Goal: Contribute content: Contribute content

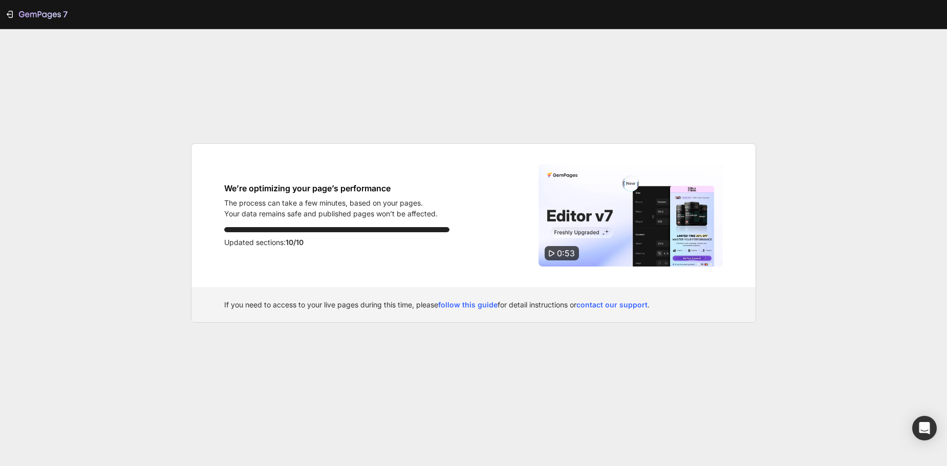
click at [288, 215] on p "Your data remains safe and published pages won’t be affected." at bounding box center [331, 213] width 214 height 11
click at [379, 183] on h1 "We’re optimizing your page’s performance" at bounding box center [331, 188] width 214 height 12
click at [367, 244] on p "Updated sections: 10/10" at bounding box center [336, 243] width 225 height 12
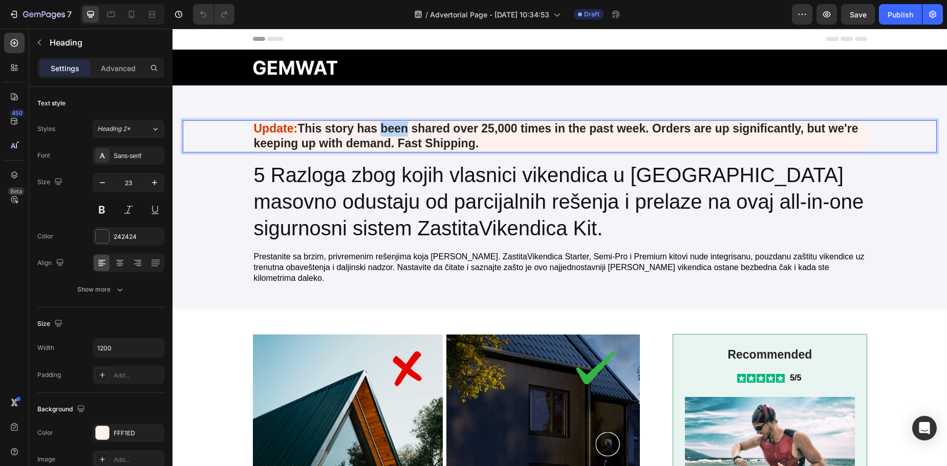
click at [398, 132] on p "Update: This story has been shared over 25,000 times in the past week. Orders a…" at bounding box center [560, 136] width 612 height 31
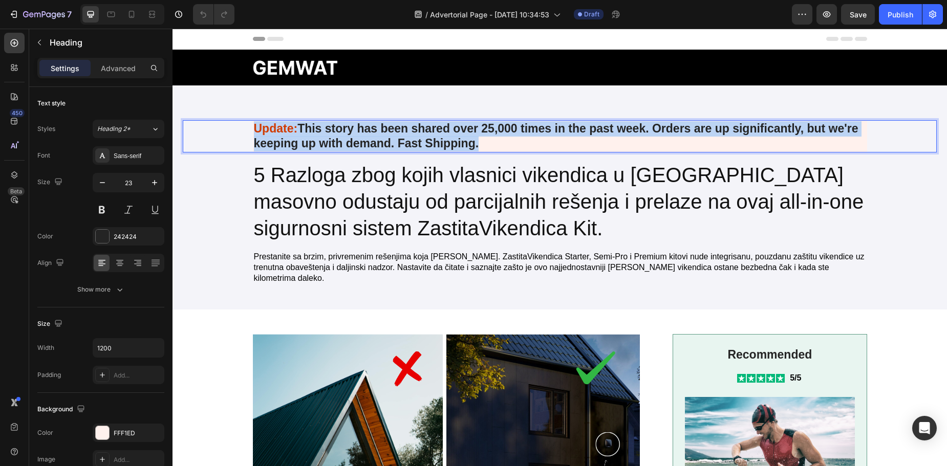
click at [398, 132] on p "Update: This story has been shared over 25,000 times in the past week. Orders a…" at bounding box center [560, 136] width 612 height 31
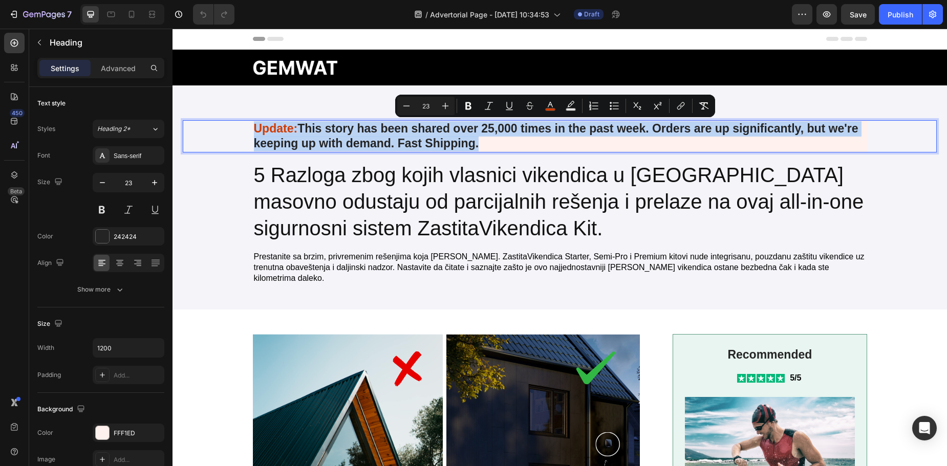
copy p "Update: This story has been shared over 25,000 times in the past week. Orders a…"
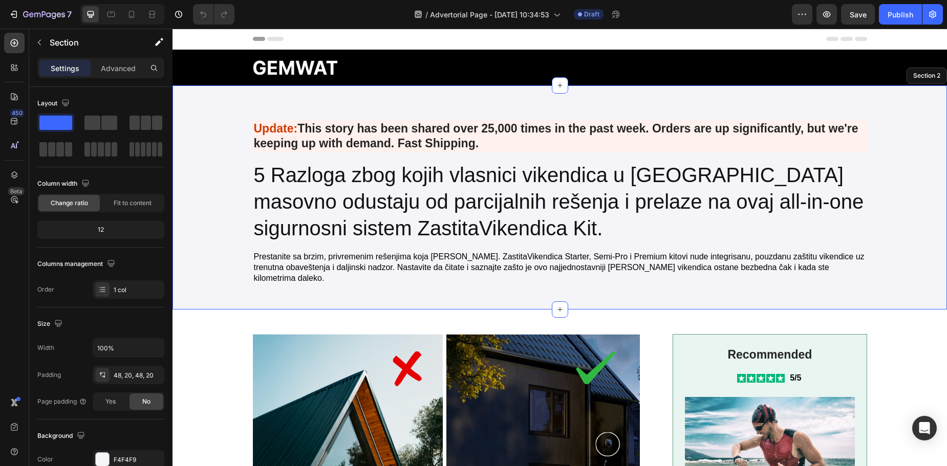
click at [817, 96] on div "Heading ⁠⁠⁠⁠⁠⁠⁠ Update: This story has been shared over 25,000 times in the pas…" at bounding box center [560, 198] width 775 height 224
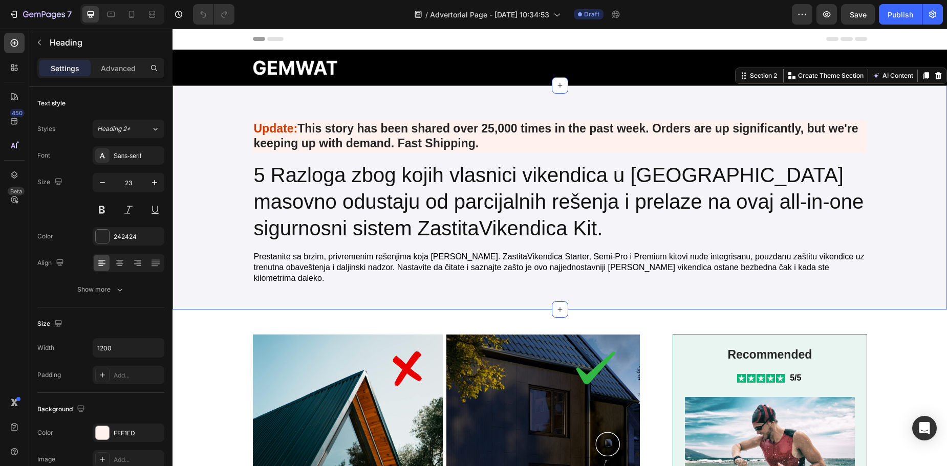
click at [466, 134] on p "⁠⁠⁠⁠⁠⁠⁠ Update: This story has been shared over 25,000 times in the past week. …" at bounding box center [560, 136] width 612 height 31
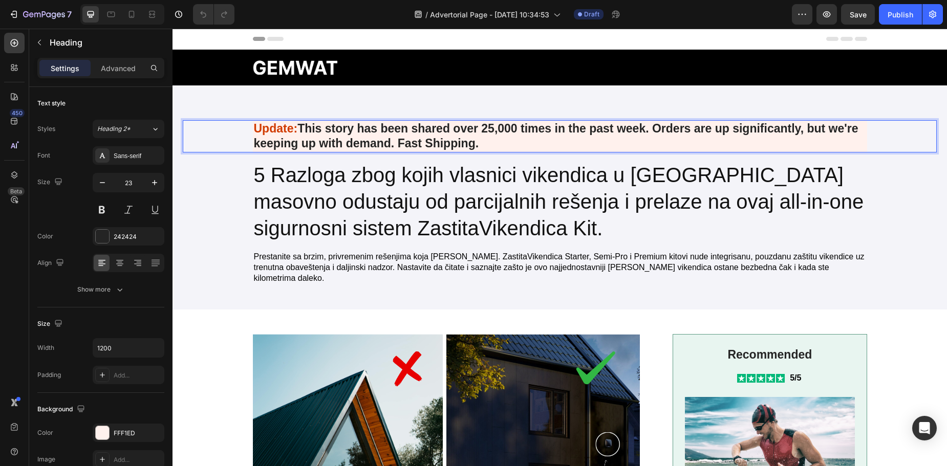
click at [466, 142] on p "Update: This story has been shared over 25,000 times in the past week. Orders a…" at bounding box center [560, 136] width 612 height 31
drag, startPoint x: 464, startPoint y: 145, endPoint x: 455, endPoint y: 143, distance: 9.4
click at [460, 144] on p "Update: This story has been shared over 25,000 times in the past week. Orders a…" at bounding box center [560, 136] width 612 height 31
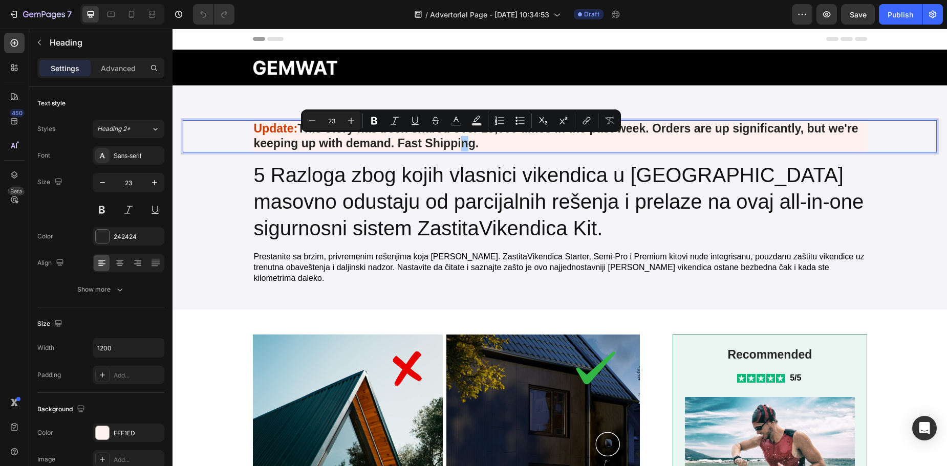
drag, startPoint x: 325, startPoint y: 128, endPoint x: 301, endPoint y: 132, distance: 24.3
click at [325, 128] on div "Minus 23 Plus" at bounding box center [331, 121] width 57 height 18
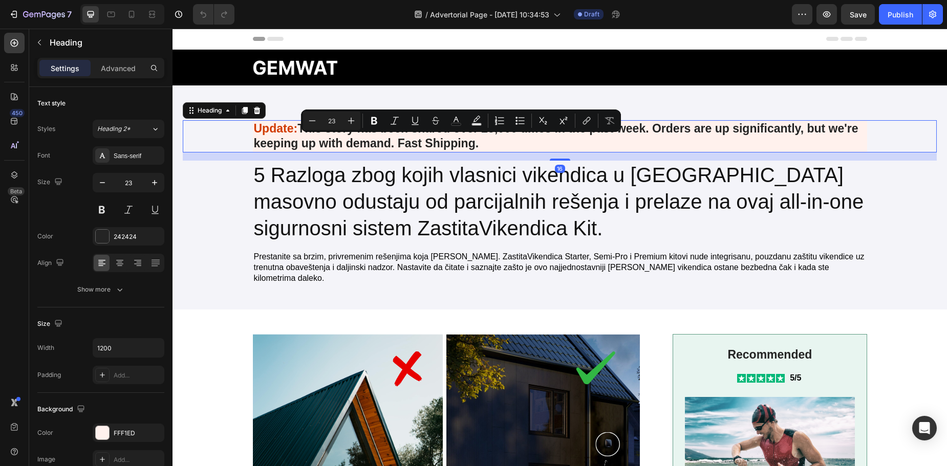
click at [309, 138] on p "Update: This story has been shared over 25,000 times in the past week. Orders a…" at bounding box center [560, 136] width 612 height 31
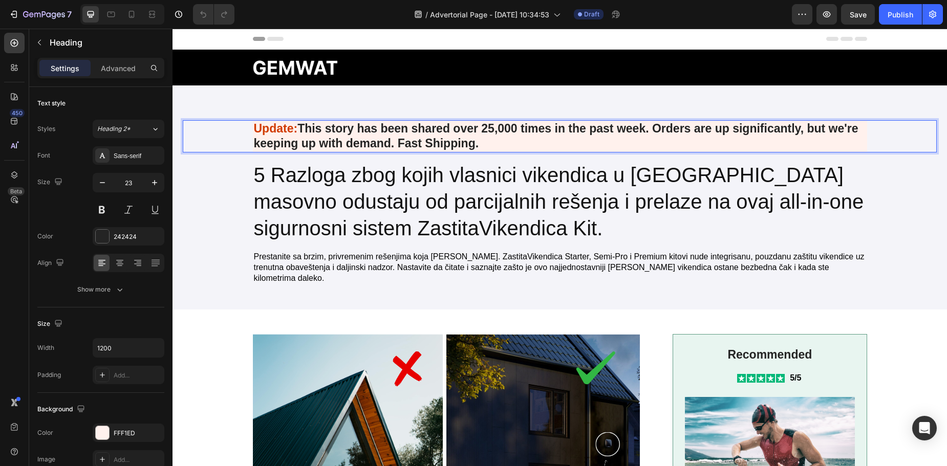
click at [301, 130] on p "Update: This story has been shared over 25,000 times in the past week. Orders a…" at bounding box center [560, 136] width 612 height 31
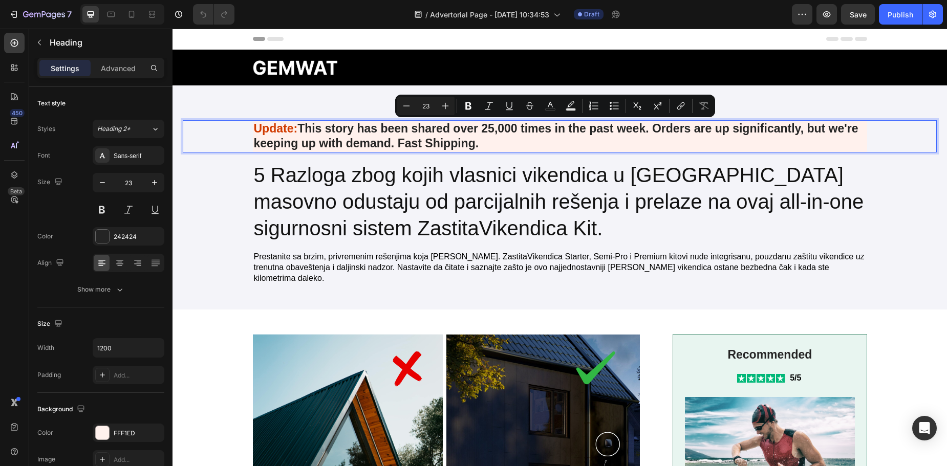
drag, startPoint x: 299, startPoint y: 129, endPoint x: 387, endPoint y: 147, distance: 90.4
click at [387, 147] on p "Update: This story has been shared over 25,000 times in the past week. Orders a…" at bounding box center [560, 136] width 612 height 31
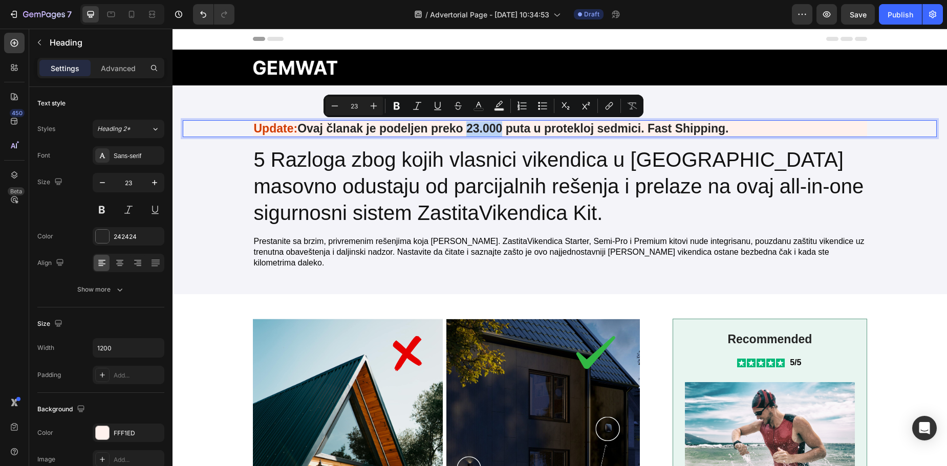
drag, startPoint x: 467, startPoint y: 126, endPoint x: 500, endPoint y: 132, distance: 33.7
click at [500, 132] on p "Update: Ovaj članak je podeljen preko 23.000 puta u protekloj sedmici. Fast Shi…" at bounding box center [560, 128] width 612 height 15
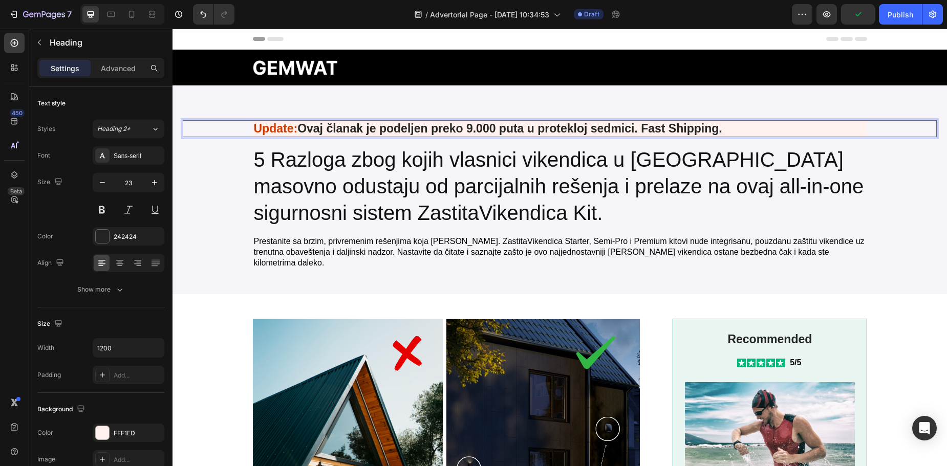
click at [633, 130] on p "Update: Ovaj članak je podeljen preko 9.000 puta u protekloj sedmici. Fast Ship…" at bounding box center [560, 128] width 612 height 15
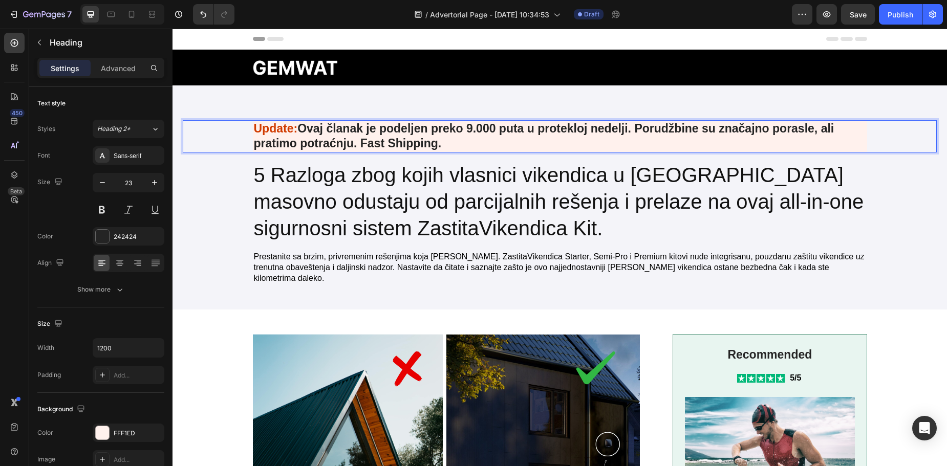
drag, startPoint x: 358, startPoint y: 142, endPoint x: 357, endPoint y: 147, distance: 5.2
click at [358, 142] on p "Update: Ovaj članak je podeljen preko 9.000 puta u protekloj nedelji. Porudžbin…" at bounding box center [560, 136] width 612 height 31
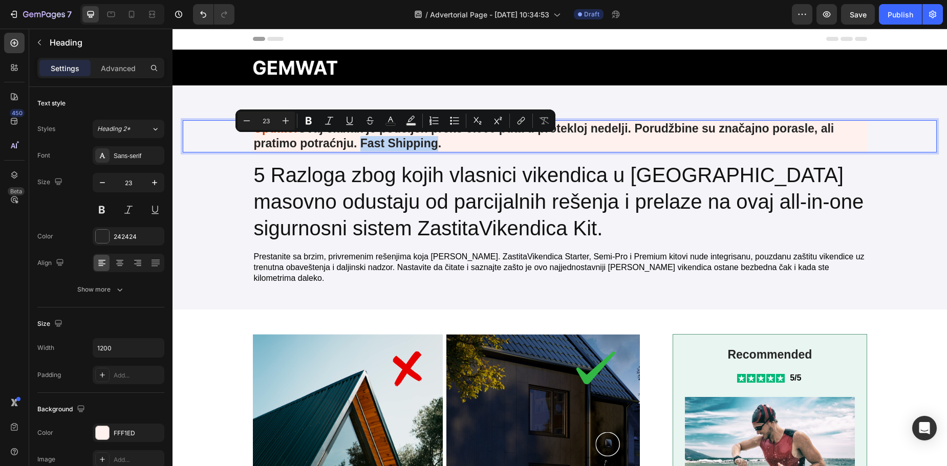
drag, startPoint x: 357, startPoint y: 143, endPoint x: 433, endPoint y: 145, distance: 75.8
click at [433, 145] on p "Update: Ovaj članak je podeljen preko 9.000 puta u protekloj nedelji. Porudžbin…" at bounding box center [560, 136] width 612 height 31
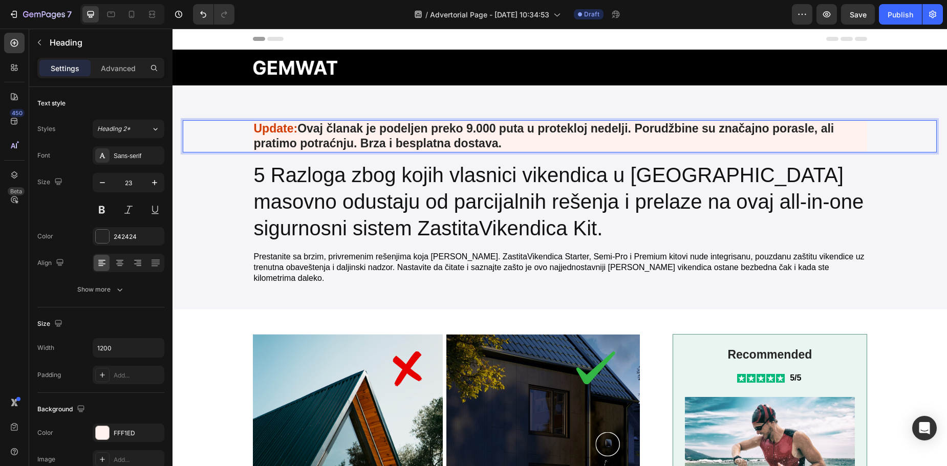
click at [399, 145] on p "Update: Ovaj članak je podeljen preko 9.000 puta u protekloj nedelji. Porudžbin…" at bounding box center [560, 136] width 612 height 31
click at [512, 141] on p "Update: Ovaj članak je podeljen preko 9.000 puta u protekloj nedelji. Porudžbin…" at bounding box center [560, 136] width 612 height 31
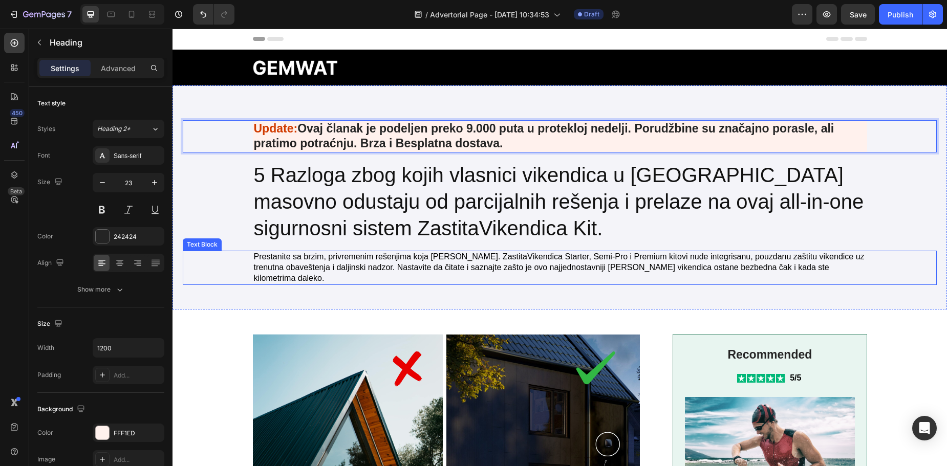
click at [325, 261] on p "Prestanite sa brzim, privremenim rešenjima koja [PERSON_NAME]. ZastitaVikendica…" at bounding box center [560, 268] width 612 height 32
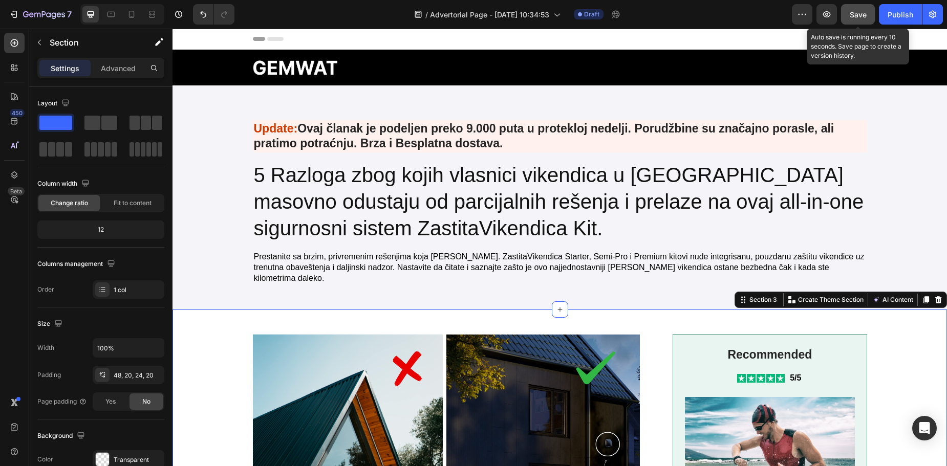
click at [863, 22] on button "Save" at bounding box center [858, 14] width 34 height 20
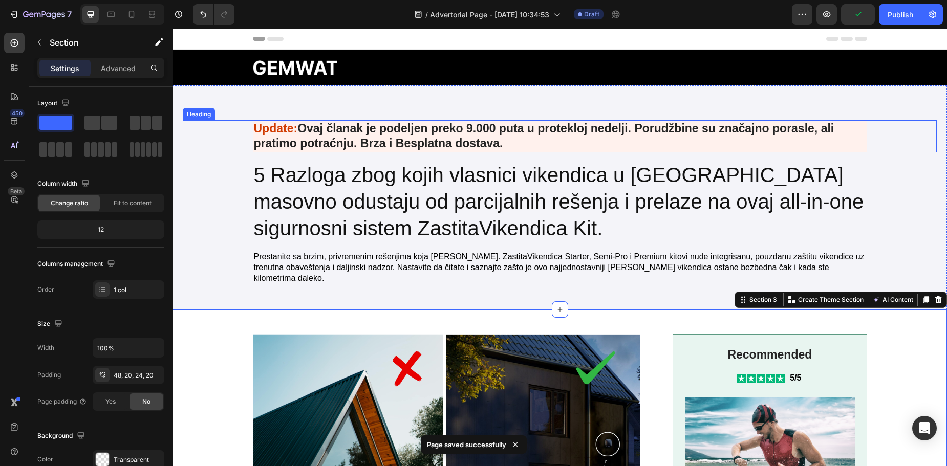
click at [284, 129] on span "Update:" at bounding box center [276, 128] width 44 height 13
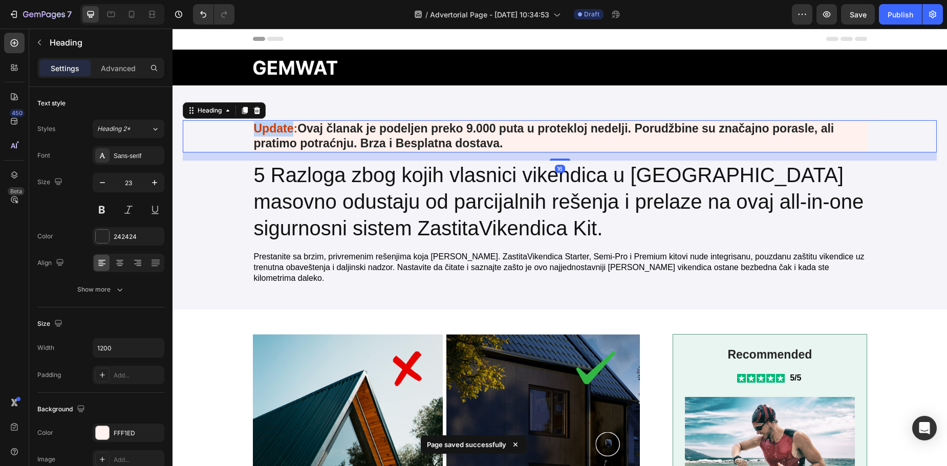
click at [280, 129] on span "Update:" at bounding box center [276, 128] width 44 height 13
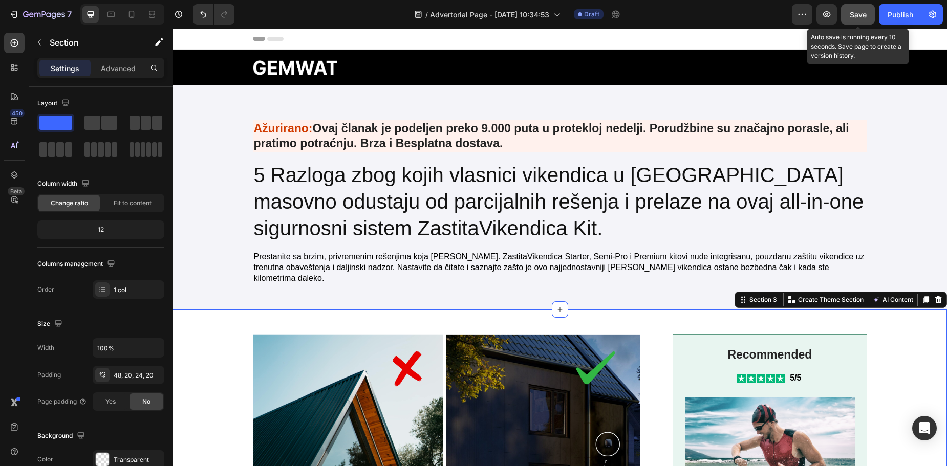
click at [858, 22] on button "Save" at bounding box center [858, 14] width 34 height 20
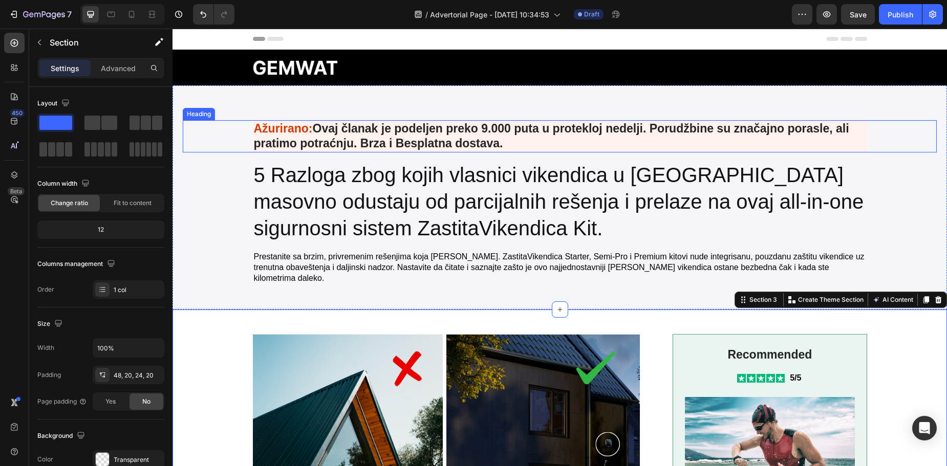
click at [330, 144] on p "⁠⁠⁠⁠⁠⁠⁠ Ažurirano: Ovaj članak je podeljen preko 9.000 puta u protekloj nedelji…" at bounding box center [560, 136] width 612 height 31
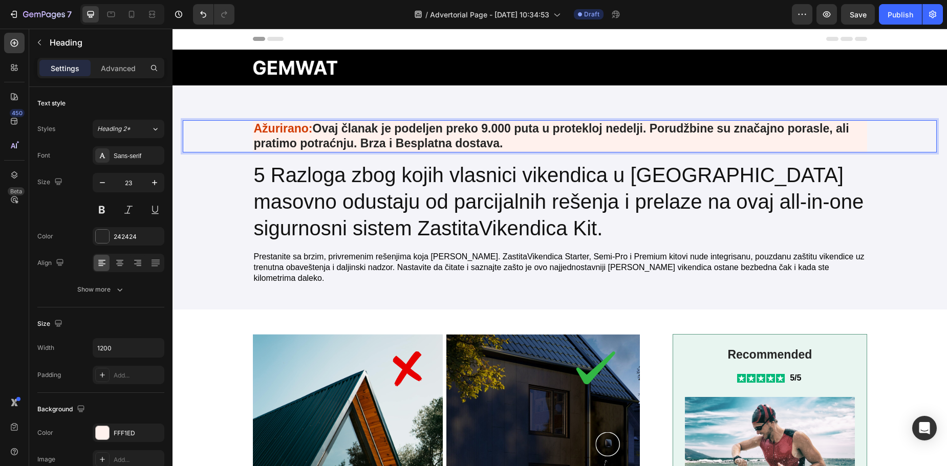
click at [332, 143] on p "Ažurirano: Ovaj članak je podeljen preko 9.000 puta u protekloj nedelji. Porudž…" at bounding box center [560, 136] width 612 height 31
click at [859, 19] on div "Save" at bounding box center [858, 14] width 17 height 11
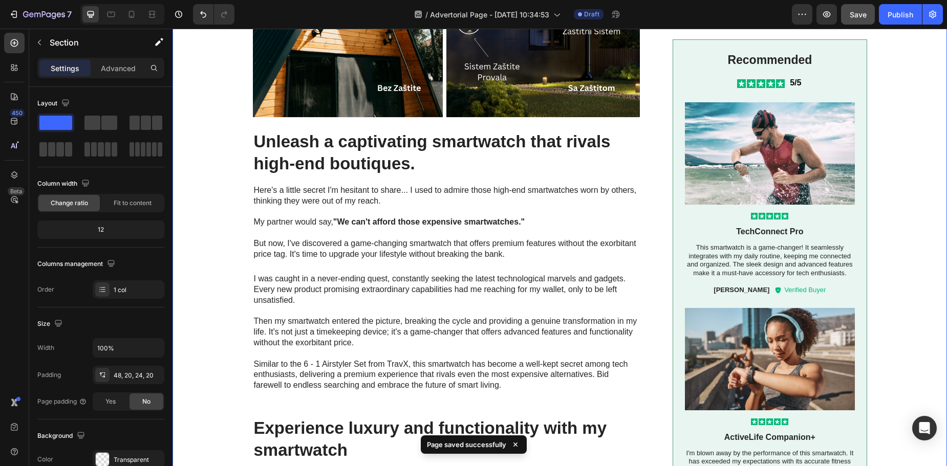
scroll to position [476, 0]
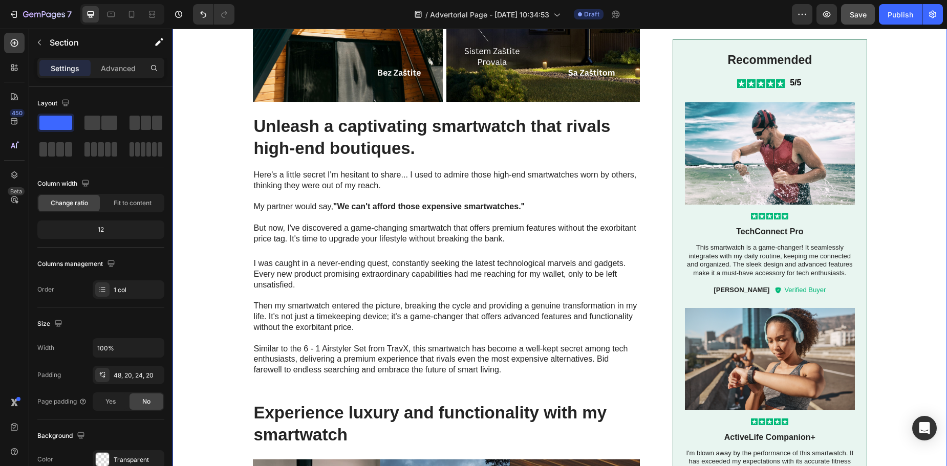
click at [201, 237] on div "Image Unleash a captivating smartwatch that rivals high-end boutiques. Heading …" at bounding box center [560, 335] width 754 height 956
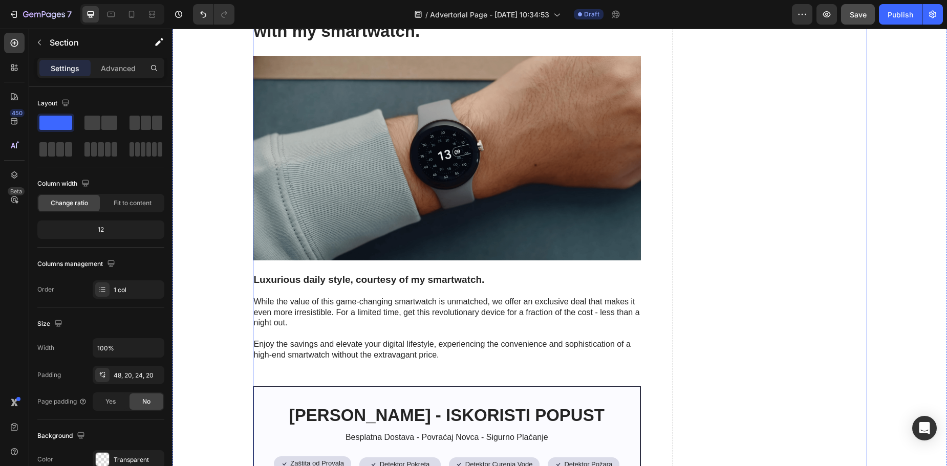
scroll to position [2877, 0]
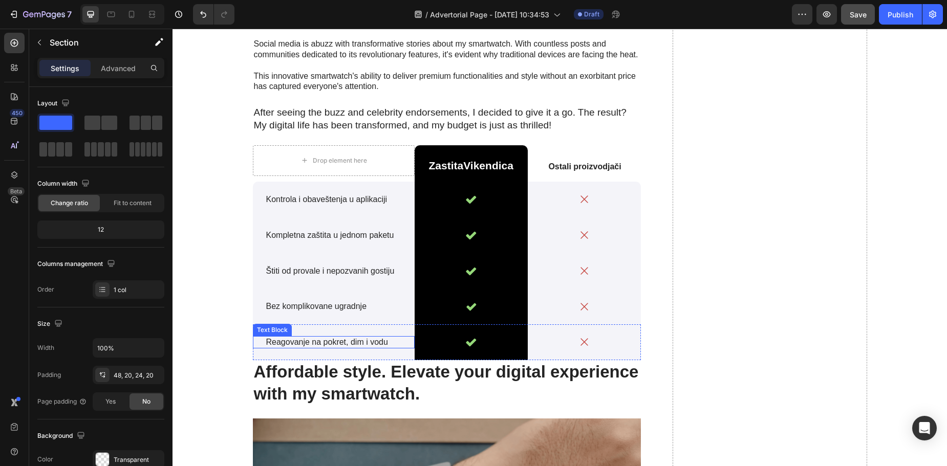
click at [339, 337] on p "Reagovanje na pokret, dim i vodu" at bounding box center [335, 342] width 139 height 11
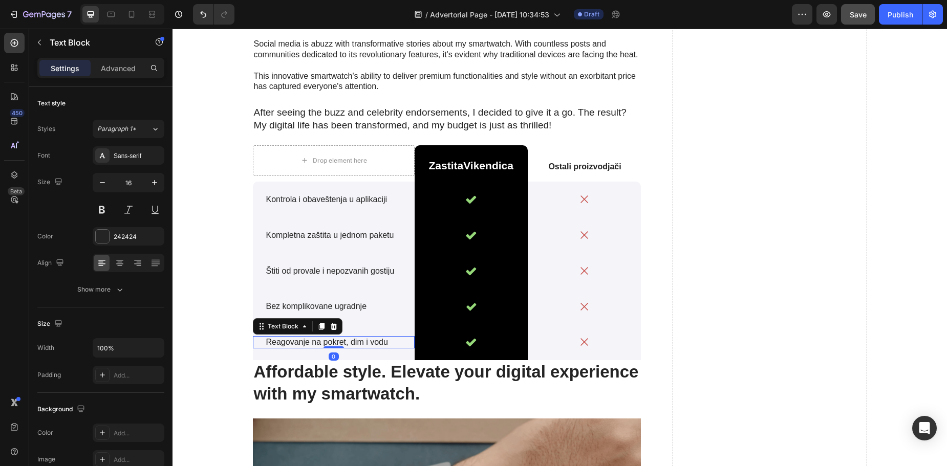
click at [338, 337] on p "Reagovanje na pokret, dim i vodu" at bounding box center [335, 342] width 139 height 11
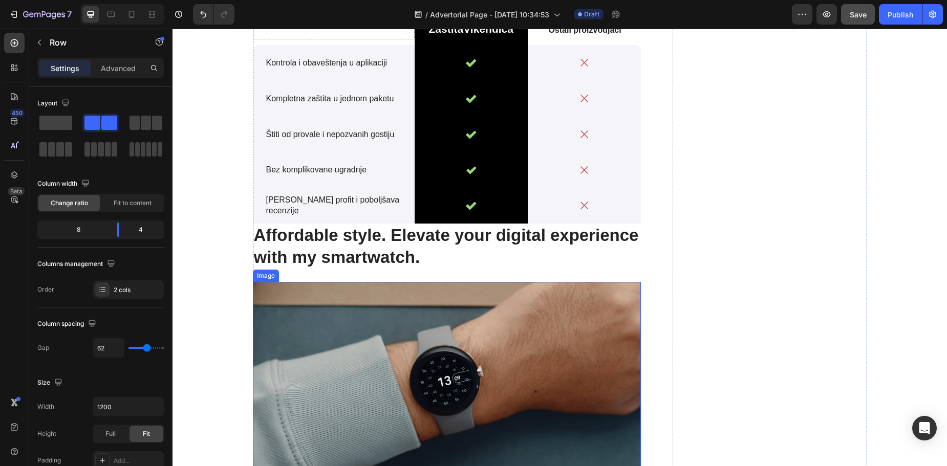
scroll to position [2998, 0]
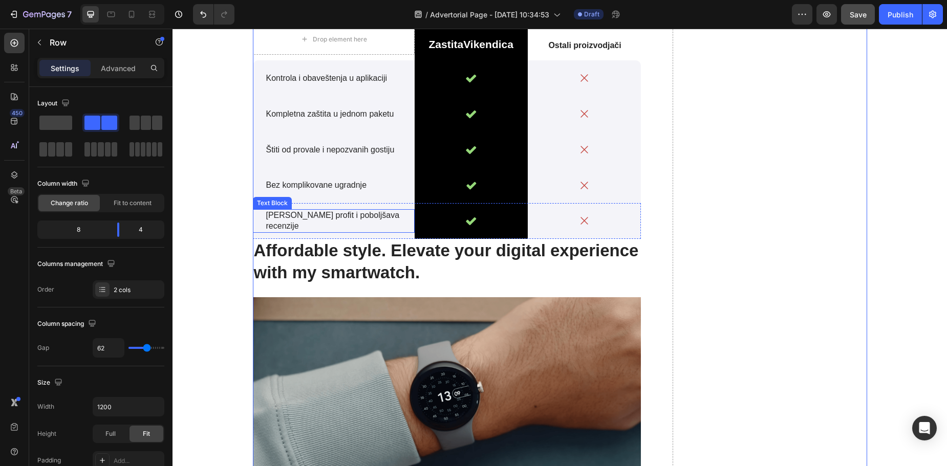
click at [295, 210] on p "[PERSON_NAME] profit i poboljšava recenzije" at bounding box center [335, 221] width 139 height 22
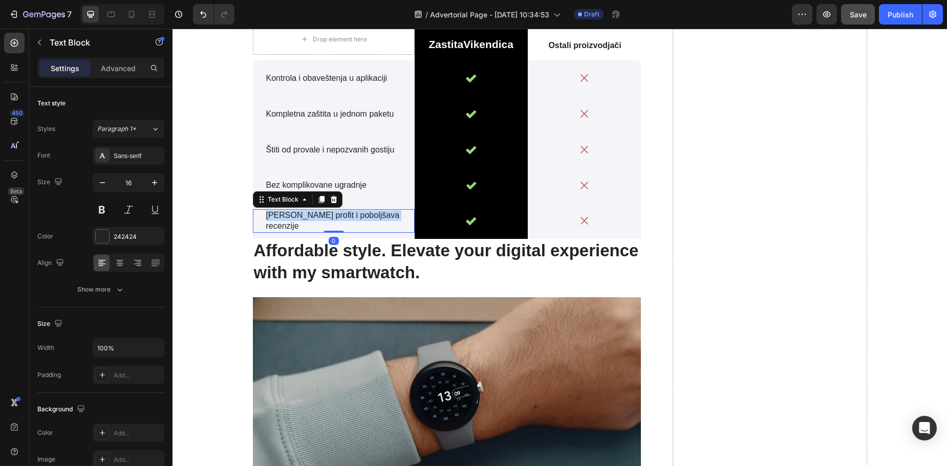
click at [295, 210] on p "[PERSON_NAME] profit i poboljšava recenzije" at bounding box center [335, 221] width 139 height 22
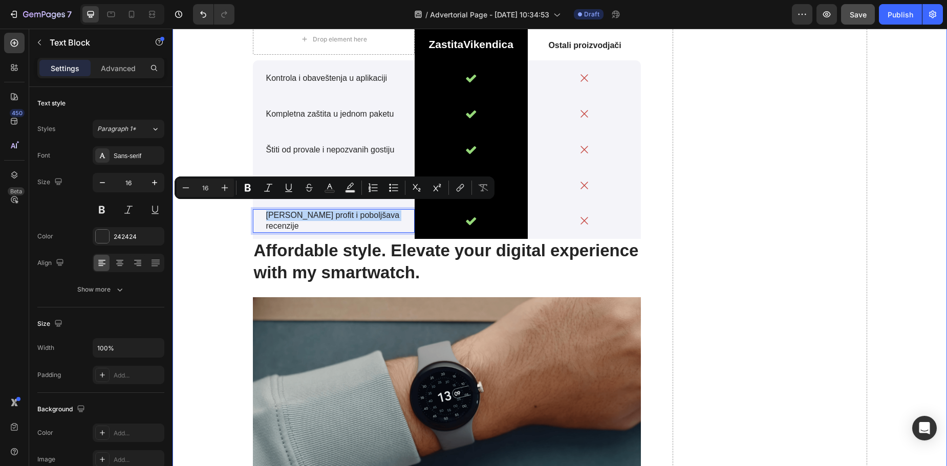
copy p "[PERSON_NAME] profit i poboljšava recenzije"
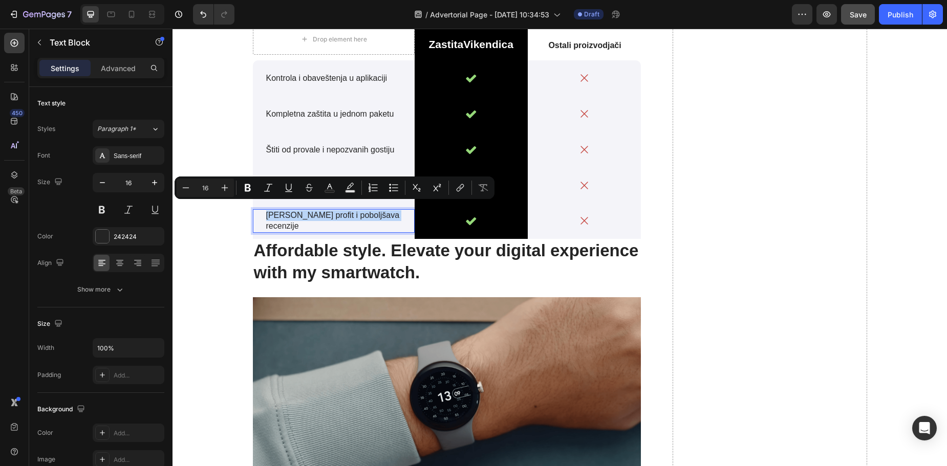
click at [329, 210] on p "[PERSON_NAME] profit i poboljšava recenzije" at bounding box center [335, 221] width 139 height 22
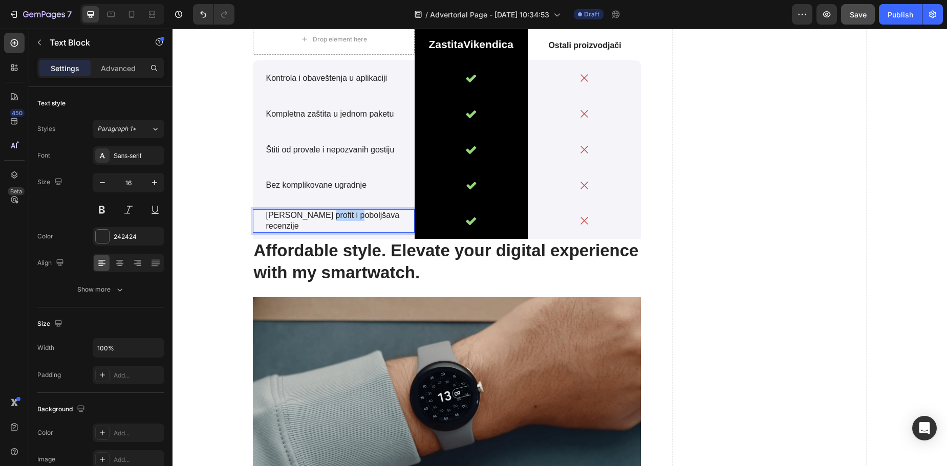
click at [329, 210] on p "[PERSON_NAME] profit i poboljšava recenzije" at bounding box center [335, 221] width 139 height 22
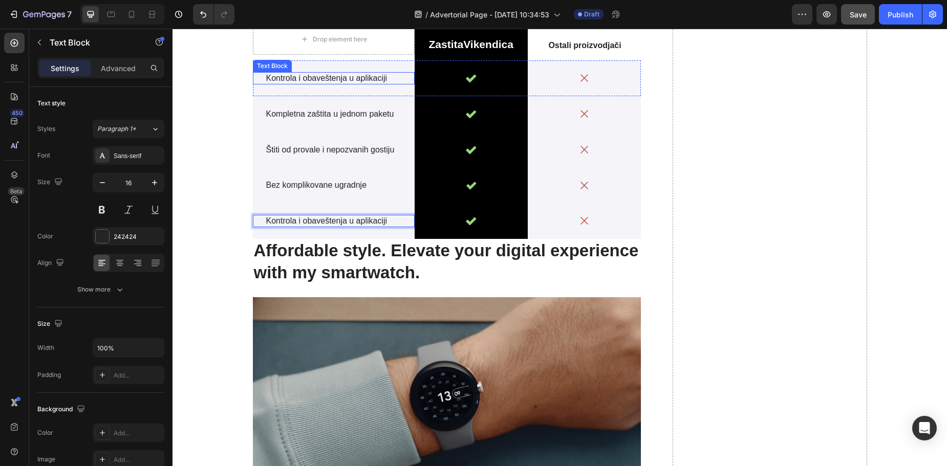
click at [312, 73] on p "Kontrola i obaveštenja u aplikaciji" at bounding box center [335, 78] width 139 height 11
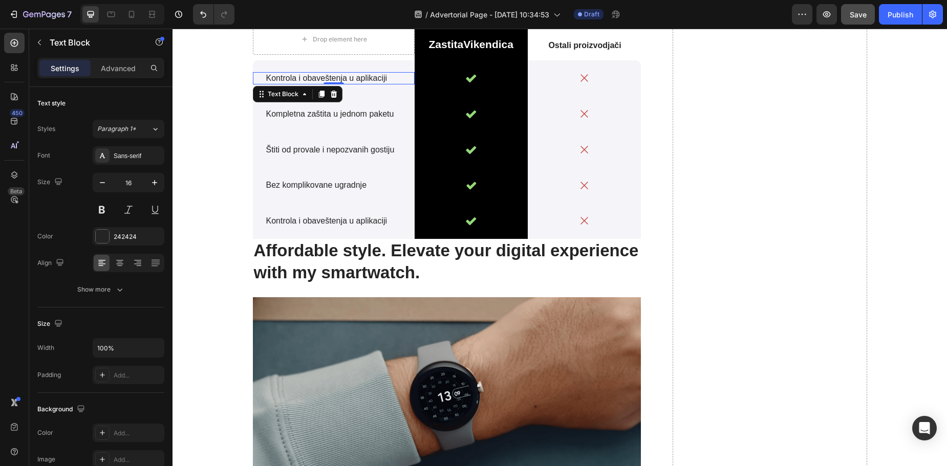
click at [312, 73] on p "Kontrola i obaveštenja u aplikaciji" at bounding box center [335, 78] width 139 height 11
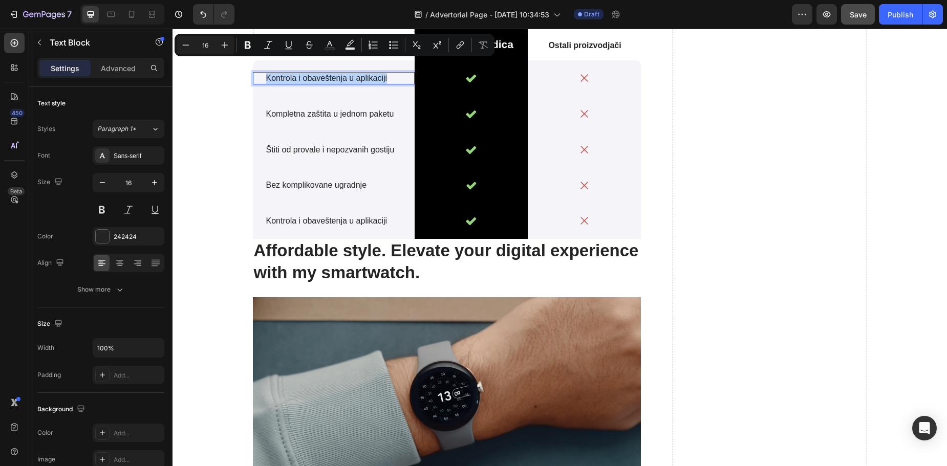
click at [312, 73] on p "Kontrola i obaveštenja u aplikaciji" at bounding box center [335, 78] width 139 height 11
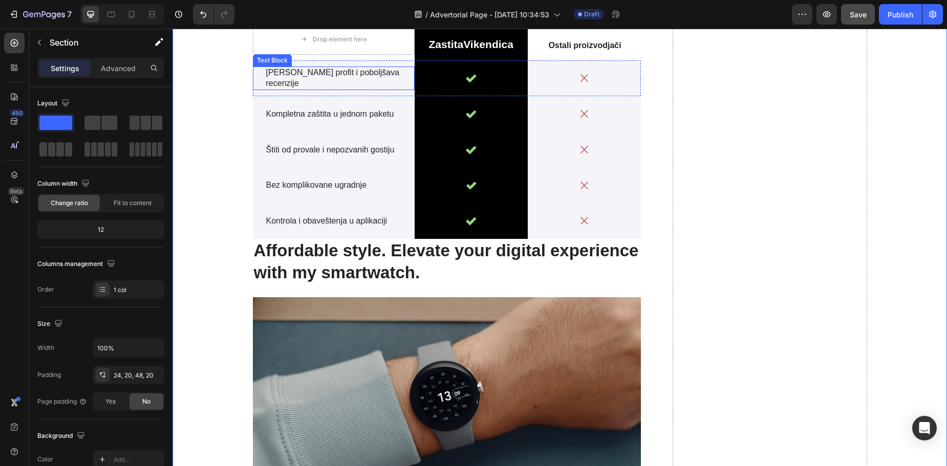
click at [293, 68] on p "[PERSON_NAME] profit i poboljšava recenzije" at bounding box center [335, 79] width 139 height 22
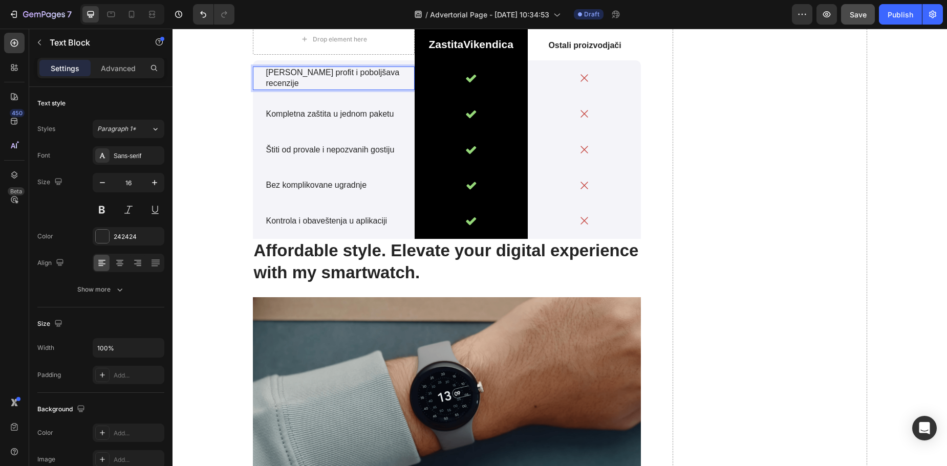
click at [295, 68] on p "[PERSON_NAME] profit i poboljšava recenzije" at bounding box center [335, 79] width 139 height 22
click at [301, 68] on p "[PERSON_NAME] zaradu i poboljšava recenzije" at bounding box center [335, 79] width 139 height 22
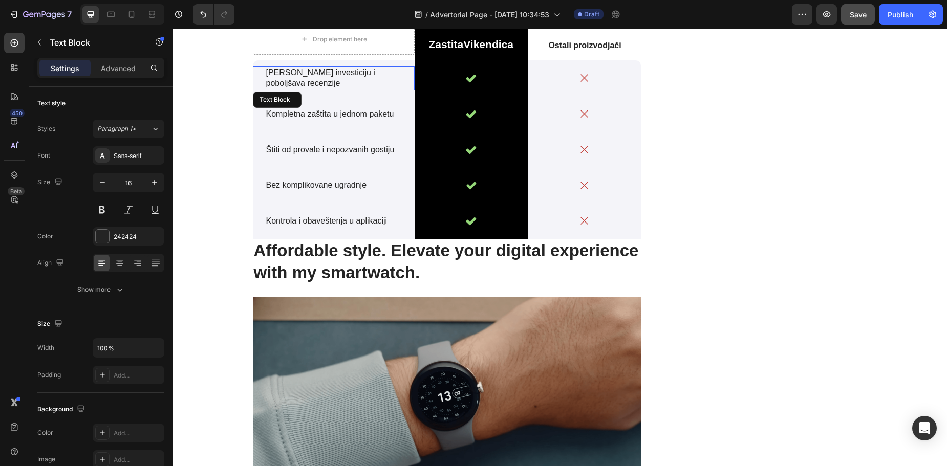
click at [293, 68] on p "[PERSON_NAME] investiciju i poboljšava recenzije" at bounding box center [335, 79] width 139 height 22
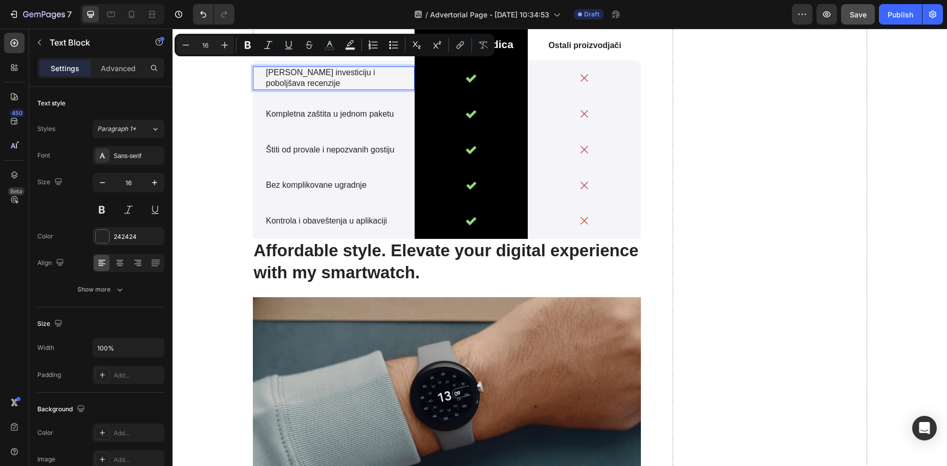
click at [328, 68] on p "[PERSON_NAME] investiciju i poboljšava recenzije" at bounding box center [335, 79] width 139 height 22
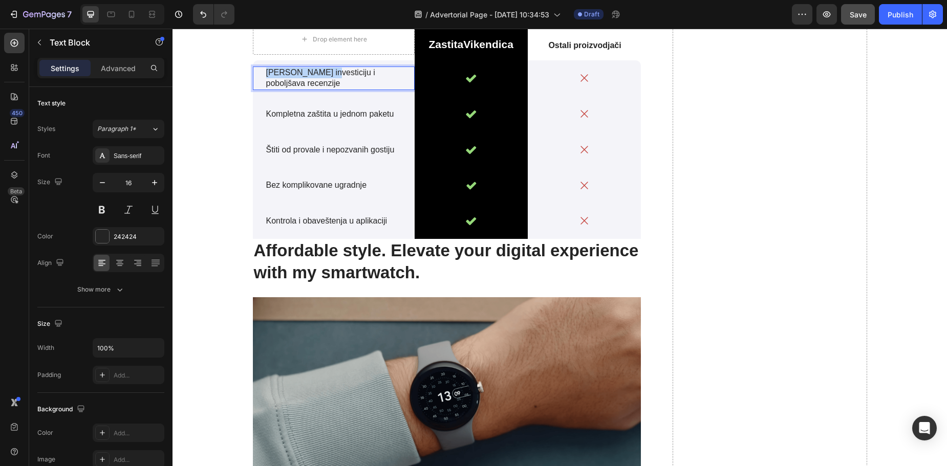
drag, startPoint x: 318, startPoint y: 66, endPoint x: 264, endPoint y: 67, distance: 54.8
click at [266, 68] on p "[PERSON_NAME] investiciju i poboljšava recenzije" at bounding box center [335, 79] width 139 height 22
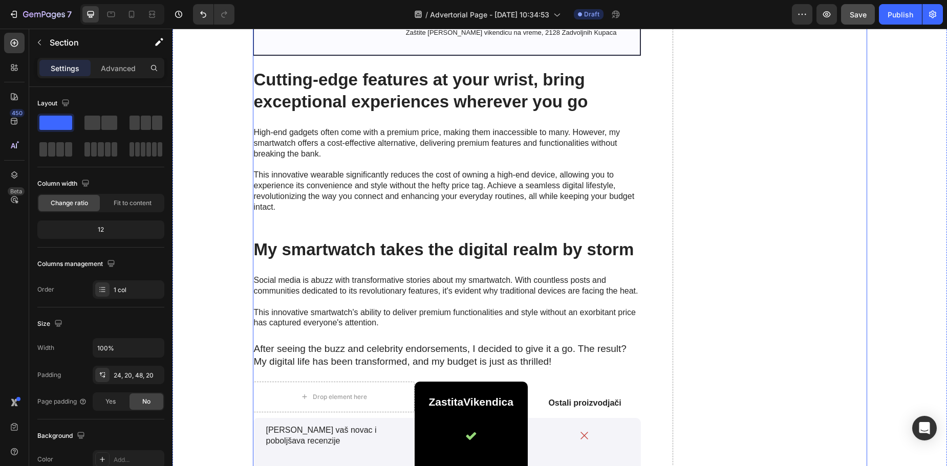
scroll to position [2423, 0]
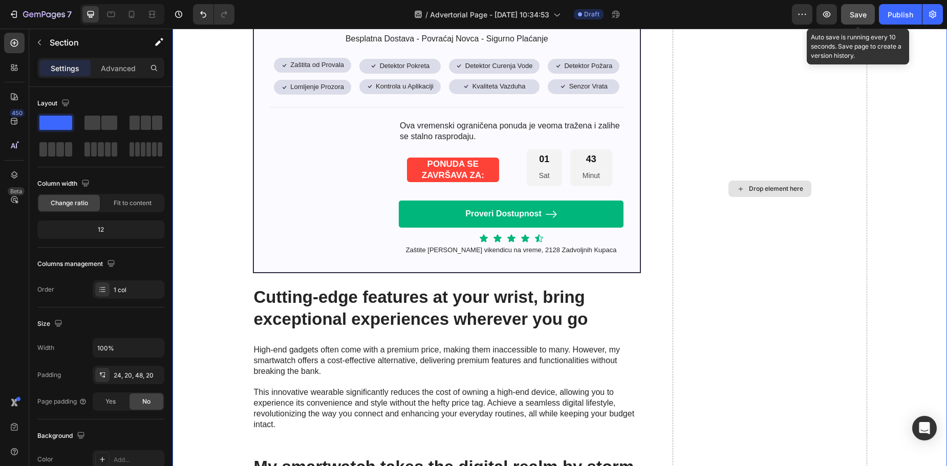
click at [855, 18] on span "Save" at bounding box center [858, 14] width 17 height 9
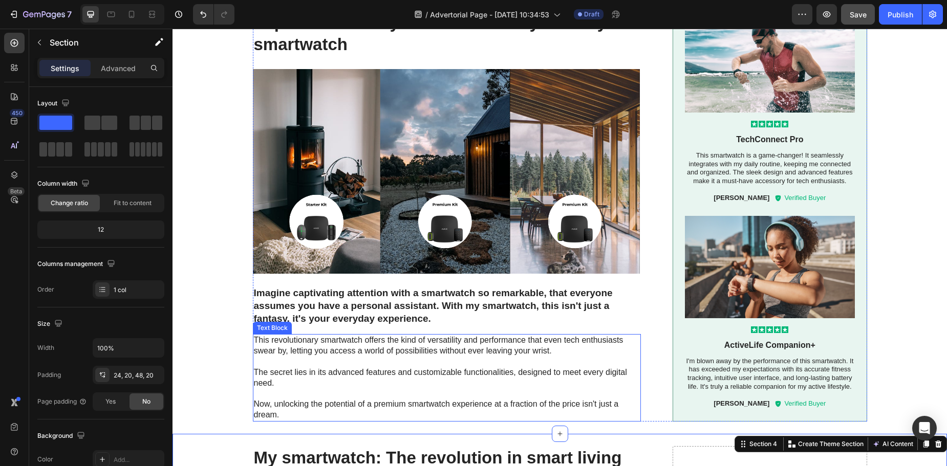
scroll to position [1210, 0]
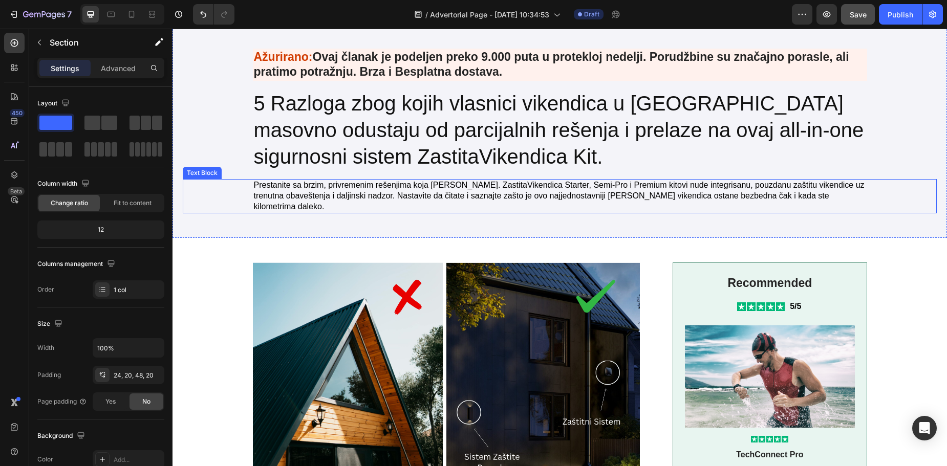
scroll to position [252, 0]
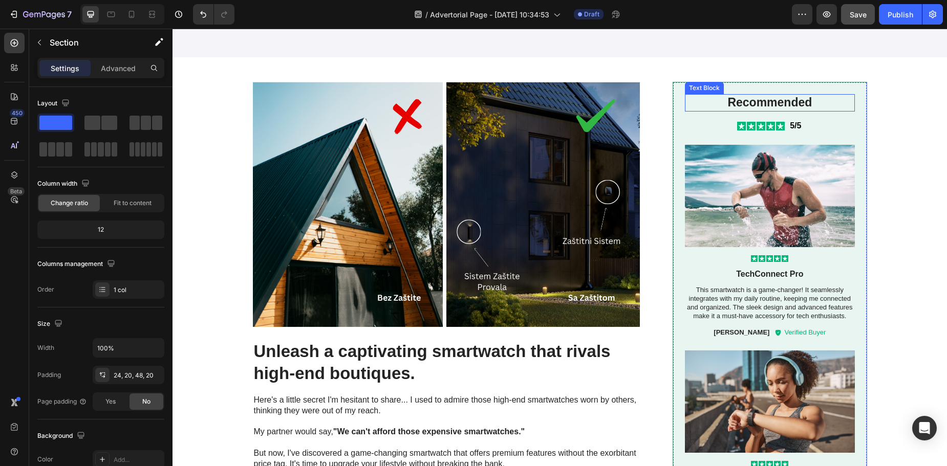
click at [783, 102] on p "Recommended" at bounding box center [769, 102] width 167 height 15
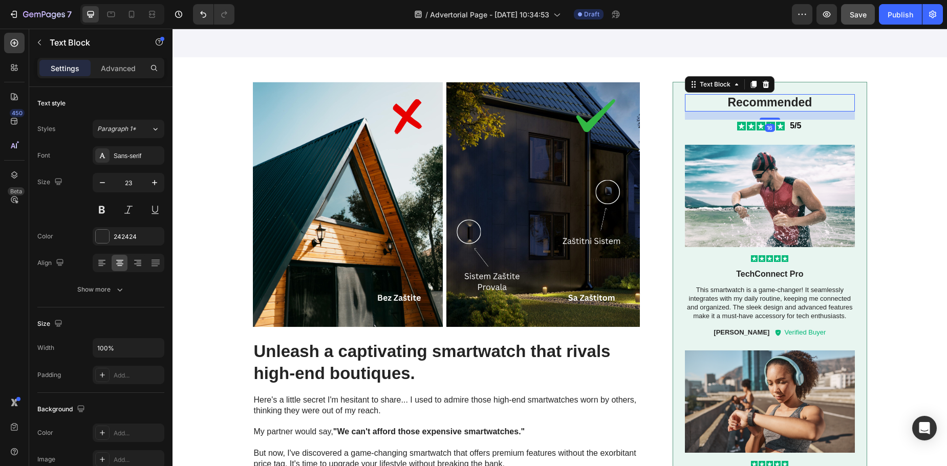
click at [783, 102] on p "Recommended" at bounding box center [769, 102] width 167 height 15
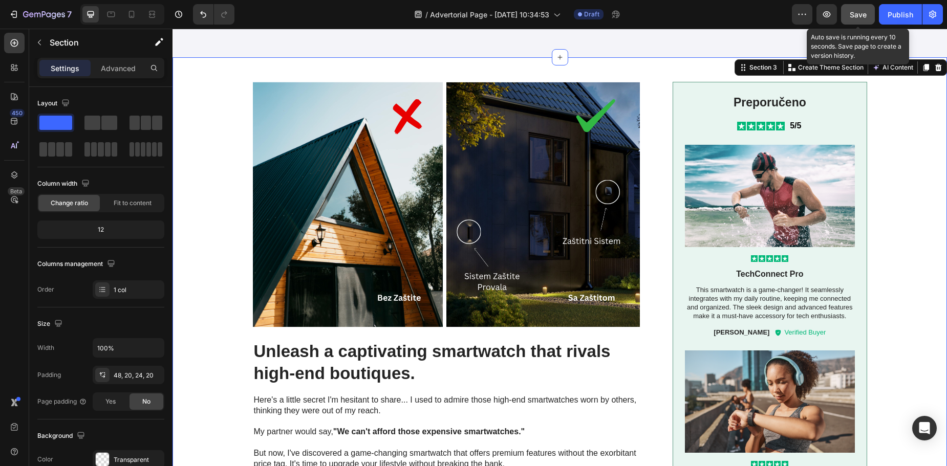
click at [863, 19] on div "Save" at bounding box center [858, 14] width 17 height 11
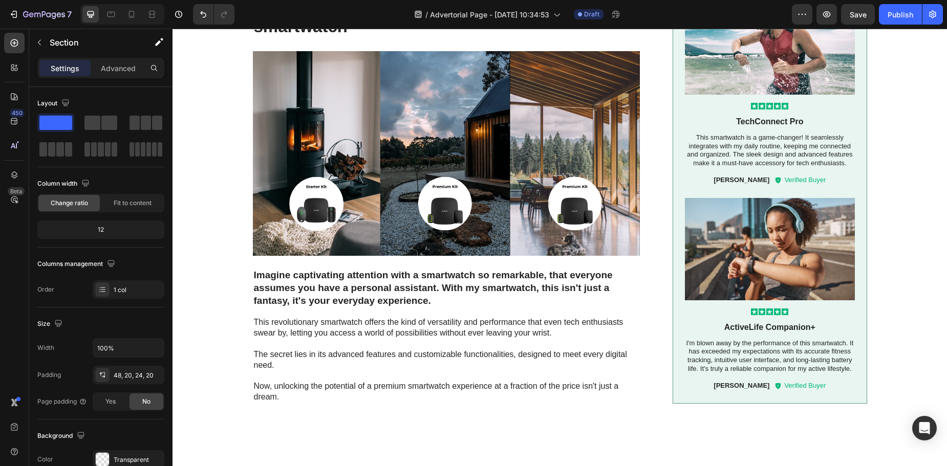
scroll to position [0, 0]
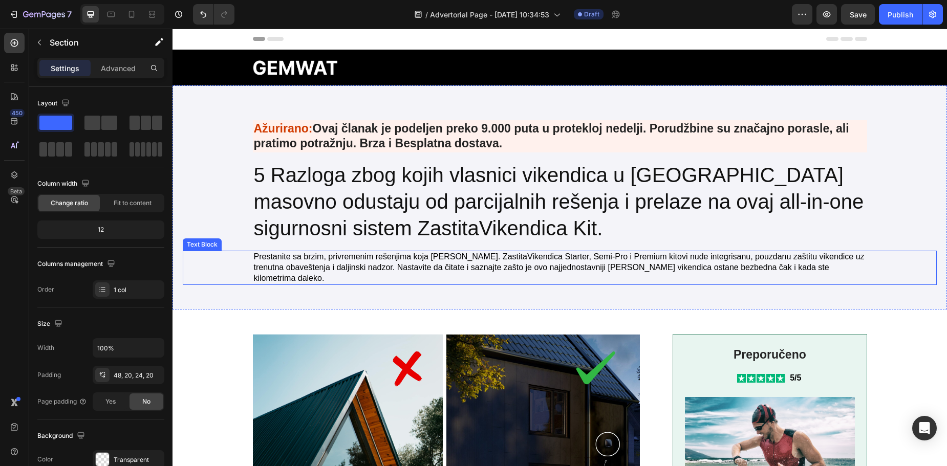
click at [203, 240] on div "Text Block" at bounding box center [202, 244] width 35 height 9
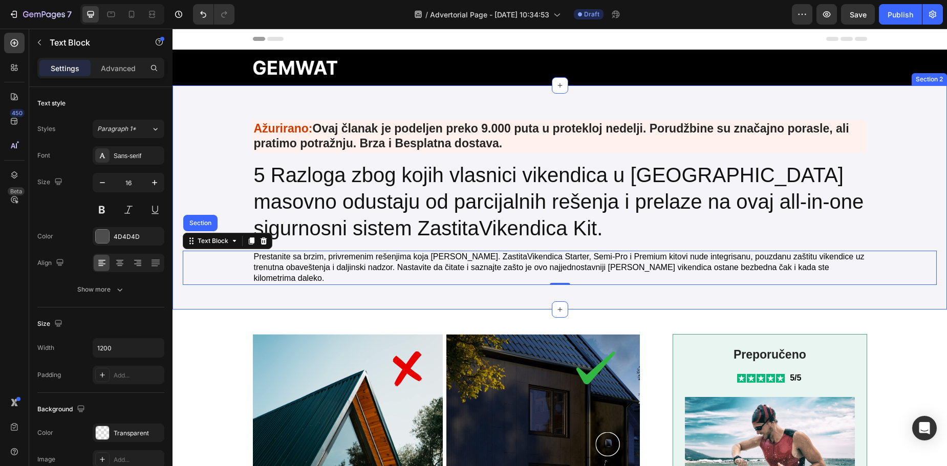
click at [184, 96] on div "Heading Ažurirano: Ovaj članak je podeljen preko 9.000 puta u protekloj nedelji…" at bounding box center [560, 198] width 775 height 224
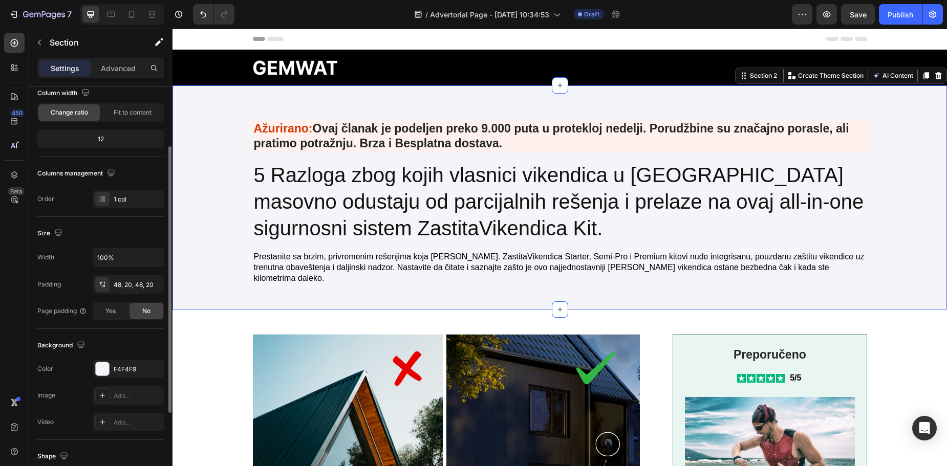
scroll to position [216, 0]
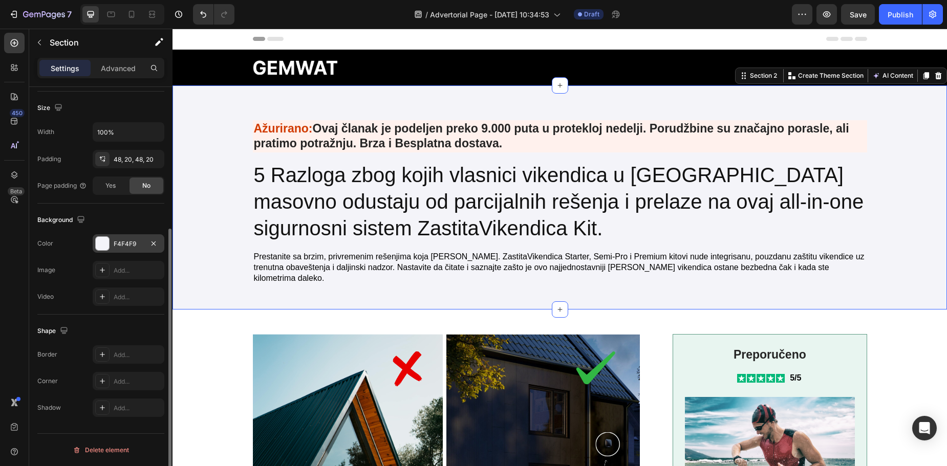
click at [104, 245] on div at bounding box center [102, 243] width 13 height 13
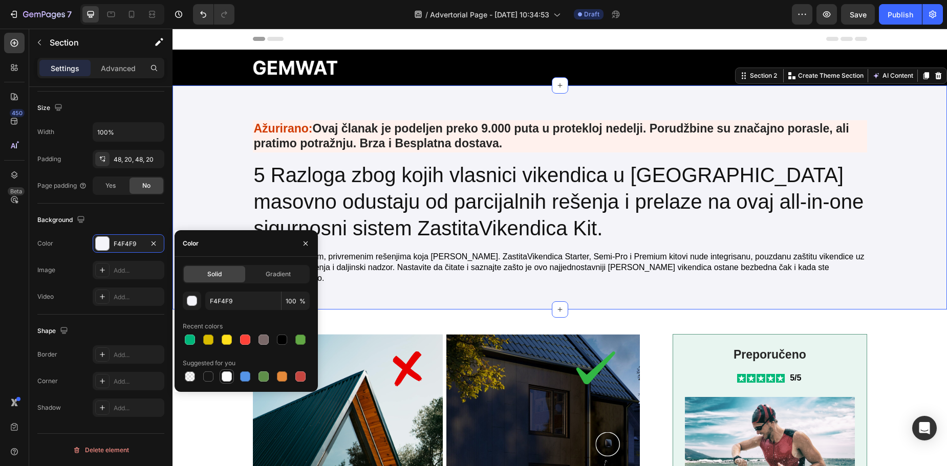
click at [228, 378] on div at bounding box center [227, 377] width 10 height 10
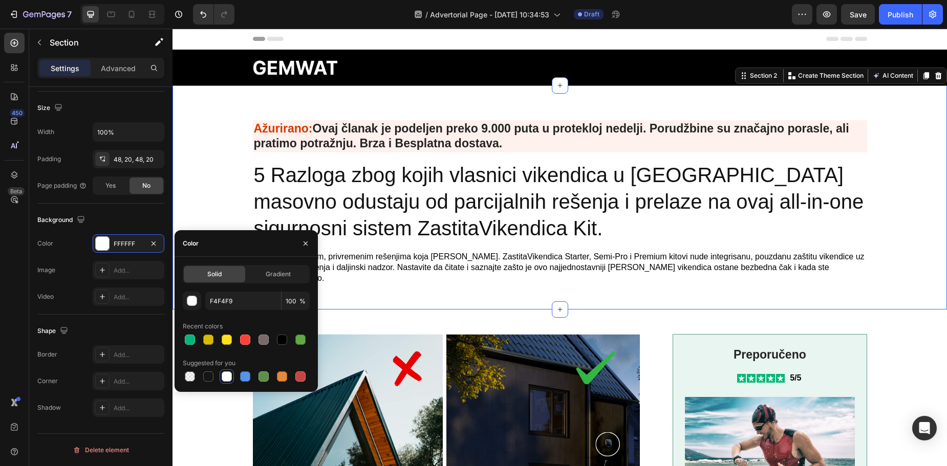
type input "FFFFFF"
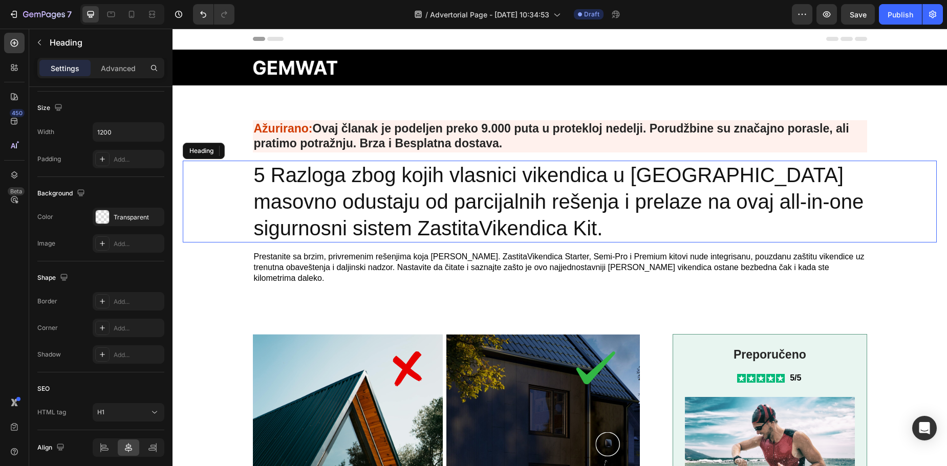
click at [890, 216] on div "5 Razloga zbog kojih vlasnici vikendica u [GEOGRAPHIC_DATA] masovno odustaju od…" at bounding box center [560, 202] width 754 height 82
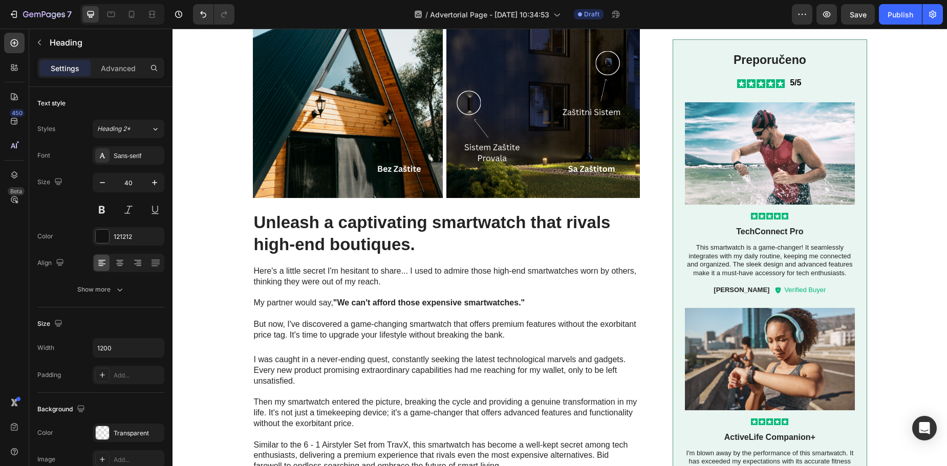
scroll to position [393, 0]
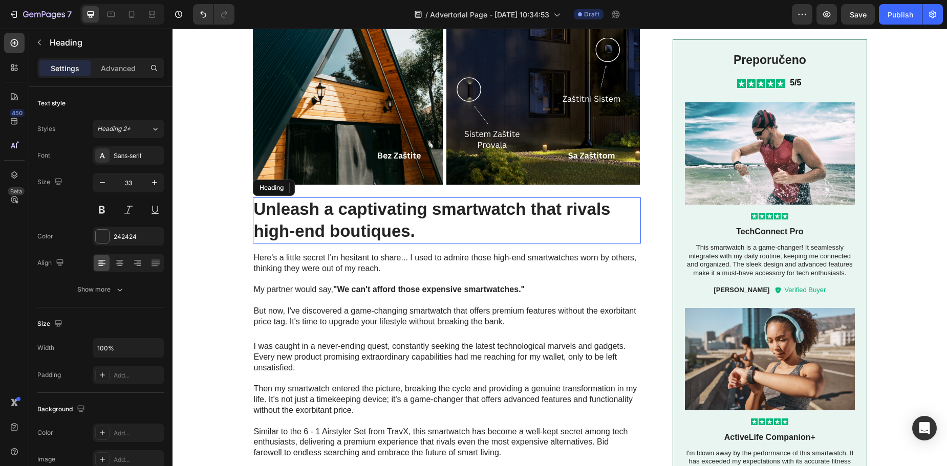
click at [370, 211] on h2 "Unleash a captivating smartwatch that rivals high-end boutiques." at bounding box center [447, 221] width 389 height 46
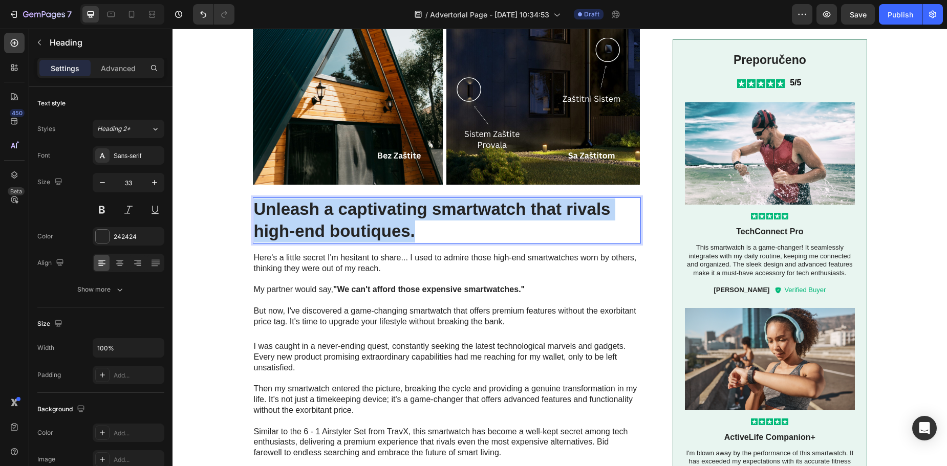
click at [370, 211] on p "Unleash a captivating smartwatch that rivals high-end boutiques." at bounding box center [447, 221] width 387 height 44
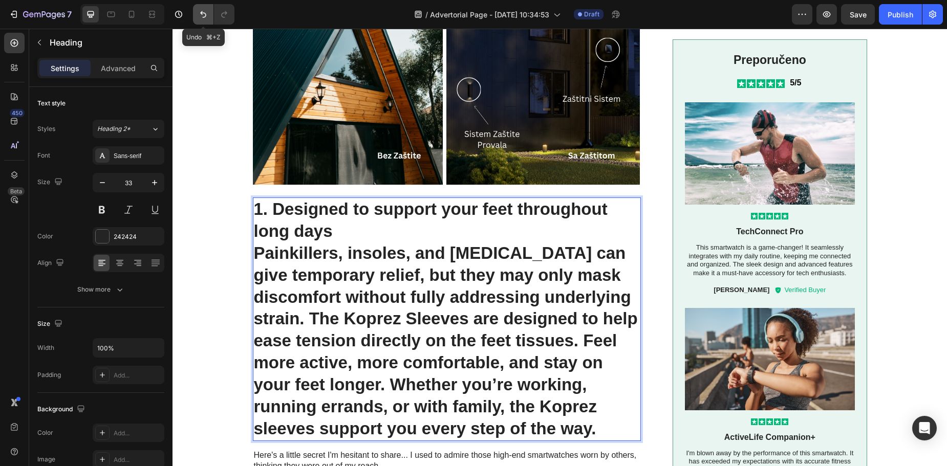
click at [201, 22] on button "Undo/Redo" at bounding box center [203, 14] width 20 height 20
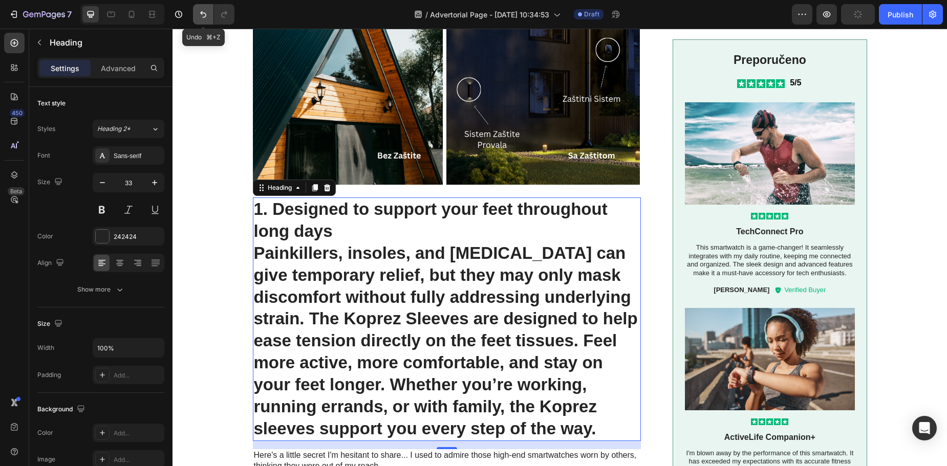
click at [204, 14] on icon "Undo/Redo" at bounding box center [203, 14] width 10 height 10
click at [199, 19] on button "Undo/Redo" at bounding box center [203, 14] width 20 height 20
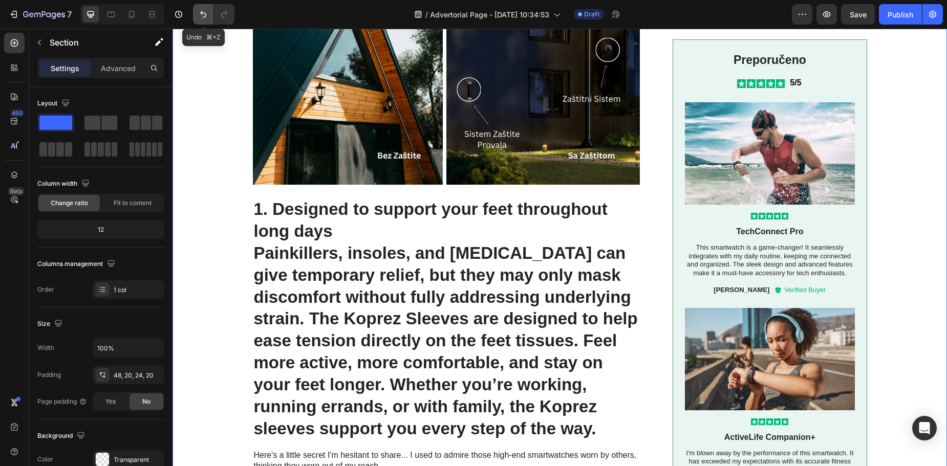
click at [203, 18] on icon "Undo/Redo" at bounding box center [203, 14] width 10 height 10
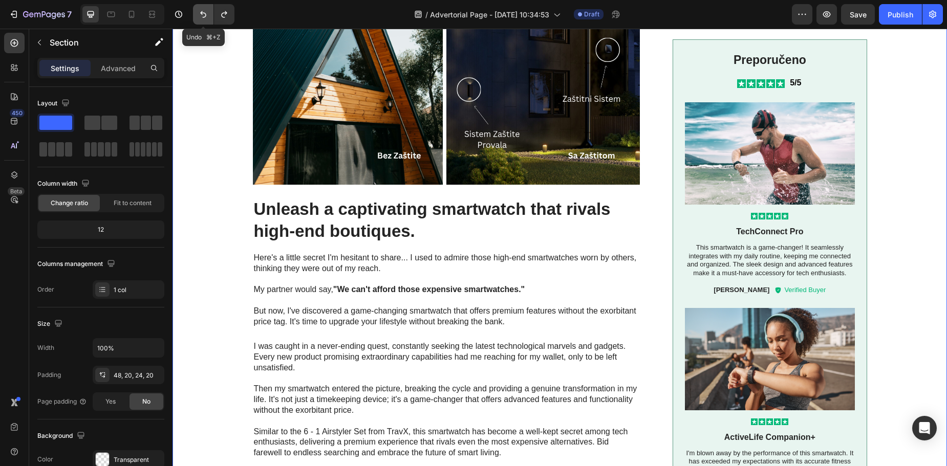
click at [203, 18] on icon "Undo/Redo" at bounding box center [203, 14] width 10 height 10
click at [224, 15] on icon "Undo/Redo" at bounding box center [224, 14] width 10 height 10
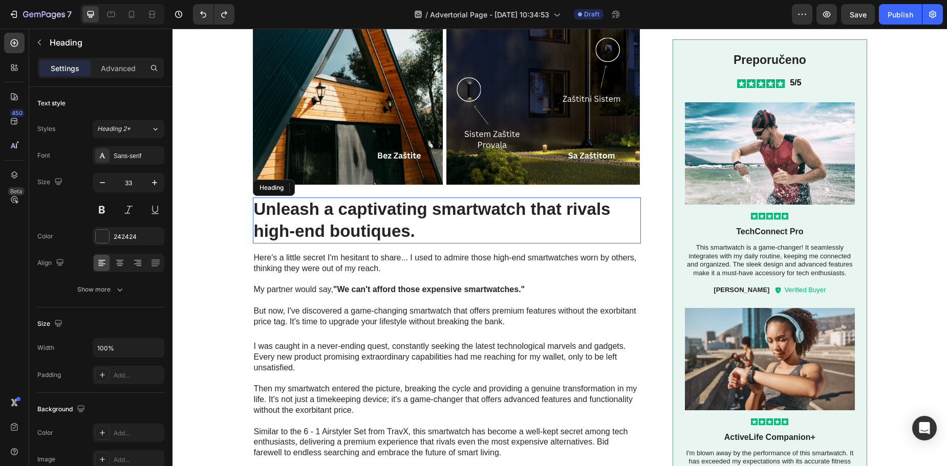
click at [280, 232] on h2 "Unleash a captivating smartwatch that rivals high-end boutiques." at bounding box center [447, 221] width 389 height 46
click at [324, 230] on p "Unleash a captivating smartwatch that rivals high-end boutiques." at bounding box center [447, 221] width 387 height 44
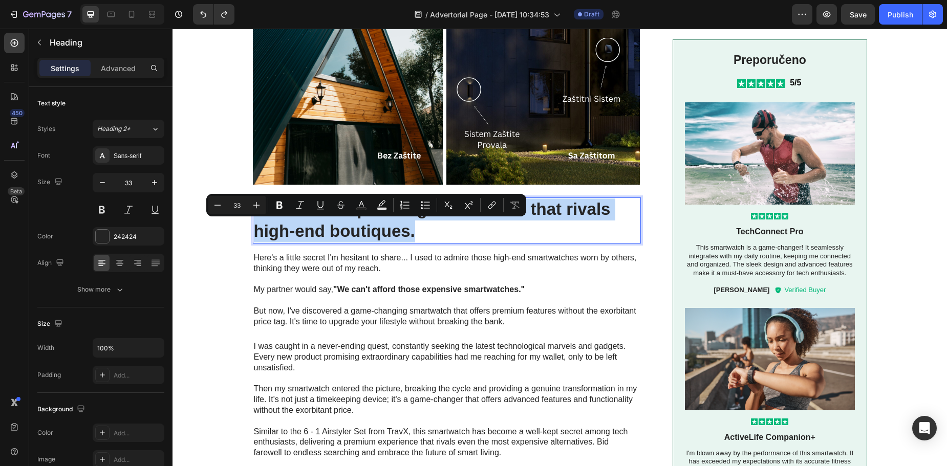
click at [324, 230] on p "Unleash a captivating smartwatch that rivals high-end boutiques." at bounding box center [447, 221] width 387 height 44
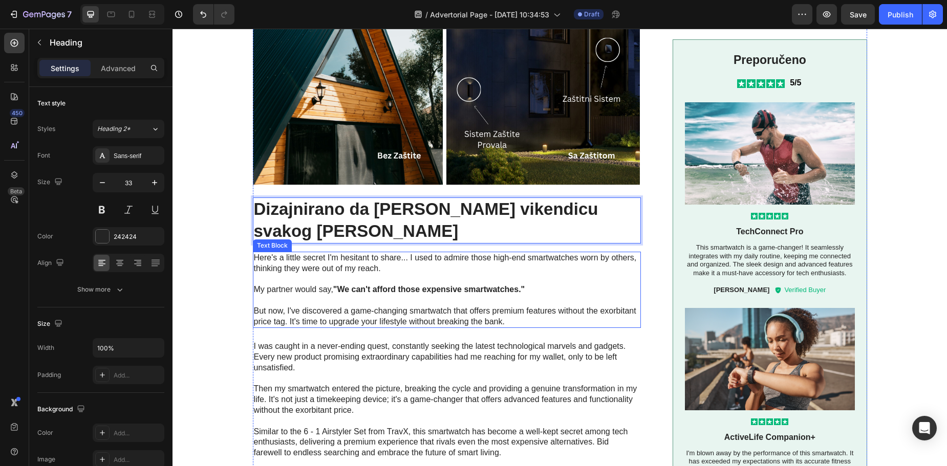
click at [470, 306] on p "But now, I've discovered a game-changing smartwatch that offers premium feature…" at bounding box center [447, 317] width 387 height 22
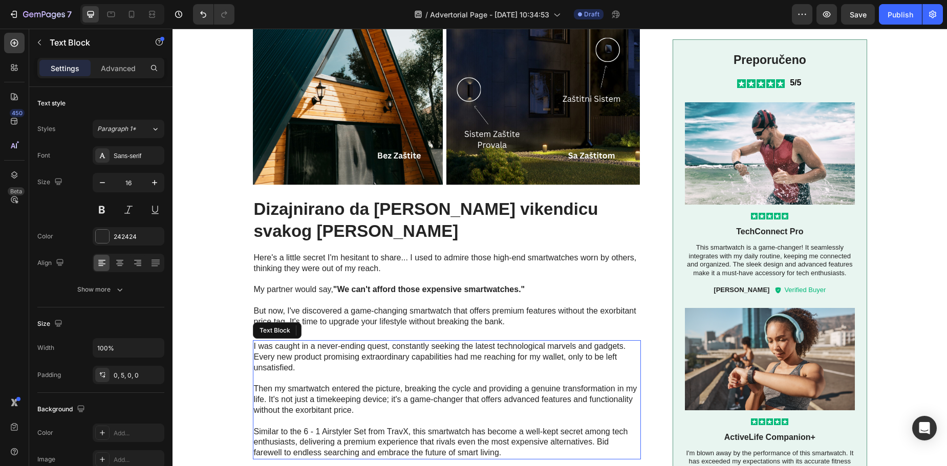
click at [402, 374] on p at bounding box center [446, 379] width 385 height 11
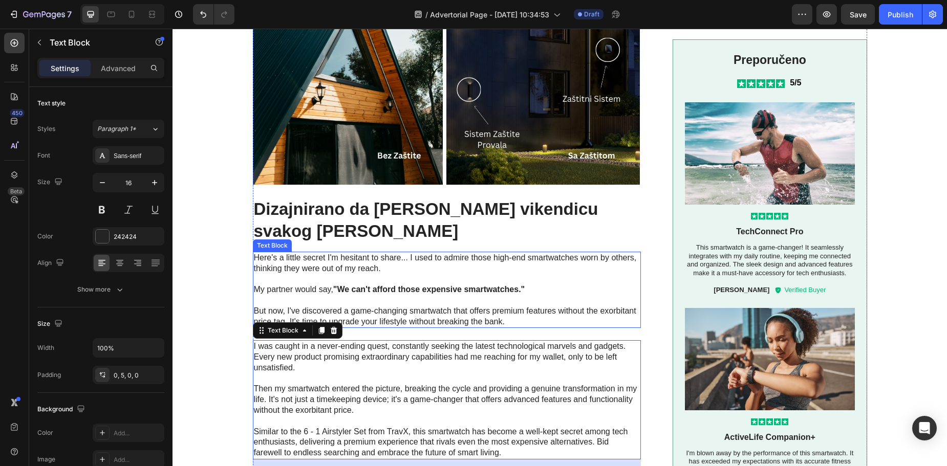
click at [360, 295] on p at bounding box center [447, 300] width 387 height 11
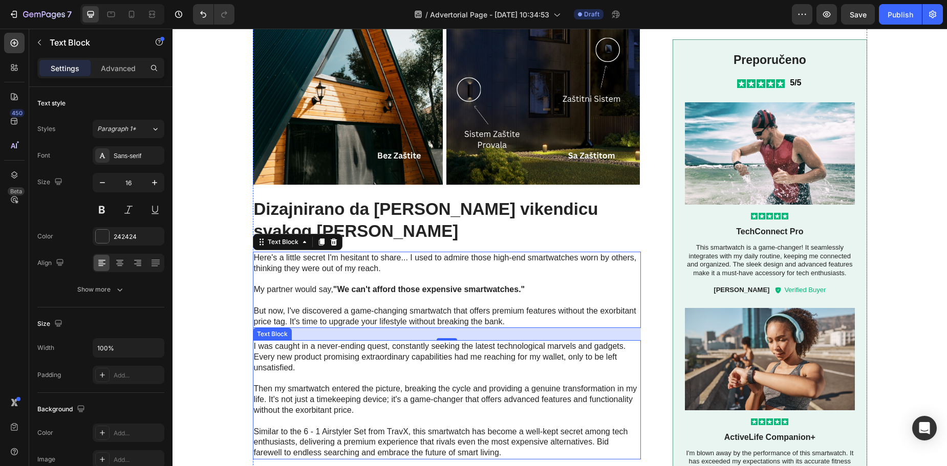
click at [291, 342] on p "I was caught in a never-ending quest, constantly seeking the latest technologic…" at bounding box center [446, 358] width 385 height 32
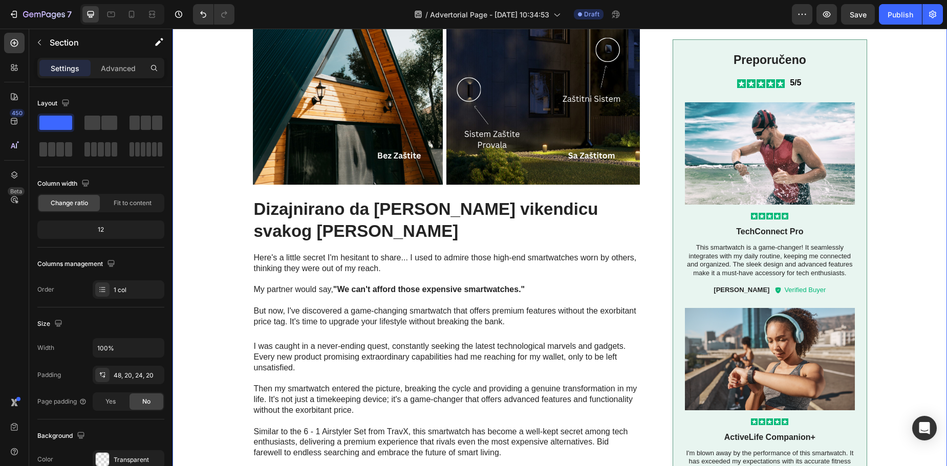
click at [224, 371] on div "Image Dizajnirano da [PERSON_NAME] vikendicu svakog [PERSON_NAME] Heading Here'…" at bounding box center [560, 418] width 754 height 956
click at [313, 306] on p "But now, I've discovered a game-changing smartwatch that offers premium feature…" at bounding box center [447, 317] width 387 height 22
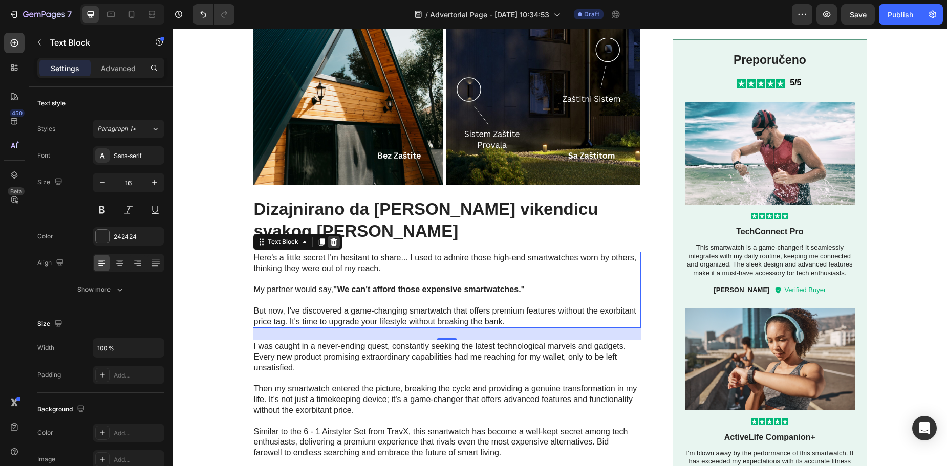
click at [334, 236] on div at bounding box center [334, 242] width 12 height 12
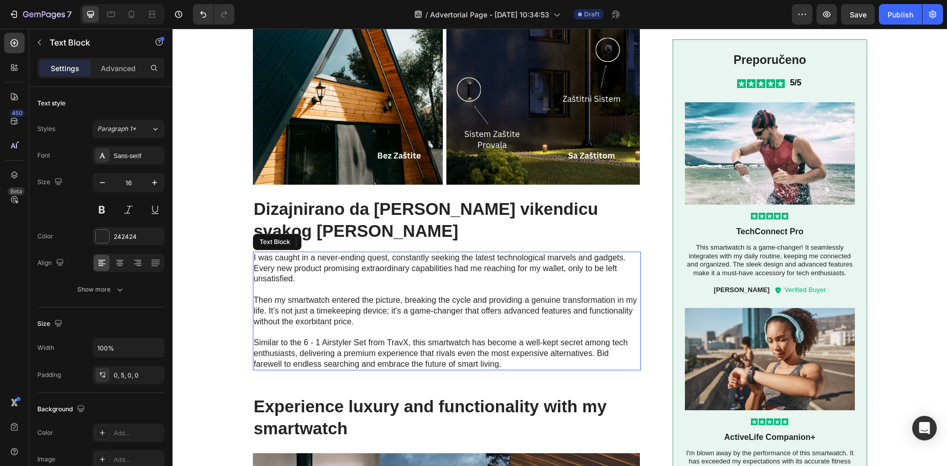
click at [349, 258] on p "I was caught in a never-ending quest, constantly seeking the latest technologic…" at bounding box center [446, 269] width 385 height 32
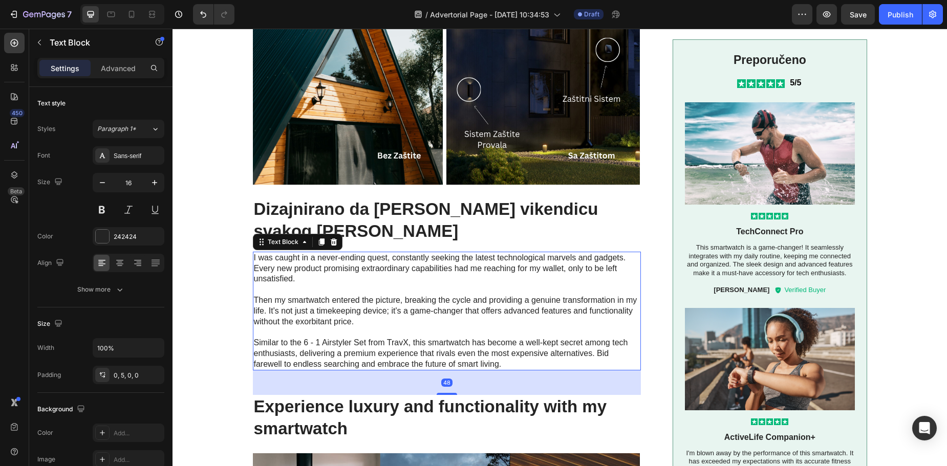
click at [318, 285] on p "Rich Text Editor. Editing area: main" at bounding box center [446, 290] width 385 height 11
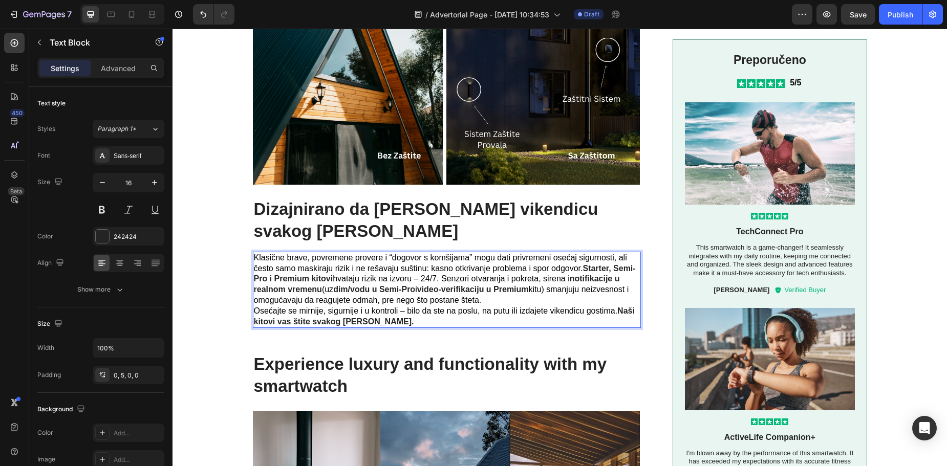
click at [439, 274] on span "hvataju rizik na izvoru – 24/7. Senzori otvaranja i pokreta, sirena i" at bounding box center [451, 278] width 237 height 9
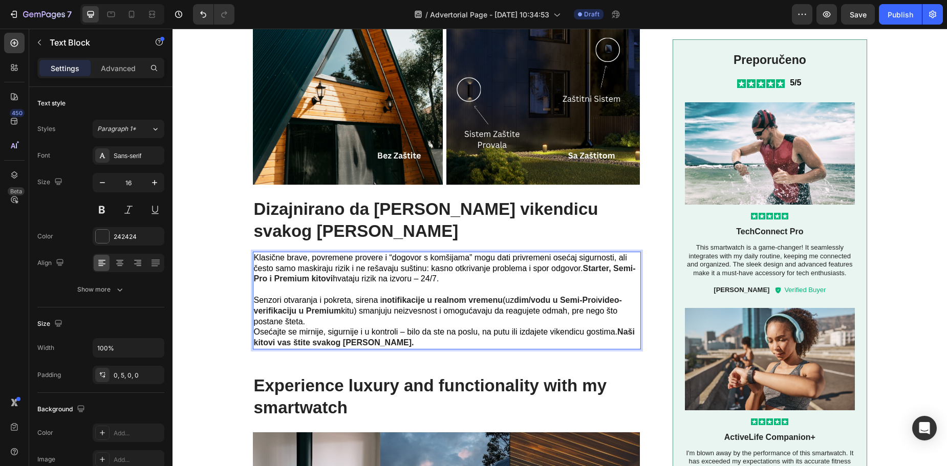
click at [352, 297] on p "Klasične brave, povremene provere i “dogovor s komšijama” mogu dati privremeni …" at bounding box center [446, 301] width 385 height 96
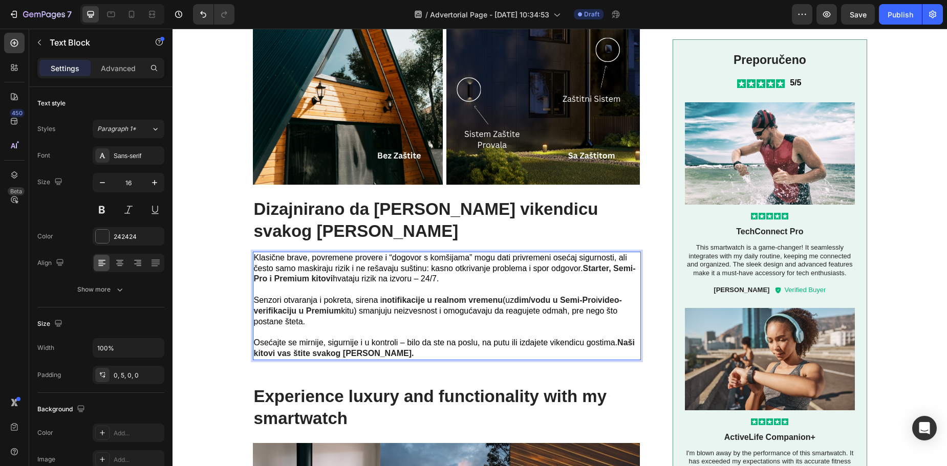
click at [365, 328] on p "Klasične brave, povremene provere i “dogovor s komšijama” mogu dati privremeni …" at bounding box center [446, 306] width 385 height 107
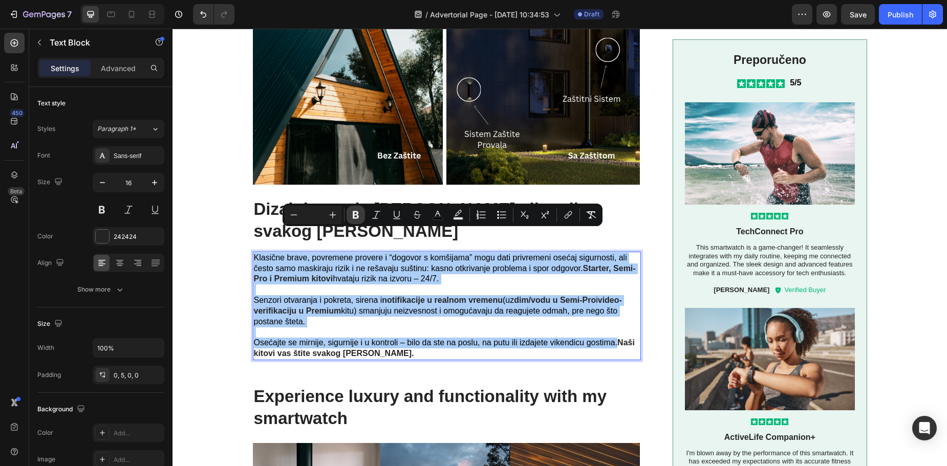
click at [356, 216] on icon "Editor contextual toolbar" at bounding box center [356, 215] width 10 height 10
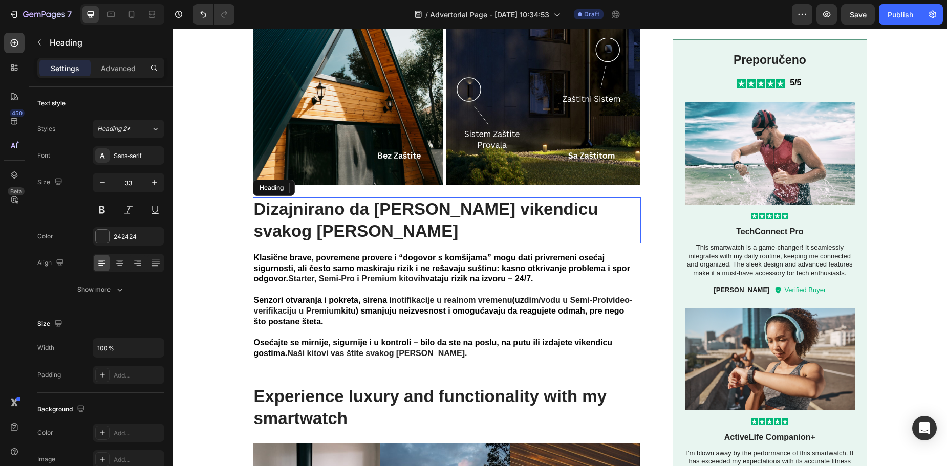
click at [355, 216] on p "Dizajnirano da [PERSON_NAME] vikendicu svakog [PERSON_NAME]" at bounding box center [447, 221] width 387 height 44
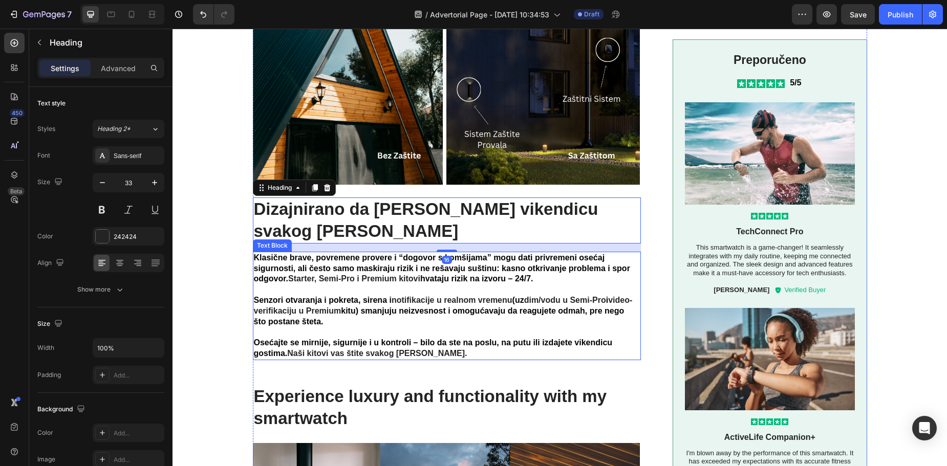
click at [356, 292] on p "Klasične brave, povremene provere i “dogovor s komšijama” mogu dati privremeni …" at bounding box center [446, 306] width 385 height 107
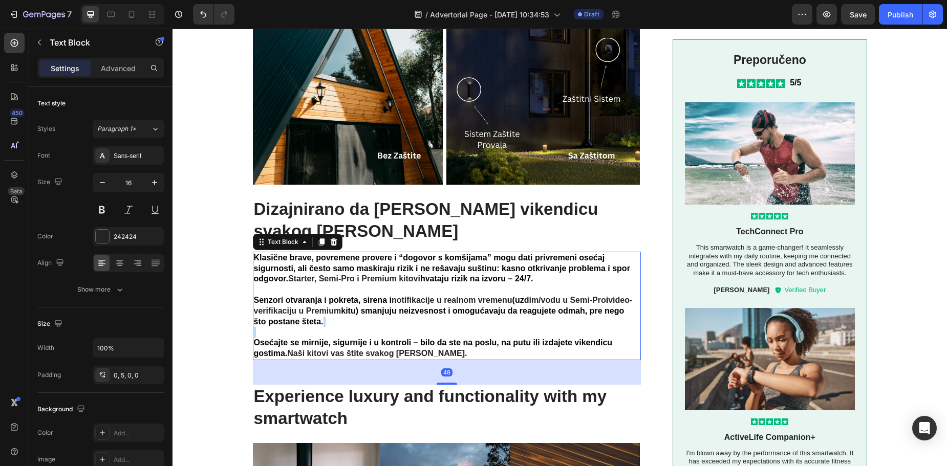
click at [364, 309] on p "Klasične brave, povremene provere i “dogovor s komšijama” mogu dati privremeni …" at bounding box center [446, 306] width 385 height 107
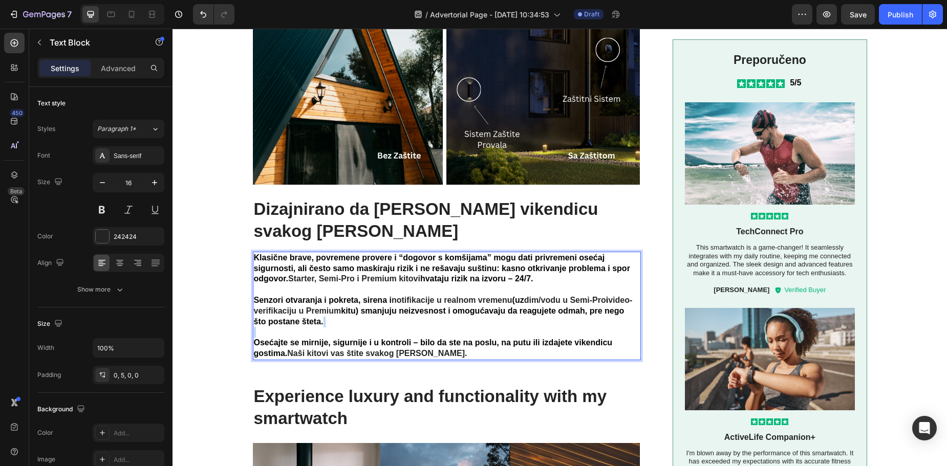
click at [364, 309] on p "Klasične brave, povremene provere i “dogovor s komšijama” mogu dati privremeni …" at bounding box center [446, 306] width 385 height 107
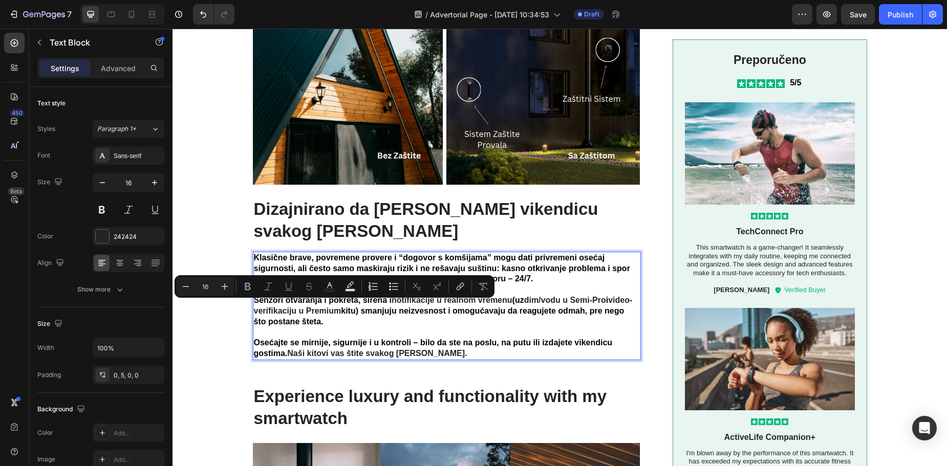
click at [415, 349] on strong "Naši kitovi vas štite svakog [PERSON_NAME]." at bounding box center [377, 353] width 180 height 9
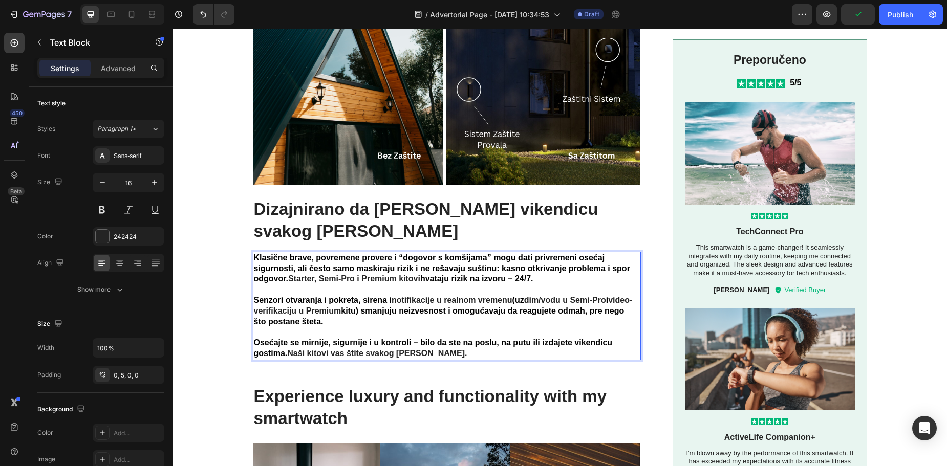
click at [428, 328] on p "Klasične brave, povremene provere i “dogovor s komšijama” mogu dati privremeni …" at bounding box center [446, 306] width 385 height 107
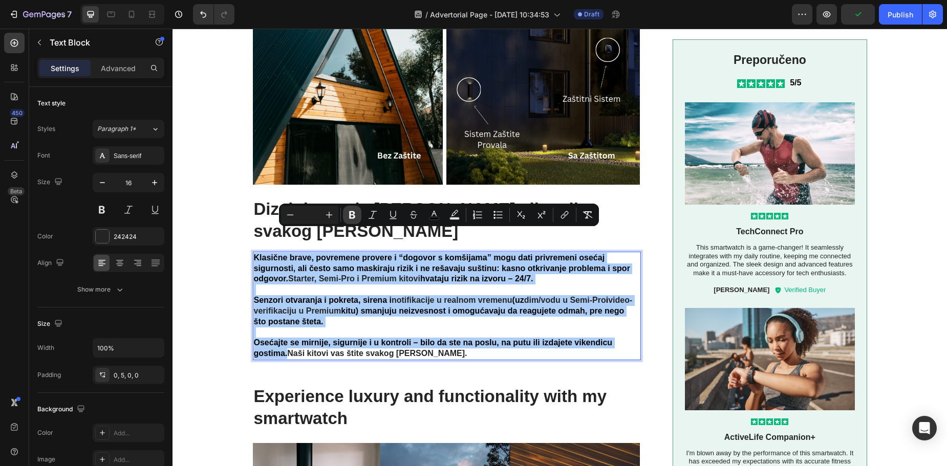
click at [354, 217] on icon "Editor contextual toolbar" at bounding box center [352, 215] width 6 height 8
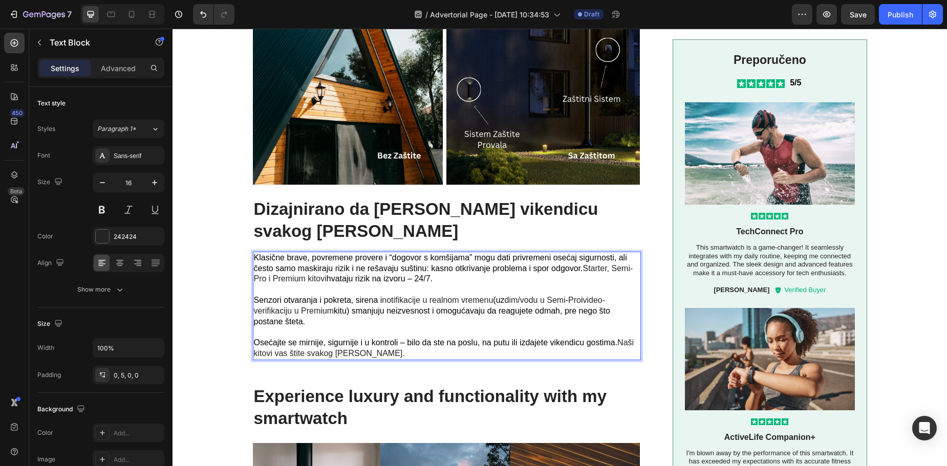
click at [413, 274] on span "hvataju rizik na izvoru – 24/7." at bounding box center [380, 278] width 106 height 9
click at [412, 274] on span "hvataju rizik na izvoru – 24/7." at bounding box center [380, 278] width 106 height 9
click at [410, 253] on p "Klasične brave, povremene provere i “dogovor s komšijama” mogu dati privremeni …" at bounding box center [446, 306] width 385 height 107
click at [456, 253] on span "Klasične brave, povremene provere i “dogovor s komšijama” mogu dati privremeni …" at bounding box center [440, 262] width 373 height 19
click at [403, 338] on span "Osećajte se mirnije, sigurnije i u kontroli – bilo da ste na poslu, na putu ili…" at bounding box center [436, 342] width 364 height 9
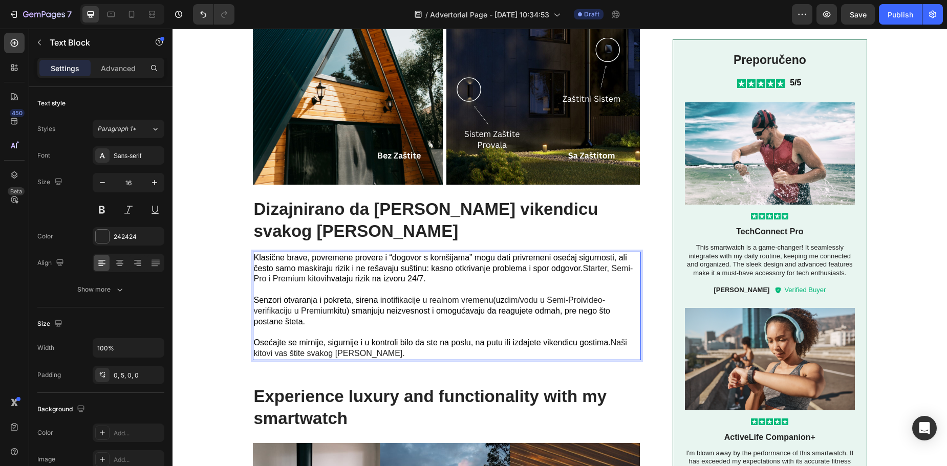
click at [375, 327] on p "Klasične brave, povremene provere i “dogovor s komšijama” mogu dati privremeni …" at bounding box center [446, 306] width 385 height 107
click at [342, 295] on p "Klasične brave, povremene provere i “dogovor s komšijama” mogu dati privremeni …" at bounding box center [446, 306] width 385 height 107
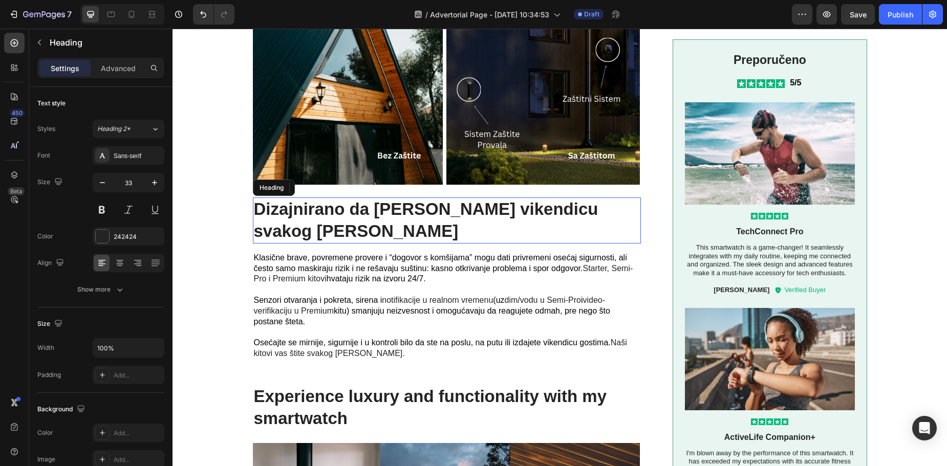
click at [254, 208] on p "Dizajnirano da [PERSON_NAME] vikendicu svakog [PERSON_NAME]" at bounding box center [447, 221] width 387 height 44
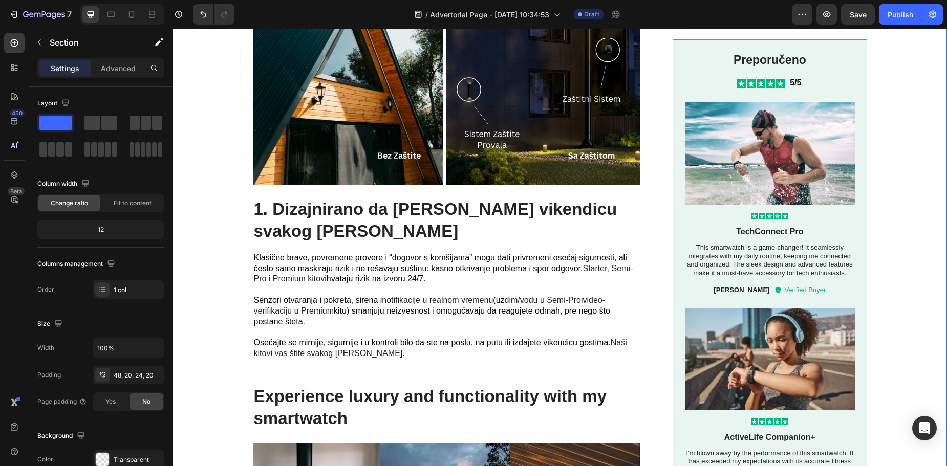
click at [207, 270] on div "Image 1. Dizajnirano da [PERSON_NAME] vikendicu svakog [PERSON_NAME] Heading 16…" at bounding box center [560, 368] width 754 height 857
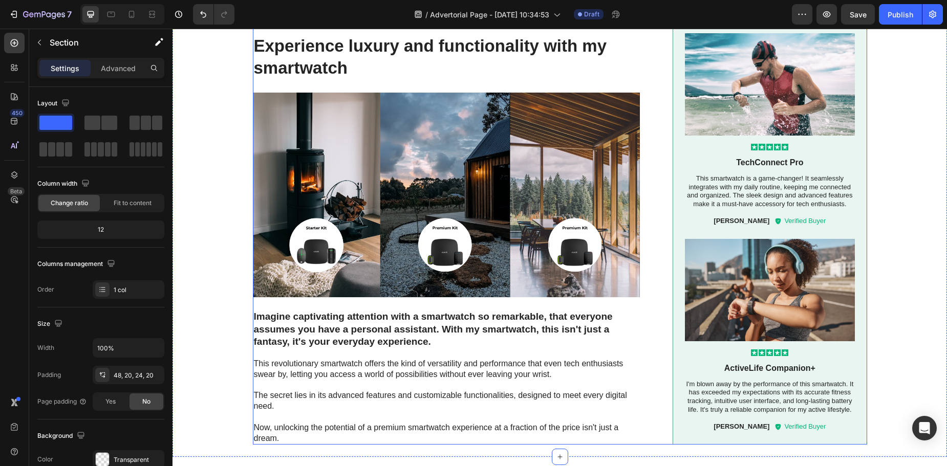
scroll to position [522, 0]
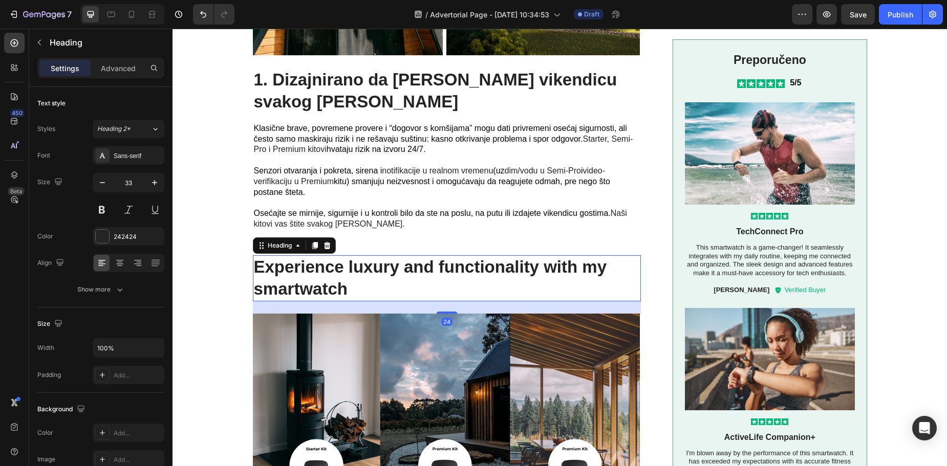
click at [340, 279] on p "Experience luxury and functionality with my smartwatch" at bounding box center [447, 279] width 387 height 44
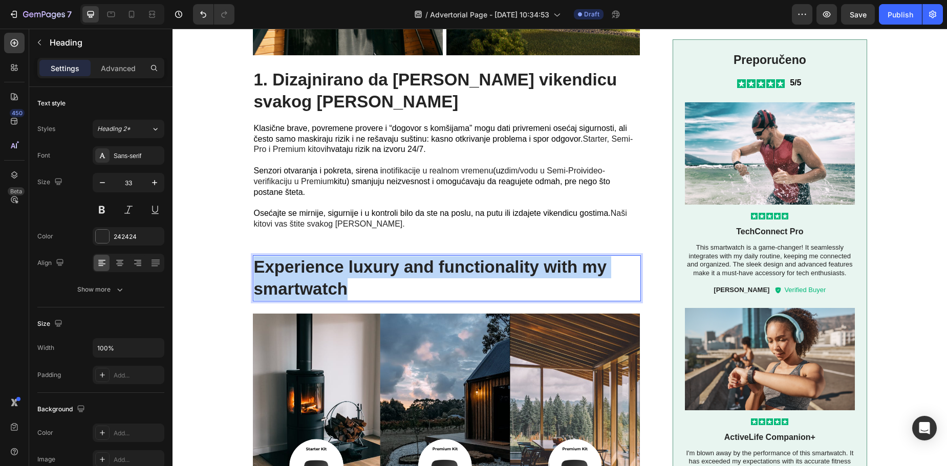
click at [340, 279] on p "Experience luxury and functionality with my smartwatch" at bounding box center [447, 279] width 387 height 44
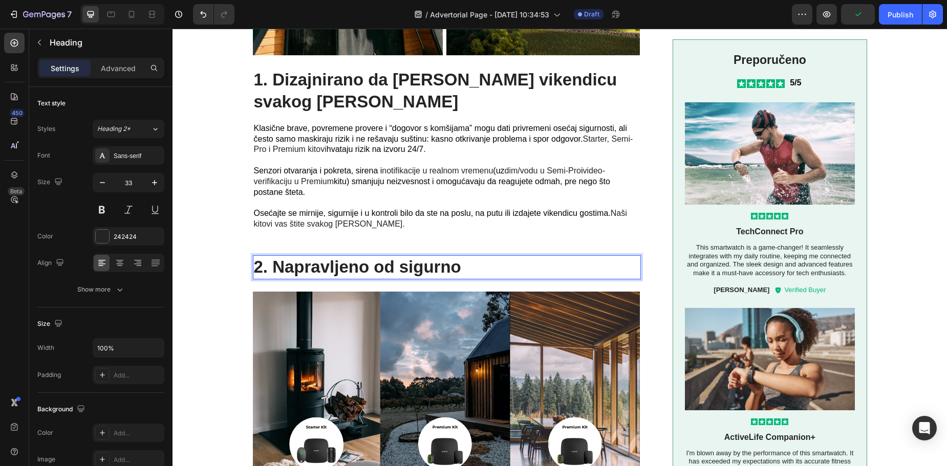
click at [310, 263] on p "2. Napravljeno od sigurno" at bounding box center [447, 268] width 387 height 22
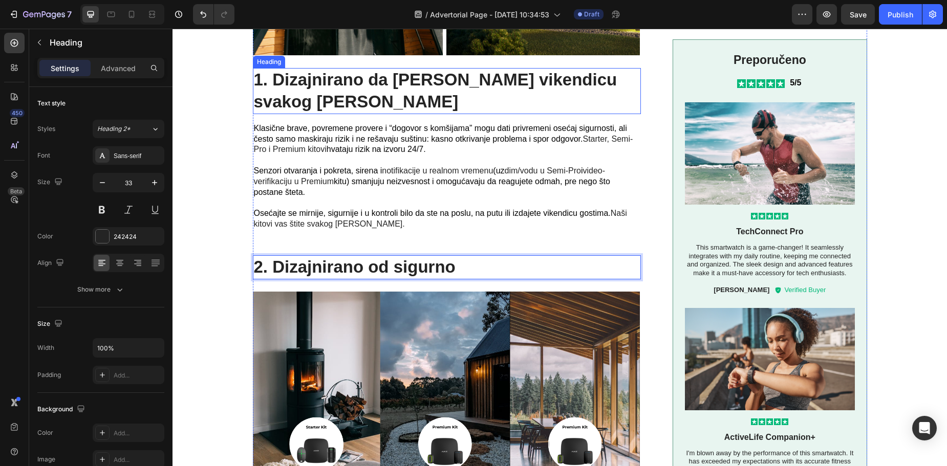
click at [289, 83] on p "1. Dizajnirano da [PERSON_NAME] vikendicu svakog [PERSON_NAME]" at bounding box center [447, 91] width 387 height 44
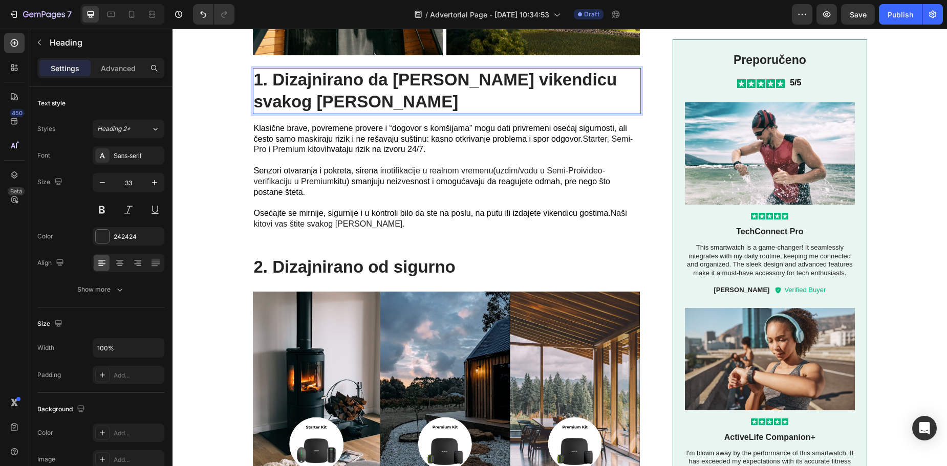
click at [290, 81] on p "1. Dizajnirano da [PERSON_NAME] vikendicu svakog [PERSON_NAME]" at bounding box center [447, 91] width 387 height 44
drag, startPoint x: 546, startPoint y: 80, endPoint x: 560, endPoint y: 84, distance: 14.4
click at [546, 80] on p "1. Napravljeno da [PERSON_NAME] vikendicu svakog [PERSON_NAME]" at bounding box center [447, 91] width 387 height 44
click at [585, 82] on p "1. Napravljeno da [PERSON_NAME] vikendicu svakog [PERSON_NAME]" at bounding box center [447, 91] width 387 height 44
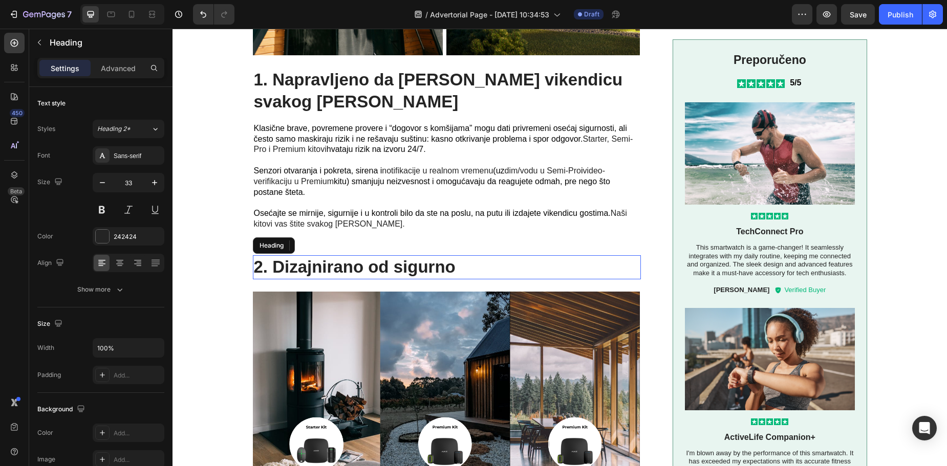
drag, startPoint x: 367, startPoint y: 261, endPoint x: 429, endPoint y: 268, distance: 62.8
click at [366, 261] on p "2. Dizajnirano od sigurno" at bounding box center [447, 268] width 387 height 22
click at [371, 265] on p "2. Dizajnirano od sigurno" at bounding box center [447, 268] width 387 height 22
click at [432, 265] on p "2. Dizajnirano od sigurno" at bounding box center [447, 268] width 387 height 22
click at [449, 264] on p "2. Dizajnirano od sigurno" at bounding box center [447, 268] width 387 height 22
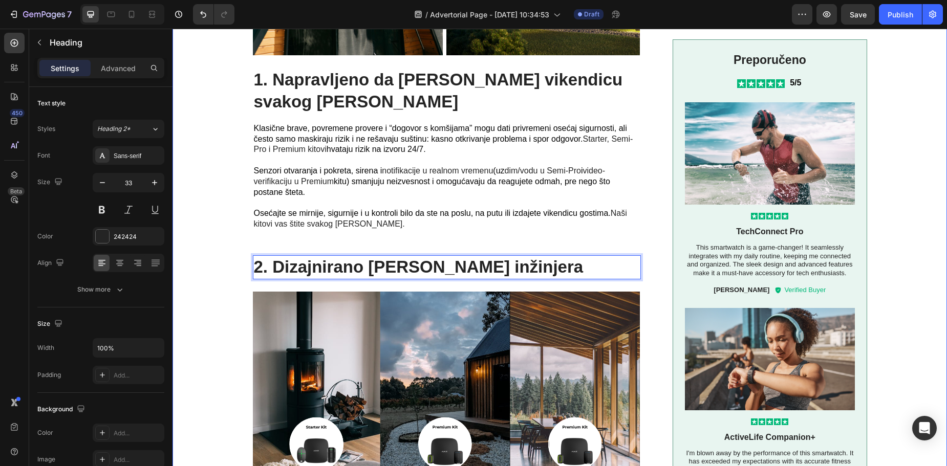
click at [217, 342] on div "Image 1. Napravljeno da [PERSON_NAME] vikendicu svakog [PERSON_NAME] Heading Kl…" at bounding box center [560, 227] width 754 height 835
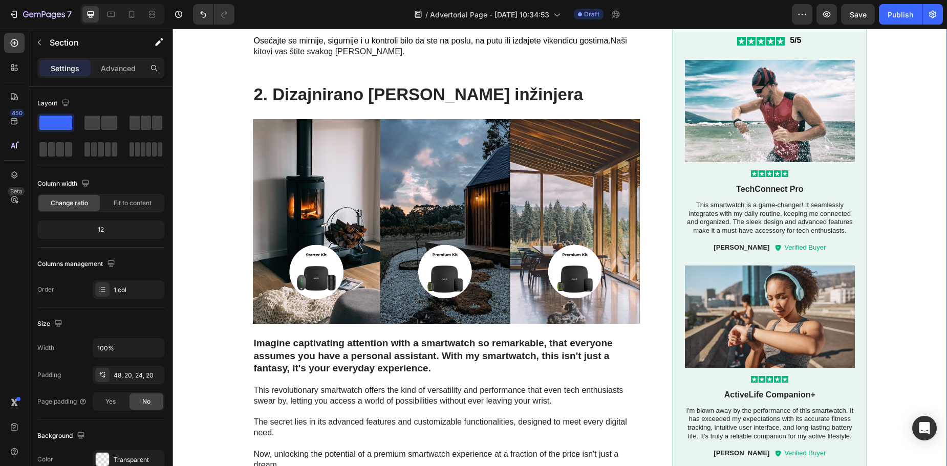
scroll to position [731, 0]
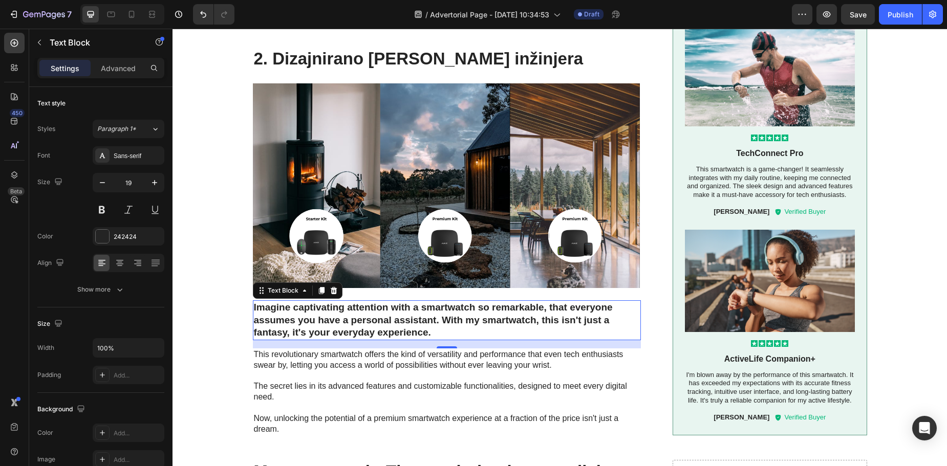
click at [471, 320] on p "Imagine captivating attention with a smartwatch so remarkable, that everyone as…" at bounding box center [447, 321] width 387 height 38
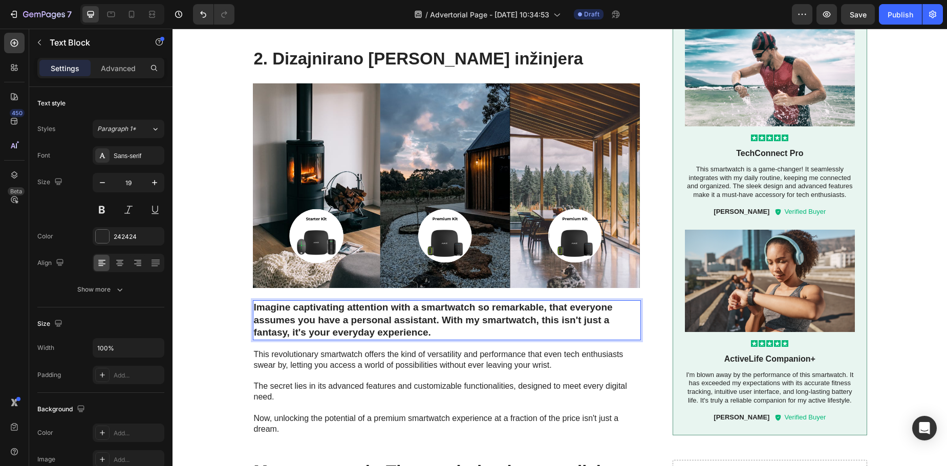
click at [436, 324] on p "Imagine captivating attention with a smartwatch so remarkable, that everyone as…" at bounding box center [447, 321] width 387 height 38
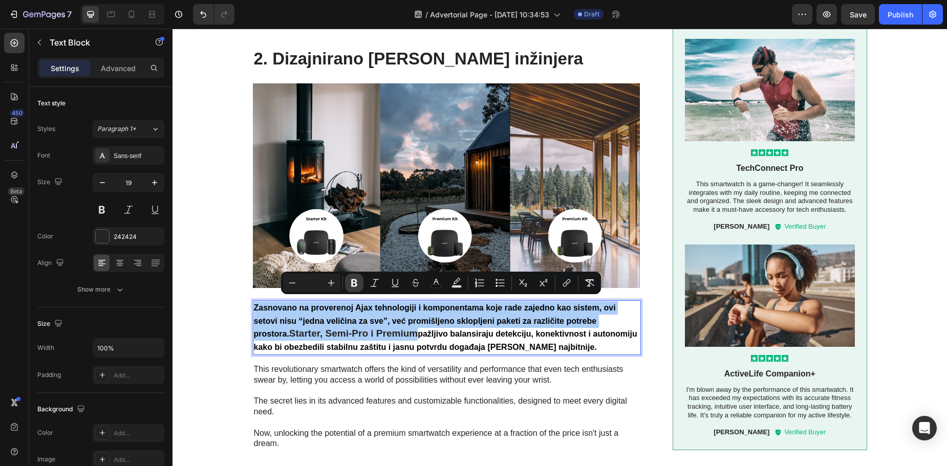
click at [357, 287] on icon "Editor contextual toolbar" at bounding box center [354, 283] width 10 height 10
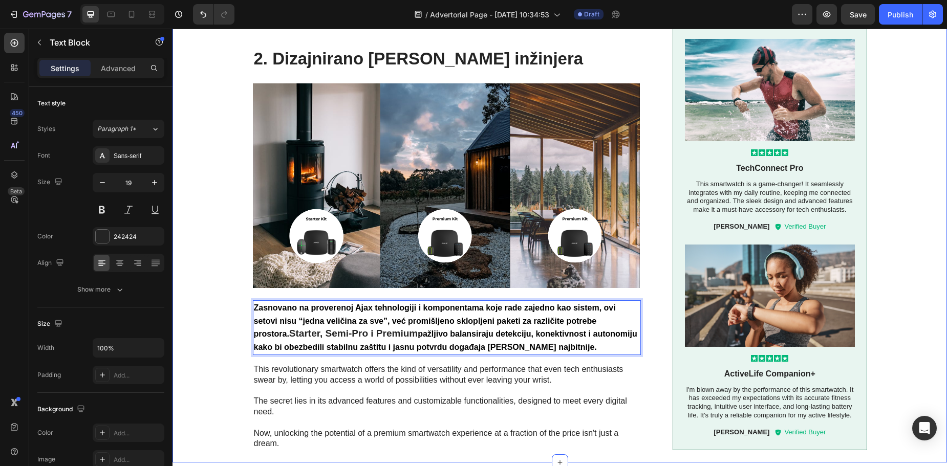
drag, startPoint x: 209, startPoint y: 333, endPoint x: 216, endPoint y: 333, distance: 6.7
click at [209, 333] on div "Image 1. Napravljeno da [PERSON_NAME] vikendicu svakog [PERSON_NAME] Heading Kl…" at bounding box center [560, 26] width 754 height 849
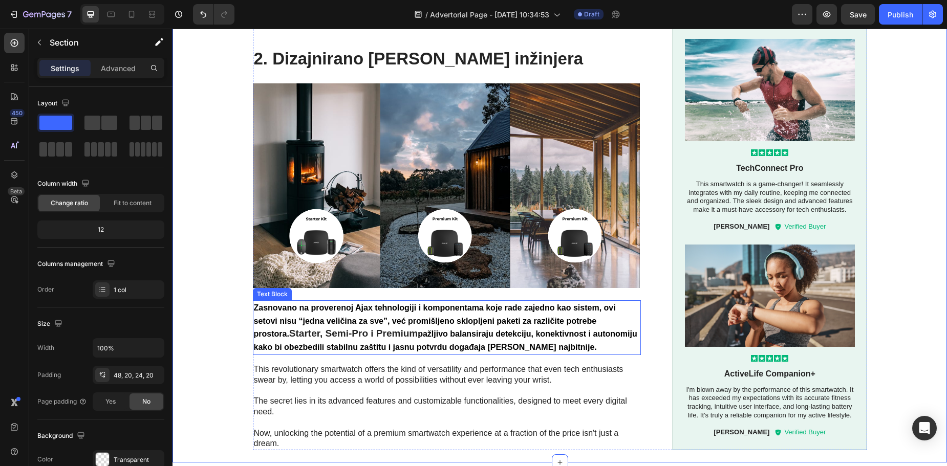
click at [289, 328] on strong "Starter, Semi-Pro i Premium" at bounding box center [353, 333] width 129 height 11
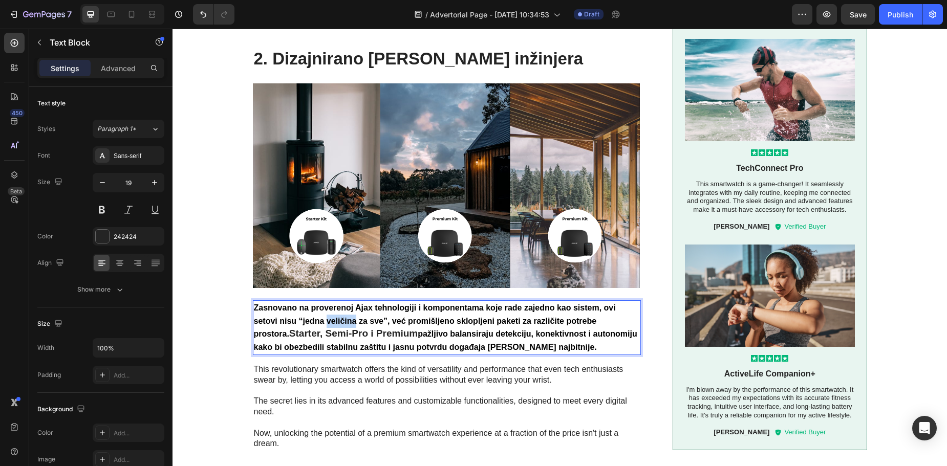
click at [331, 318] on strong "Zasnovano na proverenoj Ajax tehnologiji i komponentama koje rade zajedno kao s…" at bounding box center [435, 321] width 362 height 35
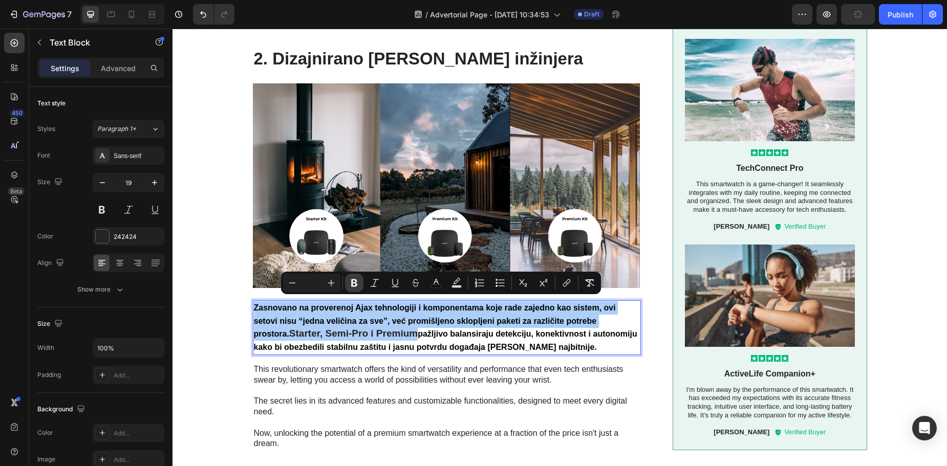
click at [356, 286] on icon "Editor contextual toolbar" at bounding box center [354, 284] width 6 height 8
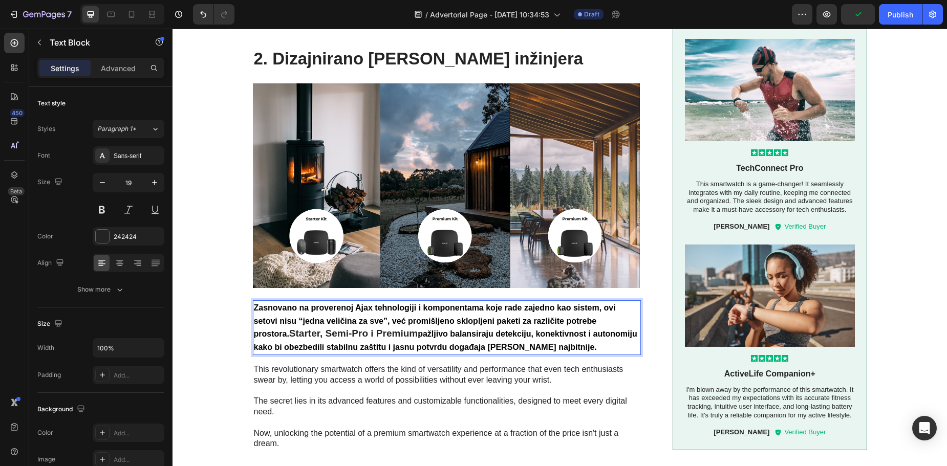
click at [393, 335] on p "Zasnovano na proverenoj Ajax tehnologiji i komponentama koje rade zajedno kao s…" at bounding box center [447, 328] width 387 height 53
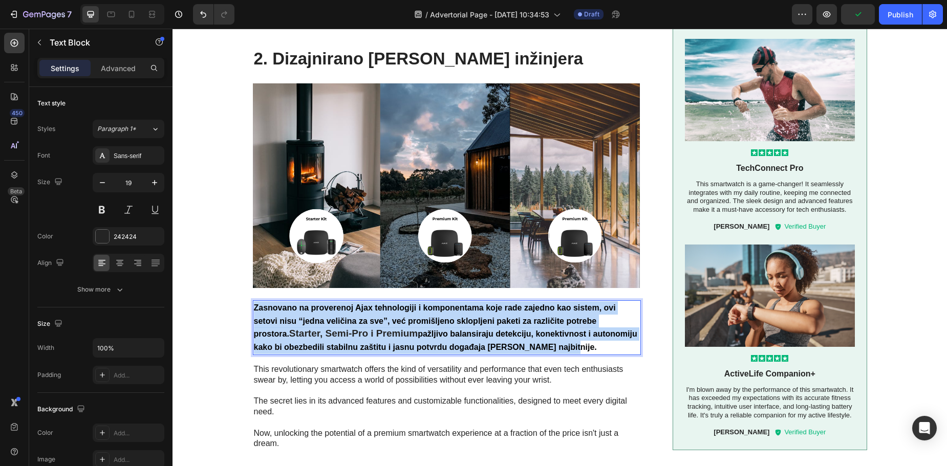
click at [393, 335] on p "Zasnovano na proverenoj Ajax tehnologiji i komponentama koje rade zajedno kao s…" at bounding box center [447, 328] width 387 height 53
click at [431, 370] on p "This revolutionary smartwatch offers the kind of versatility and performance th…" at bounding box center [447, 376] width 387 height 22
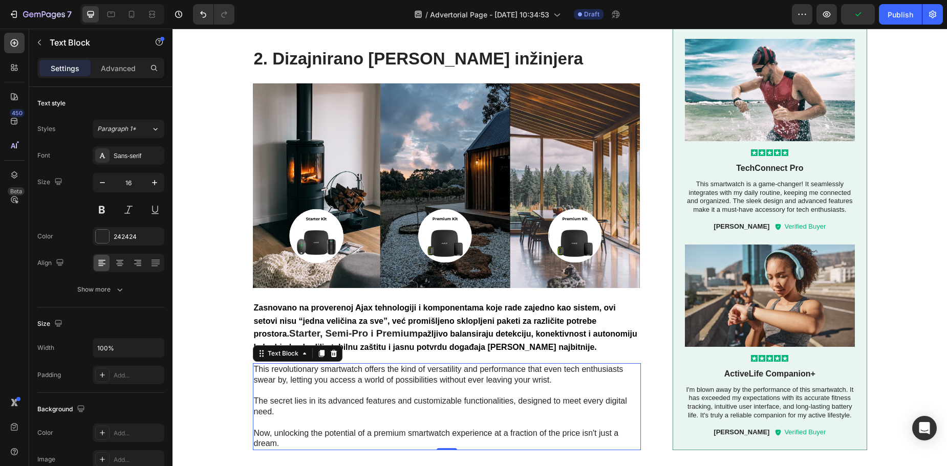
click at [419, 369] on p "This revolutionary smartwatch offers the kind of versatility and performance th…" at bounding box center [447, 376] width 387 height 22
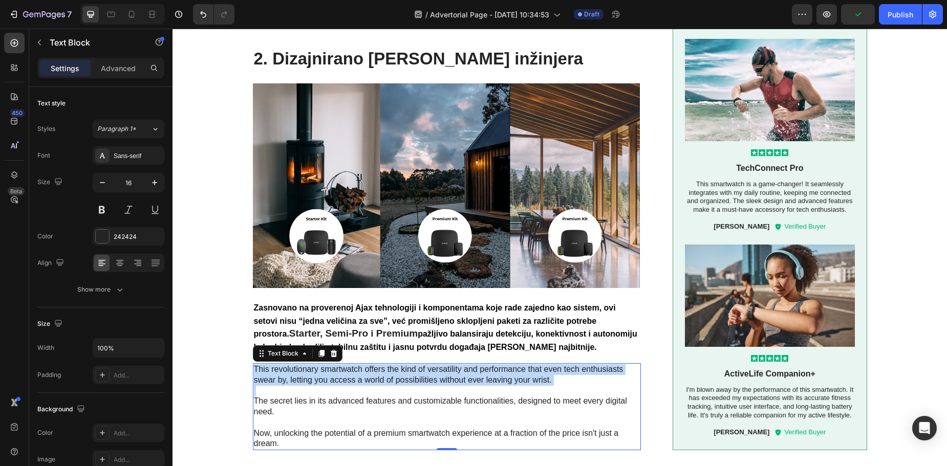
click at [419, 369] on p "This revolutionary smartwatch offers the kind of versatility and performance th…" at bounding box center [447, 376] width 387 height 22
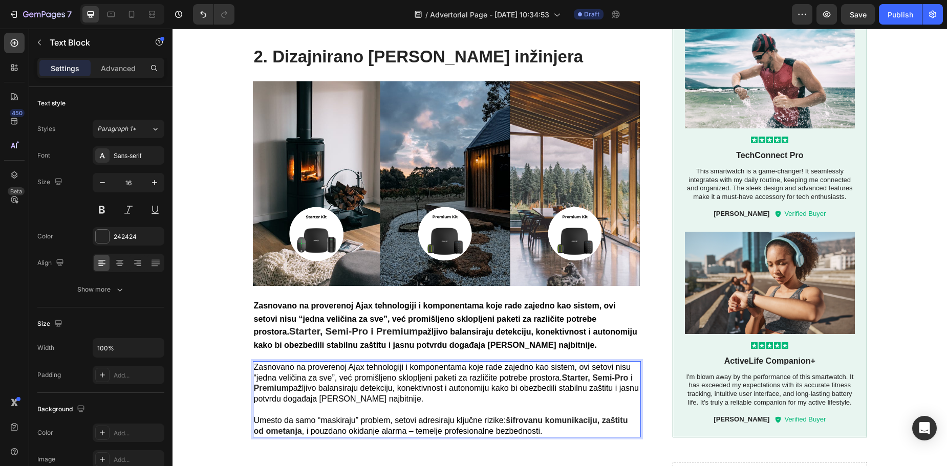
scroll to position [736, 0]
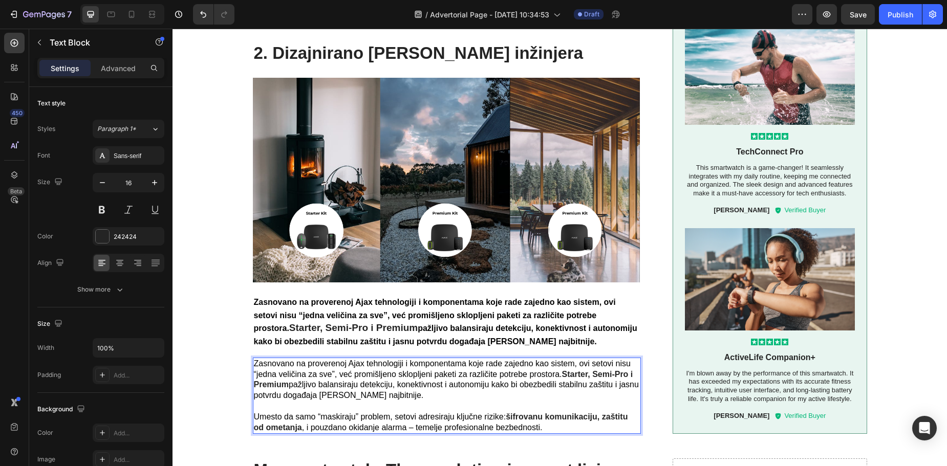
click at [403, 390] on p "Zasnovano na proverenoj Ajax tehnologiji i komponentama koje rade zajedno kao s…" at bounding box center [447, 396] width 387 height 75
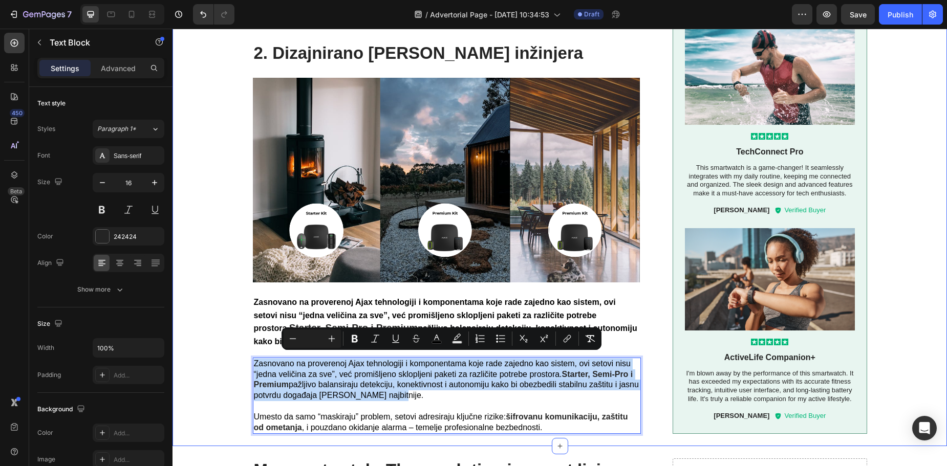
drag, startPoint x: 400, startPoint y: 390, endPoint x: 248, endPoint y: 360, distance: 155.0
click at [248, 360] on div "Image 1. Napravljeno da [PERSON_NAME] vikendicu svakog [PERSON_NAME] Heading Kl…" at bounding box center [560, 15] width 754 height 839
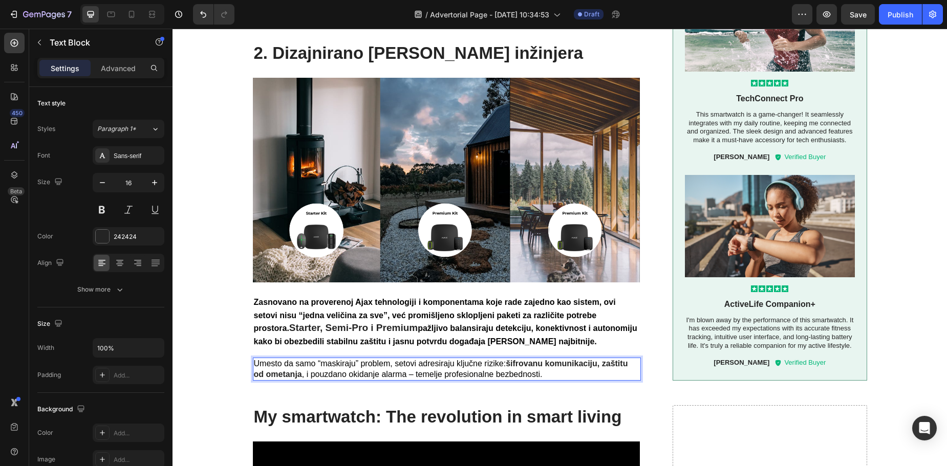
click at [572, 368] on p "Umesto da samo “maskiraju” problem, setovi adresiraju ključne rizike: šifrovanu…" at bounding box center [447, 370] width 387 height 22
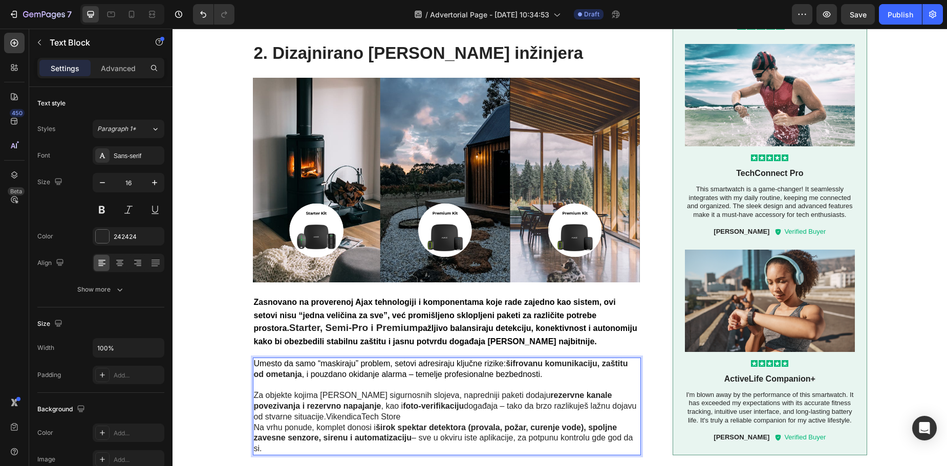
click at [384, 408] on p "Umesto da samo “maskiraju” problem, setovi adresiraju ključne rizike: šifrovanu…" at bounding box center [447, 391] width 387 height 64
drag, startPoint x: 286, startPoint y: 411, endPoint x: 531, endPoint y: 413, distance: 245.3
click at [393, 439] on p "Na vrhu ponude, komplet donosi i širok spektar detektora (provala, požar, curen…" at bounding box center [447, 439] width 387 height 32
click at [306, 410] on p "Umesto da samo “maskiraju” problem, setovi adresiraju ključne rizike: šifrovanu…" at bounding box center [447, 391] width 387 height 64
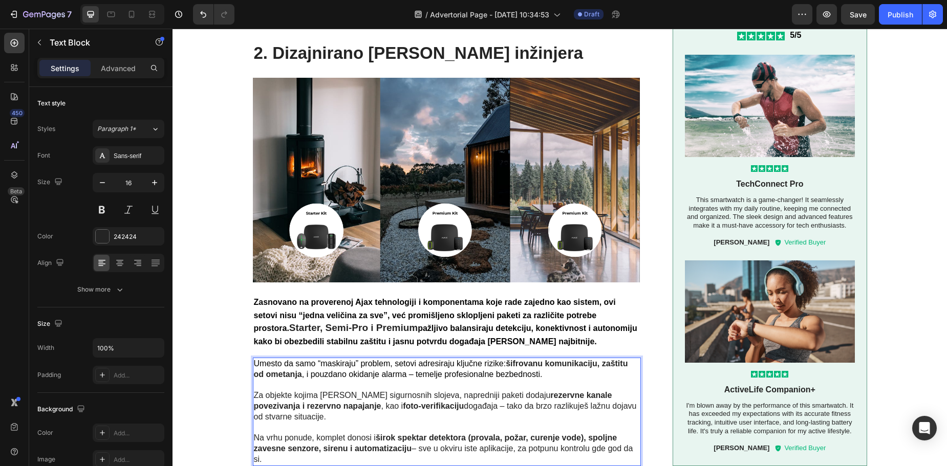
click at [297, 447] on p "Na vrhu ponude, komplet donosi i širok spektar detektora (provala, požar, curen…" at bounding box center [447, 449] width 387 height 32
click at [591, 441] on p "Na vrhu ponude, komplet donosi i širok spektar detektora (provala, požar, curen…" at bounding box center [447, 449] width 387 height 32
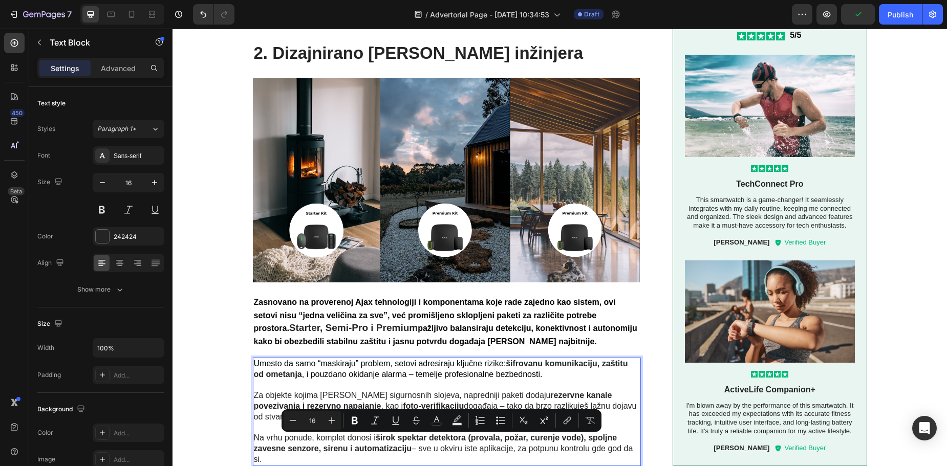
drag, startPoint x: 590, startPoint y: 440, endPoint x: 607, endPoint y: 448, distance: 18.4
click at [607, 448] on p "Na vrhu ponude, komplet donosi i širok spektar detektora (provala, požar, curen…" at bounding box center [447, 449] width 387 height 32
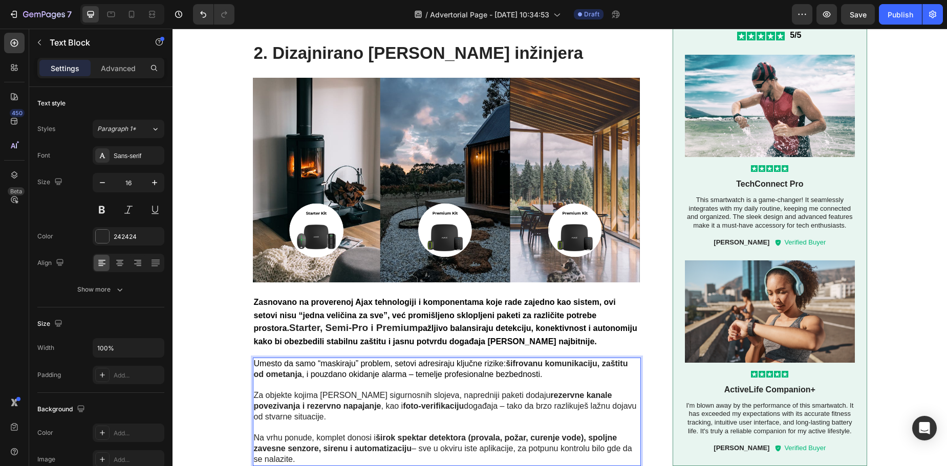
click at [417, 441] on p "Na vrhu ponude, komplet donosi i širok spektar detektora (provala, požar, curen…" at bounding box center [447, 449] width 387 height 32
click at [453, 400] on p "Umesto da samo “maskiraju” problem, setovi adresiraju ključne rizike: šifrovanu…" at bounding box center [447, 396] width 387 height 75
click at [411, 370] on span ", i pouzdano okidanje alarma – temelje profesionalne bezbednosti." at bounding box center [422, 374] width 241 height 9
click at [536, 369] on p "Umesto da samo “maskiraju” problem, setovi adresiraju ključne rizike: šifrovanu…" at bounding box center [447, 396] width 387 height 75
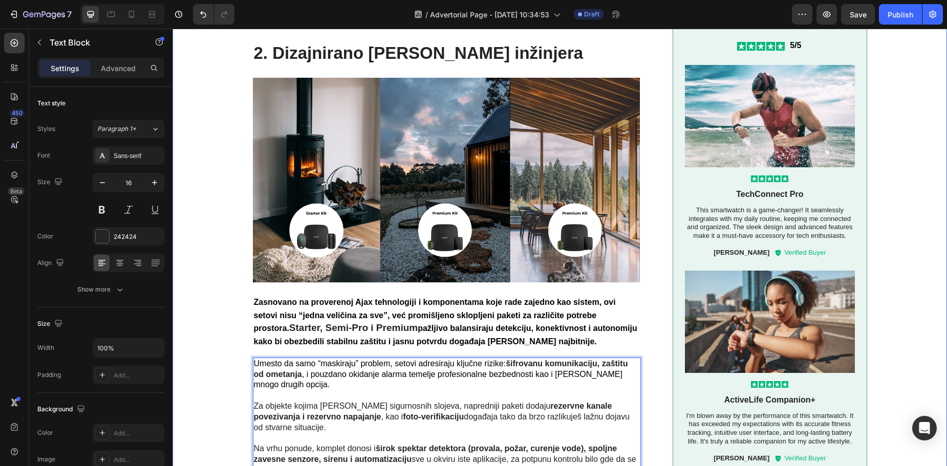
scroll to position [802, 0]
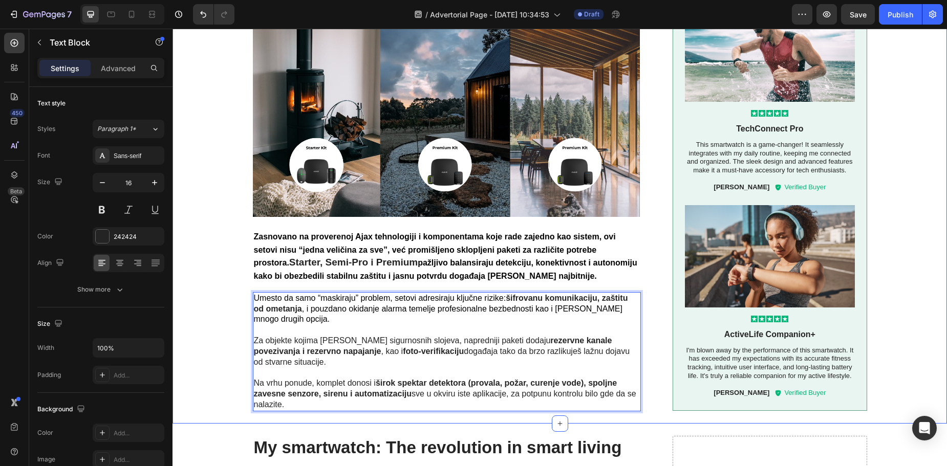
click at [300, 394] on p "Na vrhu ponude, komplet donosi i širok spektar detektora (provala, požar, curen…" at bounding box center [447, 394] width 387 height 32
click at [334, 448] on h2 "My smartwatch: The revolution in smart living" at bounding box center [447, 448] width 389 height 24
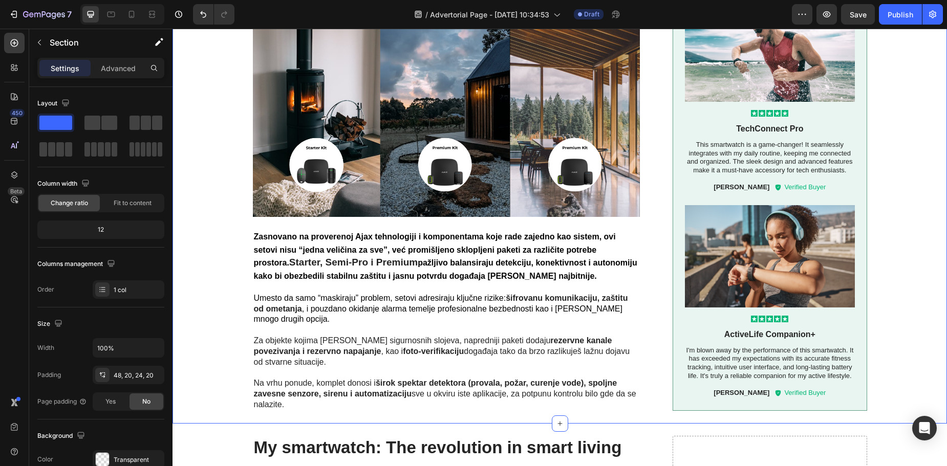
click at [311, 258] on p "Zasnovano na proverenoj Ajax tehnologiji i komponentama koje rade zajedno kao s…" at bounding box center [447, 256] width 387 height 53
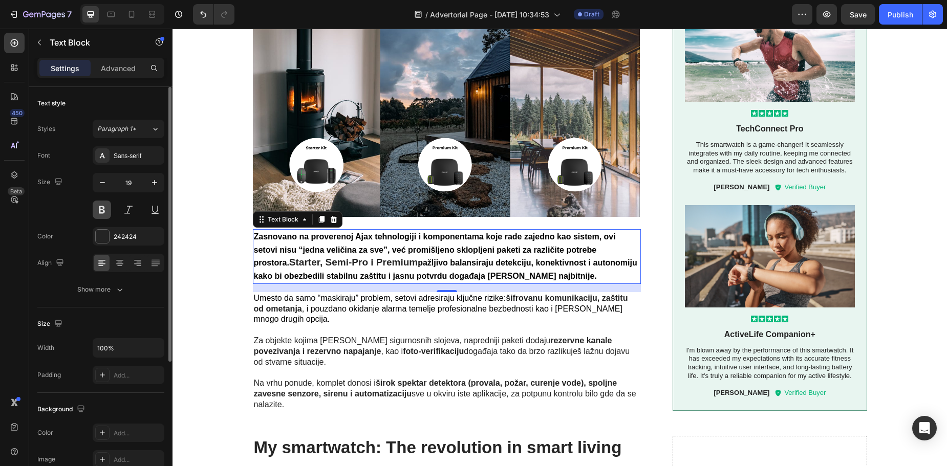
click at [102, 212] on button at bounding box center [102, 210] width 18 height 18
click at [101, 212] on button at bounding box center [102, 210] width 18 height 18
click at [103, 210] on button at bounding box center [102, 210] width 18 height 18
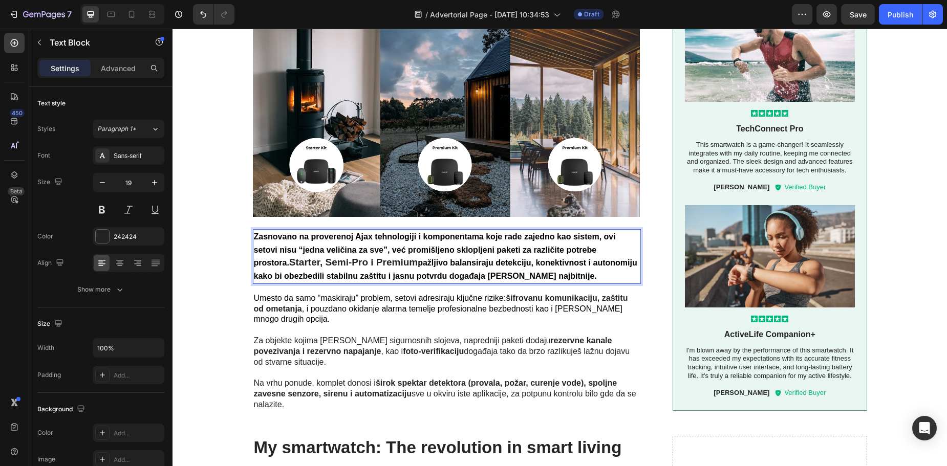
click at [535, 272] on p "Zasnovano na proverenoj Ajax tehnologiji i komponentama koje rade zajedno kao s…" at bounding box center [447, 256] width 387 height 53
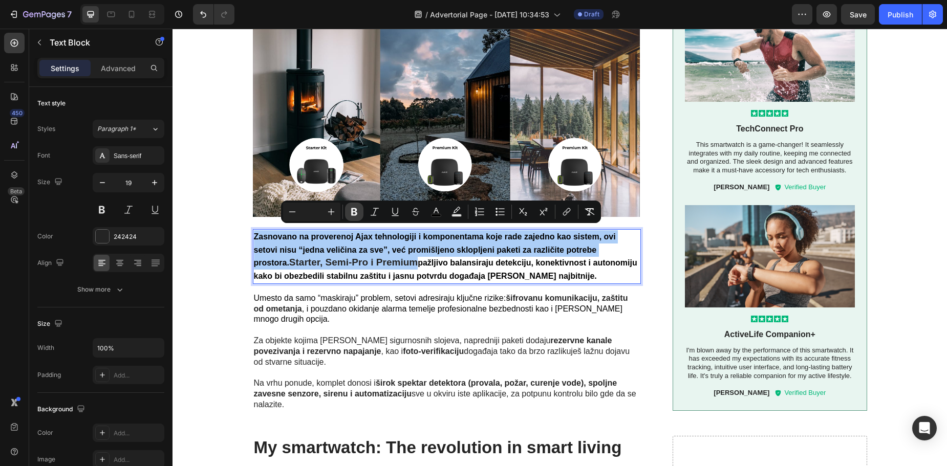
click at [356, 212] on icon "Editor contextual toolbar" at bounding box center [354, 212] width 6 height 8
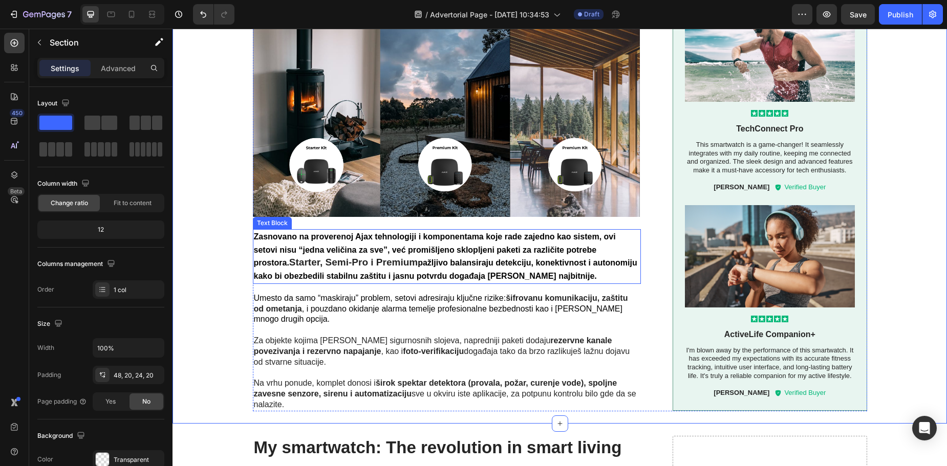
click at [352, 265] on p "Zasnovano na proverenoj Ajax tehnologiji i komponentama koje rade zajedno kao s…" at bounding box center [447, 256] width 387 height 53
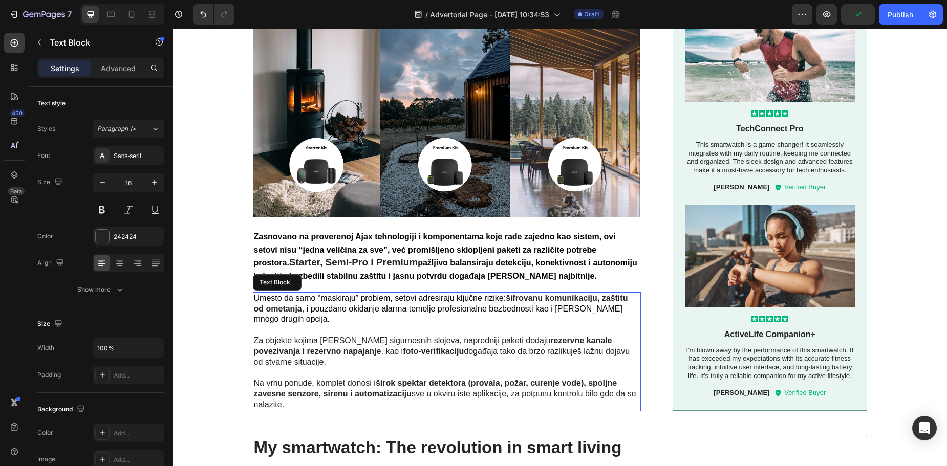
click at [377, 332] on p "Umesto da samo “maskiraju” problem, setovi adresiraju ključne rizike: šifrovanu…" at bounding box center [447, 335] width 387 height 85
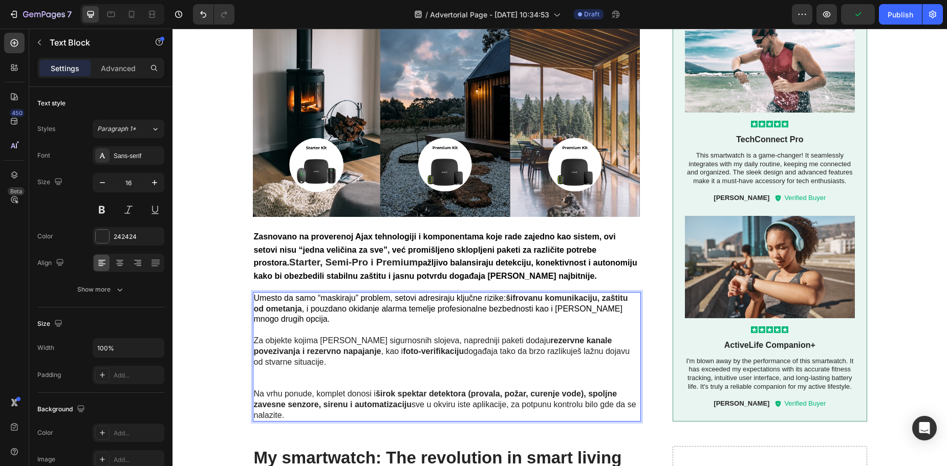
click at [340, 368] on p "Umesto da samo “maskiraju” problem, setovi adresiraju ključne rizike: šifrovanu…" at bounding box center [447, 341] width 387 height 96
click at [333, 380] on p "Umesto da samo “maskiraju” problem, setovi adresiraju ključne rizike: šifrovanu…" at bounding box center [447, 341] width 387 height 96
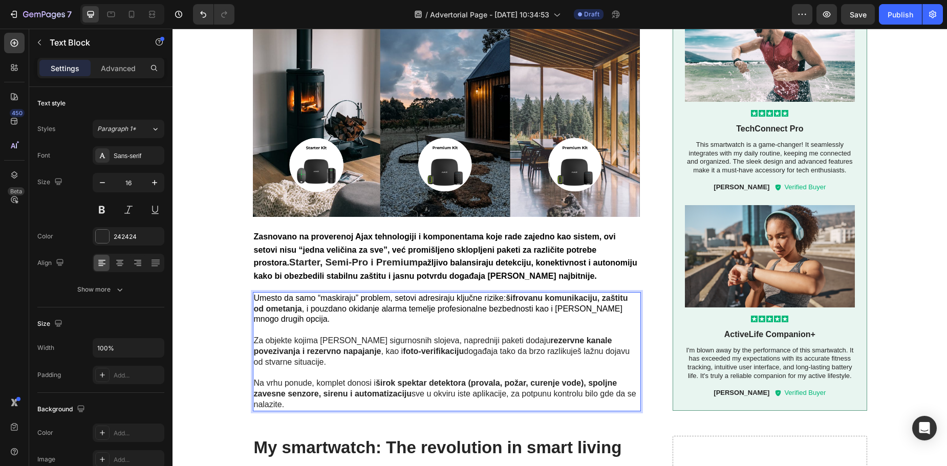
click at [329, 393] on p "Na vrhu ponude, komplet donosi i širok spektar detektora (provala, požar, curen…" at bounding box center [447, 394] width 387 height 32
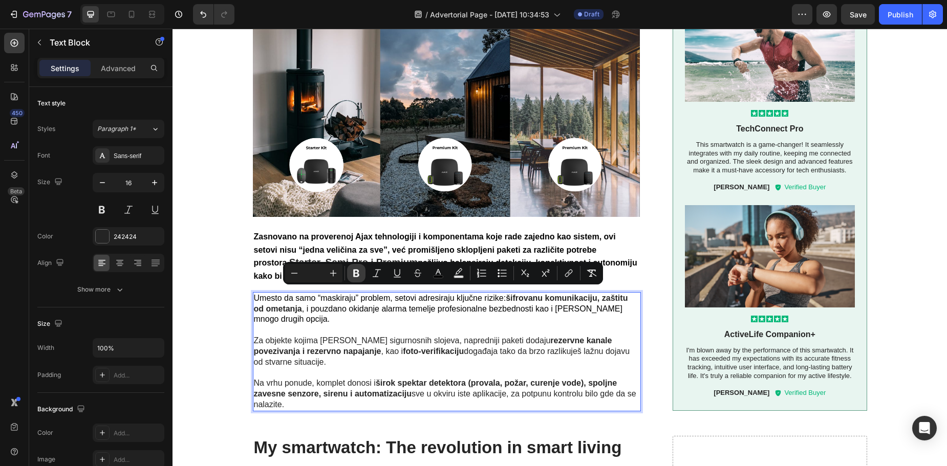
click at [355, 274] on icon "Editor contextual toolbar" at bounding box center [356, 273] width 10 height 10
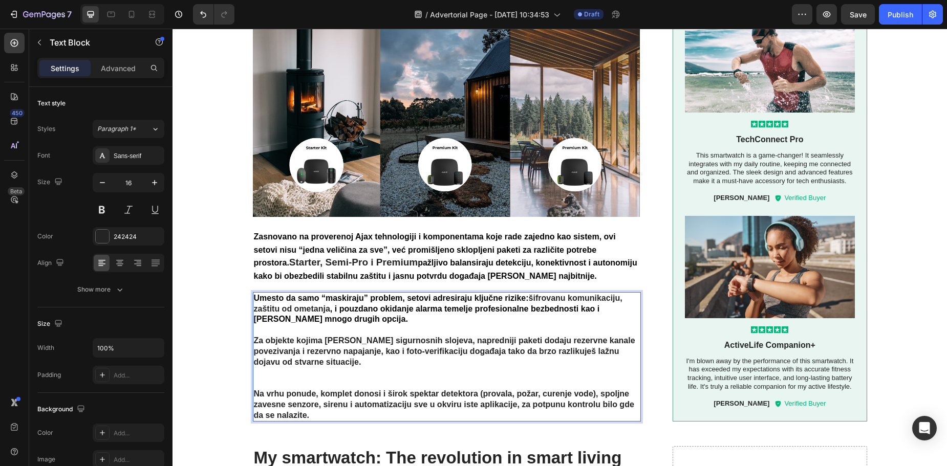
click at [356, 274] on strong "pažljivo balansiraju detekciju, konektivnost i autonomiju kako bi obezbedili st…" at bounding box center [446, 270] width 384 height 22
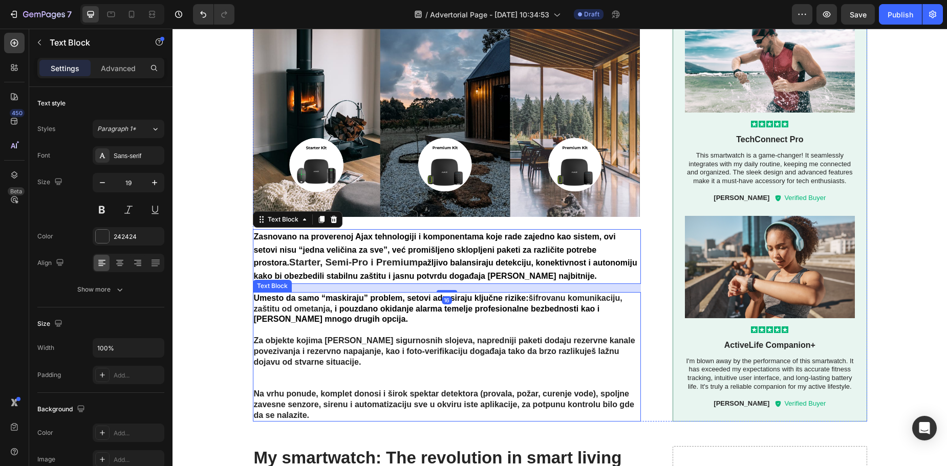
click at [337, 344] on strong "Za objekte kojima [PERSON_NAME] sigurnosnih slojeva, napredniji paketi dodaju r…" at bounding box center [444, 351] width 381 height 30
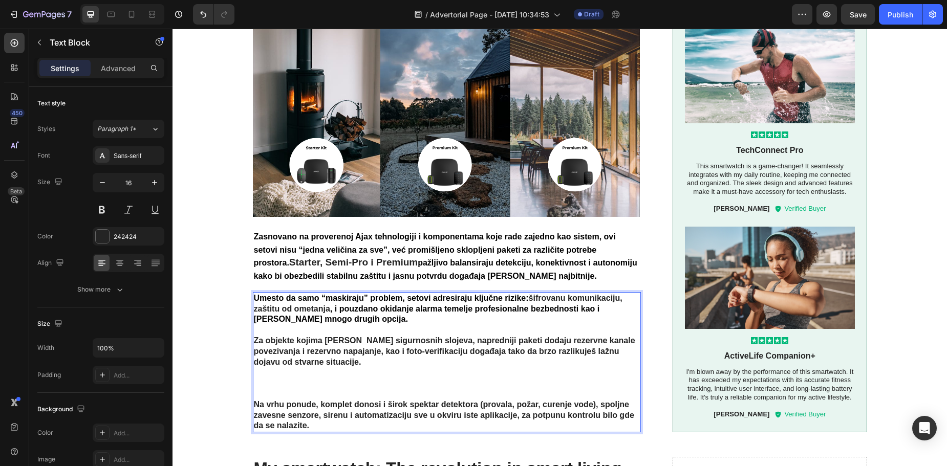
click at [307, 416] on p "Na vrhu ponude, komplet donosi i širok spektar detektora (provala, požar, curen…" at bounding box center [447, 416] width 387 height 32
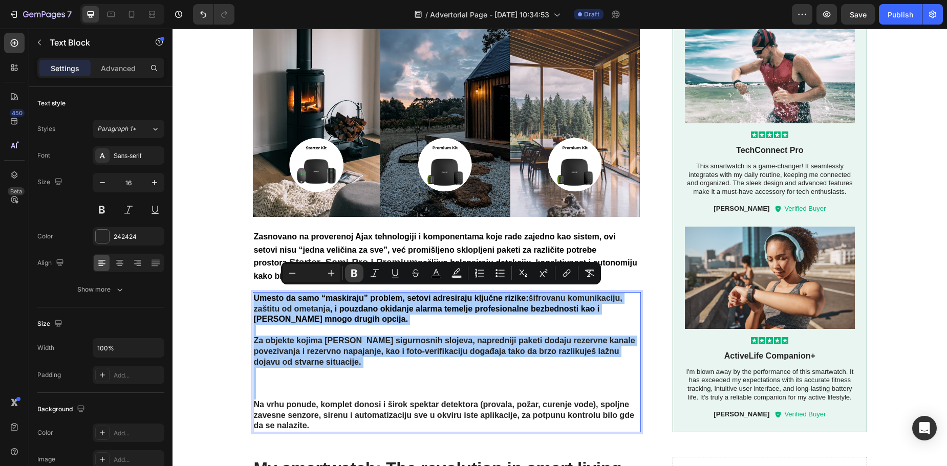
click at [351, 273] on icon "Editor contextual toolbar" at bounding box center [354, 273] width 10 height 10
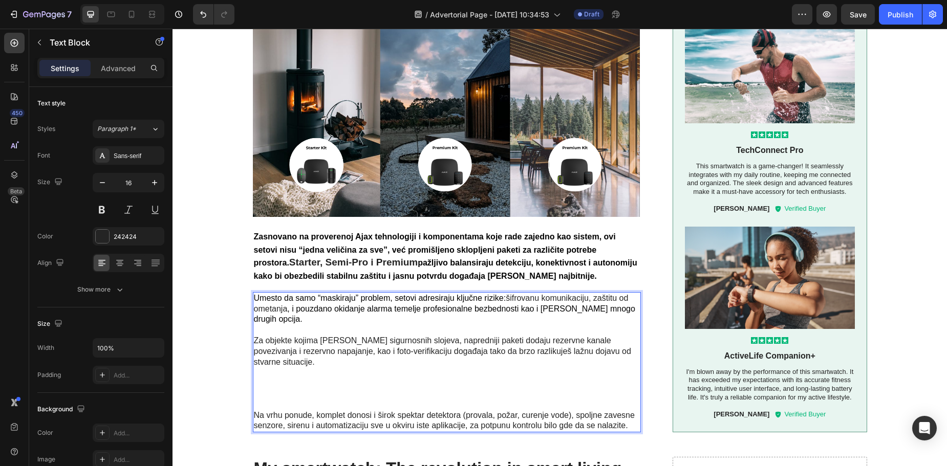
click at [293, 378] on p "Umesto da samo “maskiraju” problem, setovi adresiraju ključne rizike: šifrovanu…" at bounding box center [447, 351] width 387 height 117
click at [287, 386] on p "Umesto da samo “maskiraju” problem, setovi adresiraju ključne rizike: šifrovanu…" at bounding box center [447, 351] width 387 height 117
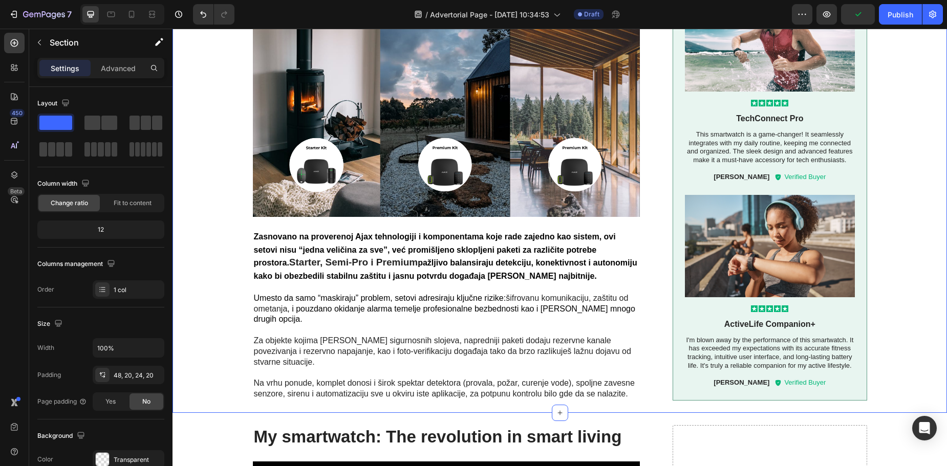
click at [302, 250] on strong "Zasnovano na proverenoj Ajax tehnologiji i komponentama koje rade zajedno kao s…" at bounding box center [435, 249] width 362 height 35
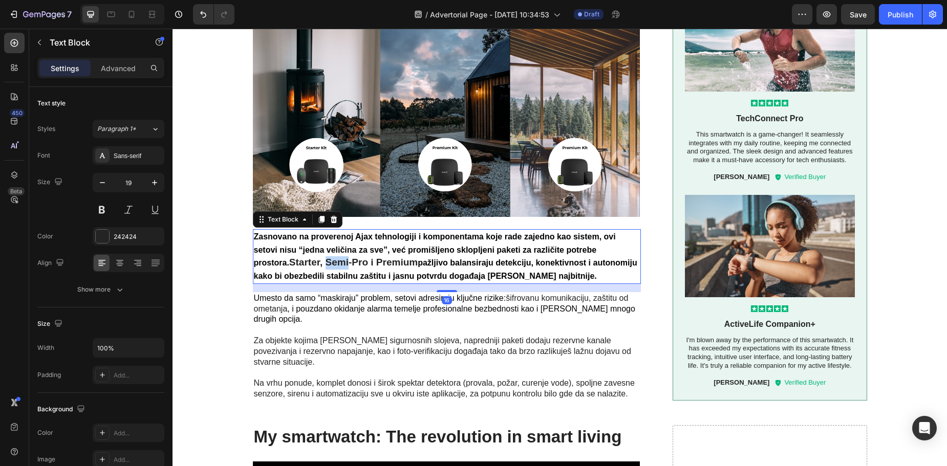
click at [290, 259] on strong "Starter, Semi-Pro i Premium" at bounding box center [353, 262] width 129 height 11
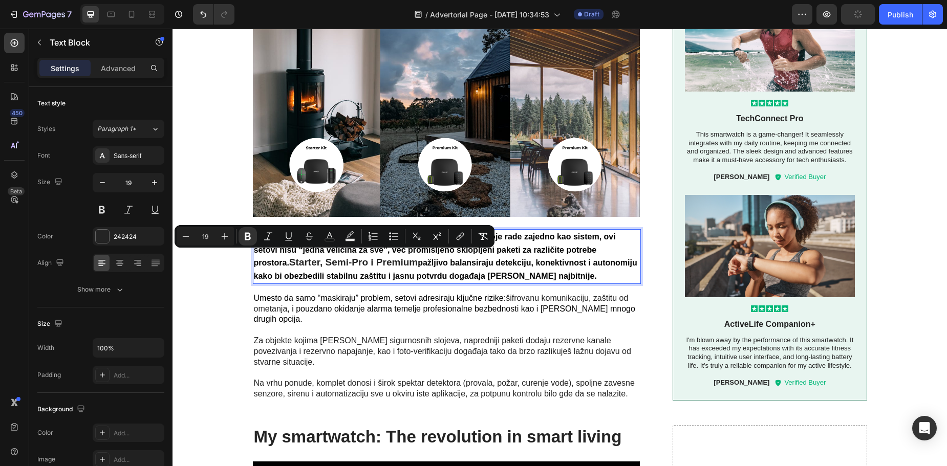
click at [289, 260] on strong "Starter, Semi-Pro i Premium" at bounding box center [353, 262] width 129 height 11
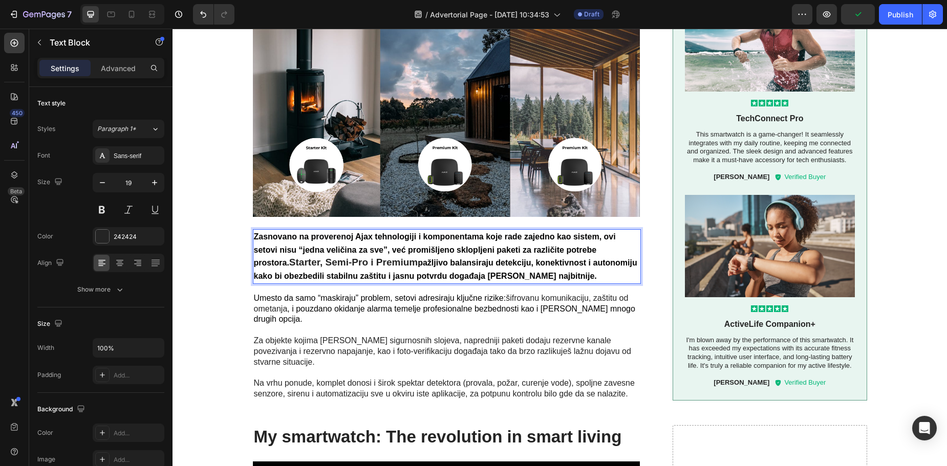
click at [289, 261] on strong "Starter, Semi-Pro i Premium" at bounding box center [353, 262] width 129 height 11
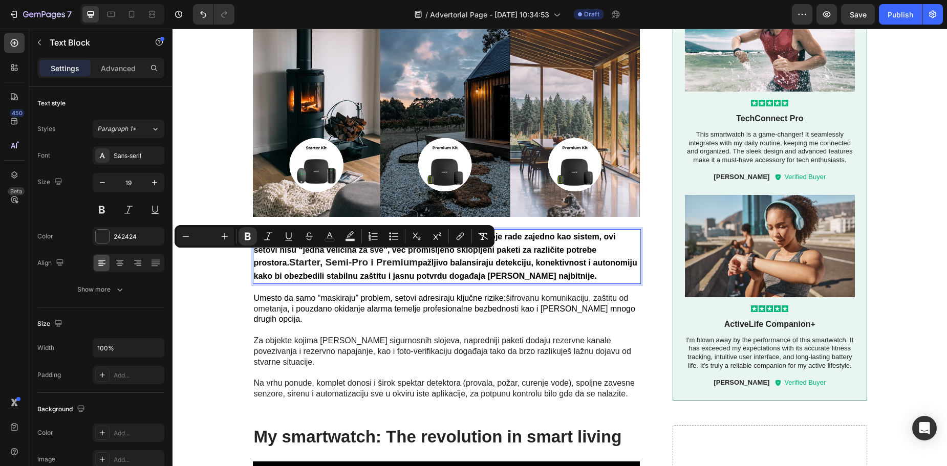
click at [305, 271] on strong "pažljivo balansiraju detekciju, konektivnost i autonomiju kako bi obezbedili st…" at bounding box center [446, 270] width 384 height 22
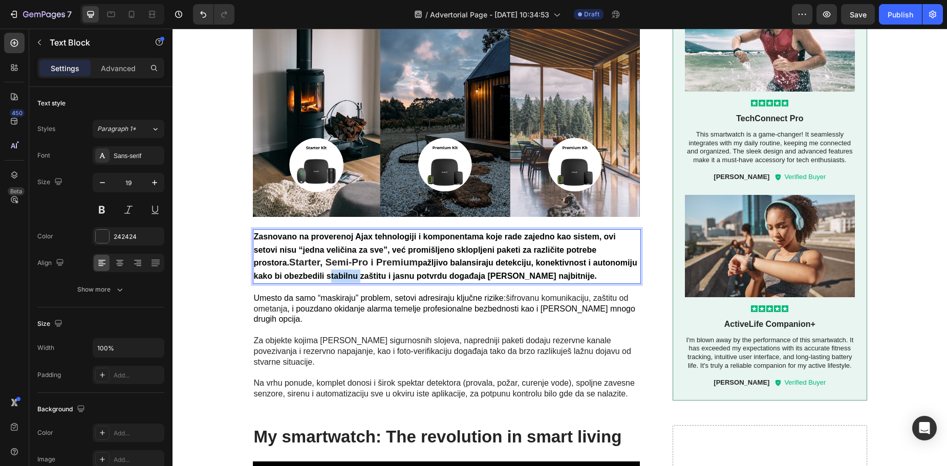
click at [305, 271] on strong "pažljivo balansiraju detekciju, konektivnost i autonomiju kako bi obezbedili st…" at bounding box center [446, 270] width 384 height 22
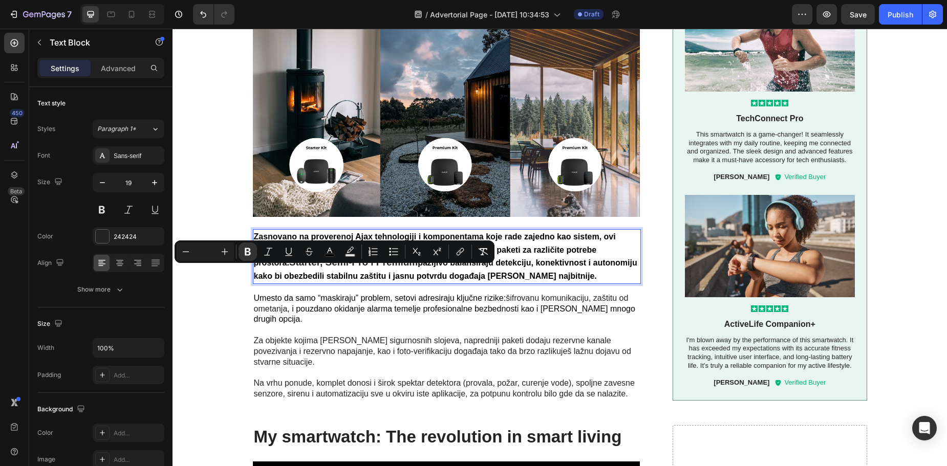
click at [276, 232] on strong "Zasnovano na proverenoj Ajax tehnologiji i komponentama koje rade zajedno kao s…" at bounding box center [435, 249] width 362 height 35
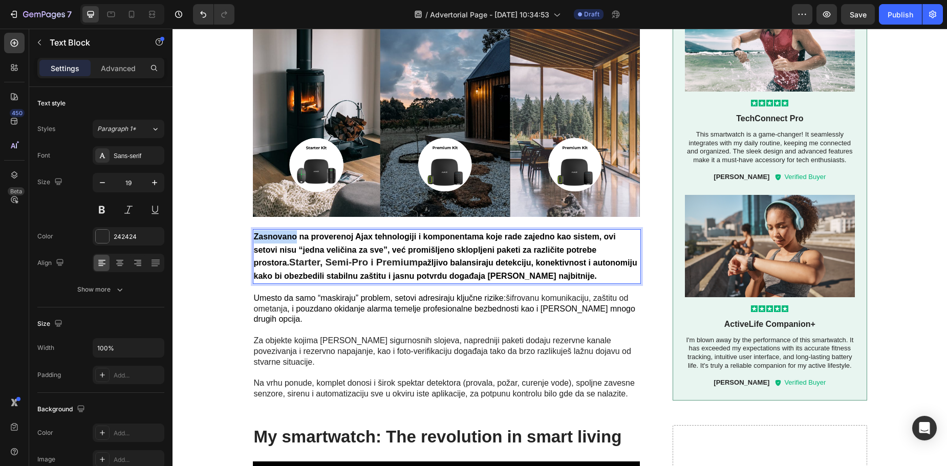
click at [276, 232] on strong "Zasnovano na proverenoj Ajax tehnologiji i komponentama koje rade zajedno kao s…" at bounding box center [435, 249] width 362 height 35
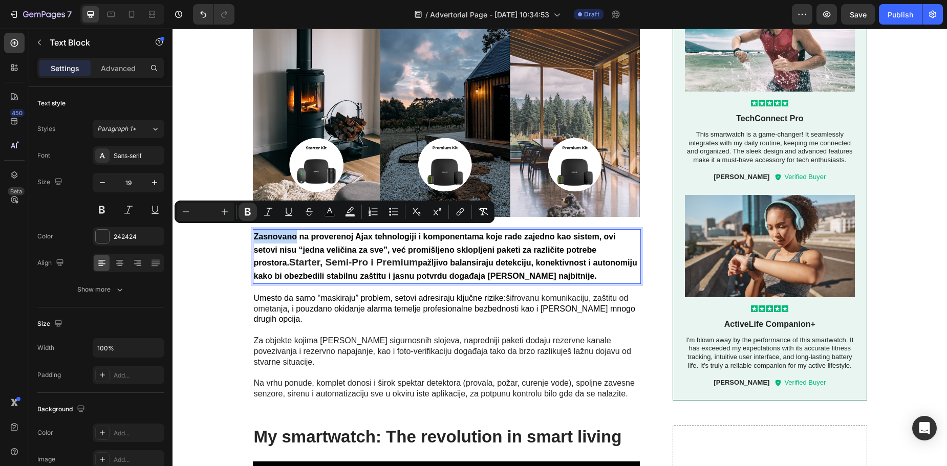
type input "19"
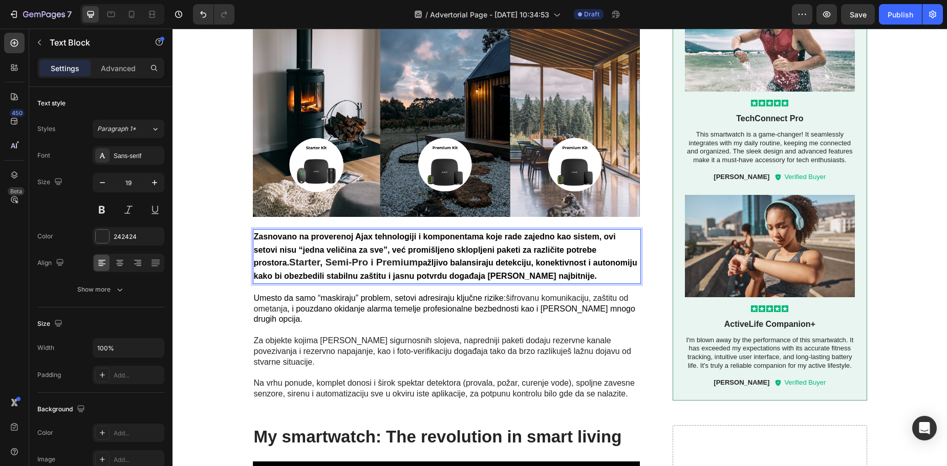
click at [289, 257] on strong "Starter, Semi-Pro i Premium" at bounding box center [353, 262] width 129 height 11
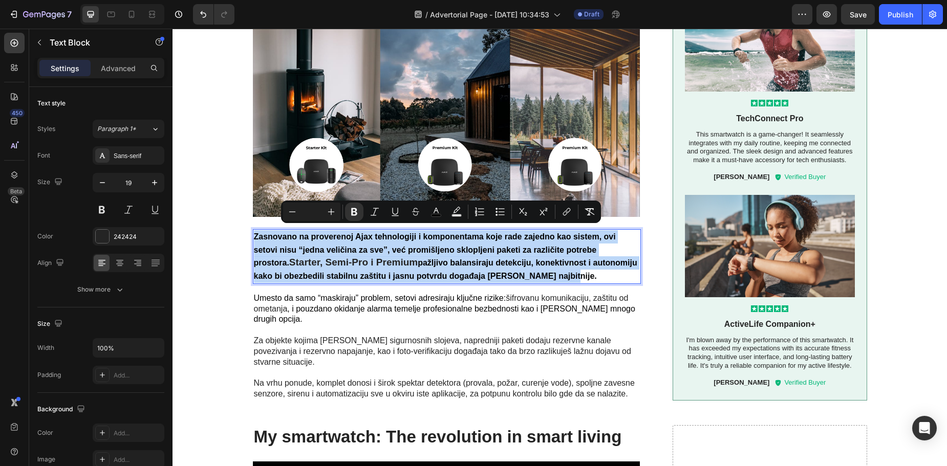
click at [289, 262] on strong "Starter, Semi-Pro i Premium" at bounding box center [353, 262] width 129 height 11
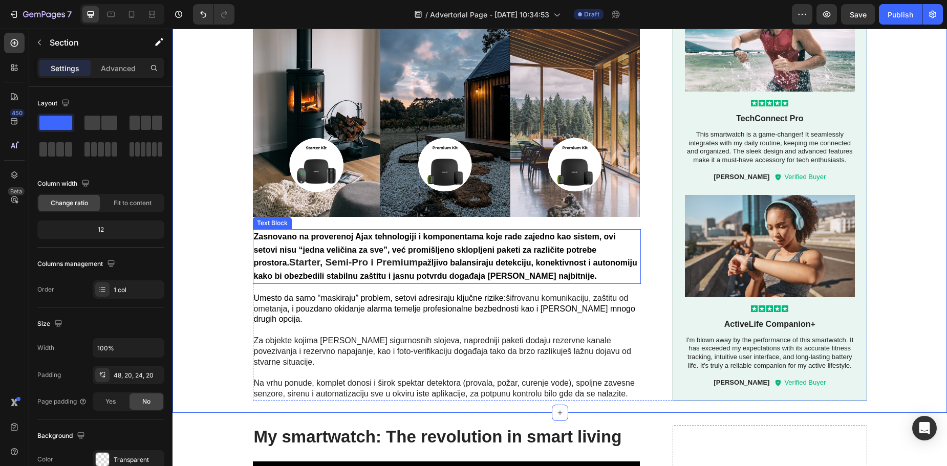
click at [289, 260] on strong "Starter, Semi-Pro i Premium" at bounding box center [353, 262] width 129 height 11
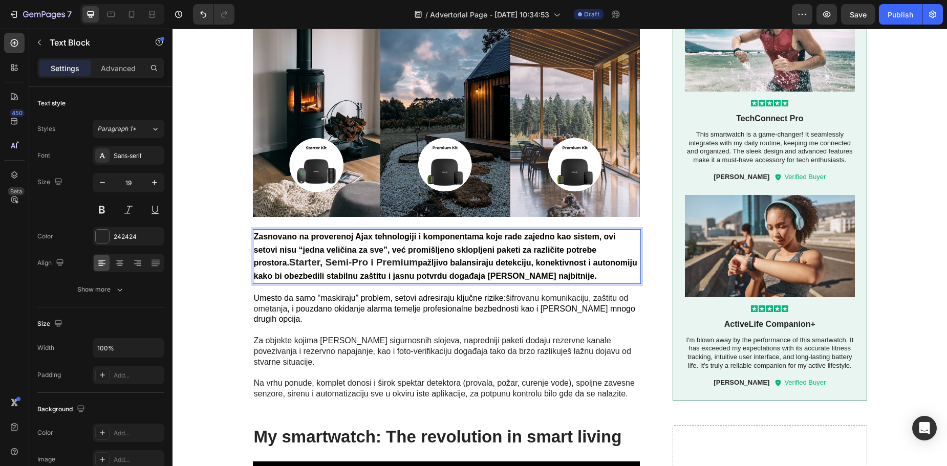
click at [289, 260] on strong "Starter, Semi-Pro i Premium" at bounding box center [353, 262] width 129 height 11
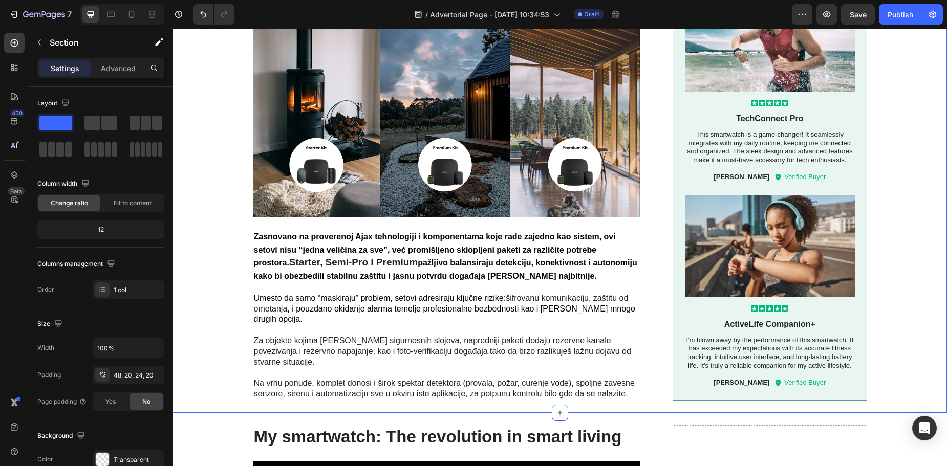
click at [333, 257] on strong "Starter, Semi-Pro i Premium" at bounding box center [353, 262] width 129 height 11
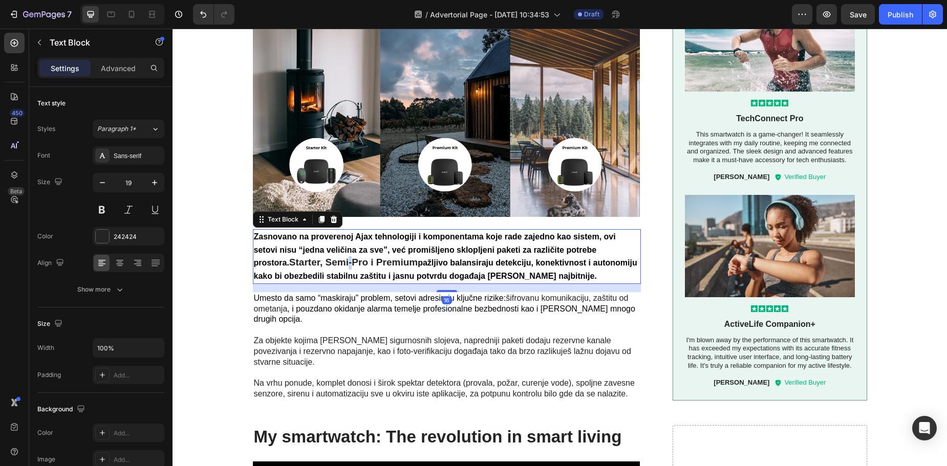
click at [310, 263] on strong "Starter, Semi-Pro i Premium" at bounding box center [353, 262] width 129 height 11
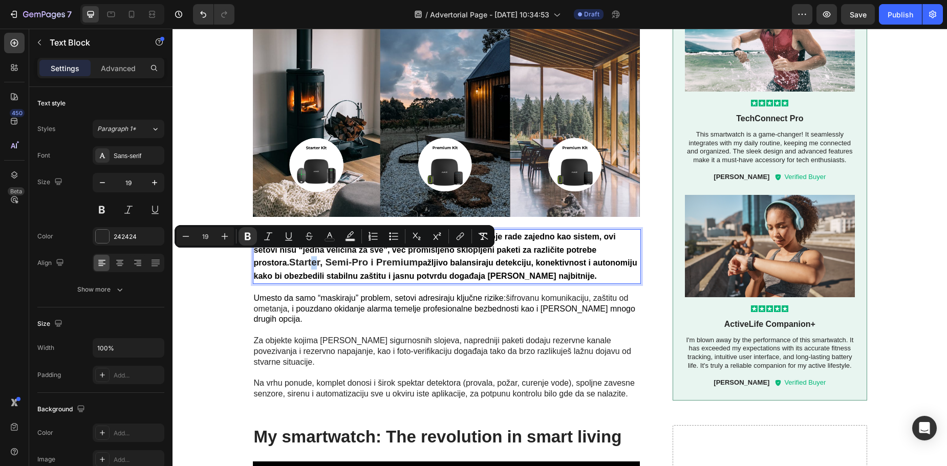
click at [289, 260] on strong "Starter, Semi-Pro i Premium" at bounding box center [353, 262] width 129 height 11
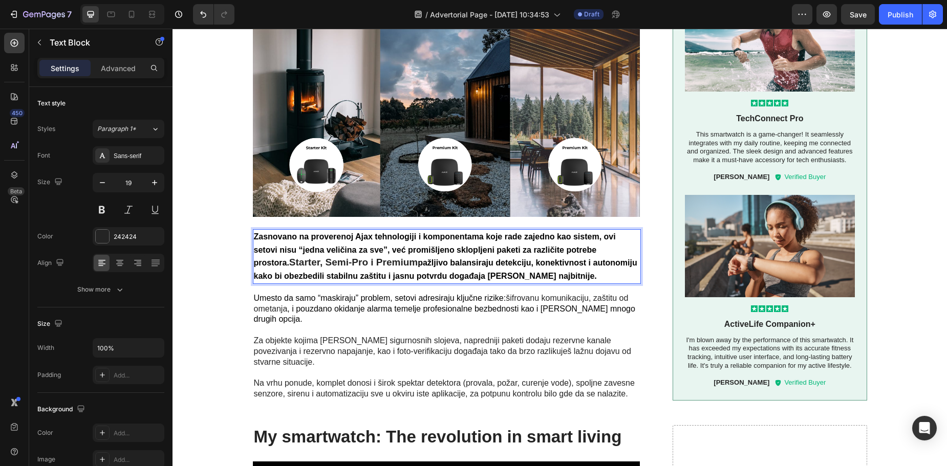
click at [289, 258] on strong "Starter, Semi-Pro i Premium" at bounding box center [353, 262] width 129 height 11
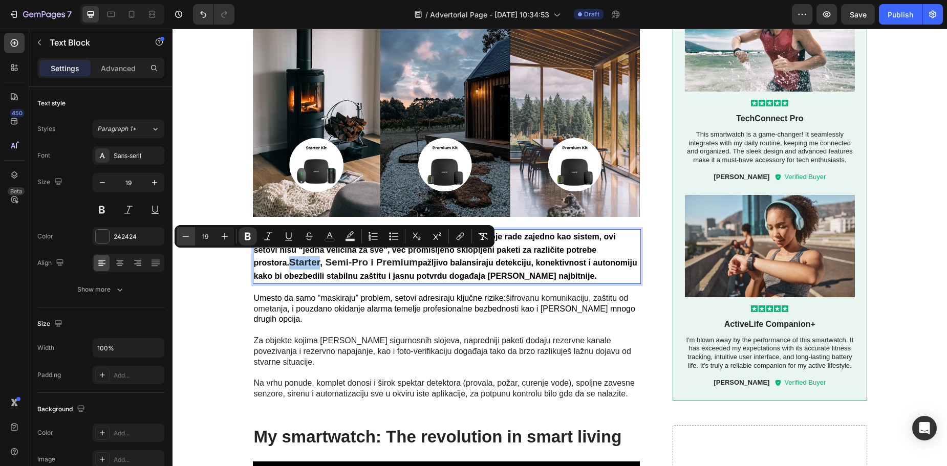
click at [183, 240] on icon "Editor contextual toolbar" at bounding box center [186, 236] width 10 height 10
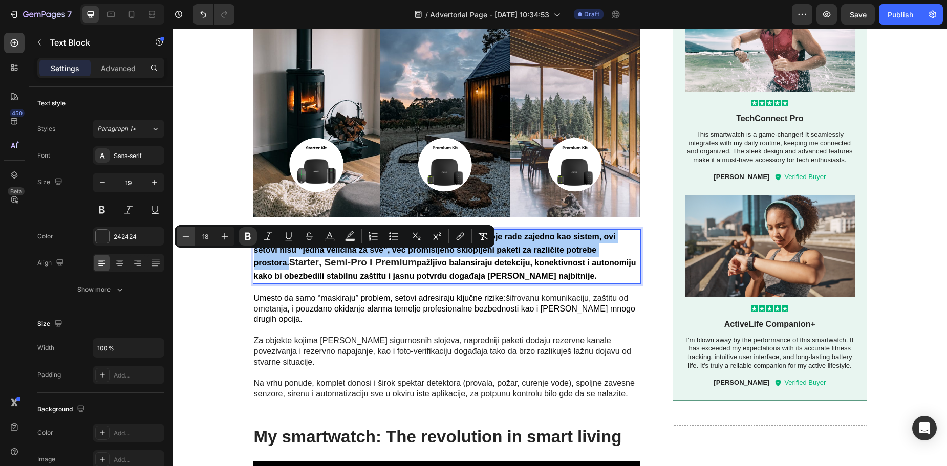
click at [183, 240] on icon "Editor contextual toolbar" at bounding box center [186, 236] width 10 height 10
type input "17"
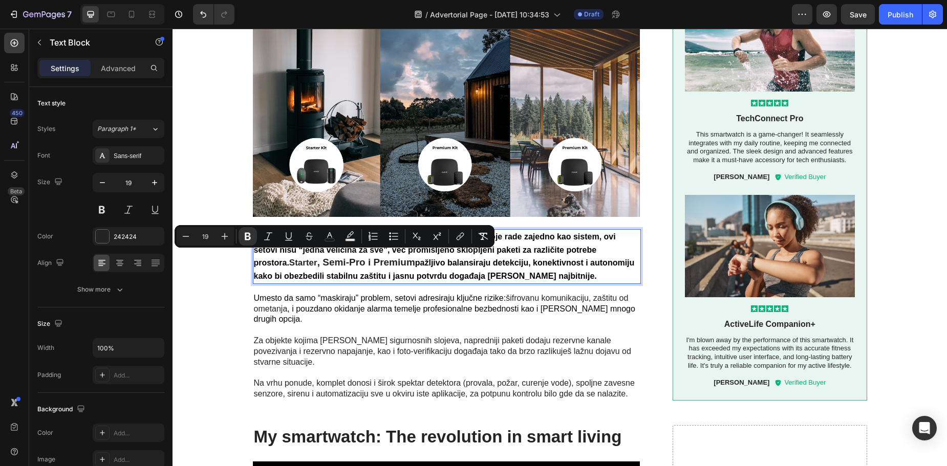
click at [328, 262] on strong ", Semi-Pro i Premium" at bounding box center [366, 262] width 98 height 11
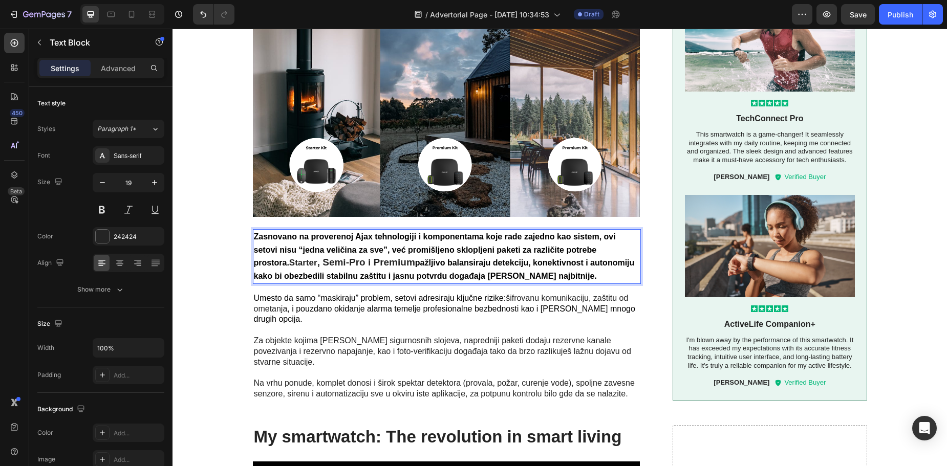
click at [317, 257] on strong ", Semi-Pro i Premium" at bounding box center [366, 262] width 98 height 11
click at [320, 258] on strong ", Semi-Pro i Premium" at bounding box center [366, 262] width 98 height 11
drag, startPoint x: 325, startPoint y: 259, endPoint x: 286, endPoint y: 259, distance: 38.9
click at [317, 259] on strong ", Semi-Pro i Premium" at bounding box center [366, 262] width 98 height 11
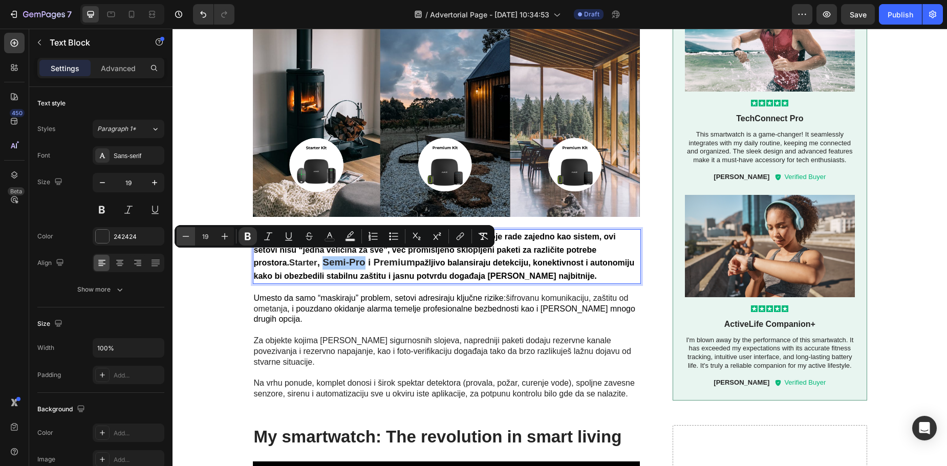
click at [187, 238] on icon "Editor contextual toolbar" at bounding box center [186, 236] width 10 height 10
type input "19"
click at [358, 259] on strong "i Premium" at bounding box center [381, 262] width 47 height 11
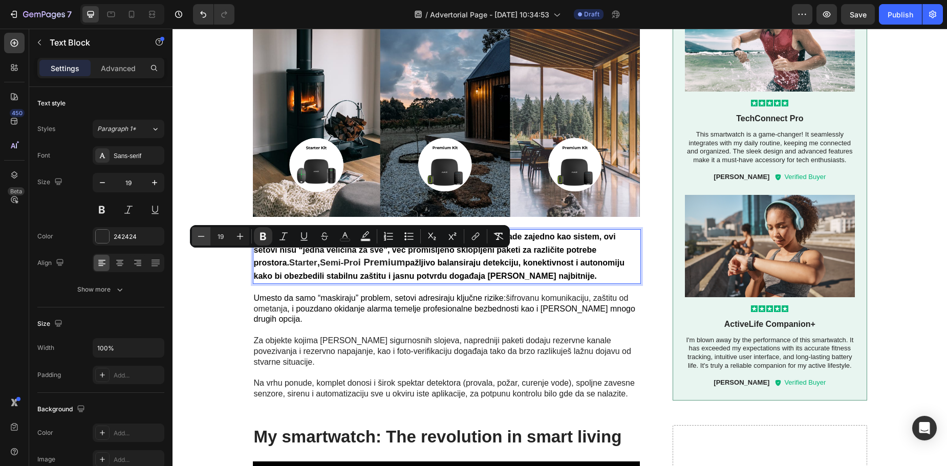
click at [200, 240] on icon "Editor contextual toolbar" at bounding box center [201, 236] width 10 height 10
type input "17"
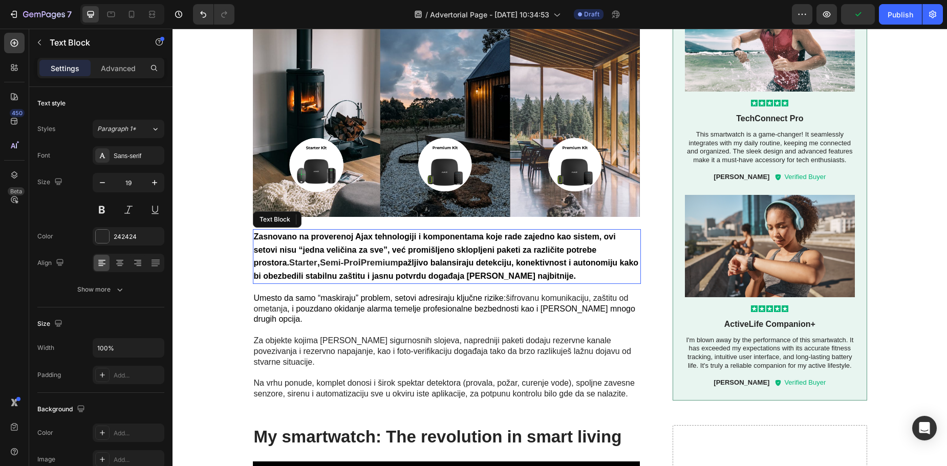
click at [361, 259] on strong "Premium" at bounding box center [379, 263] width 37 height 10
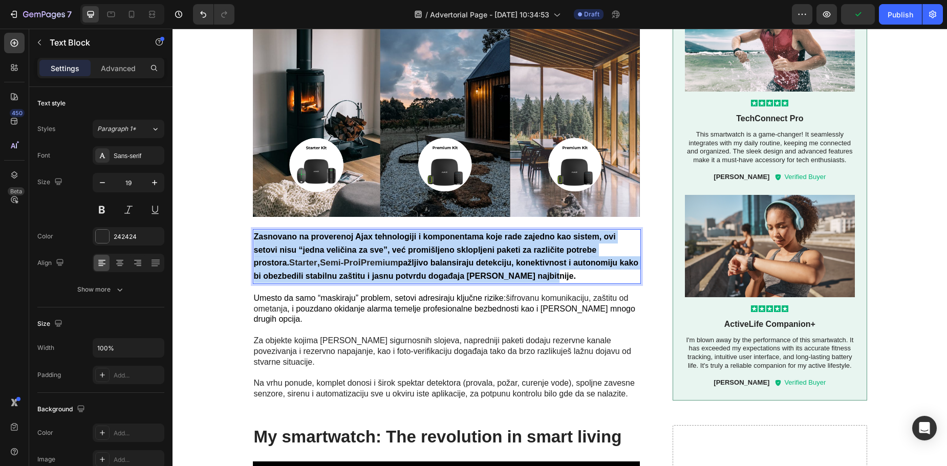
click at [361, 259] on strong "Premium" at bounding box center [379, 263] width 37 height 10
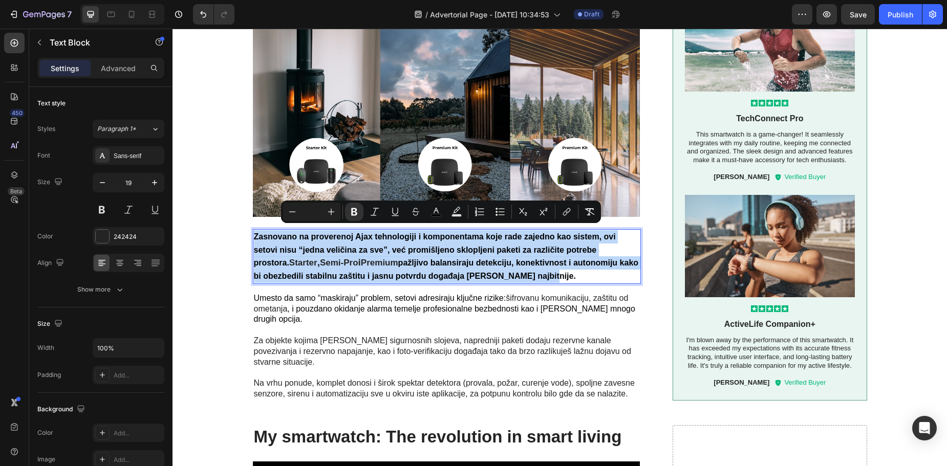
click at [364, 260] on strong "Premium" at bounding box center [379, 263] width 37 height 10
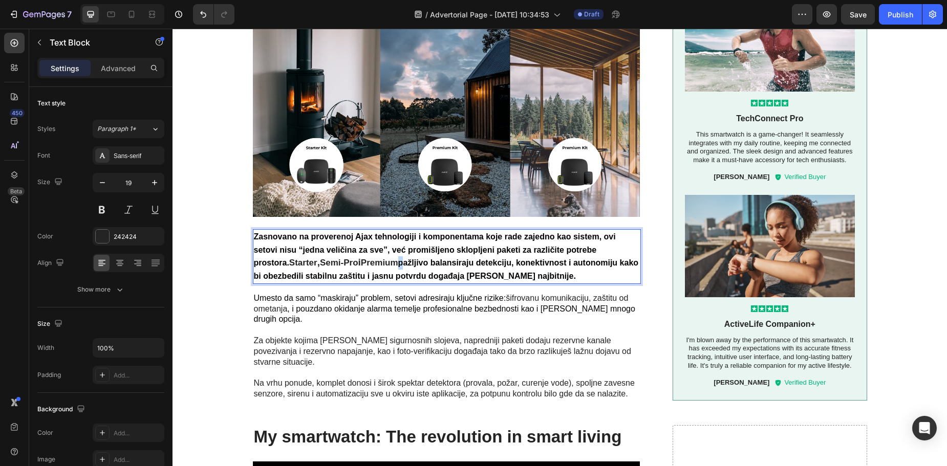
click at [365, 260] on strong "Premium" at bounding box center [379, 263] width 37 height 10
click at [361, 259] on strong "Premium" at bounding box center [379, 263] width 37 height 10
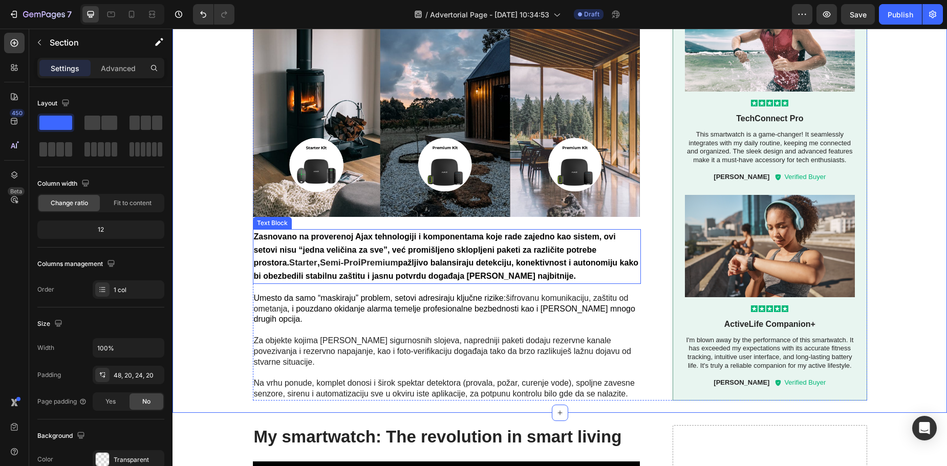
click at [361, 258] on strong "Premium" at bounding box center [379, 263] width 37 height 10
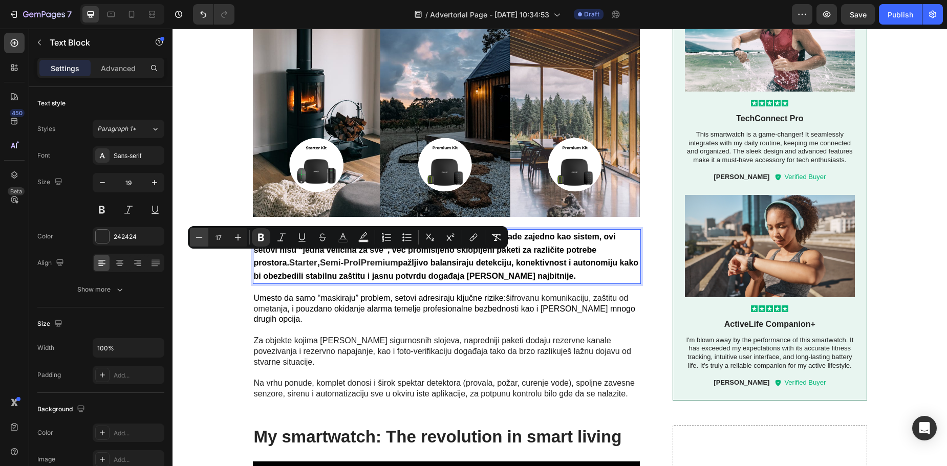
click at [199, 240] on icon "Editor contextual toolbar" at bounding box center [199, 237] width 10 height 10
type input "17"
click at [320, 258] on strong "Semi-Pro" at bounding box center [339, 263] width 38 height 10
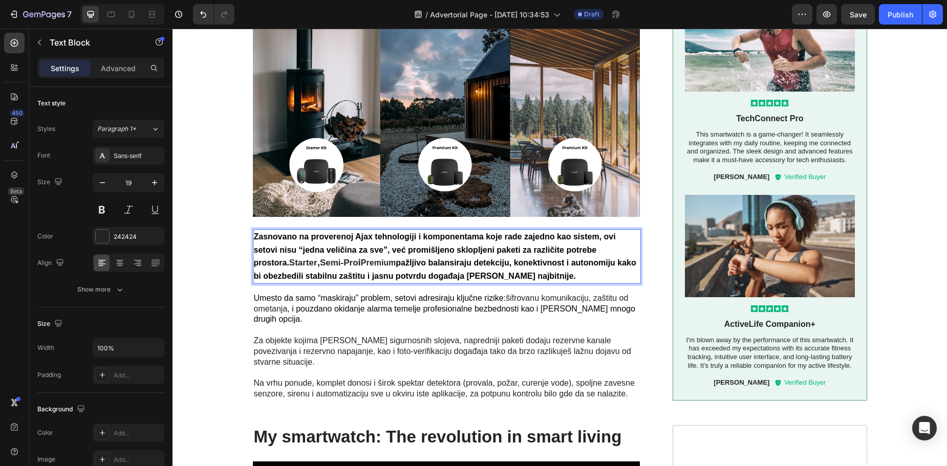
click at [320, 258] on strong "Semi-Pro" at bounding box center [339, 263] width 38 height 10
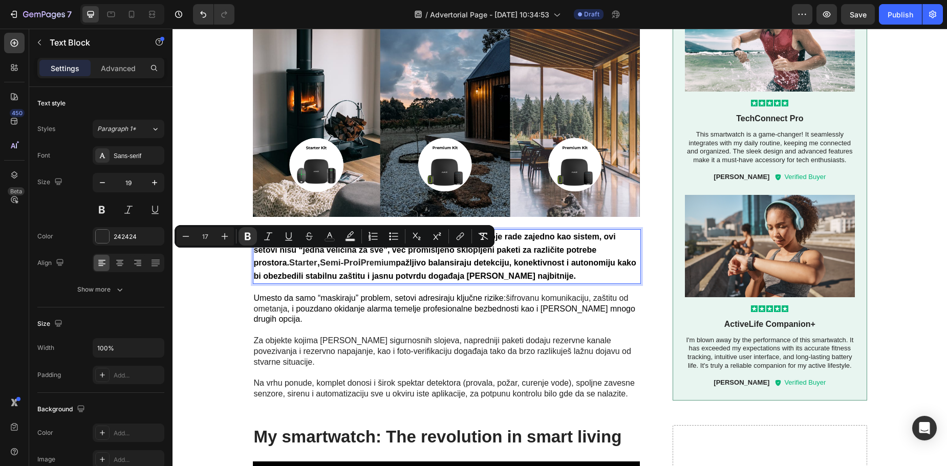
drag, startPoint x: 320, startPoint y: 259, endPoint x: 286, endPoint y: 260, distance: 33.8
click at [320, 260] on strong "Semi-Pro" at bounding box center [339, 263] width 38 height 10
click at [194, 237] on button "Minus" at bounding box center [186, 236] width 18 height 18
type input "16"
click at [289, 258] on strong "Starter" at bounding box center [303, 263] width 28 height 10
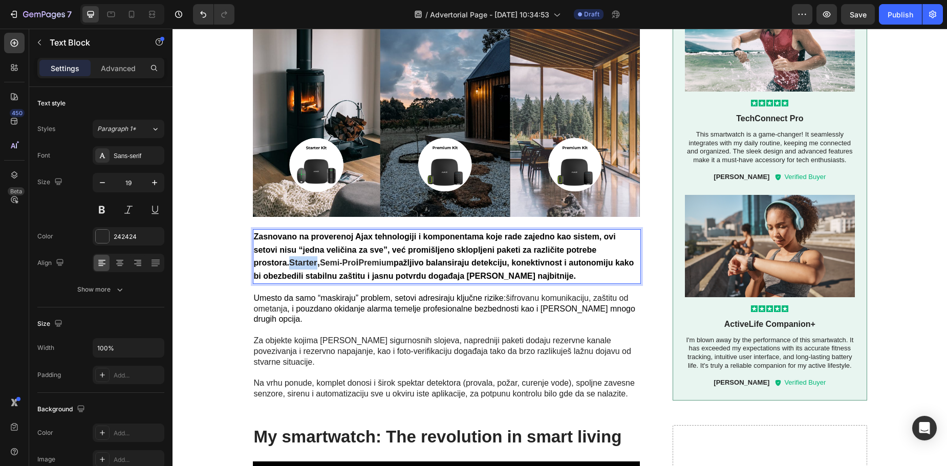
click at [289, 258] on strong "Starter" at bounding box center [303, 263] width 28 height 10
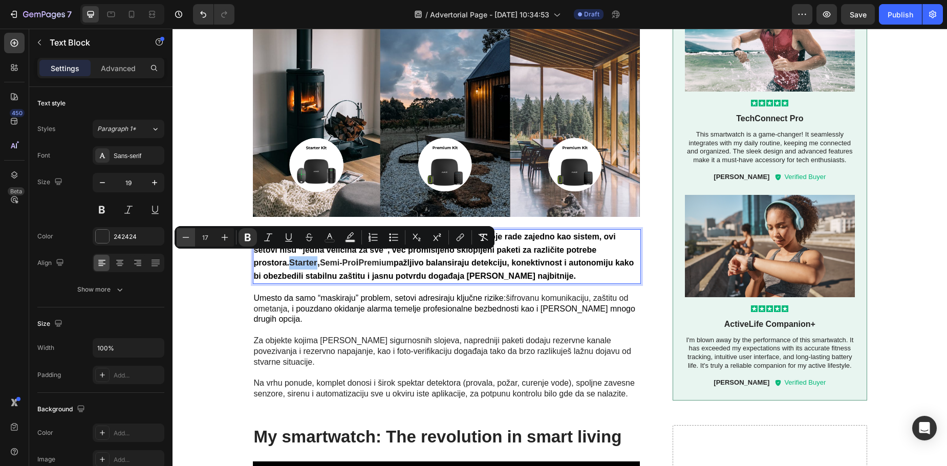
click at [182, 239] on icon "Editor contextual toolbar" at bounding box center [186, 237] width 10 height 10
type input "16"
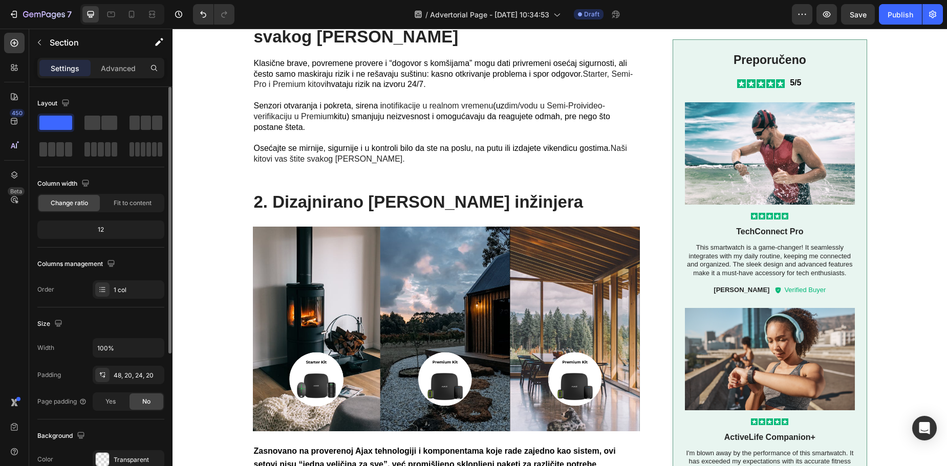
scroll to position [500, 0]
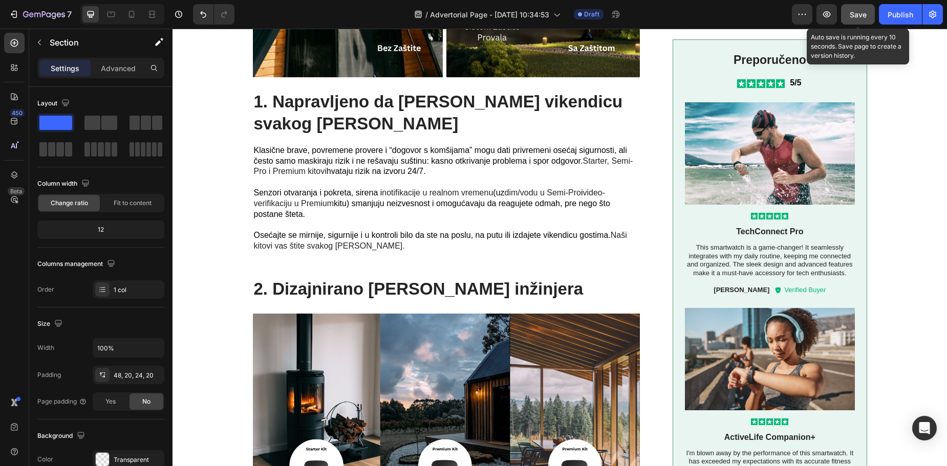
click at [864, 17] on span "Save" at bounding box center [858, 14] width 17 height 9
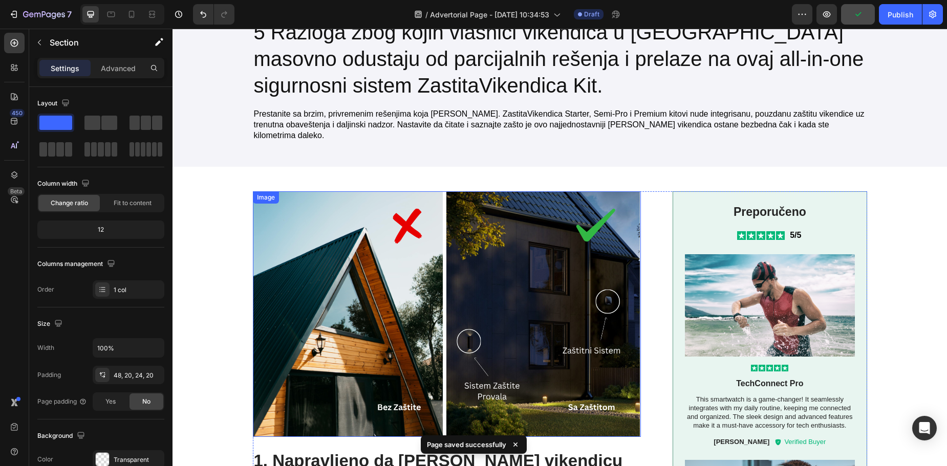
scroll to position [0, 0]
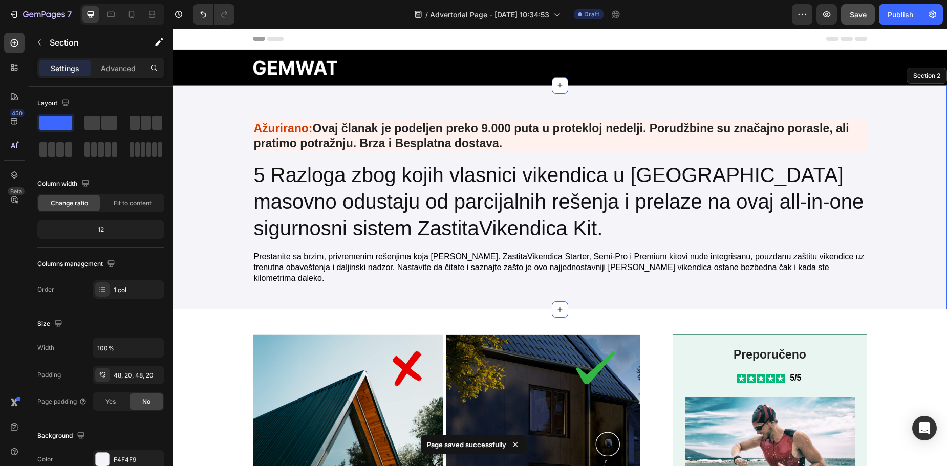
click at [195, 95] on div "Heading Ažurirano: Ovaj članak je podeljen preko 9.000 puta u protekloj nedelji…" at bounding box center [560, 198] width 775 height 224
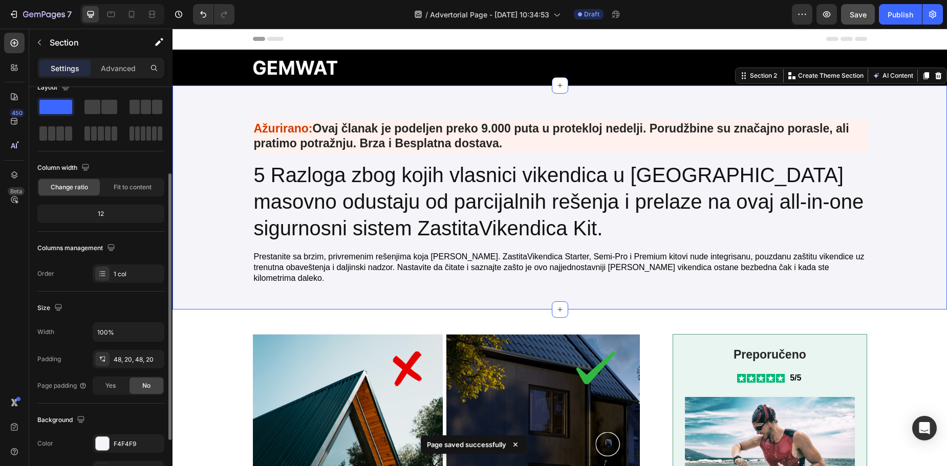
scroll to position [62, 0]
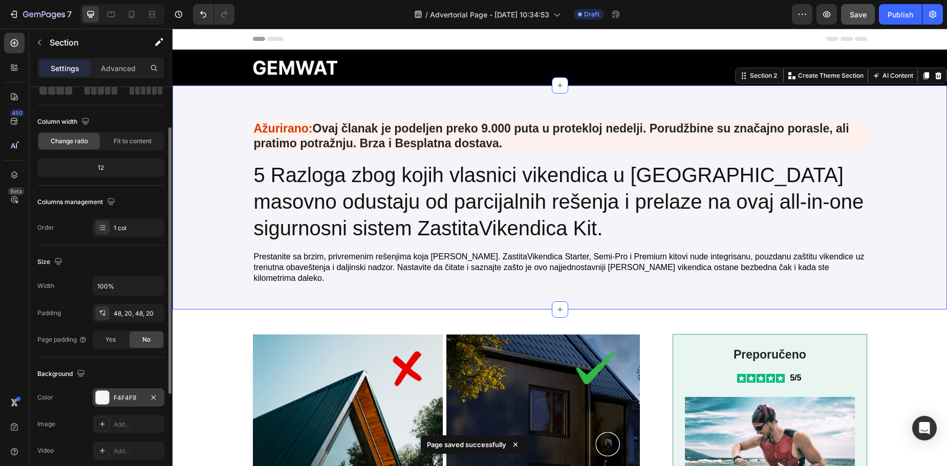
click at [103, 400] on div at bounding box center [102, 397] width 13 height 13
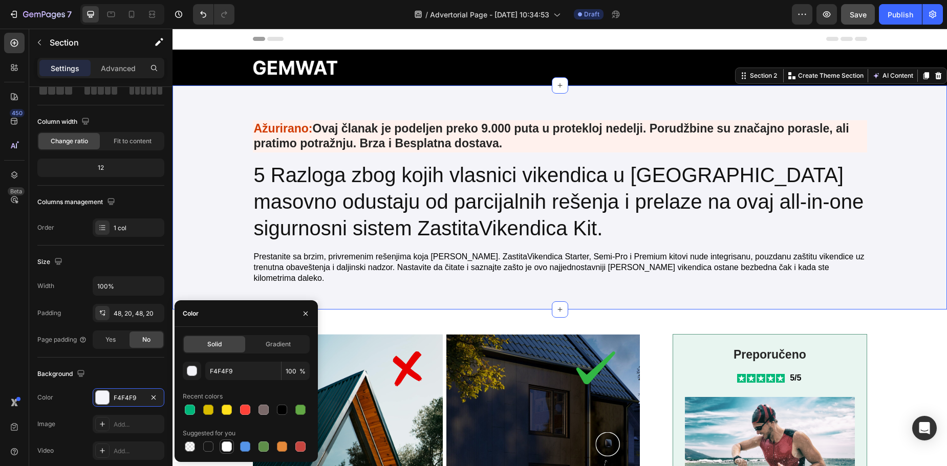
click at [229, 450] on div at bounding box center [227, 447] width 10 height 10
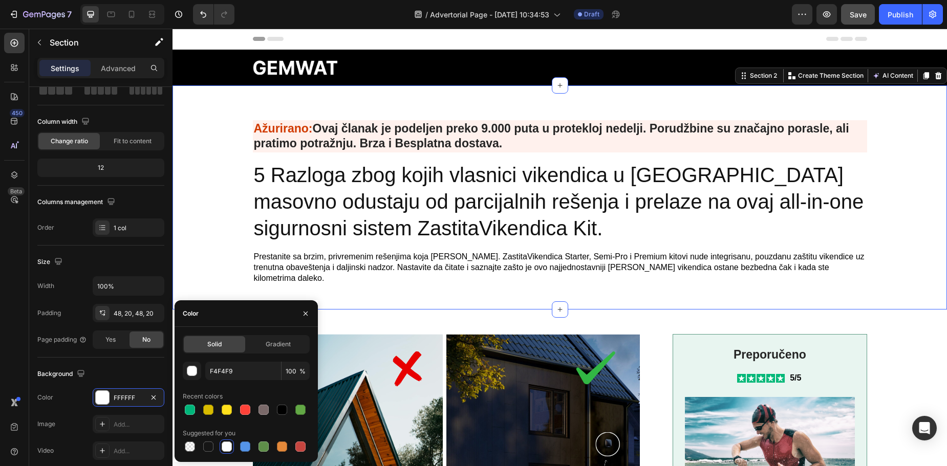
type input "FFFFFF"
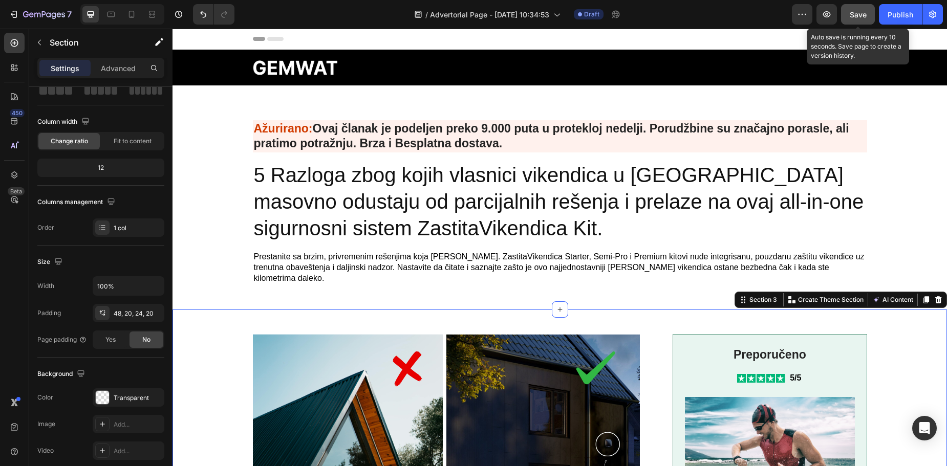
click at [861, 17] on span "Save" at bounding box center [858, 14] width 17 height 9
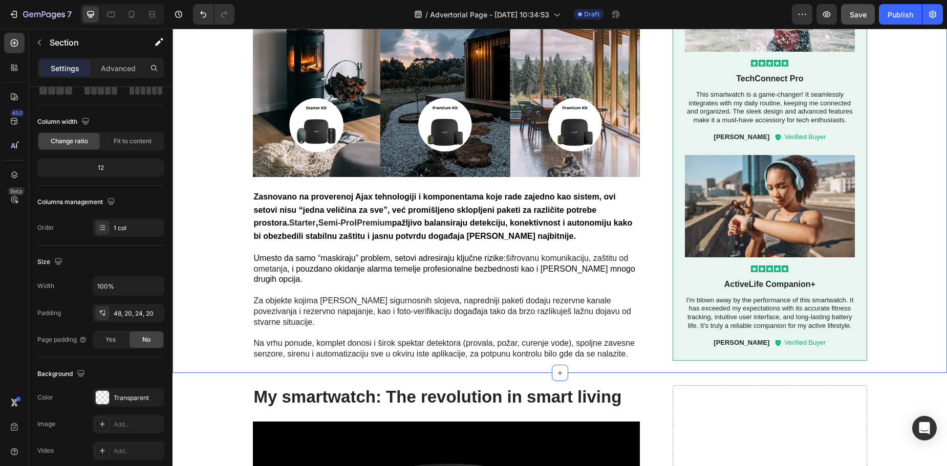
scroll to position [896, 0]
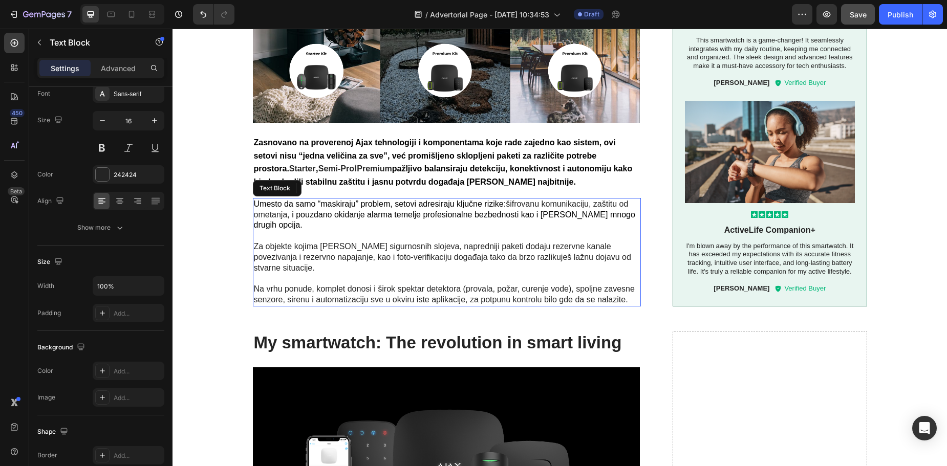
click at [540, 284] on p "Na vrhu ponude, komplet donosi i širok spektar detektora (provala, požar, curen…" at bounding box center [447, 295] width 387 height 22
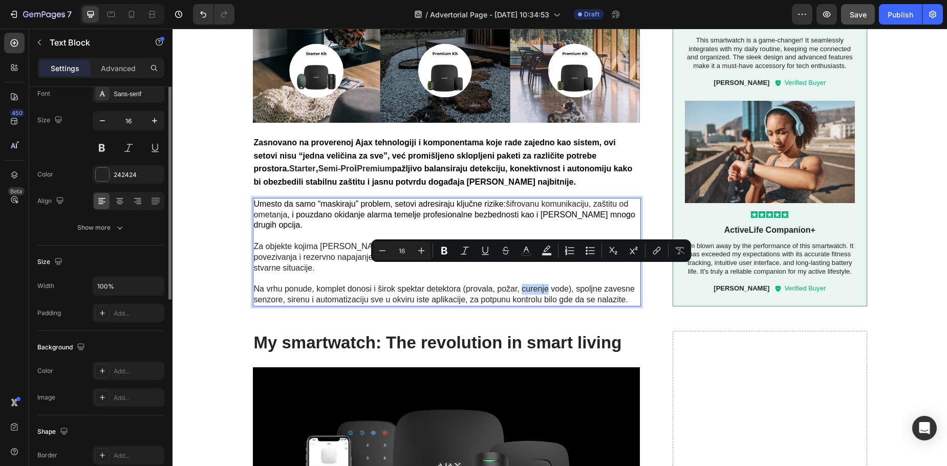
scroll to position [0, 0]
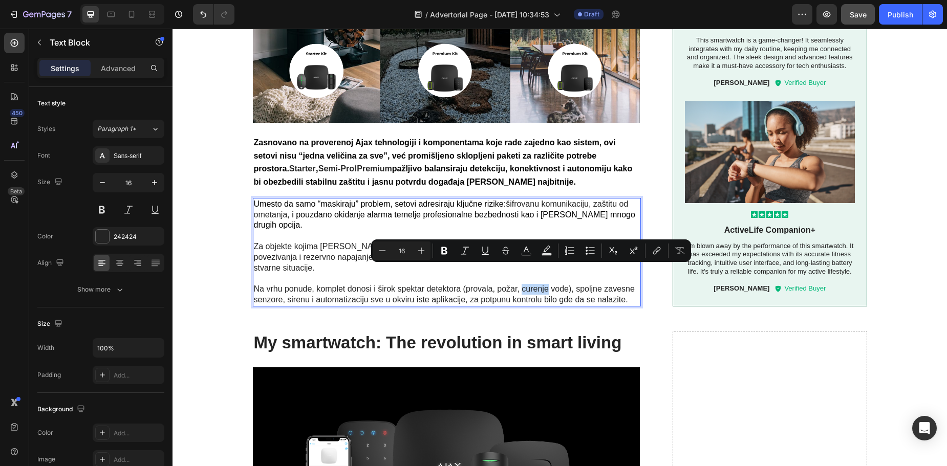
click at [566, 284] on p "Na vrhu ponude, komplet donosi i širok spektar detektora (provala, požar, curen…" at bounding box center [447, 295] width 387 height 22
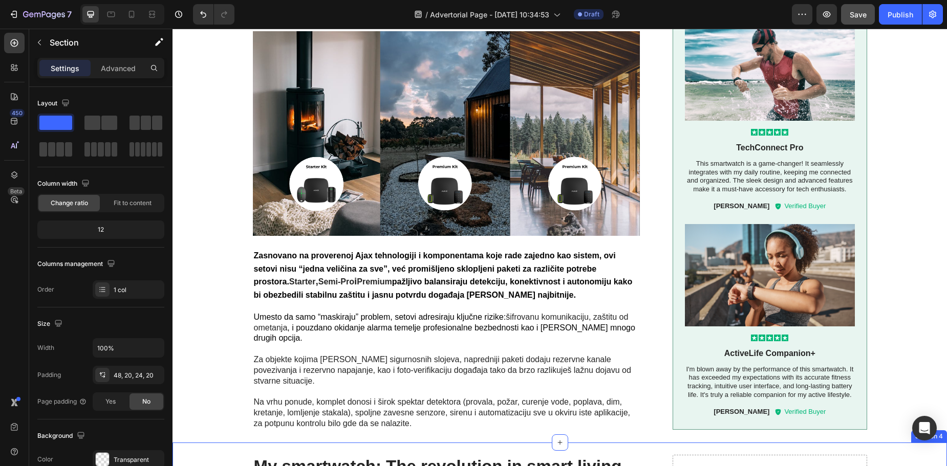
scroll to position [1054, 0]
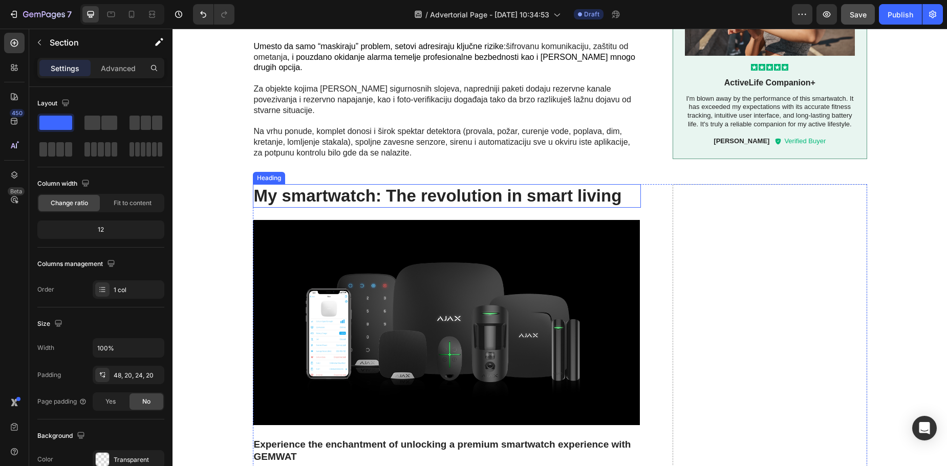
click at [301, 184] on h2 "My smartwatch: The revolution in smart living" at bounding box center [447, 196] width 389 height 24
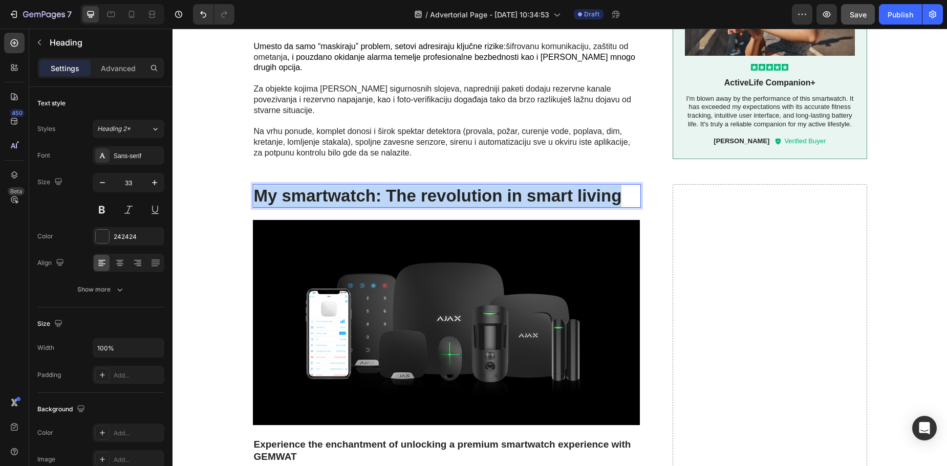
click at [299, 185] on p "My smartwatch: The revolution in smart living" at bounding box center [447, 196] width 387 height 22
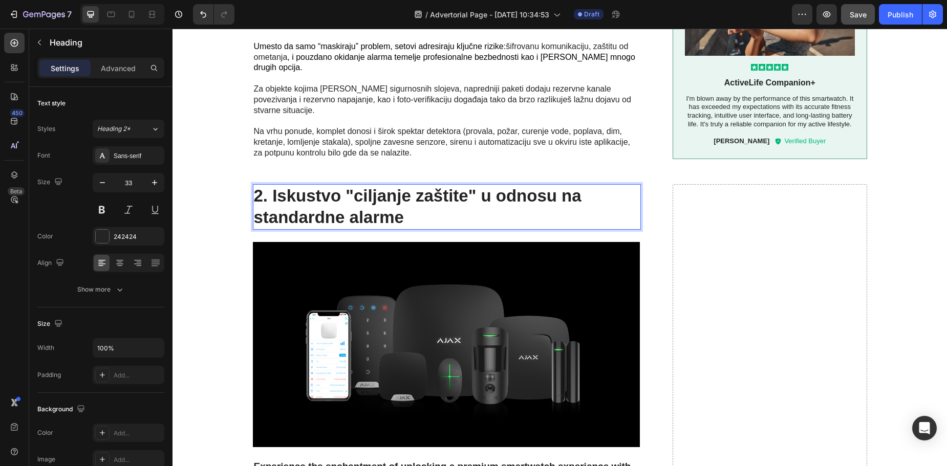
drag, startPoint x: 396, startPoint y: 177, endPoint x: 408, endPoint y: 177, distance: 11.3
click at [396, 185] on p "2. Iskustvo "ciljanje zaštite" u odnosu na standardne alarme" at bounding box center [447, 207] width 387 height 44
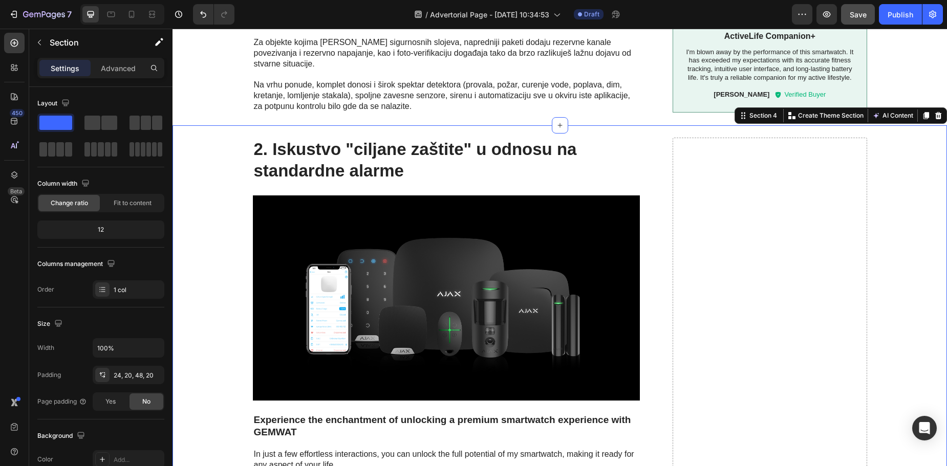
scroll to position [1177, 0]
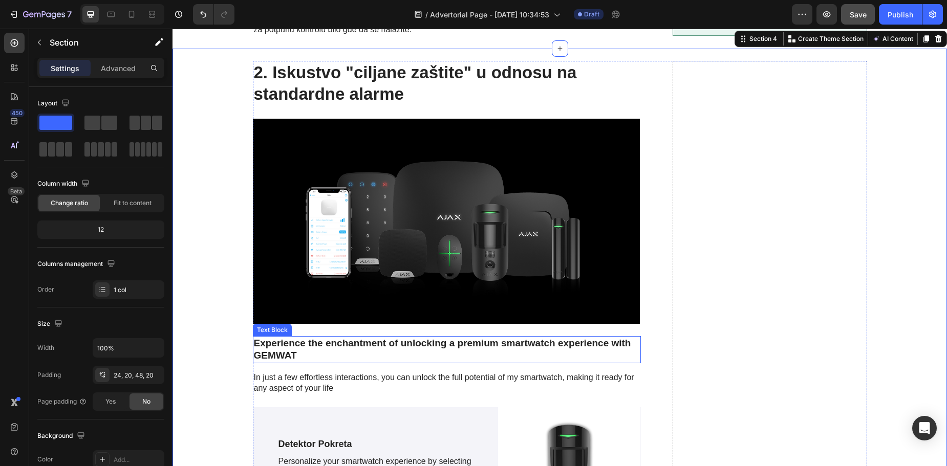
click at [254, 337] on p "Experience the enchantment of unlocking a premium smartwatch experience with GE…" at bounding box center [447, 349] width 387 height 25
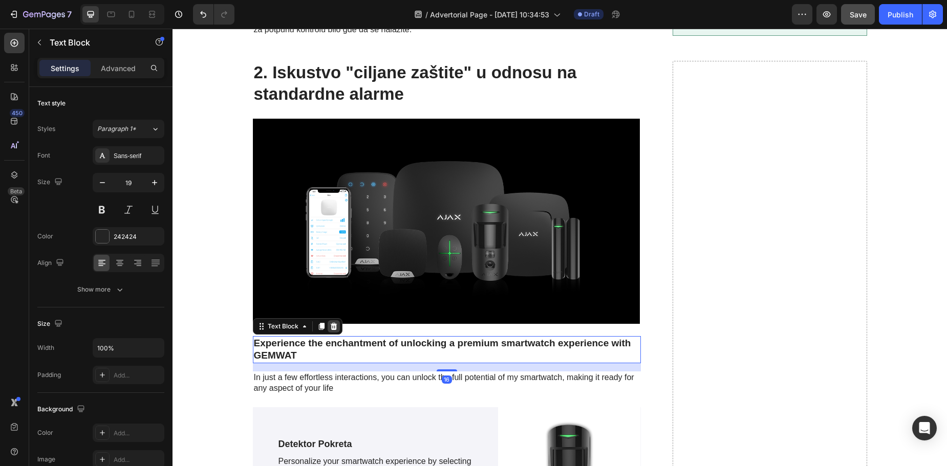
click at [330, 323] on icon at bounding box center [333, 326] width 7 height 7
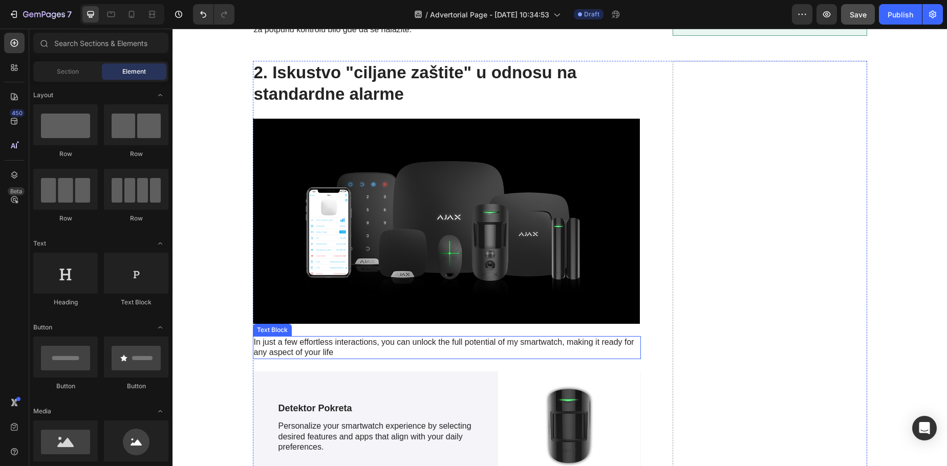
click at [295, 337] on p "In just a few effortless interactions, you can unlock the full potential of my …" at bounding box center [447, 348] width 387 height 22
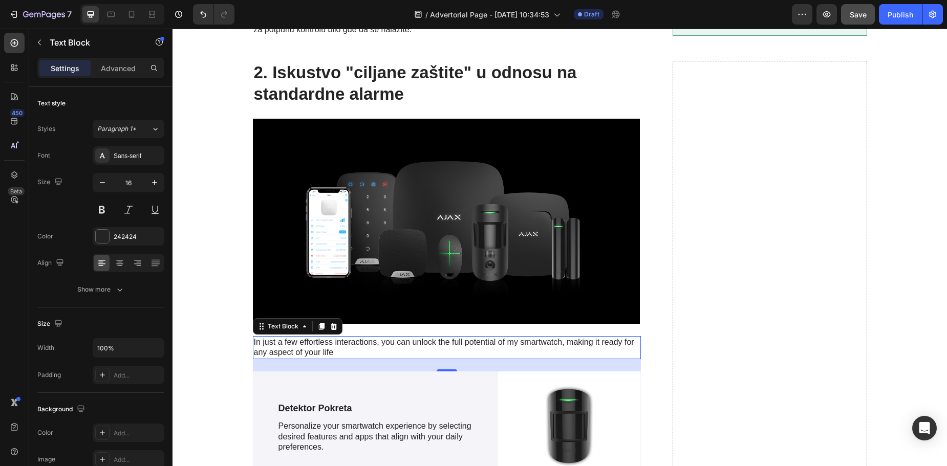
click at [328, 337] on p "In just a few effortless interactions, you can unlock the full potential of my …" at bounding box center [447, 348] width 387 height 22
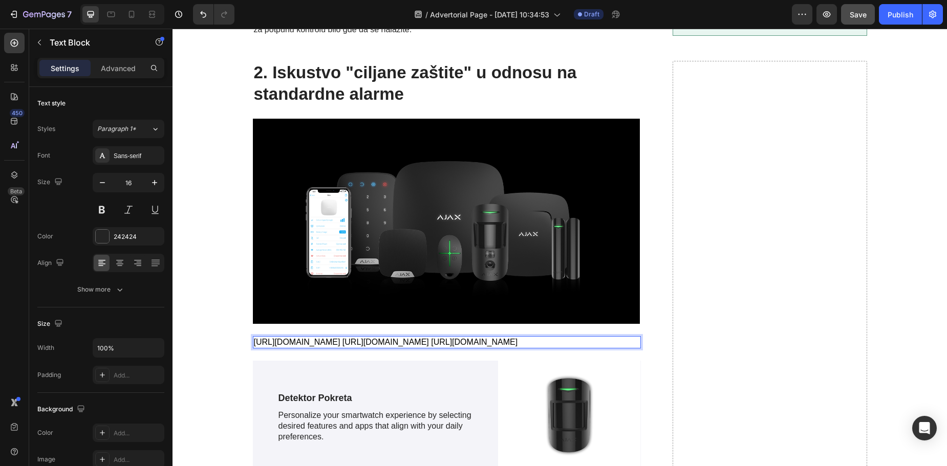
click at [417, 338] on span "[URL][DOMAIN_NAME] [URL][DOMAIN_NAME] [URL][DOMAIN_NAME]" at bounding box center [386, 342] width 264 height 9
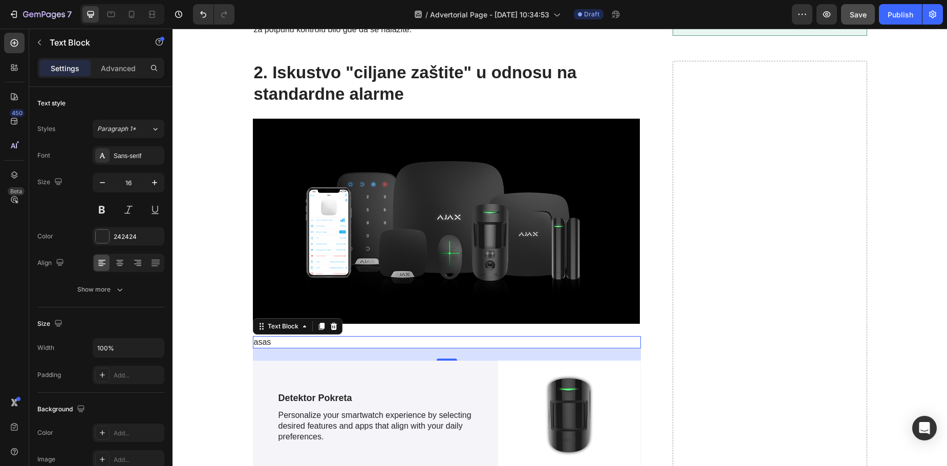
click at [361, 337] on p "asas" at bounding box center [447, 342] width 387 height 11
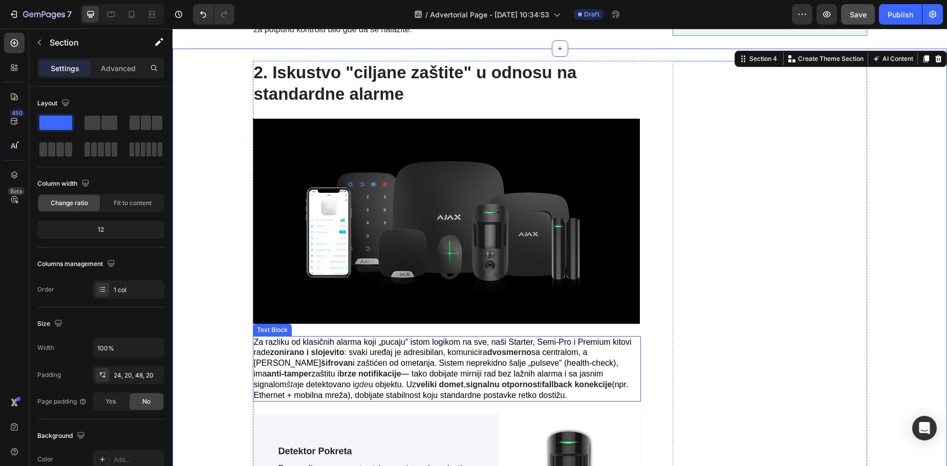
click at [258, 326] on div "Text Block" at bounding box center [272, 330] width 35 height 9
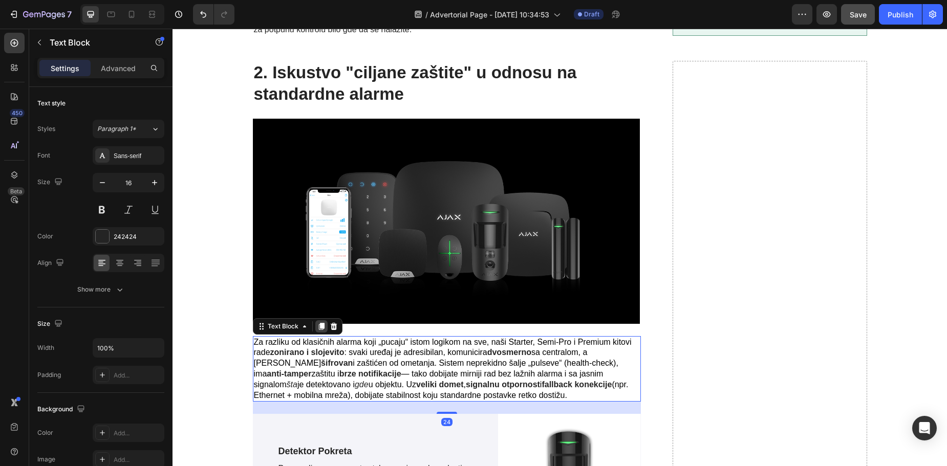
click at [317, 323] on icon at bounding box center [321, 327] width 8 height 8
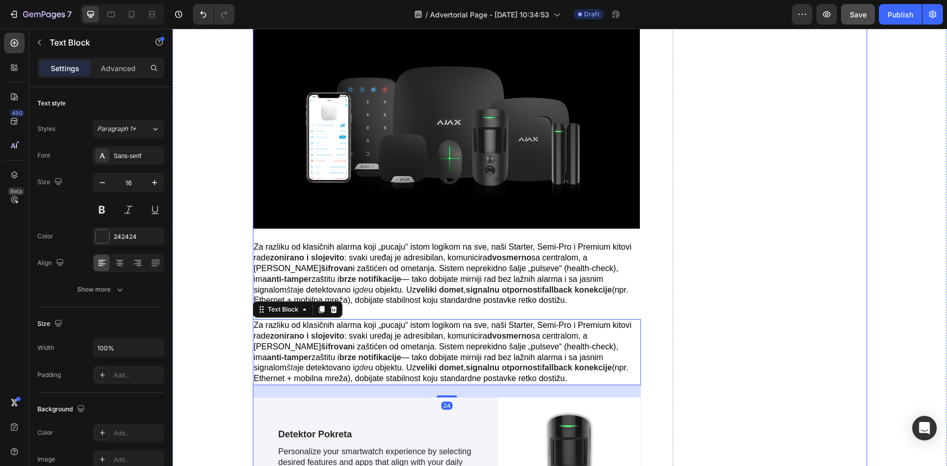
scroll to position [1308, 0]
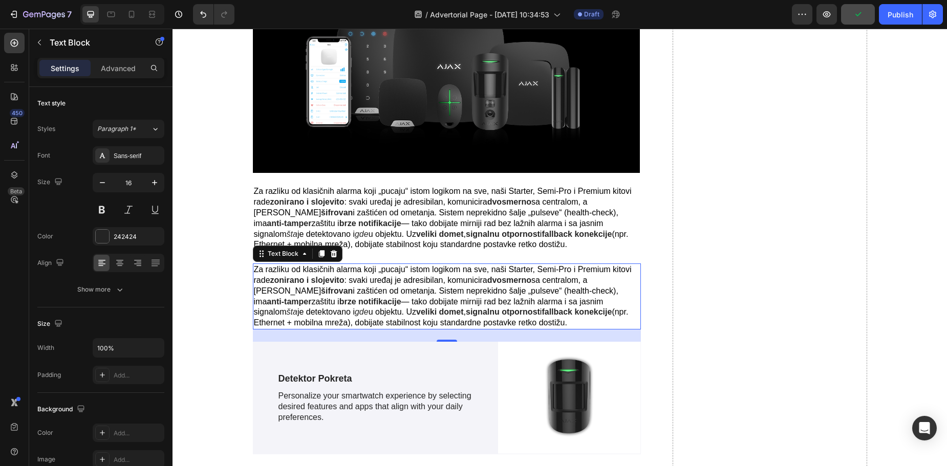
click at [543, 318] on p "Za razliku od klasičnih alarma koji „pucaju“ istom logikom na sve, naši Starter…" at bounding box center [447, 297] width 387 height 64
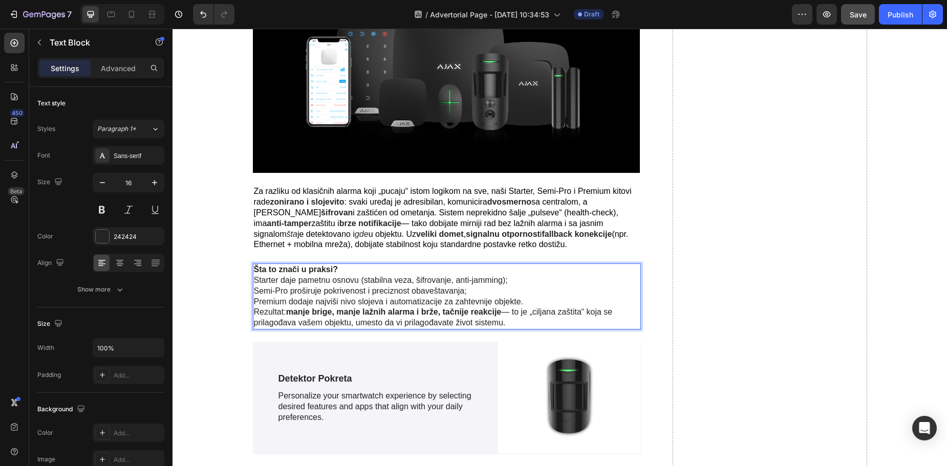
click at [336, 265] on p "Šta to znači u praksi?" at bounding box center [447, 270] width 387 height 11
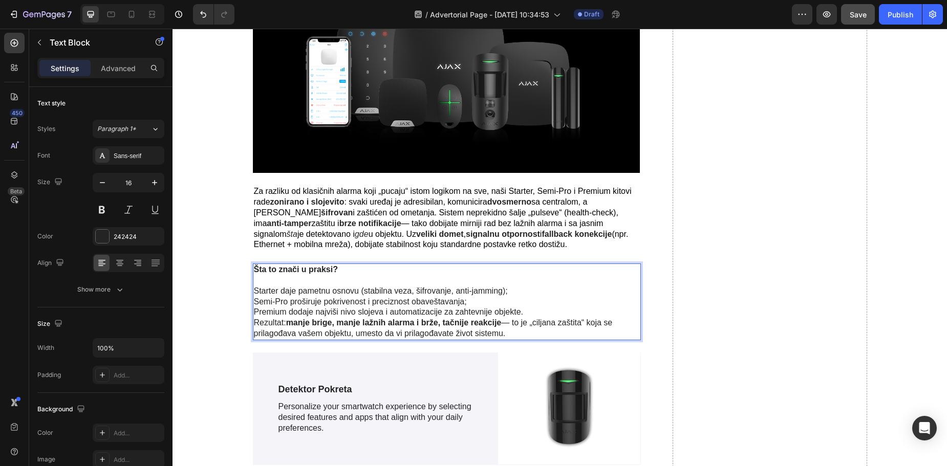
click at [510, 287] on p "Starter daje pametnu osnovu (stabilna veza, šifrovanje, anti-jamming);" at bounding box center [447, 291] width 387 height 11
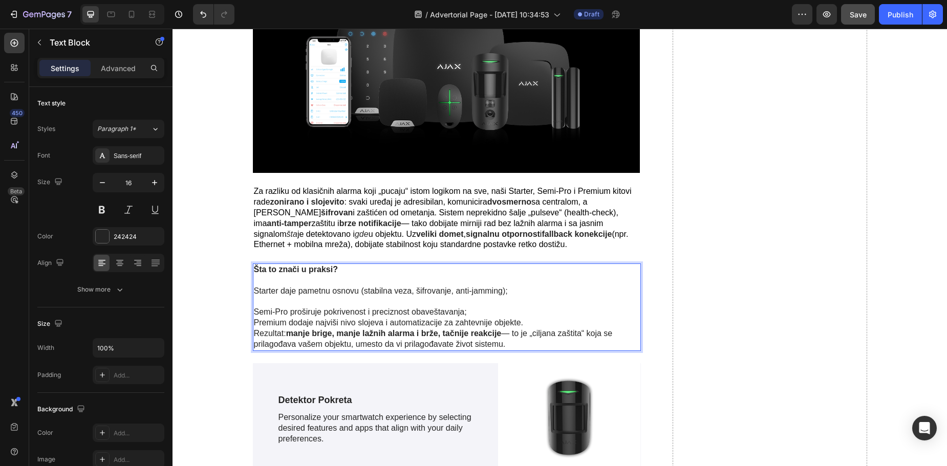
click at [478, 308] on p "Semi-Pro proširuje pokrivenost i preciznost obaveštavanja;" at bounding box center [447, 312] width 387 height 11
click at [205, 18] on icon "Undo/Redo" at bounding box center [203, 14] width 10 height 10
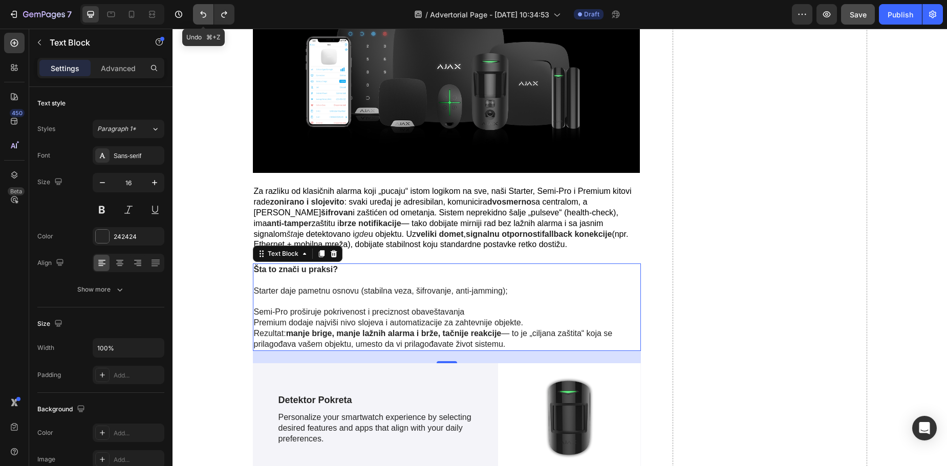
click at [205, 18] on icon "Undo/Redo" at bounding box center [203, 14] width 10 height 10
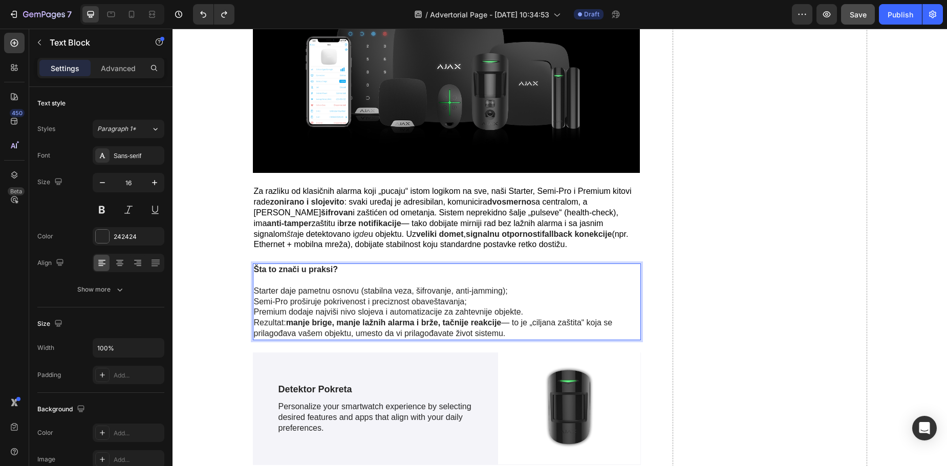
click at [510, 288] on p "Starter daje pametnu osnovu (stabilna veza, šifrovanje, anti-jamming);" at bounding box center [447, 291] width 387 height 11
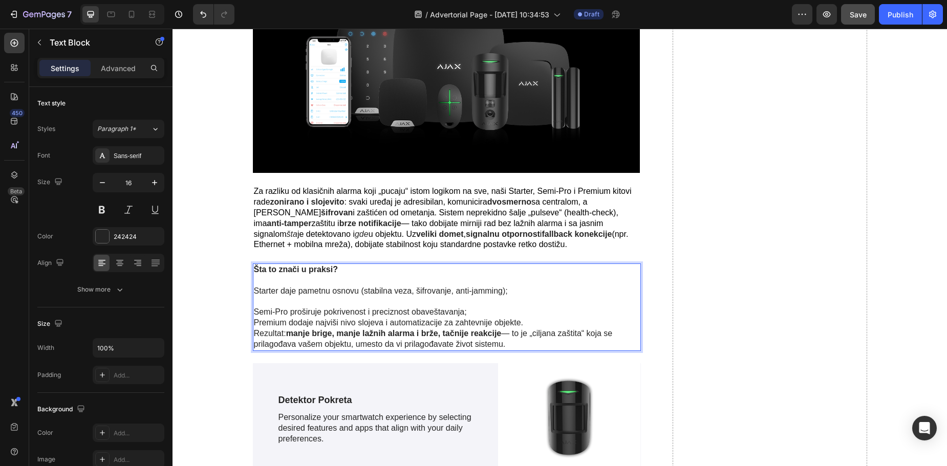
click at [471, 307] on p "Semi-Pro proširuje pokrivenost i preciznost obaveštavanja;" at bounding box center [447, 312] width 387 height 11
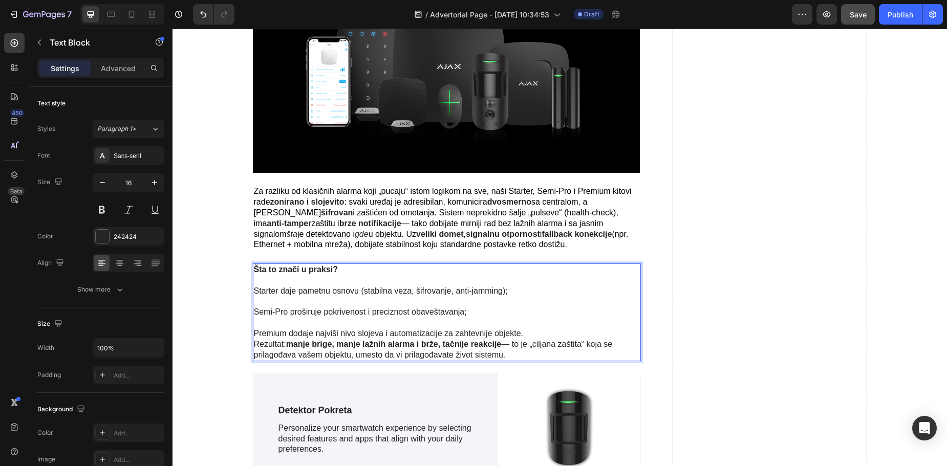
click at [525, 329] on p "Premium dodaje najviši nivo slojeva i automatizacije za zahtevnije objekte." at bounding box center [447, 334] width 387 height 11
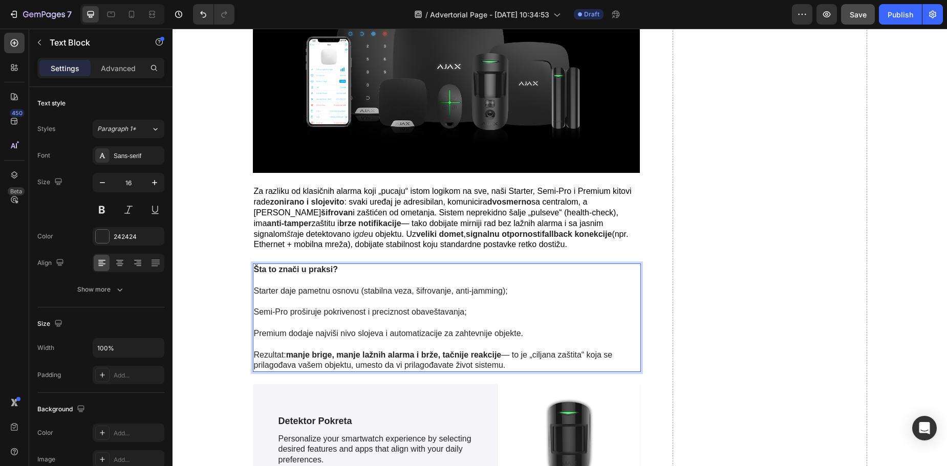
click at [520, 357] on p "Rezultat: manje brige, manje lažnih alarma i brže, tačnije reakcije — to je „ci…" at bounding box center [447, 361] width 387 height 22
click at [525, 329] on p "Premium dodaje najviši nivo slojeva i automatizacije za zahtevnije objekte." at bounding box center [447, 340] width 387 height 22
click at [513, 329] on p "Premium dodaje najviši nivo slojeva i automatizacije za zahtevnije objekte." at bounding box center [447, 340] width 387 height 22
drag, startPoint x: 452, startPoint y: 328, endPoint x: 515, endPoint y: 329, distance: 63.5
click at [515, 329] on p "Premium dodaje najviši nivo slojeva i automatizacije za zahtevnije objekte." at bounding box center [447, 340] width 387 height 22
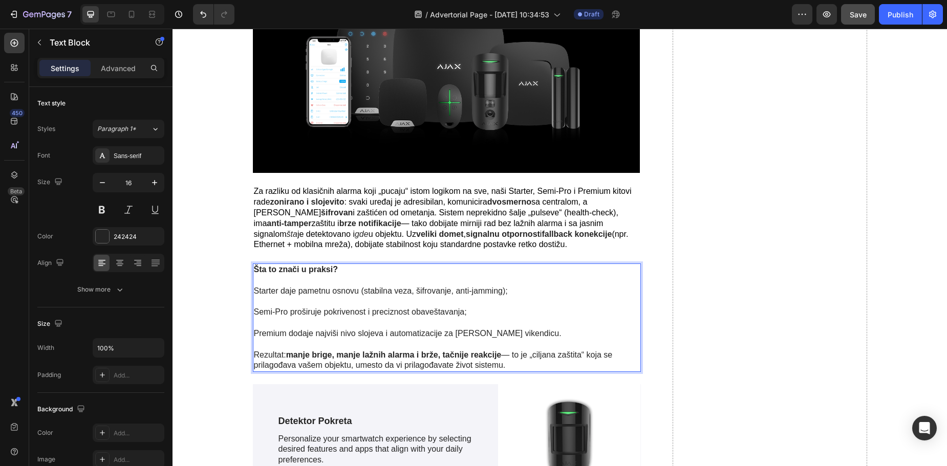
click at [507, 288] on p "Starter daje pametnu osnovu (stabilna veza, šifrovanje, anti-jamming);" at bounding box center [447, 297] width 387 height 22
click at [475, 308] on p "Semi-Pro proširuje pokrivenost i preciznost obaveštavanja;" at bounding box center [447, 318] width 387 height 22
click at [254, 287] on p "Starter daje pametnu osnovu (stabilna veza, šifrovanje, anti-jamming);" at bounding box center [447, 297] width 387 height 22
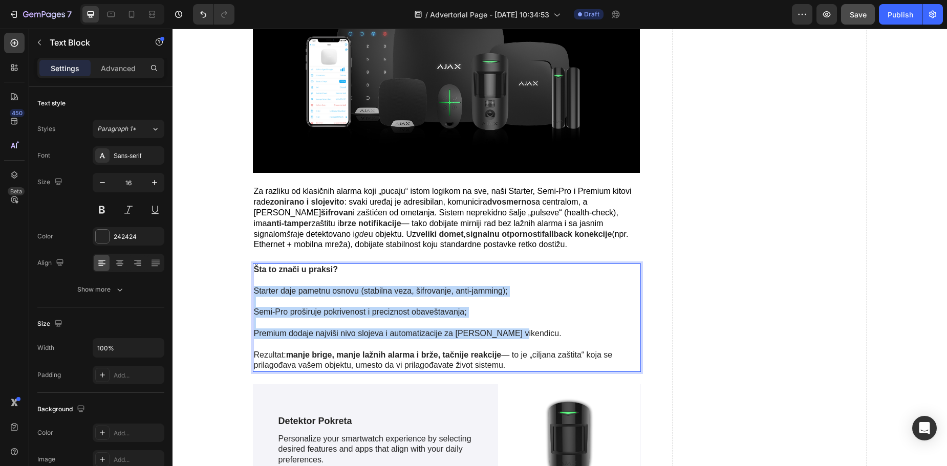
drag, startPoint x: 508, startPoint y: 329, endPoint x: 252, endPoint y: 287, distance: 259.9
click at [253, 287] on div "Šta to znači u praksi? Starter daje pametnu osnovu (stabilna veza, šifrovanje, …" at bounding box center [447, 318] width 389 height 109
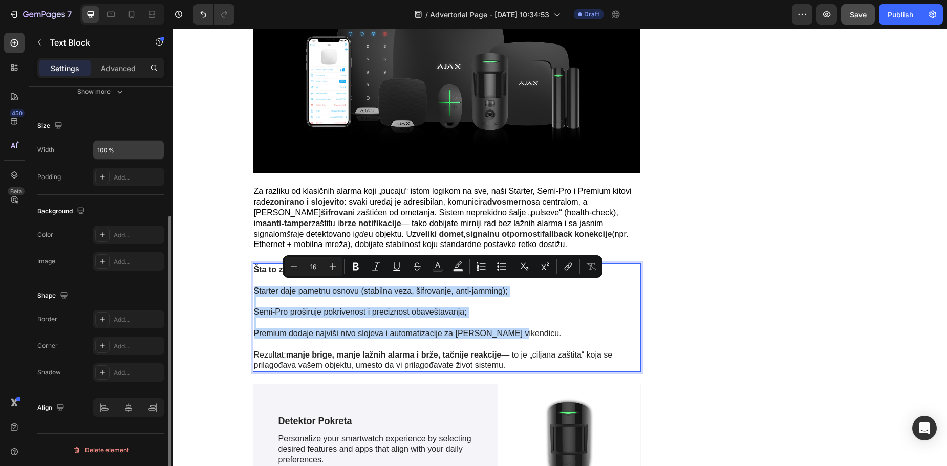
scroll to position [0, 0]
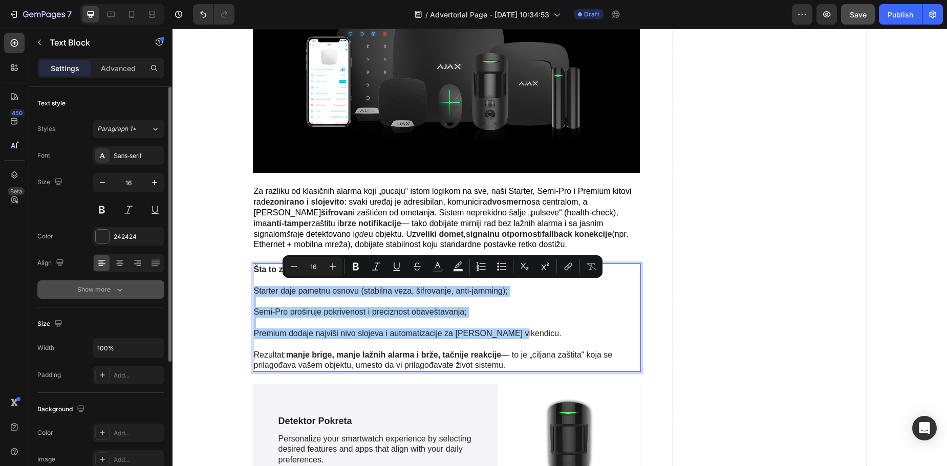
click at [118, 292] on icon "button" at bounding box center [120, 290] width 10 height 10
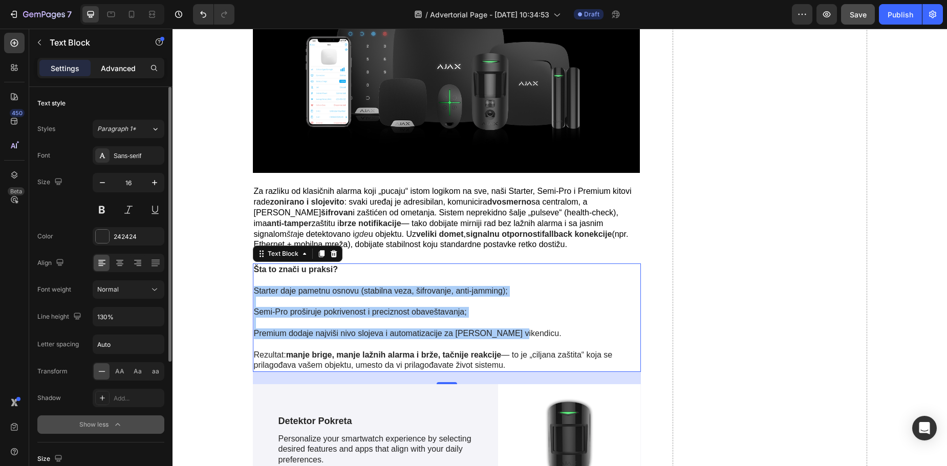
click at [123, 68] on p "Advanced" at bounding box center [118, 68] width 35 height 11
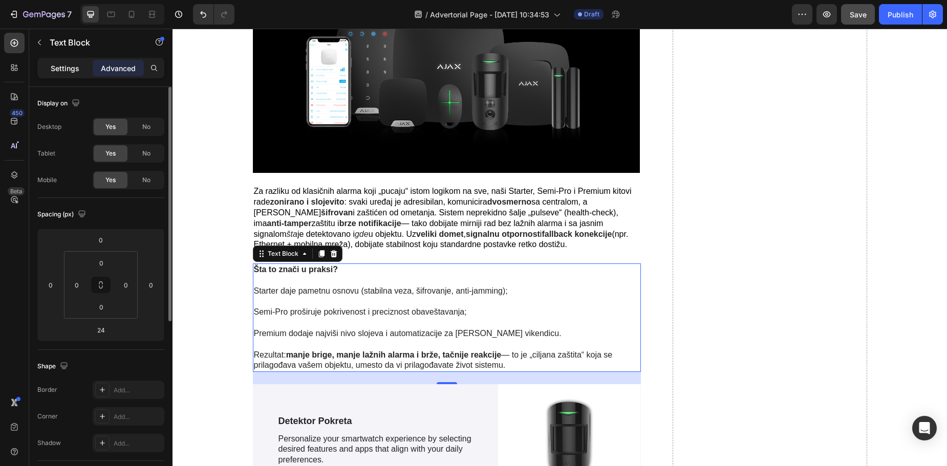
click at [59, 68] on p "Settings" at bounding box center [65, 68] width 29 height 11
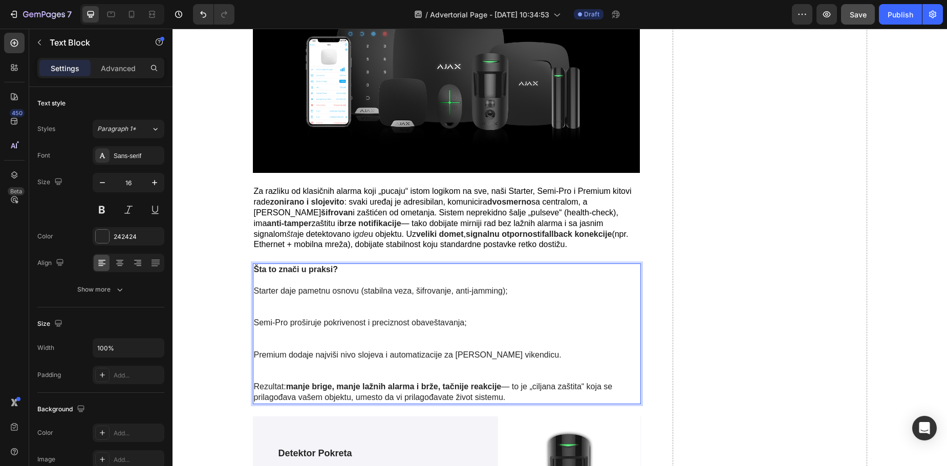
click at [507, 328] on p "Semi-Pro proširuje pokrivenost i preciznost obaveštavanja;" at bounding box center [447, 334] width 387 height 32
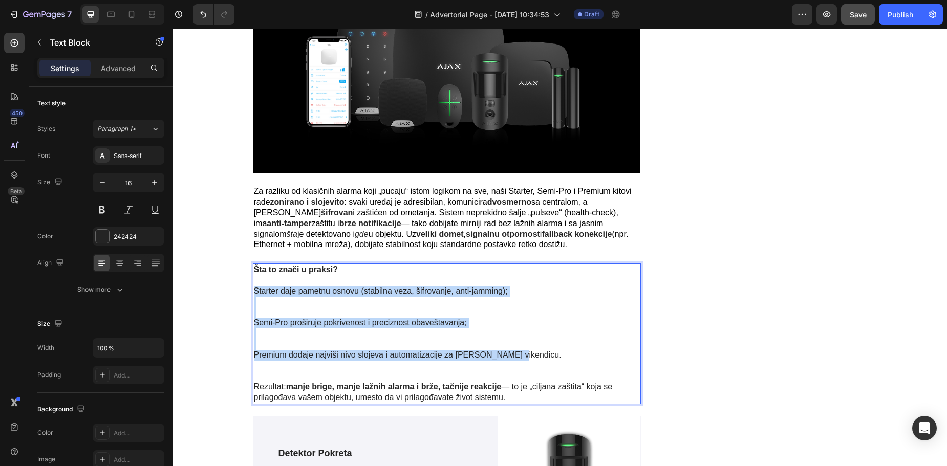
drag, startPoint x: 477, startPoint y: 348, endPoint x: 251, endPoint y: 288, distance: 234.1
click at [253, 288] on div "Šta to znači u praksi? Starter daje pametnu osnovu (stabilna veza, šifrovanje, …" at bounding box center [447, 334] width 389 height 140
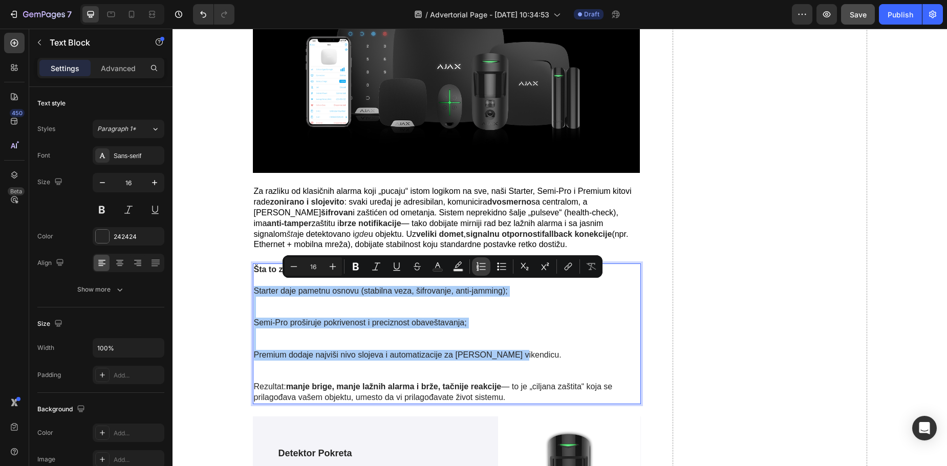
click at [480, 268] on icon "Editor contextual toolbar" at bounding box center [481, 267] width 10 height 10
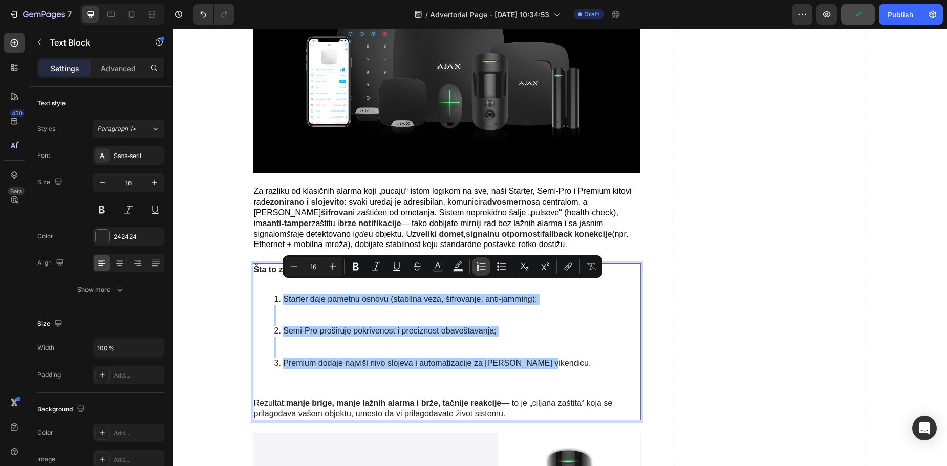
click at [482, 269] on icon "Editor contextual toolbar" at bounding box center [481, 267] width 10 height 10
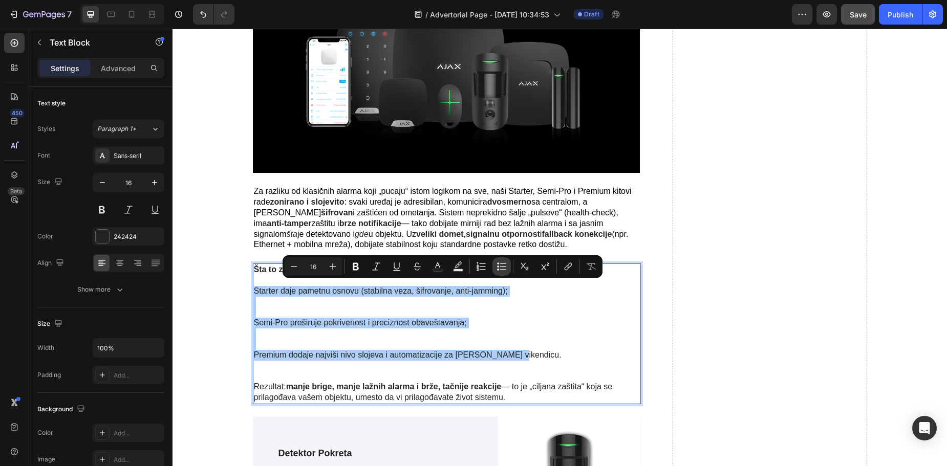
click at [500, 269] on icon "Editor contextual toolbar" at bounding box center [502, 267] width 10 height 10
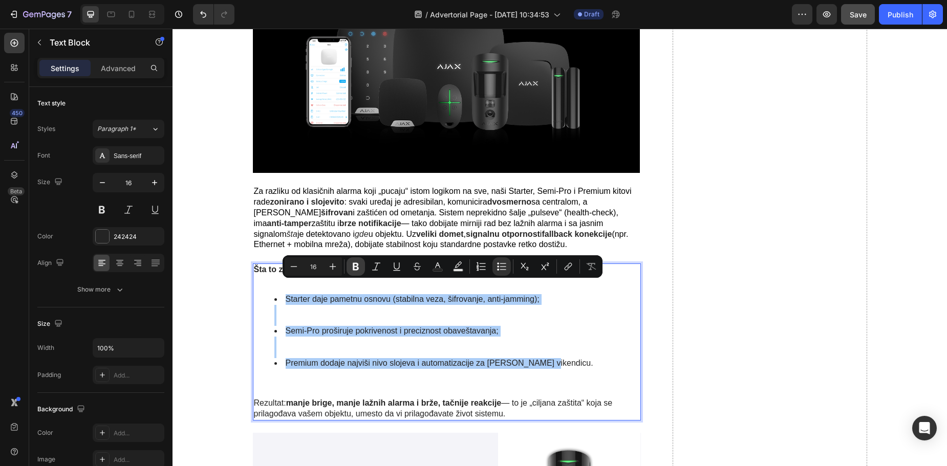
click at [355, 270] on icon "Editor contextual toolbar" at bounding box center [356, 267] width 6 height 8
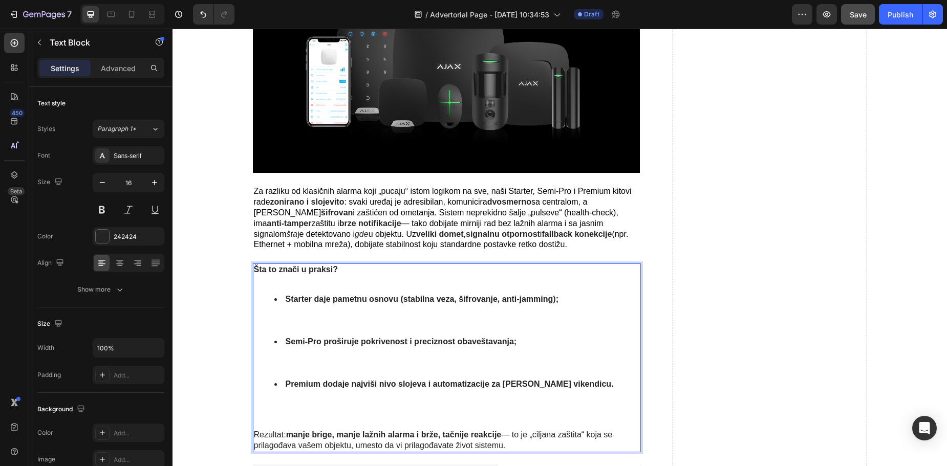
click at [272, 415] on div "Šta to znači u praksi? Starter daje pametnu osnovu (stabilna veza, šifrovanje, …" at bounding box center [447, 358] width 389 height 189
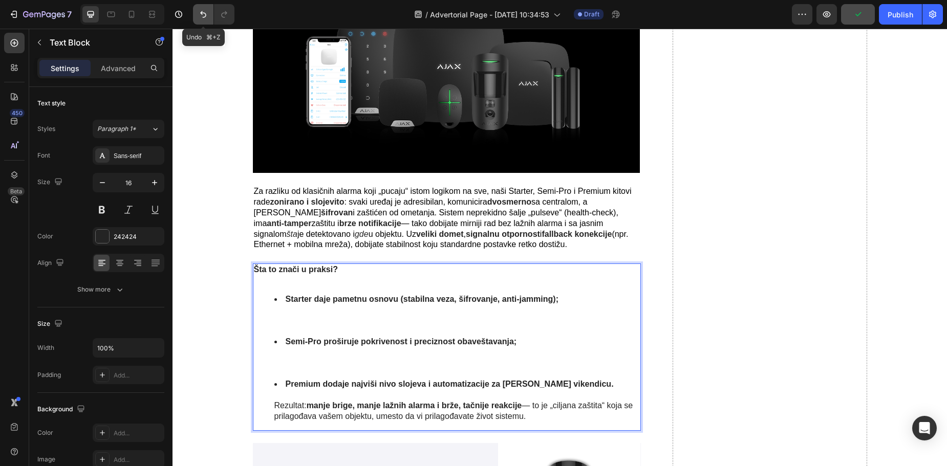
click at [208, 19] on button "Undo/Redo" at bounding box center [203, 14] width 20 height 20
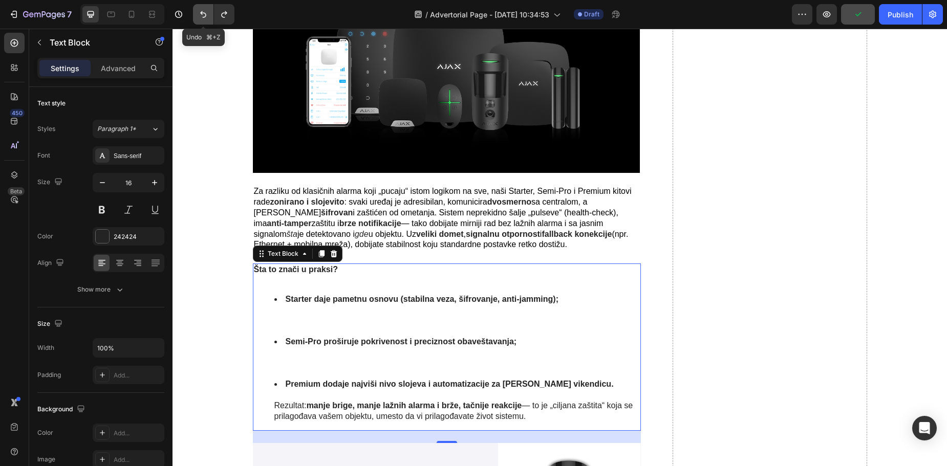
click at [208, 19] on icon "Undo/Redo" at bounding box center [203, 14] width 10 height 10
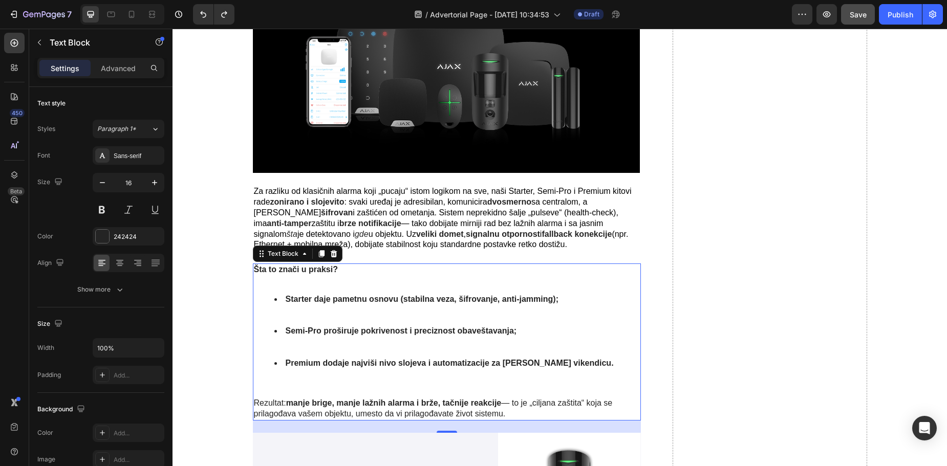
drag, startPoint x: 370, startPoint y: 373, endPoint x: 367, endPoint y: 380, distance: 7.8
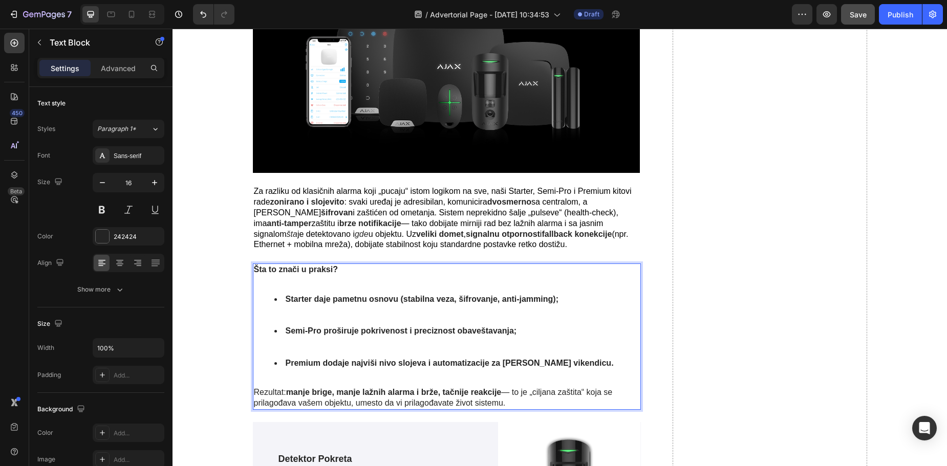
click at [274, 346] on li "Semi-Pro proširuje pokrivenost i preciznost obaveštavanja;" at bounding box center [457, 342] width 366 height 32
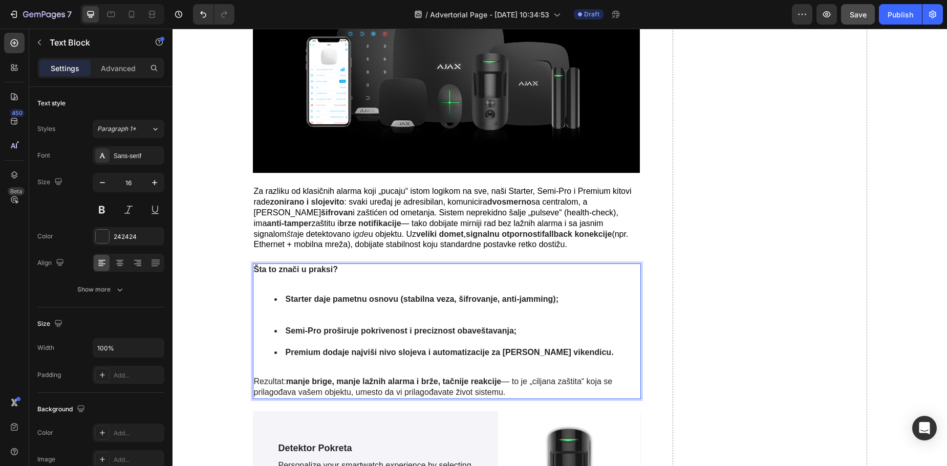
click at [276, 315] on li "Starter daje pametnu osnovu (stabilna veza, šifrovanje, anti-jamming);" at bounding box center [457, 310] width 366 height 32
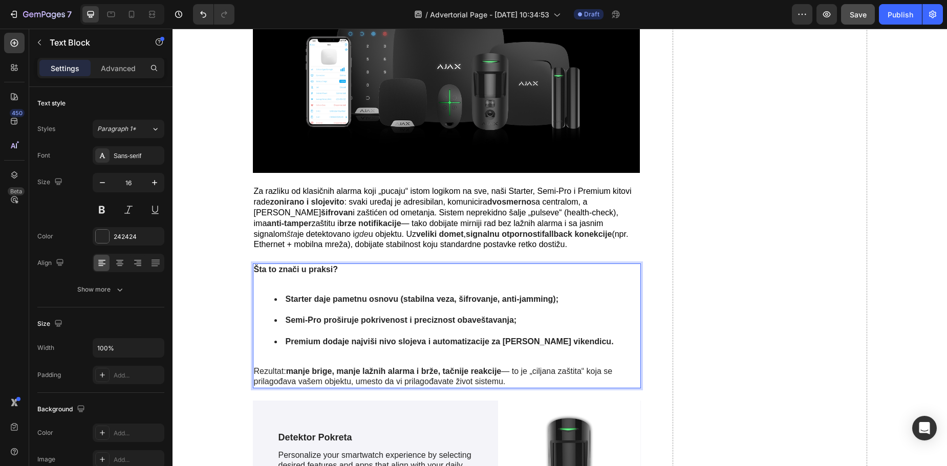
click at [281, 284] on div "Šta to znači u praksi? Starter daje pametnu osnovu (stabilna veza, šifrovanje, …" at bounding box center [447, 326] width 389 height 125
click at [266, 284] on div "Šta to znači u praksi? Starter daje pametnu osnovu (stabilna veza, šifrovanje, …" at bounding box center [447, 326] width 389 height 125
click at [257, 281] on p "Šta to znači u praksi?" at bounding box center [447, 276] width 387 height 22
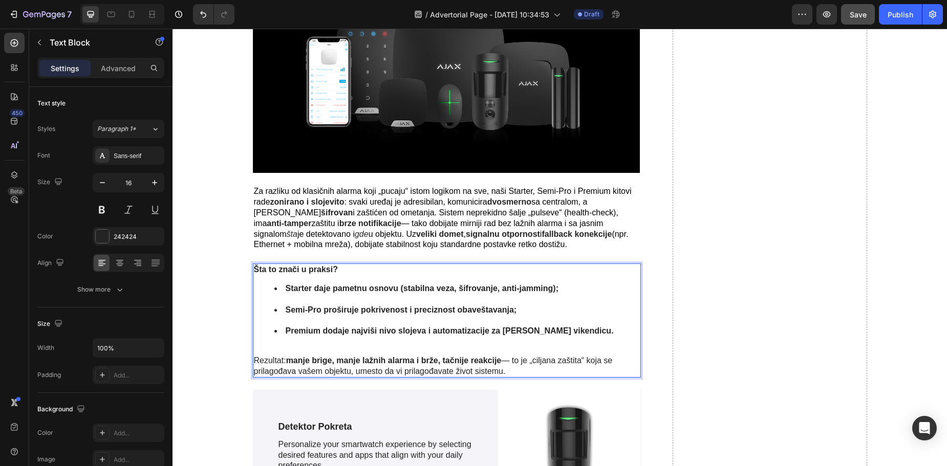
click at [309, 345] on div "Šta to znači u praksi? Starter daje pametnu osnovu (stabilna veza, šifrovanje, …" at bounding box center [447, 321] width 389 height 114
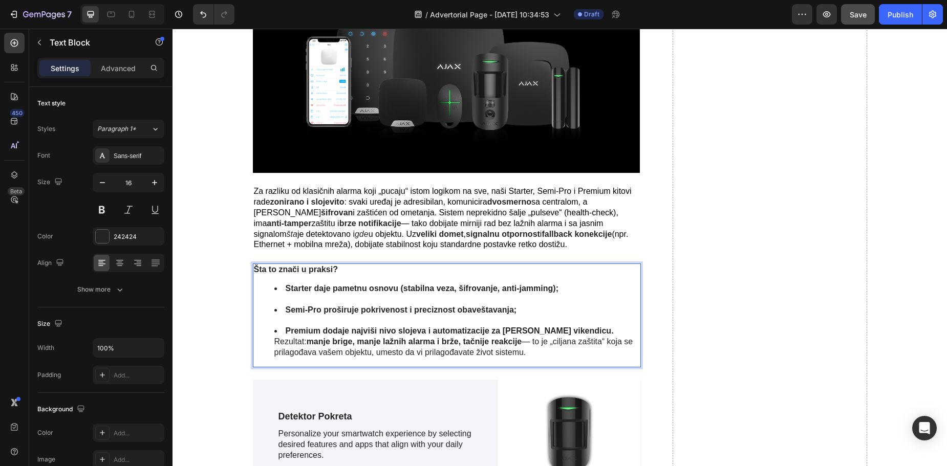
click at [558, 326] on li "Premium dodaje najviši nivo slojeva i automatizacije za [PERSON_NAME] vikendicu…" at bounding box center [457, 342] width 366 height 32
click at [270, 336] on ul "Starter daje pametnu osnovu (stabilna veza, šifrovanje, anti-jamming); Semi-Pro…" at bounding box center [447, 321] width 387 height 75
click at [200, 17] on icon "Undo/Redo" at bounding box center [203, 14] width 10 height 10
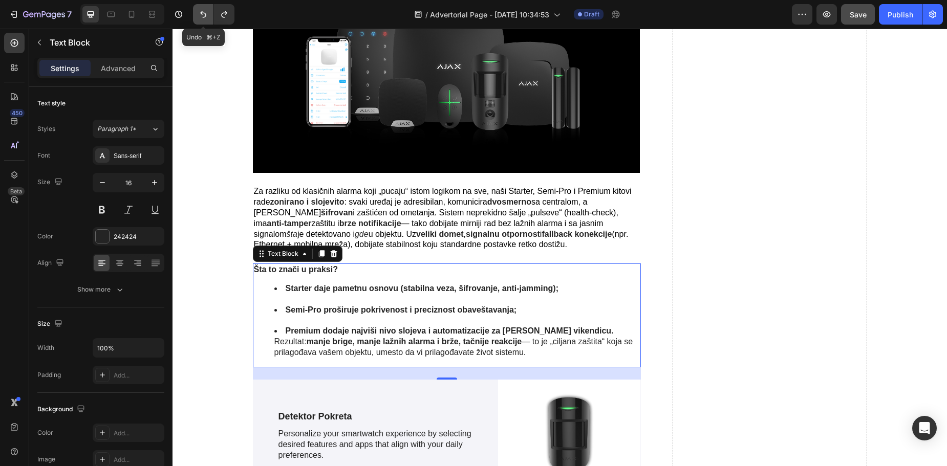
click at [200, 17] on icon "Undo/Redo" at bounding box center [203, 14] width 10 height 10
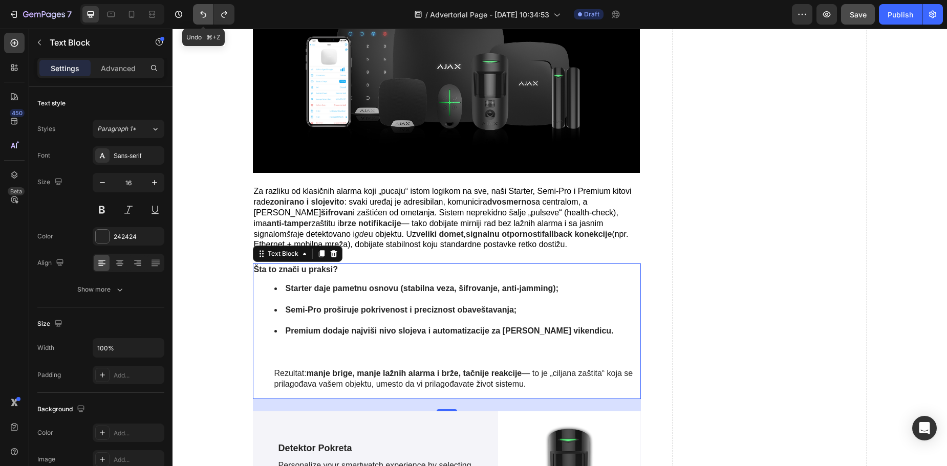
click at [200, 17] on icon "Undo/Redo" at bounding box center [203, 14] width 10 height 10
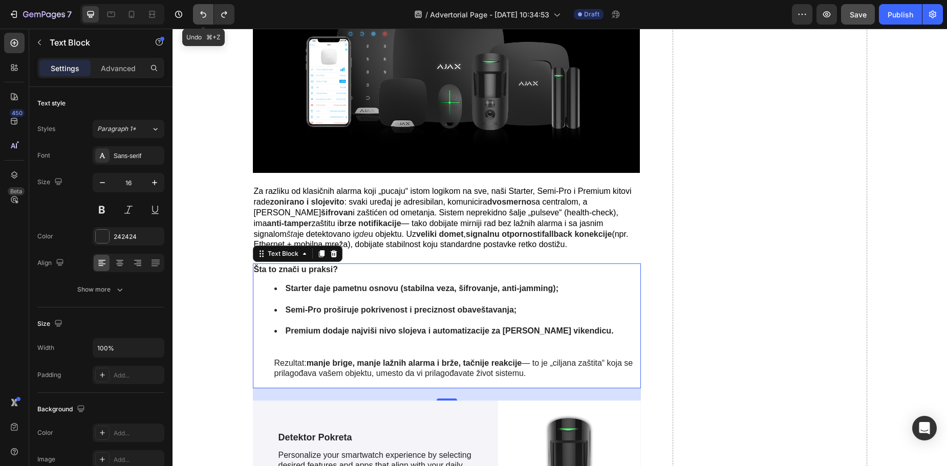
click at [200, 17] on icon "Undo/Redo" at bounding box center [203, 14] width 10 height 10
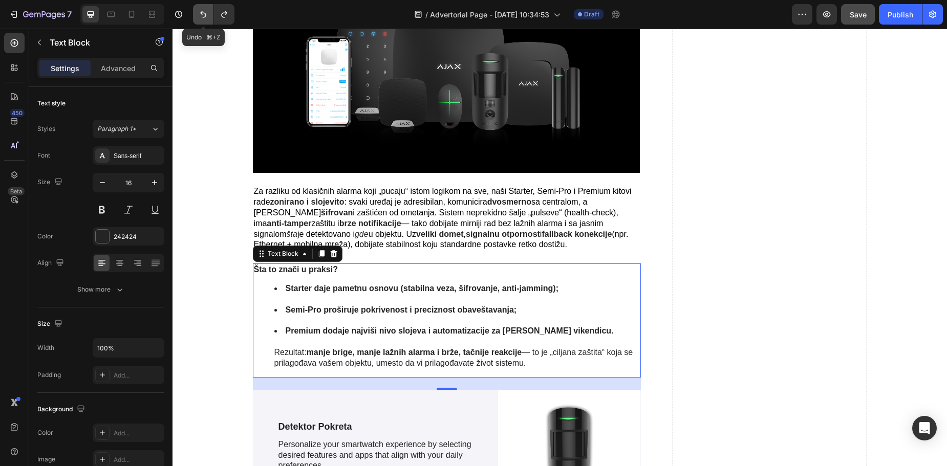
click at [200, 17] on icon "Undo/Redo" at bounding box center [203, 14] width 10 height 10
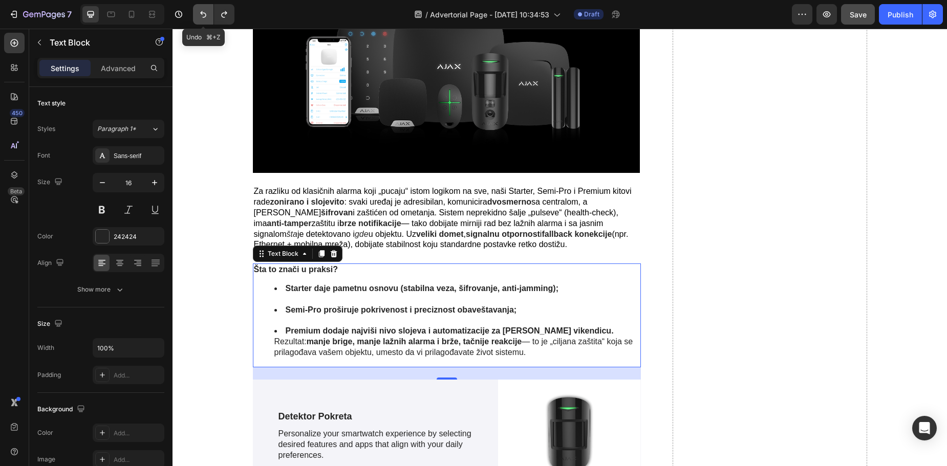
click at [200, 17] on icon "Undo/Redo" at bounding box center [203, 14] width 10 height 10
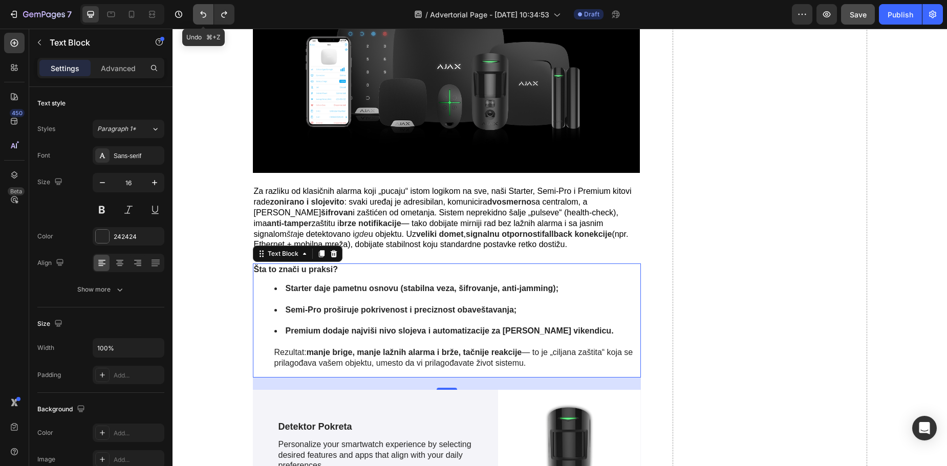
click at [200, 17] on icon "Undo/Redo" at bounding box center [203, 14] width 10 height 10
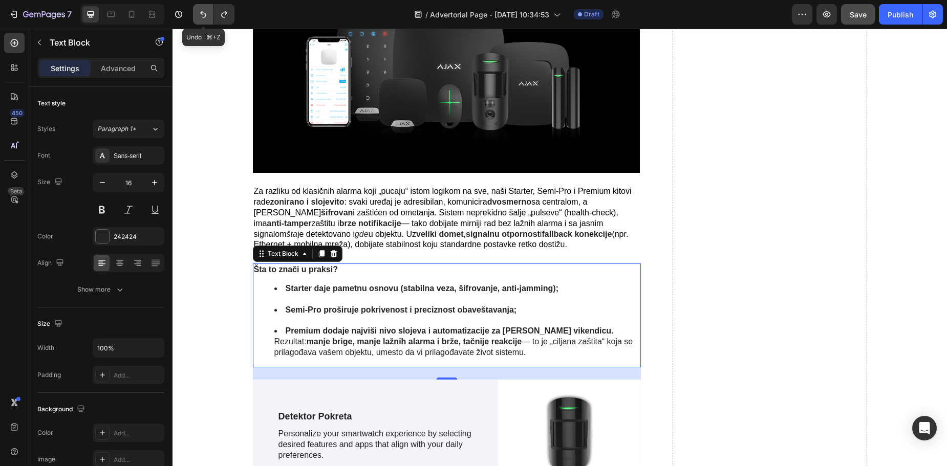
click at [200, 17] on icon "Undo/Redo" at bounding box center [203, 14] width 10 height 10
click at [202, 16] on icon "Undo/Redo" at bounding box center [203, 14] width 10 height 10
click at [203, 16] on icon "Undo/Redo" at bounding box center [203, 14] width 10 height 10
click at [204, 16] on icon "Undo/Redo" at bounding box center [203, 14] width 10 height 10
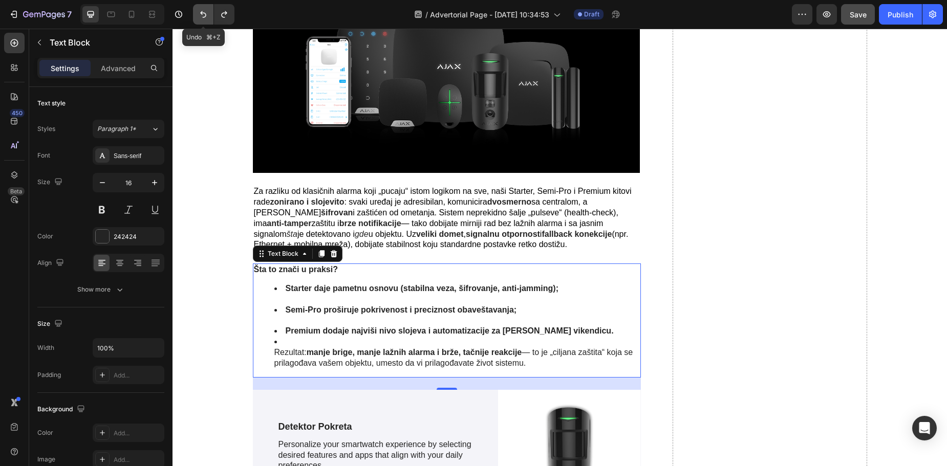
click at [204, 16] on icon "Undo/Redo" at bounding box center [203, 14] width 10 height 10
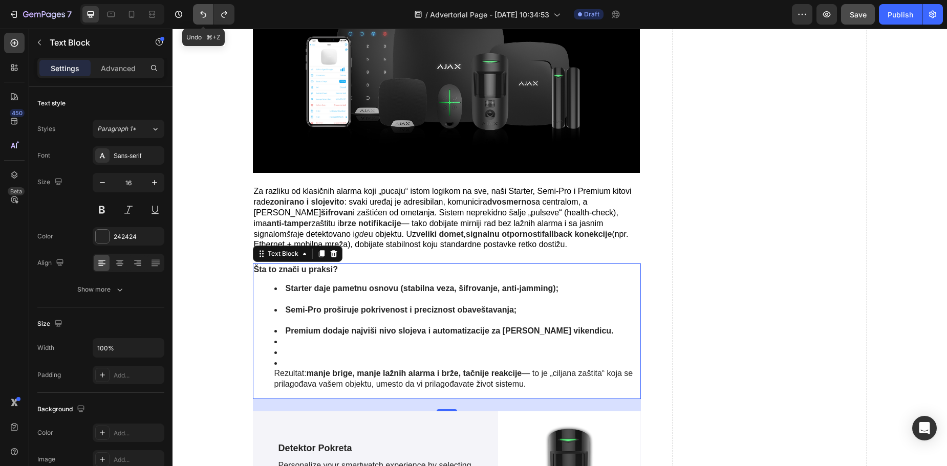
click at [204, 16] on icon "Undo/Redo" at bounding box center [203, 14] width 10 height 10
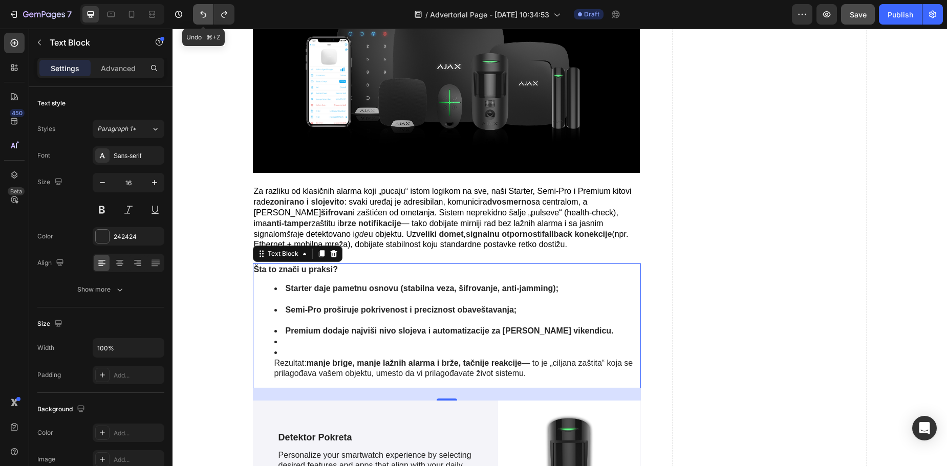
click at [204, 16] on icon "Undo/Redo" at bounding box center [203, 14] width 10 height 10
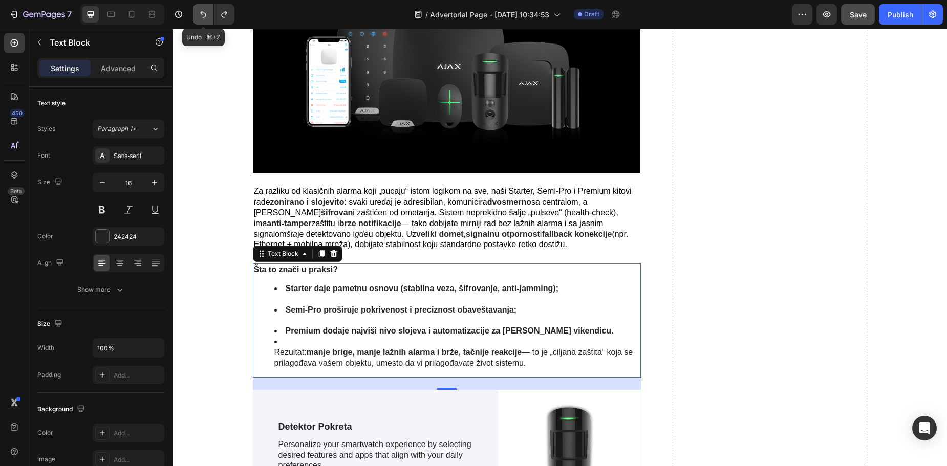
click at [204, 16] on icon "Undo/Redo" at bounding box center [203, 14] width 10 height 10
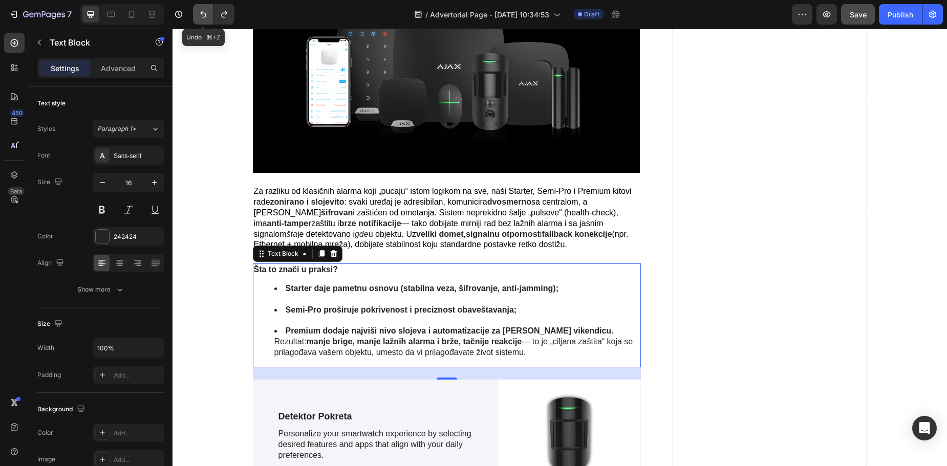
click at [204, 16] on icon "Undo/Redo" at bounding box center [203, 14] width 10 height 10
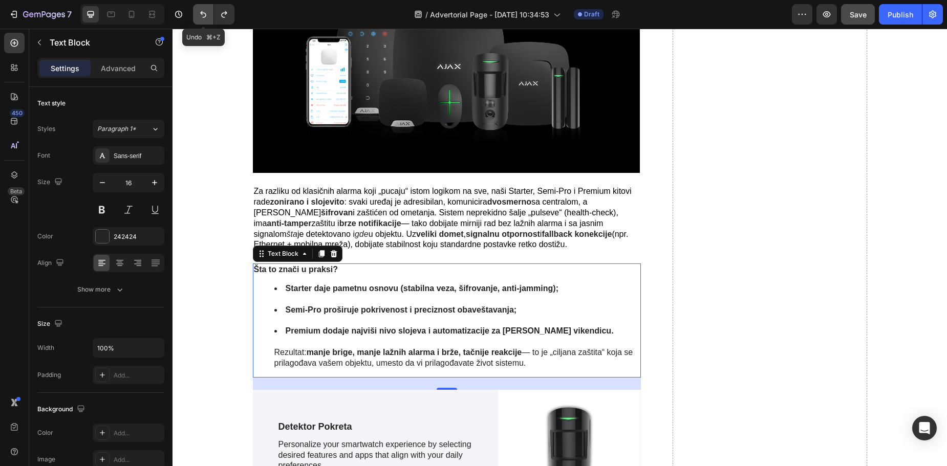
click at [204, 16] on icon "Undo/Redo" at bounding box center [203, 14] width 10 height 10
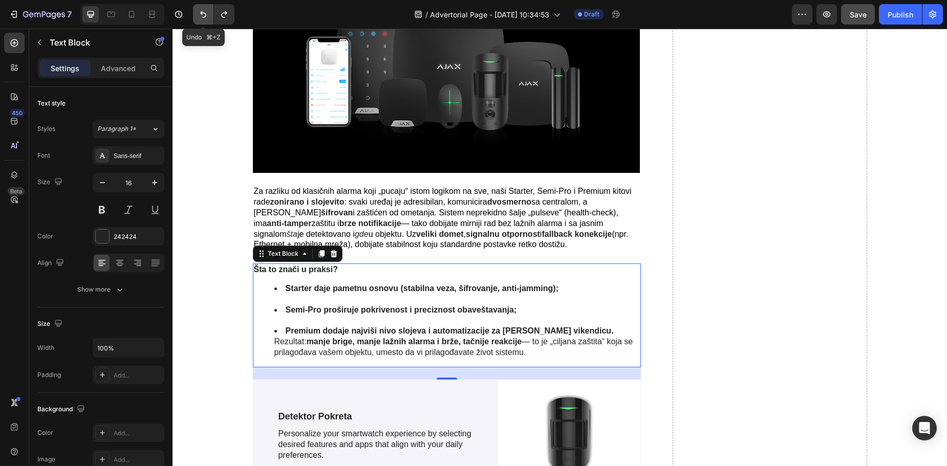
click at [204, 16] on icon "Undo/Redo" at bounding box center [203, 14] width 10 height 10
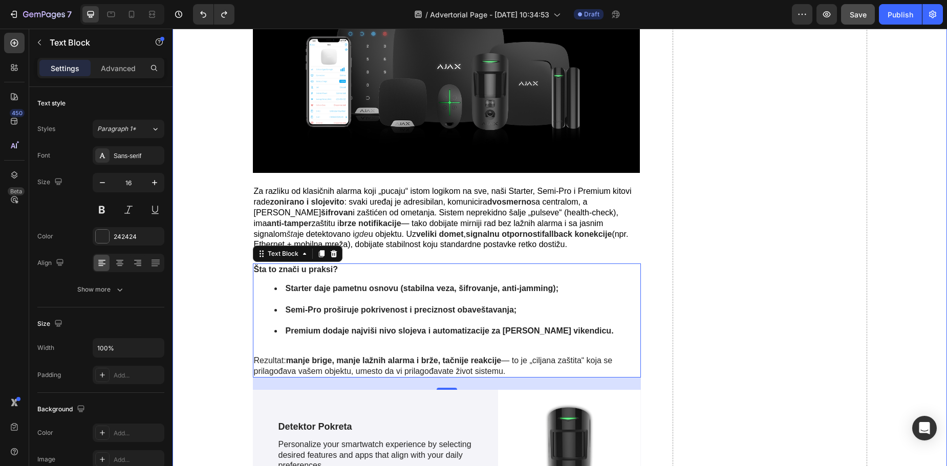
drag, startPoint x: 222, startPoint y: 326, endPoint x: 335, endPoint y: 378, distance: 124.2
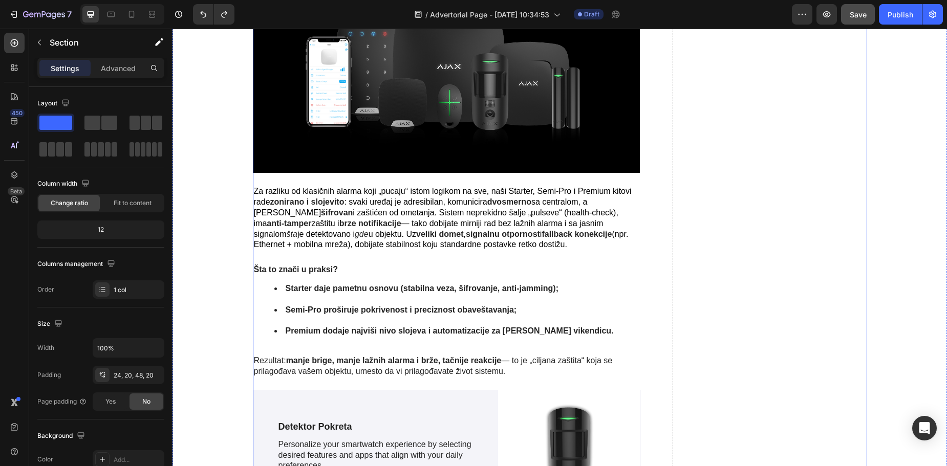
click at [483, 238] on span "(npr. Ethernet + mobilna mreža), dobijate stabilnost koju standardne postavke r…" at bounding box center [441, 239] width 375 height 19
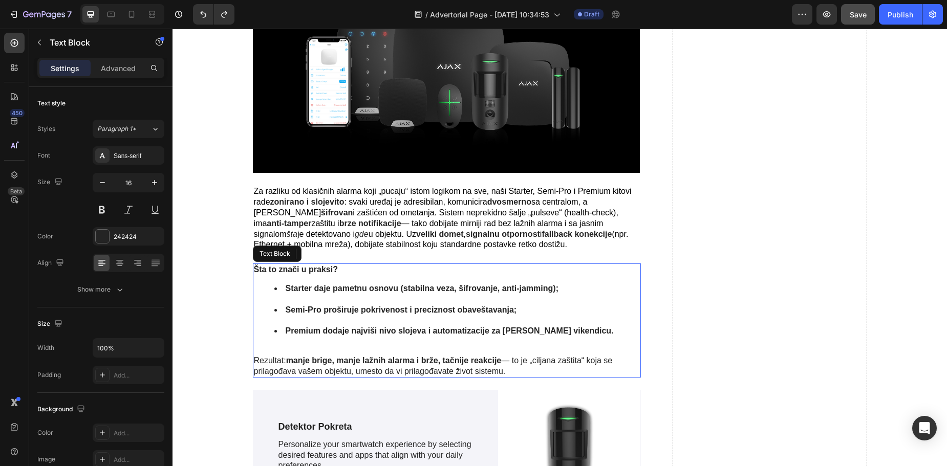
click at [512, 356] on p "Rezultat: manje brige, manje lažnih alarma i brže, tačnije reakcije — to je „ci…" at bounding box center [447, 367] width 387 height 22
click at [510, 356] on p "Rezultat: manje brige, manje lažnih alarma i brže, tačnije reakcije — to je „ci…" at bounding box center [447, 367] width 387 height 22
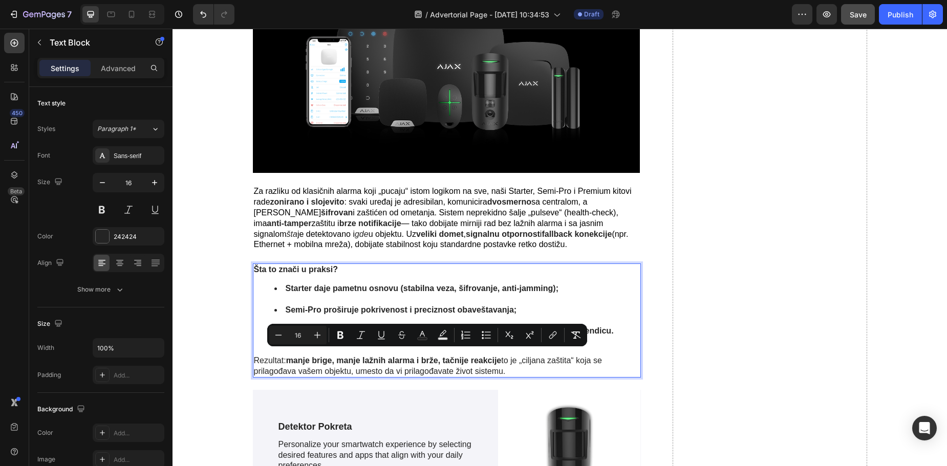
drag, startPoint x: 498, startPoint y: 367, endPoint x: 252, endPoint y: 355, distance: 245.5
click at [254, 356] on p "Rezultat: manje brige, manje lažnih alarma i brže, tačnije reakcije to je „cilj…" at bounding box center [447, 367] width 387 height 22
click at [337, 337] on icon "Editor contextual toolbar" at bounding box center [340, 335] width 10 height 10
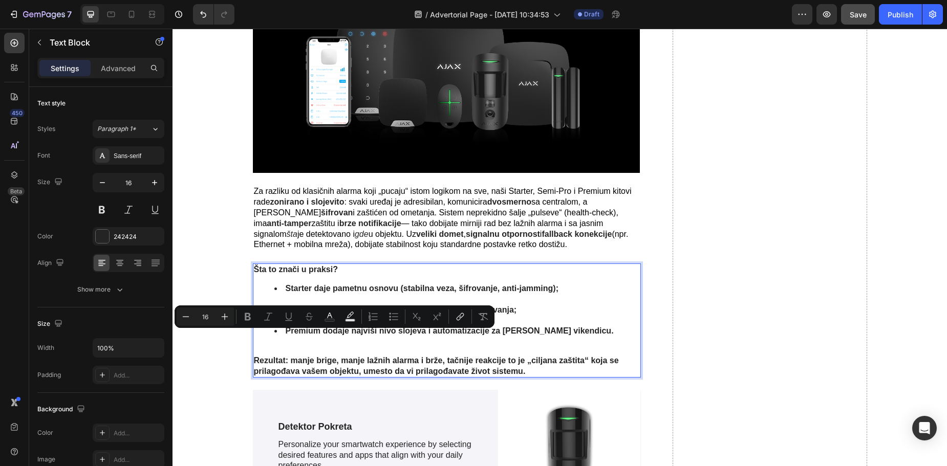
click at [394, 357] on strong "Rezultat: manje brige, manje lažnih alarma i brže, tačnije reakcije to je „cilj…" at bounding box center [436, 365] width 365 height 19
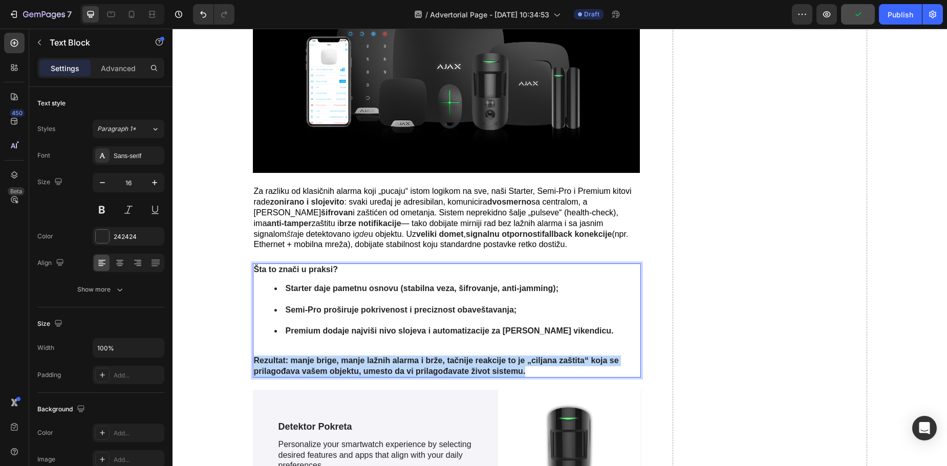
drag, startPoint x: 508, startPoint y: 366, endPoint x: 261, endPoint y: 354, distance: 248.1
click at [253, 355] on div "Šta to znači u praksi? Starter daje pametnu osnovu (stabilna veza, šifrovanje, …" at bounding box center [447, 321] width 389 height 114
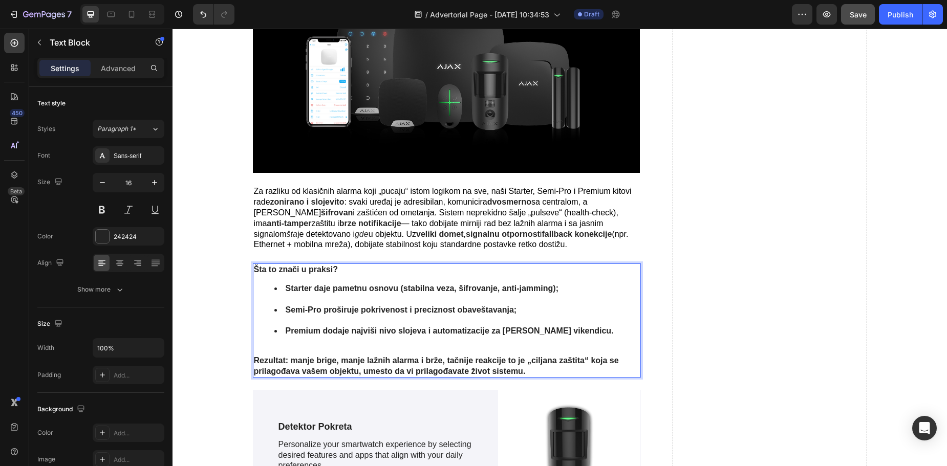
click at [534, 366] on p "Rezultat: manje brige, manje lažnih alarma i brže, tačnije reakcije to je „cilj…" at bounding box center [447, 367] width 387 height 22
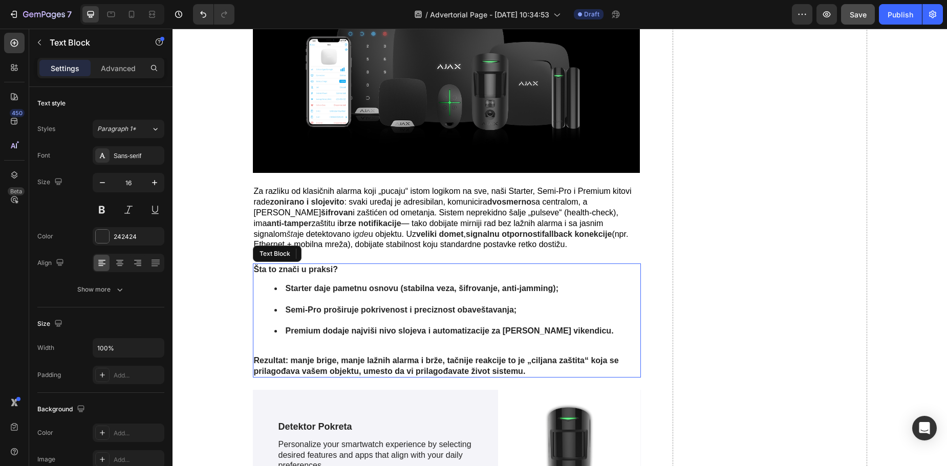
click at [386, 357] on strong "Rezultat: manje brige, manje lažnih alarma i brže, tačnije reakcije to je „cilj…" at bounding box center [436, 365] width 365 height 19
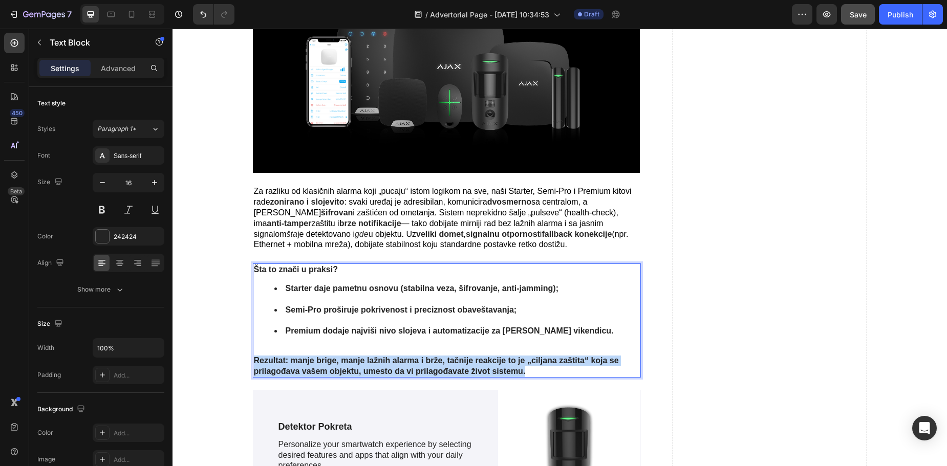
click at [386, 357] on strong "Rezultat: manje brige, manje lažnih alarma i brže, tačnije reakcije to je „cilj…" at bounding box center [436, 365] width 365 height 19
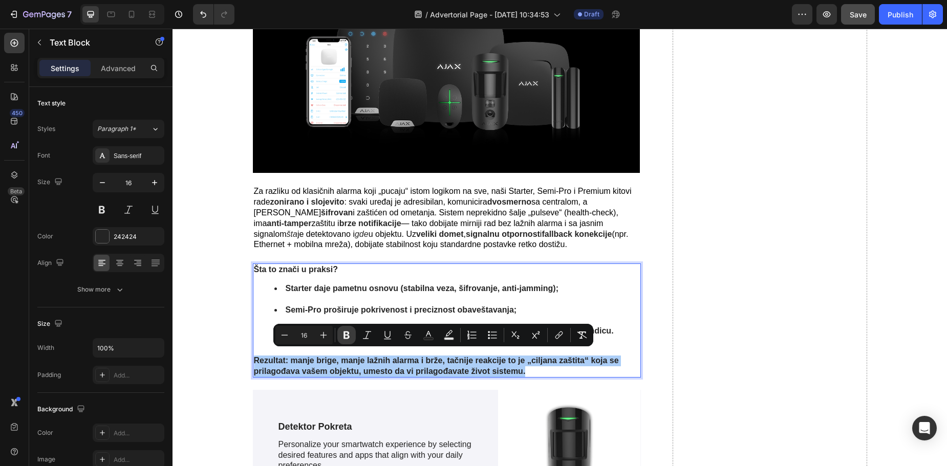
click at [351, 337] on icon "Editor contextual toolbar" at bounding box center [347, 335] width 10 height 10
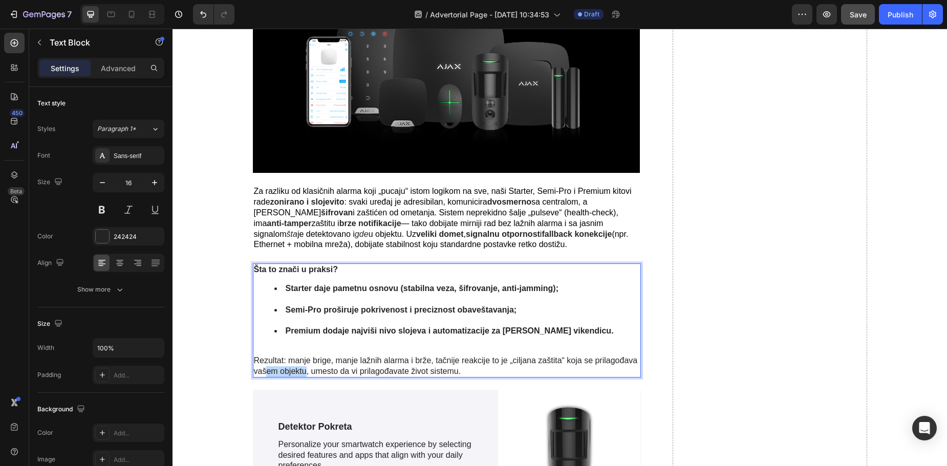
drag, startPoint x: 265, startPoint y: 366, endPoint x: 301, endPoint y: 368, distance: 35.9
click at [301, 368] on p "Rezultat: manje brige, manje lažnih alarma i brže, tačnije reakcije to je „cilj…" at bounding box center [447, 367] width 387 height 22
click at [296, 363] on p "jRezultat: manje brige, manje lažnih alarma i brže, tačnije reakcije to je „cil…" at bounding box center [447, 367] width 387 height 22
click at [254, 356] on p "jRezultat: manje brige, manje lažnih alarma i brže, tačnije reakcije to je „cil…" at bounding box center [447, 367] width 387 height 22
click at [204, 22] on button "Undo/Redo" at bounding box center [203, 14] width 20 height 20
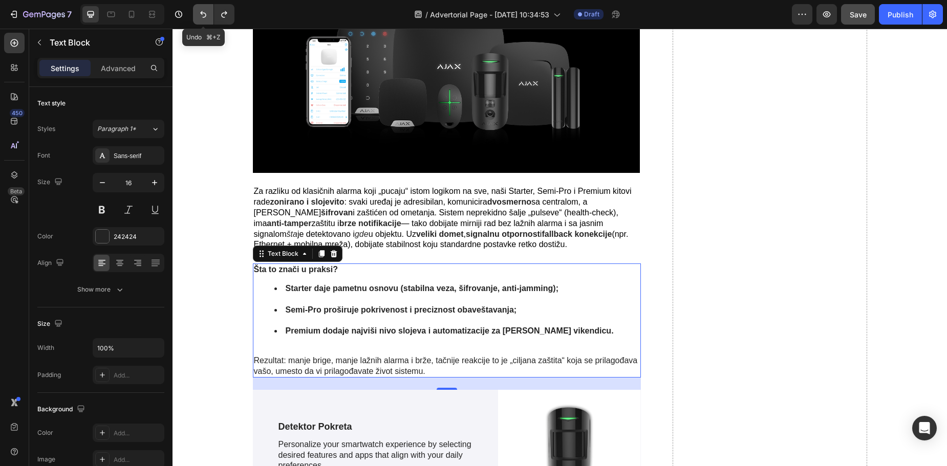
click at [204, 21] on button "Undo/Redo" at bounding box center [203, 14] width 20 height 20
click at [204, 17] on icon "Undo/Redo" at bounding box center [203, 14] width 6 height 7
click at [204, 16] on icon "Undo/Redo" at bounding box center [203, 14] width 10 height 10
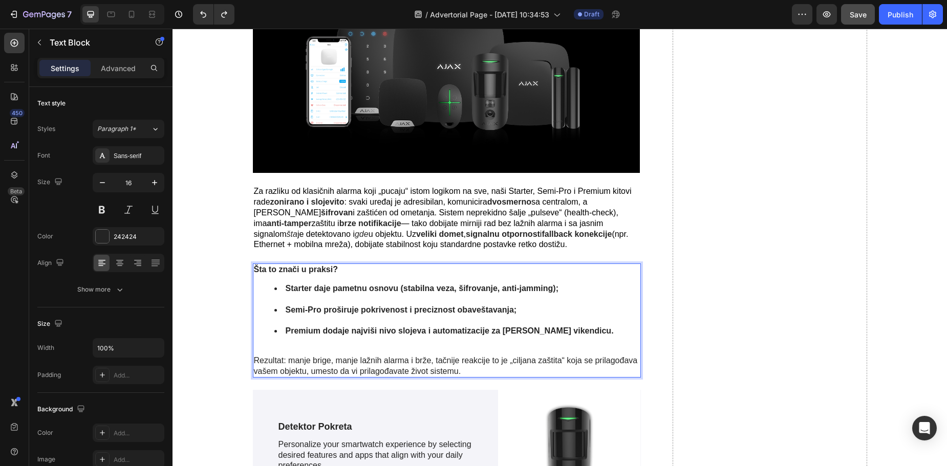
click at [269, 365] on p "Rezultat: manje brige, manje lažnih alarma i brže, tačnije reakcije to je „cilj…" at bounding box center [447, 367] width 387 height 22
click at [299, 367] on p "Rezultat: manje brige, manje lažnih alarma i brže, tačnije reakcije to je „cilj…" at bounding box center [447, 367] width 387 height 22
click at [303, 366] on p "Rezultat: manje brige, manje lažnih alarma i brže, tačnije reakcije to je „cilj…" at bounding box center [447, 367] width 387 height 22
click at [459, 365] on p "Rezultat: manje brige, manje lažnih alarma i brže, tačnije reakcije to je „cilj…" at bounding box center [447, 367] width 387 height 22
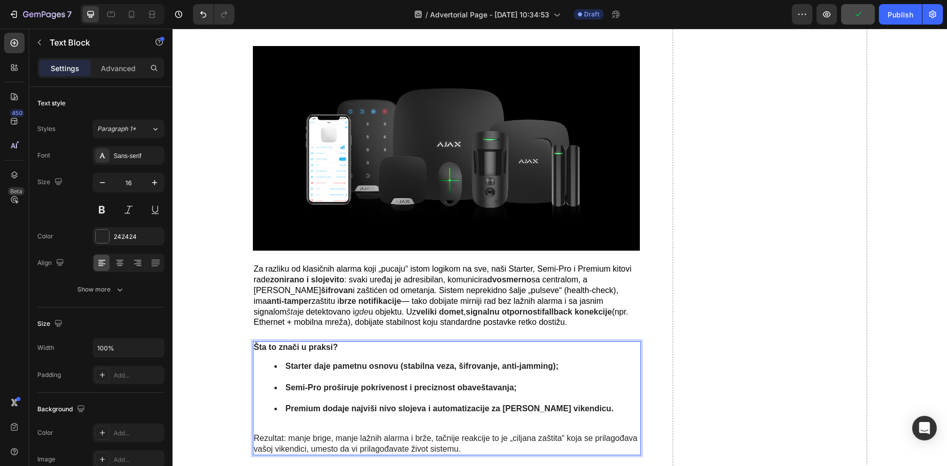
scroll to position [1305, 0]
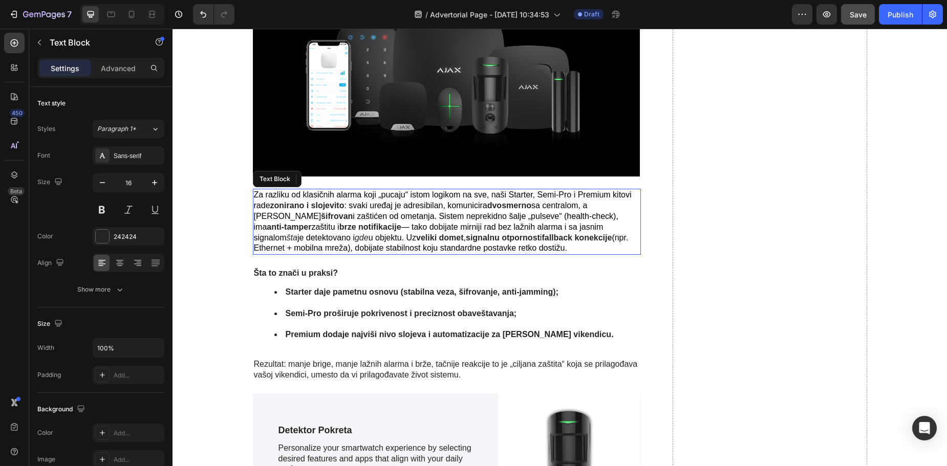
click at [466, 233] on strong "signalnu otpornost" at bounding box center [503, 237] width 74 height 9
click at [354, 226] on span "— tako dobijate mirniji rad bez lažnih alarma i sa jasnim signalom" at bounding box center [429, 232] width 350 height 19
click at [371, 217] on span "i zaštićen od ometanja. Sistem neprekidno šalje „pulseve“ (health-check), ima" at bounding box center [436, 221] width 365 height 19
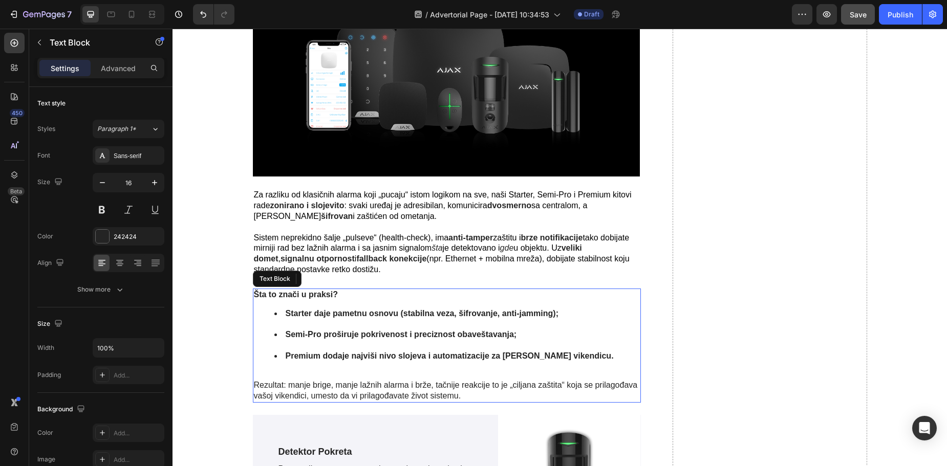
click at [511, 309] on strong "Starter daje pametnu osnovu (stabilna veza, šifrovanje, anti-jamming);" at bounding box center [422, 313] width 273 height 9
click at [546, 310] on strong "Starter daje pametnu osnovu (stabilna veza, šifrovanje, anti-jamming);" at bounding box center [422, 313] width 273 height 9
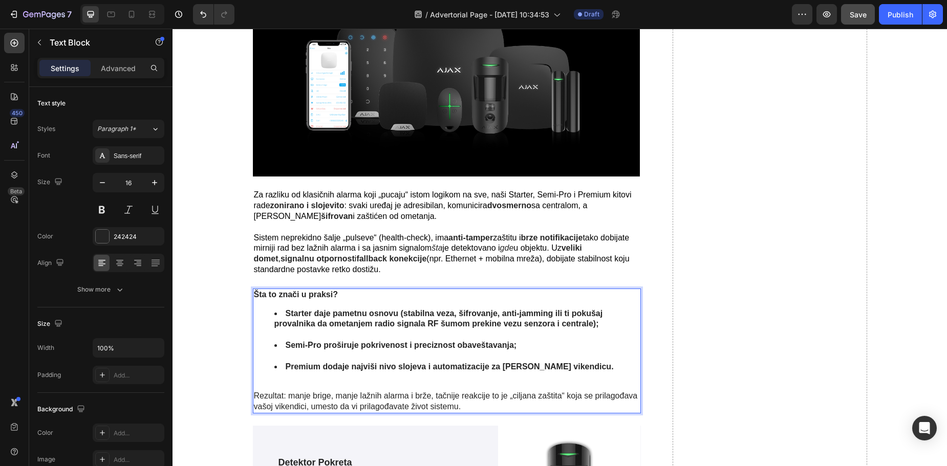
click at [546, 310] on strong "Starter daje pametnu osnovu (stabilna veza, šifrovanje, anti-jamming ili ti pok…" at bounding box center [438, 318] width 329 height 19
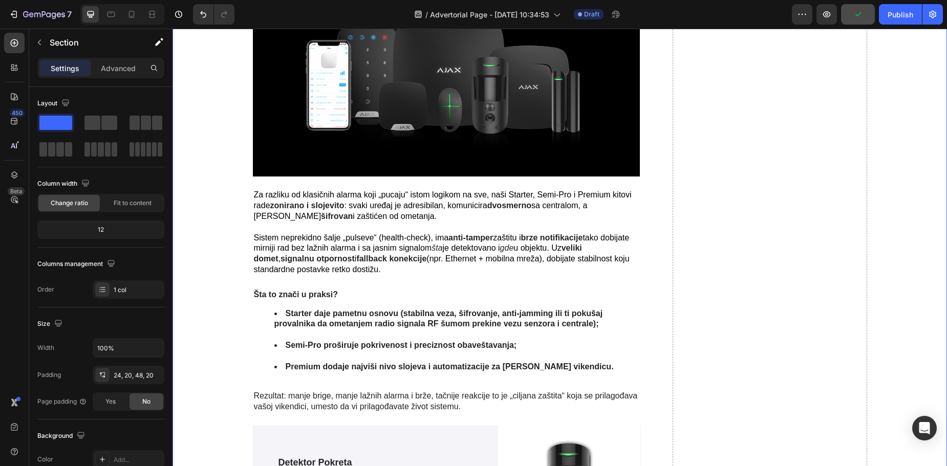
click at [433, 201] on span ": svaki uređaj je adresibilan, komunicira" at bounding box center [415, 205] width 143 height 9
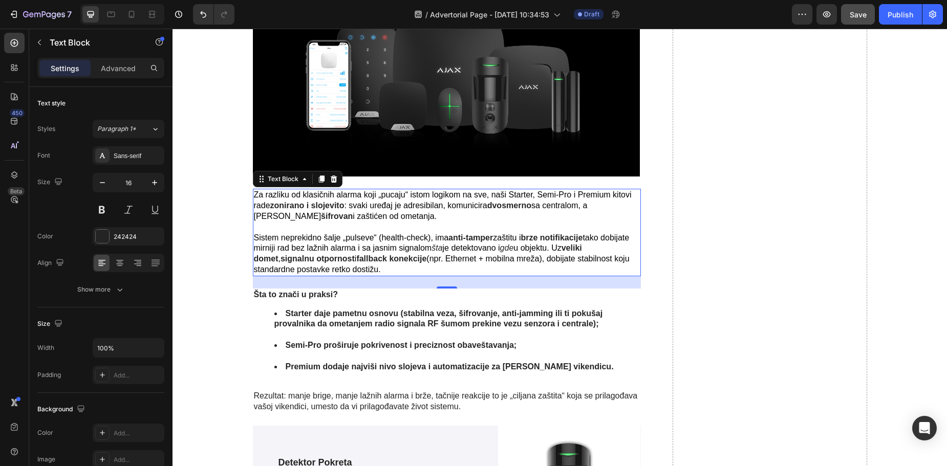
click at [274, 206] on strong "zonirano i slojevito" at bounding box center [307, 205] width 74 height 9
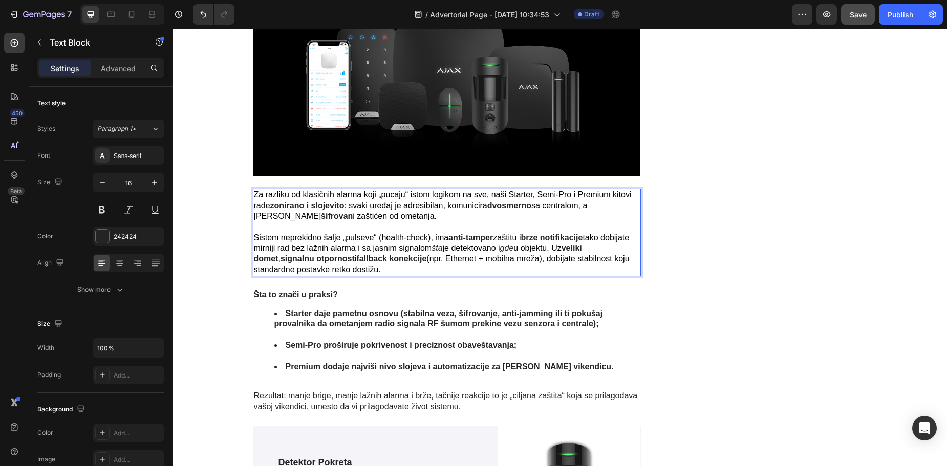
click at [288, 205] on strong "zonirano i slojevito" at bounding box center [307, 205] width 74 height 9
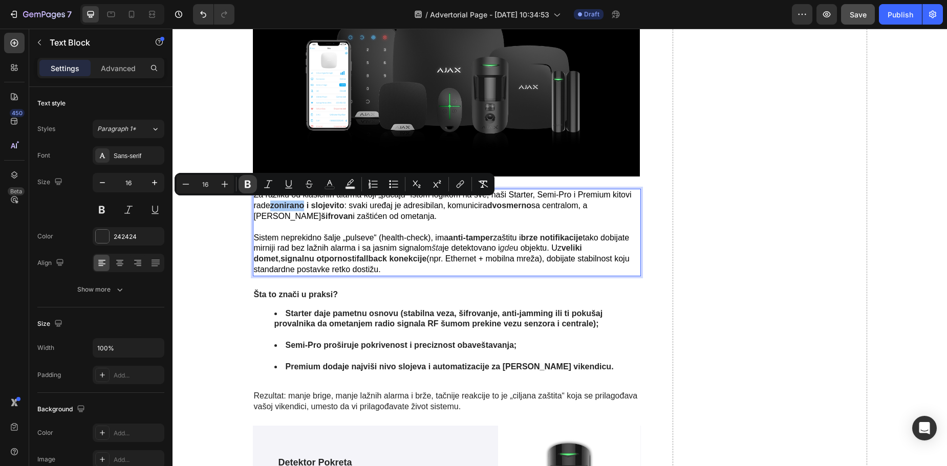
click at [249, 185] on icon "Editor contextual toolbar" at bounding box center [248, 185] width 6 height 8
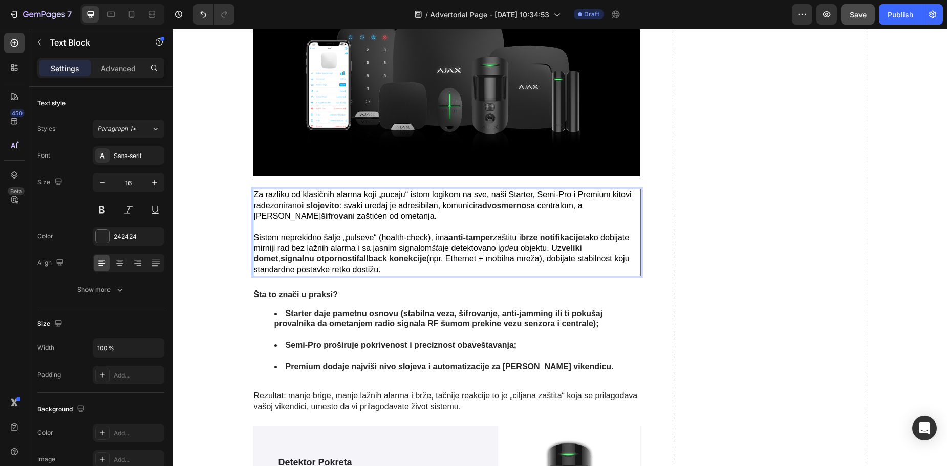
click at [318, 205] on strong "i slojevito" at bounding box center [321, 205] width 38 height 9
click at [310, 221] on p "Za razliku od klasičnih alarma koji „pucaju“ istom logikom na sve, naši Starter…" at bounding box center [447, 232] width 387 height 85
click at [314, 204] on strong "i slojevito" at bounding box center [321, 205] width 38 height 9
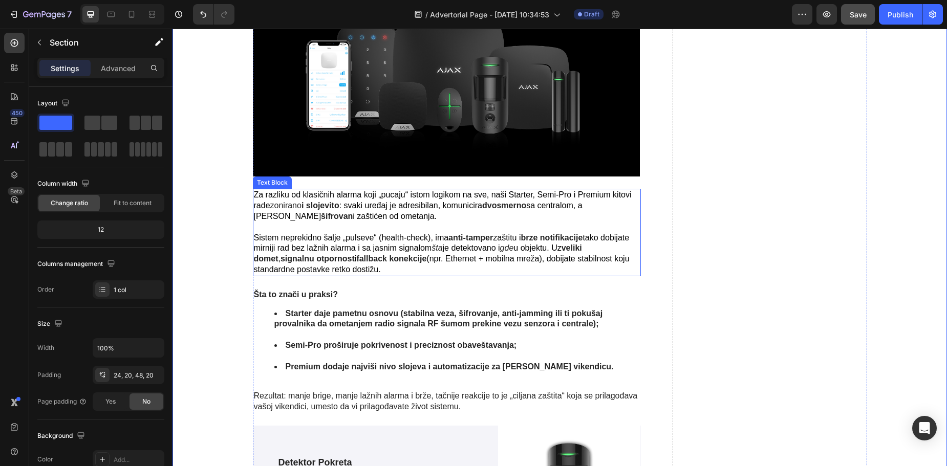
click at [324, 205] on strong "i slojevito" at bounding box center [321, 205] width 38 height 9
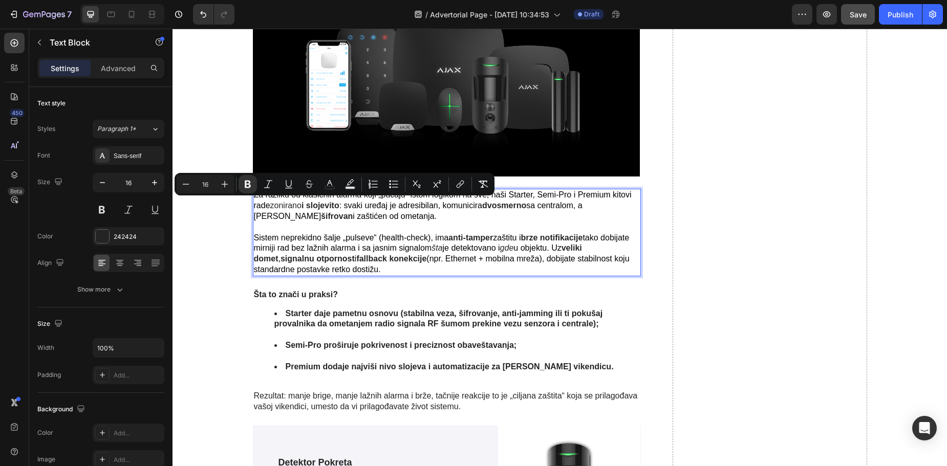
drag, startPoint x: 302, startPoint y: 204, endPoint x: 339, endPoint y: 206, distance: 37.4
click at [339, 206] on strong "i slojevito" at bounding box center [321, 205] width 38 height 9
click at [250, 183] on icon "Editor contextual toolbar" at bounding box center [248, 185] width 6 height 8
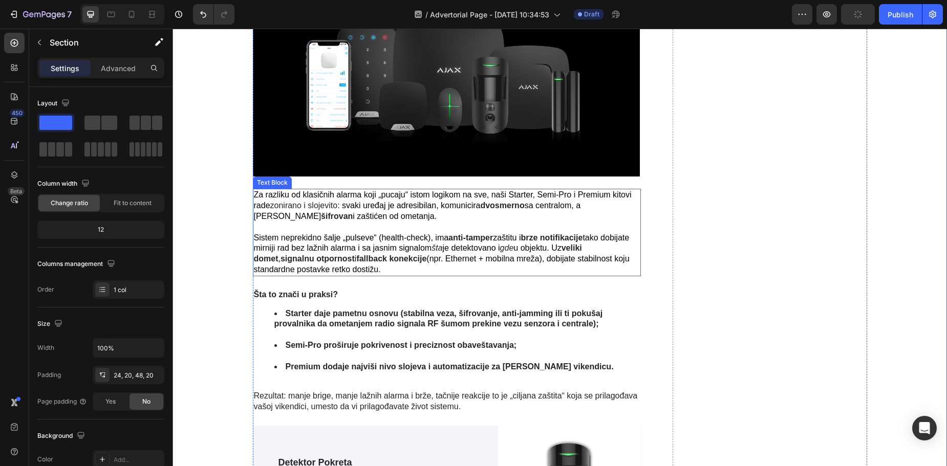
click at [321, 215] on strong "šifrovan" at bounding box center [337, 216] width 32 height 9
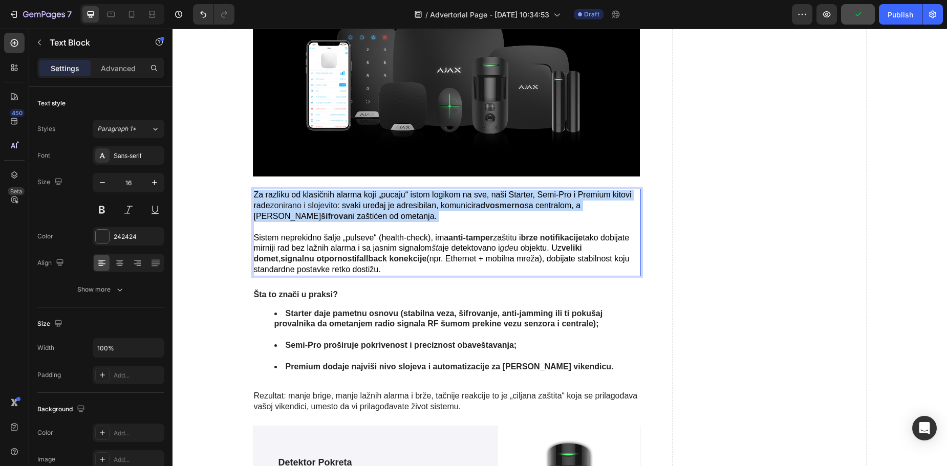
click at [321, 215] on strong "šifrovan" at bounding box center [337, 216] width 32 height 9
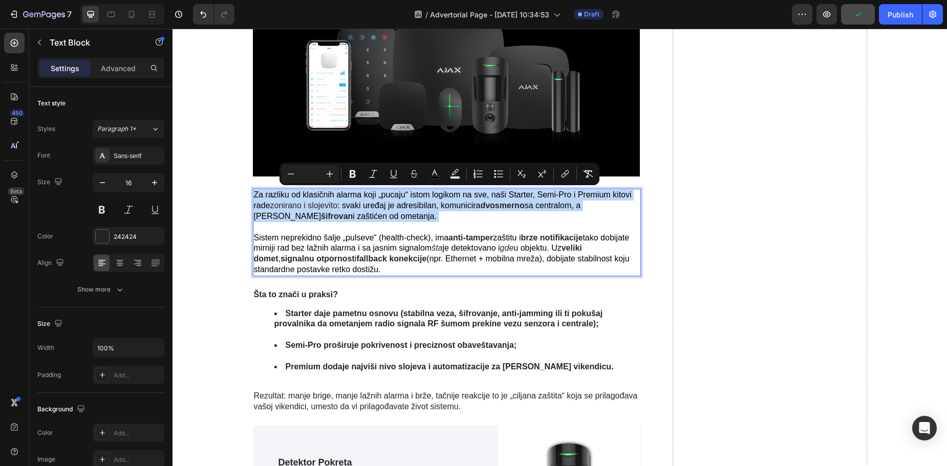
click at [321, 215] on strong "šifrovan" at bounding box center [337, 216] width 32 height 9
click at [261, 221] on p "Za razliku od klasičnih alarma koji „pucaju“ istom logikom na sve, naši Starter…" at bounding box center [447, 232] width 387 height 85
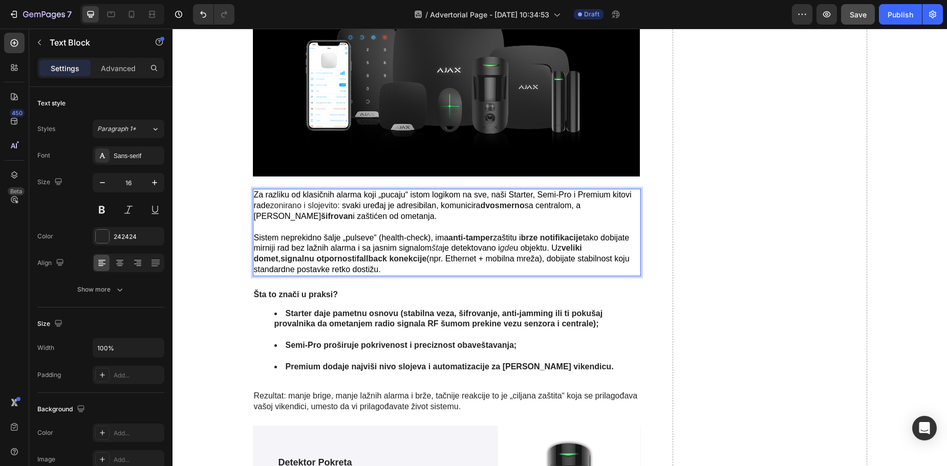
click at [321, 215] on strong "šifrovan" at bounding box center [337, 216] width 32 height 9
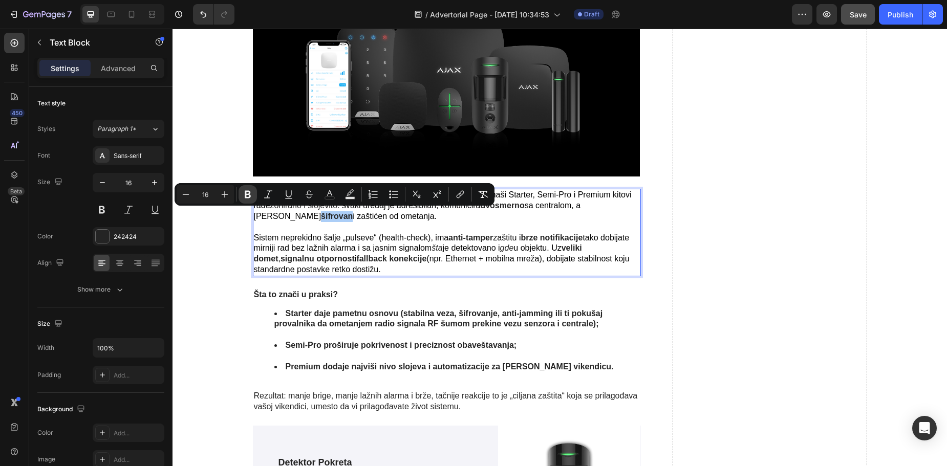
click at [249, 195] on icon "Editor contextual toolbar" at bounding box center [248, 195] width 6 height 8
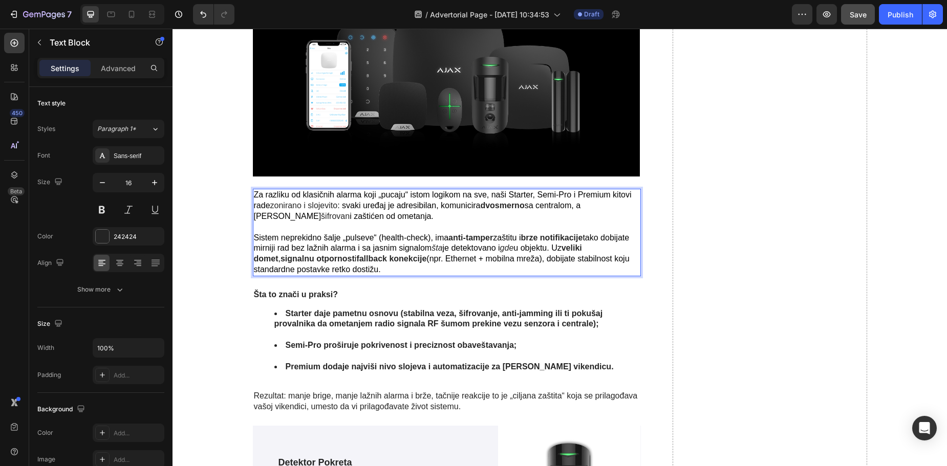
click at [399, 219] on p "Za razliku od klasičnih alarma koji „pucaju“ istom logikom na sve, naši Starter…" at bounding box center [447, 232] width 387 height 85
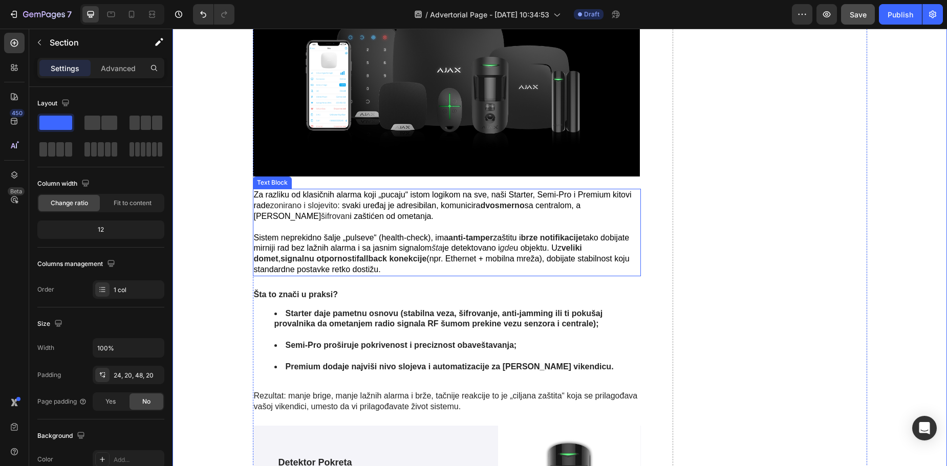
click at [387, 263] on p "Za razliku od klasičnih alarma koji „pucaju“ istom logikom na sve, naši Starter…" at bounding box center [447, 232] width 387 height 85
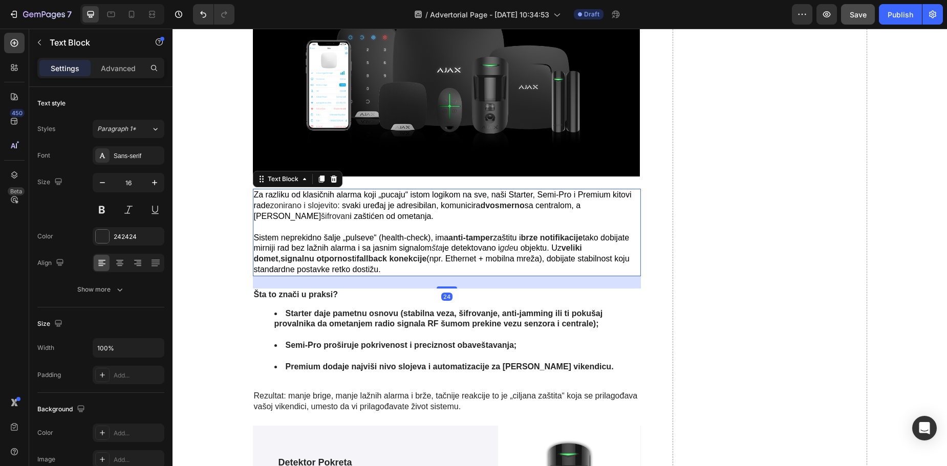
click at [383, 265] on p "Za razliku od klasičnih alarma koji „pucaju“ istom logikom na sve, naši Starter…" at bounding box center [447, 232] width 387 height 85
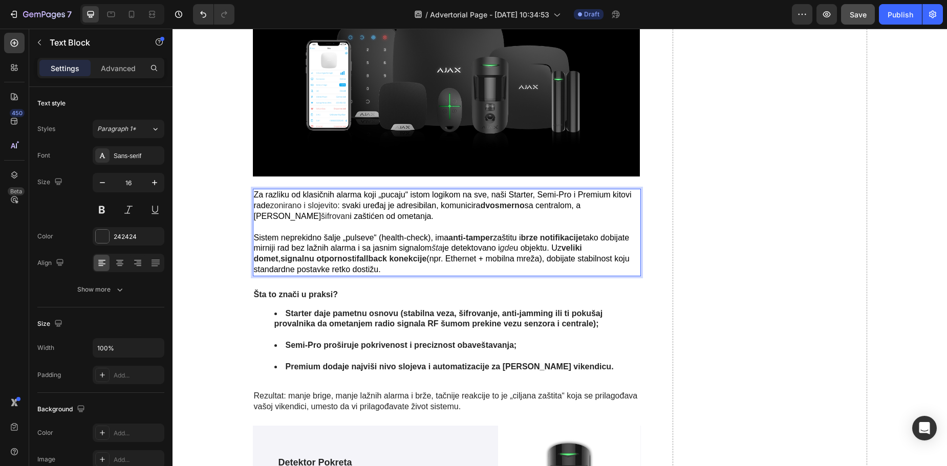
click at [383, 265] on p "Za razliku od klasičnih alarma koji „pucaju“ istom logikom na sve, naši Starter…" at bounding box center [447, 232] width 387 height 85
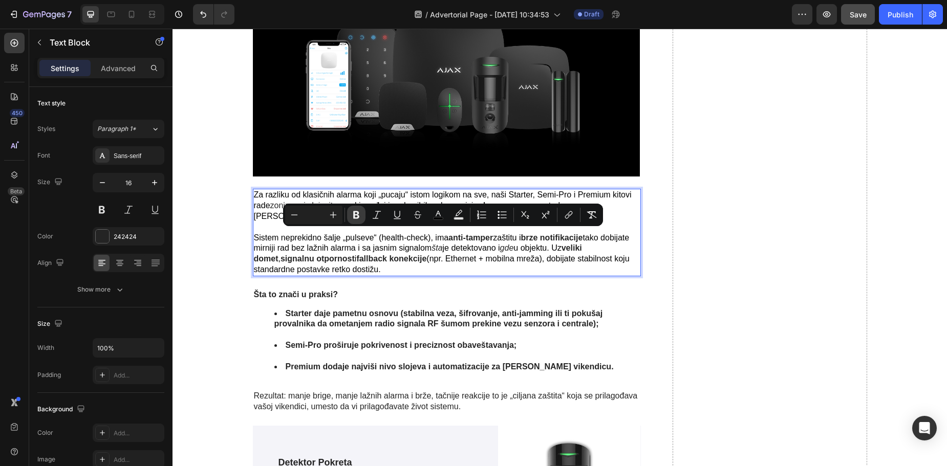
click at [357, 214] on icon "Editor contextual toolbar" at bounding box center [356, 215] width 6 height 8
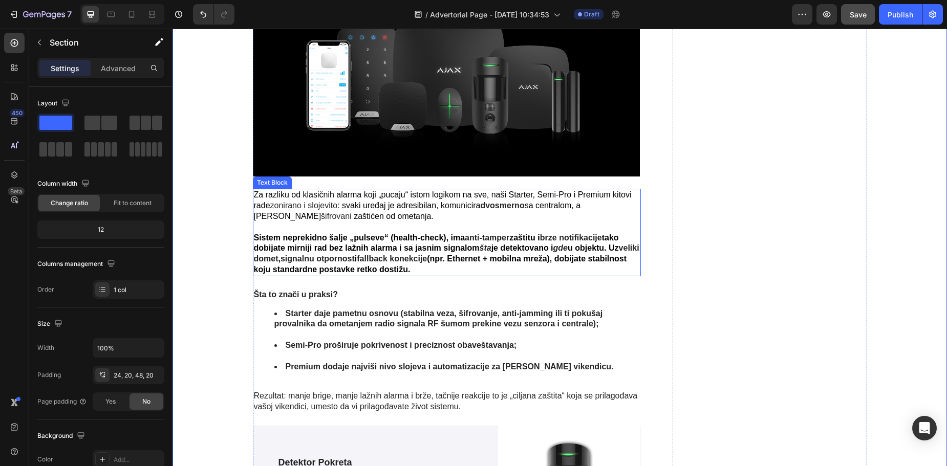
click at [450, 265] on p "Za razliku od klasičnih alarma koji „pucaju“ istom logikom na sve, naši Starter…" at bounding box center [447, 232] width 387 height 85
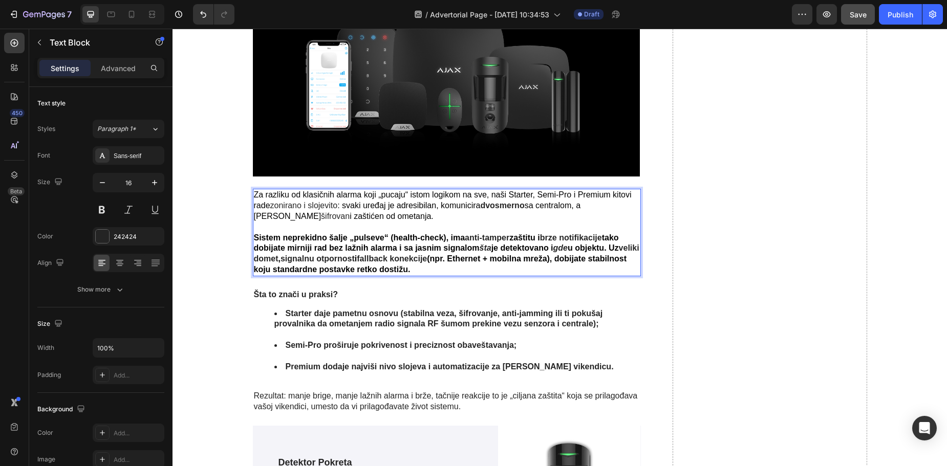
click at [416, 254] on strong "fallback konekcije" at bounding box center [392, 258] width 70 height 9
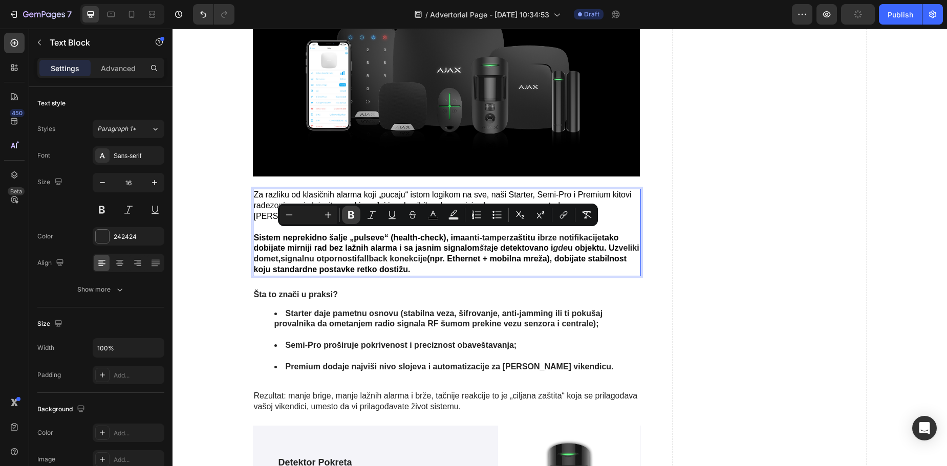
click at [354, 215] on icon "Editor contextual toolbar" at bounding box center [351, 215] width 10 height 10
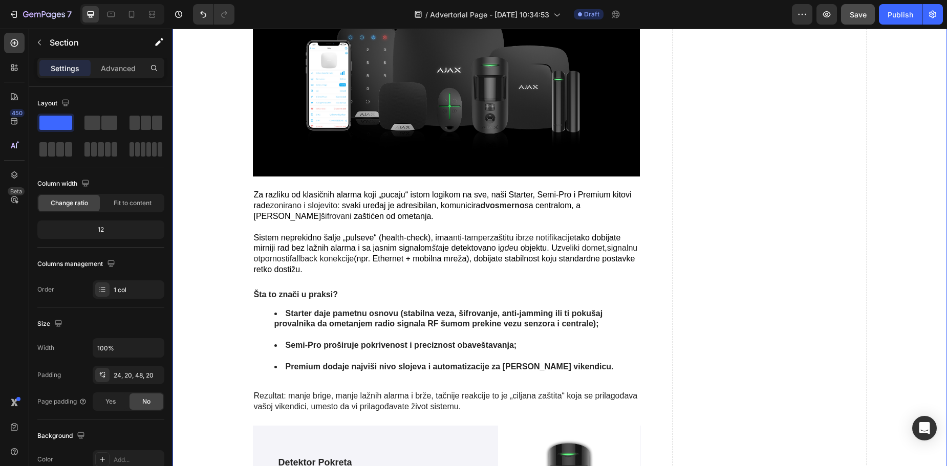
drag, startPoint x: 206, startPoint y: 216, endPoint x: 380, endPoint y: 211, distance: 174.2
click at [379, 215] on p "Za razliku od klasičnih alarma koji „pucaju“ istom logikom na sve, naši Starter…" at bounding box center [447, 232] width 387 height 85
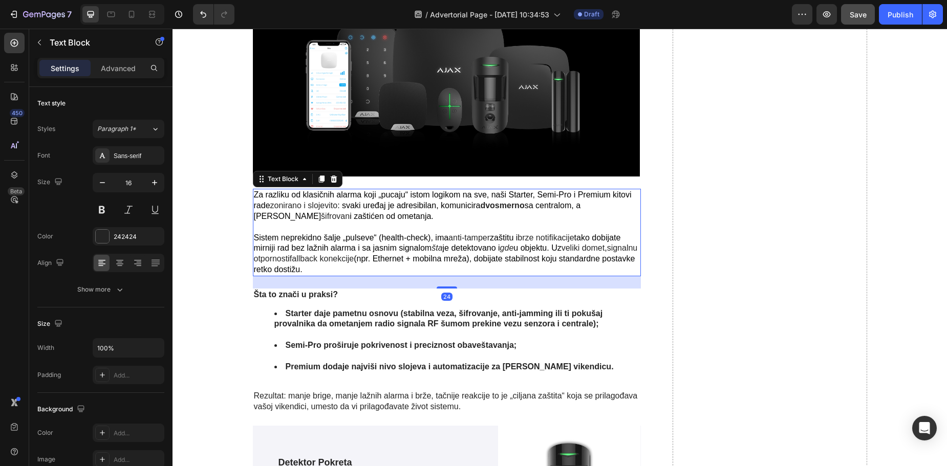
click at [368, 215] on p "Za razliku od klasičnih alarma koji „pucaju“ istom logikom na sve, naši Starter…" at bounding box center [447, 232] width 387 height 85
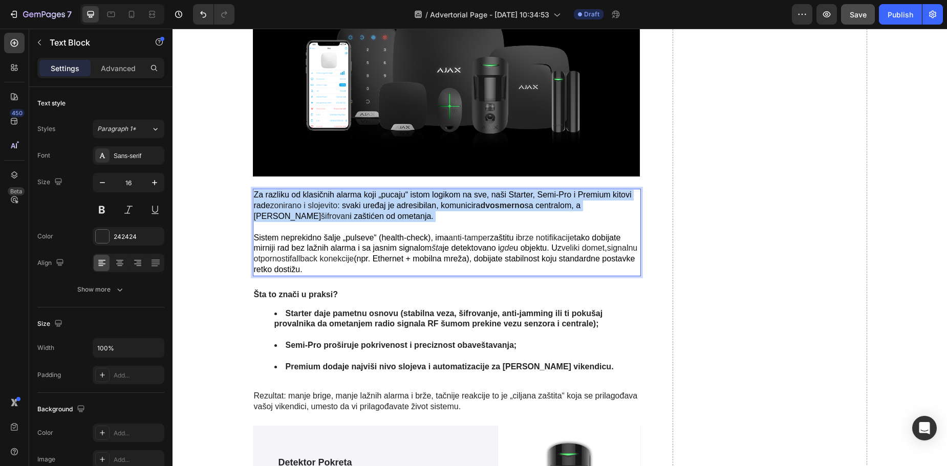
click at [368, 215] on p "Za razliku od klasičnih alarma koji „pucaju“ istom logikom na sve, naši Starter…" at bounding box center [447, 232] width 387 height 85
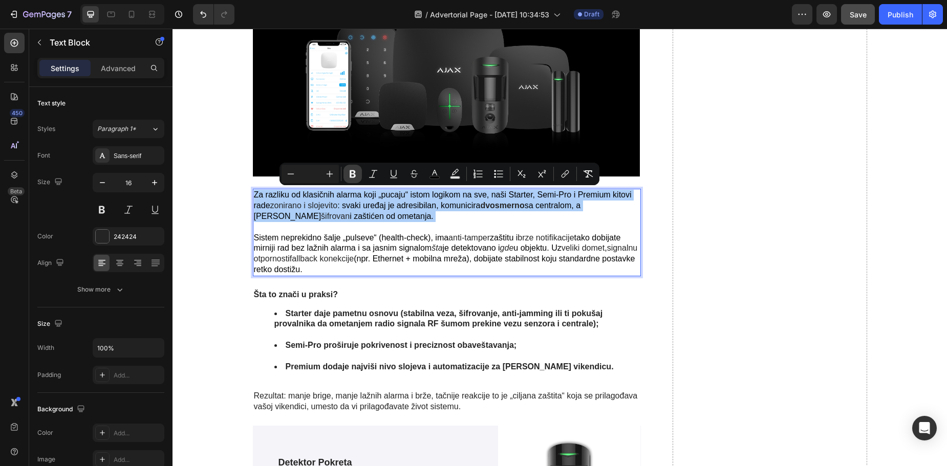
click at [354, 177] on icon "Editor contextual toolbar" at bounding box center [353, 175] width 6 height 8
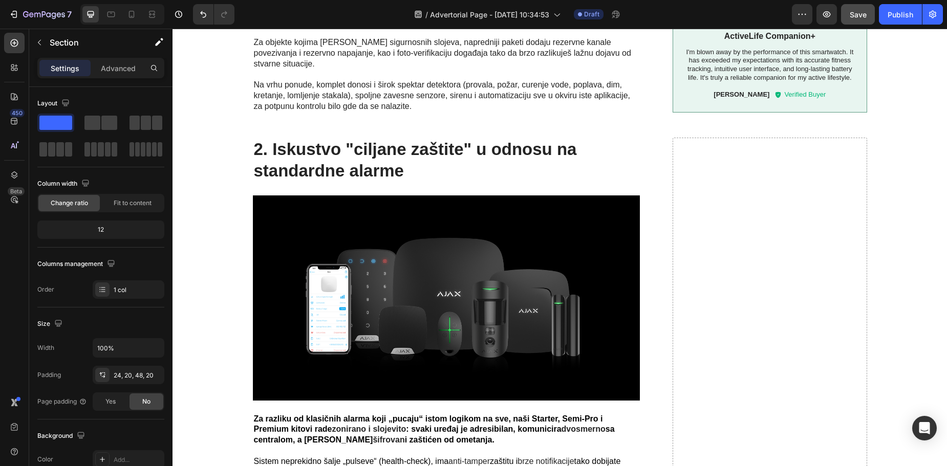
scroll to position [1098, 0]
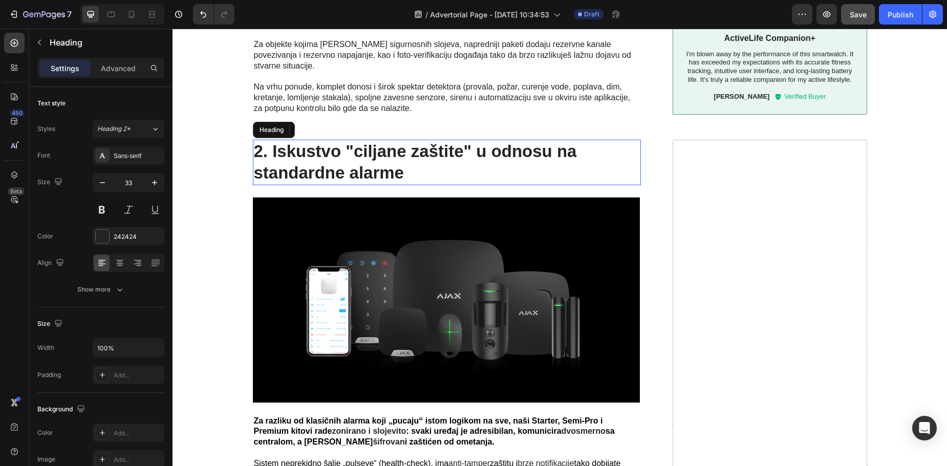
click at [259, 140] on h2 "2. Iskustvo "ciljane zaštite" u odnosu na standardne alarme" at bounding box center [447, 163] width 389 height 46
click at [259, 141] on p "2. Iskustvo "ciljane zaštite" u odnosu na standardne alarme" at bounding box center [447, 163] width 387 height 44
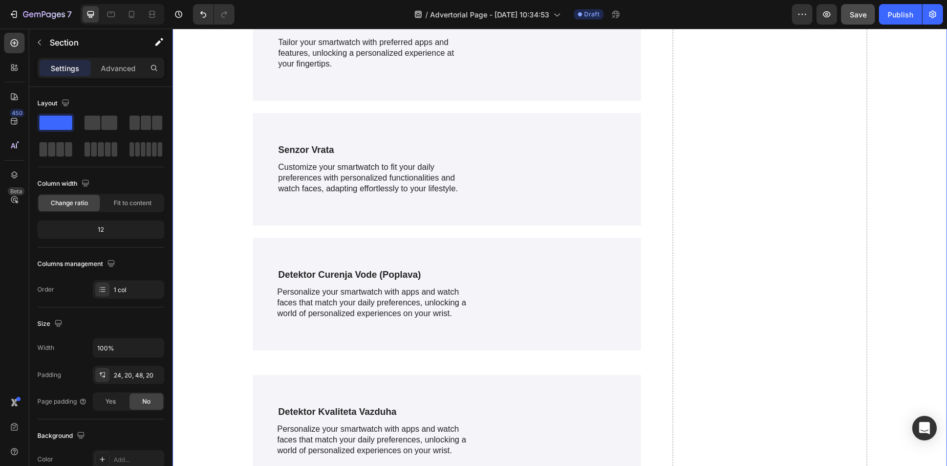
scroll to position [1634, 0]
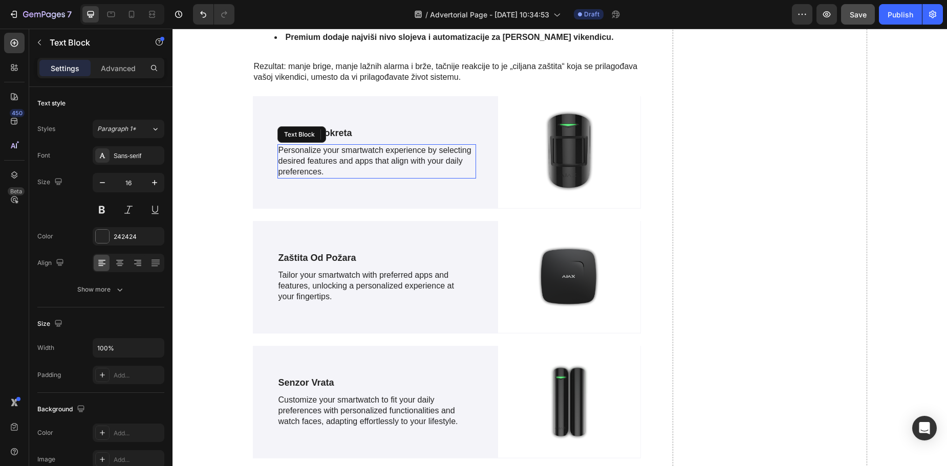
click at [372, 148] on p "Personalize your smartwatch experience by selecting desired features and apps t…" at bounding box center [377, 161] width 197 height 32
click at [333, 164] on p "Personalize your smartwatch experience by selecting desired features and apps t…" at bounding box center [377, 161] width 197 height 32
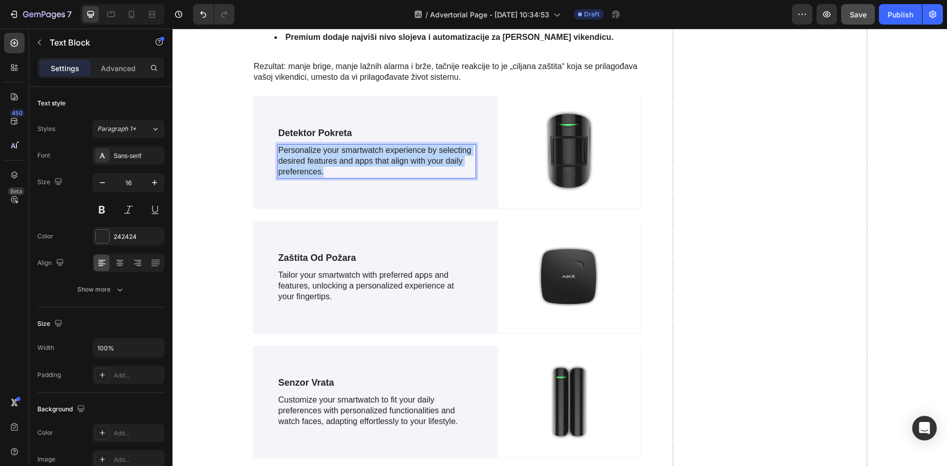
click at [333, 164] on p "Personalize your smartwatch experience by selecting desired features and apps t…" at bounding box center [377, 161] width 197 height 32
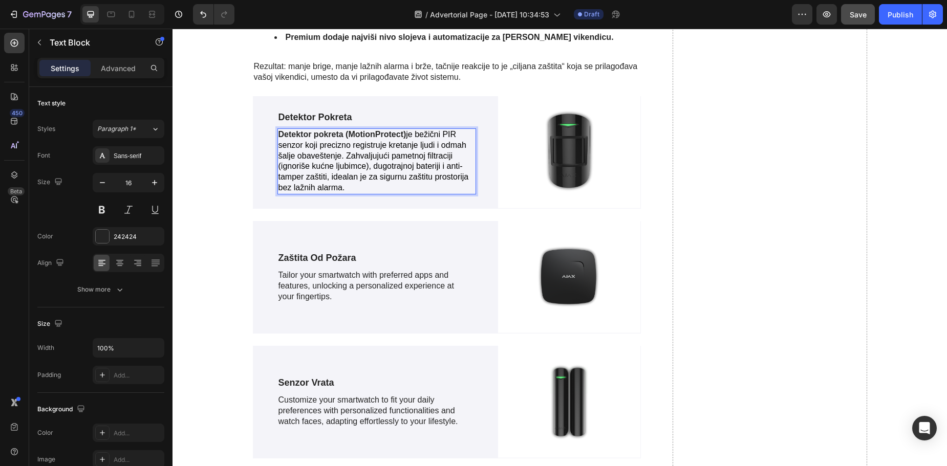
click at [431, 151] on span "je bežični PIR senzor koji precizno registruje kretanje ljudi i odmah šalje oba…" at bounding box center [374, 161] width 190 height 62
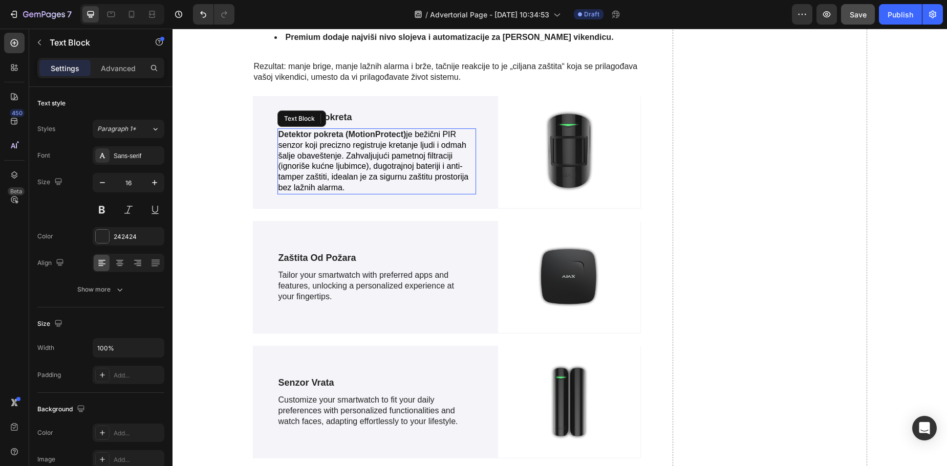
click at [340, 130] on strong "Detektor pokreta (MotionProtect)" at bounding box center [343, 134] width 128 height 9
click at [342, 130] on strong "Detektor pokreta (MotionProtect)" at bounding box center [343, 134] width 128 height 9
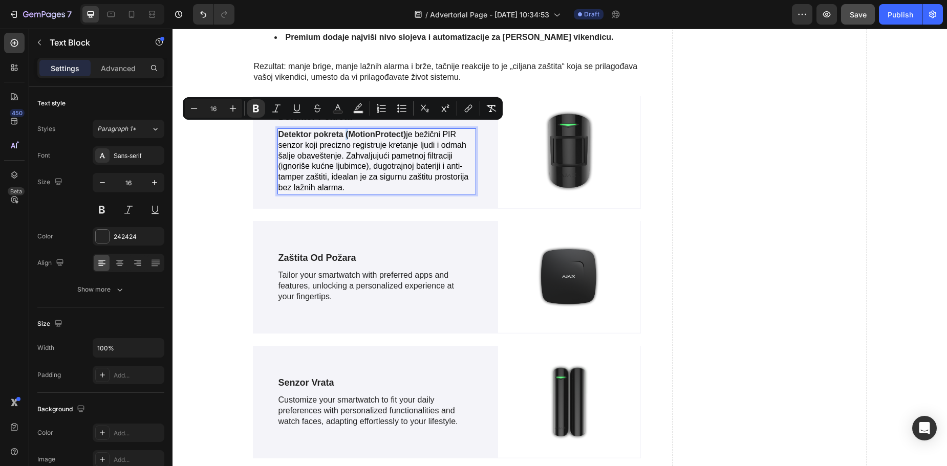
click at [342, 130] on strong "Detektor pokreta (MotionProtect)" at bounding box center [343, 134] width 128 height 9
drag, startPoint x: 340, startPoint y: 127, endPoint x: 275, endPoint y: 130, distance: 65.1
click at [279, 130] on strong "Detektor pokreta (MotionProtect)" at bounding box center [343, 134] width 128 height 9
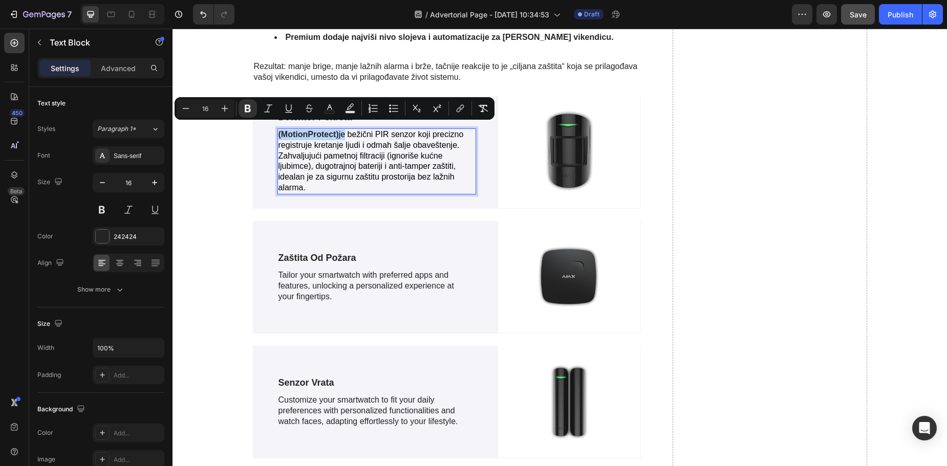
drag, startPoint x: 339, startPoint y: 127, endPoint x: 275, endPoint y: 129, distance: 64.5
click at [279, 130] on p "(MotionProtect) je bežični PIR senzor koji precizno registruje kretanje ljudi i…" at bounding box center [377, 162] width 197 height 64
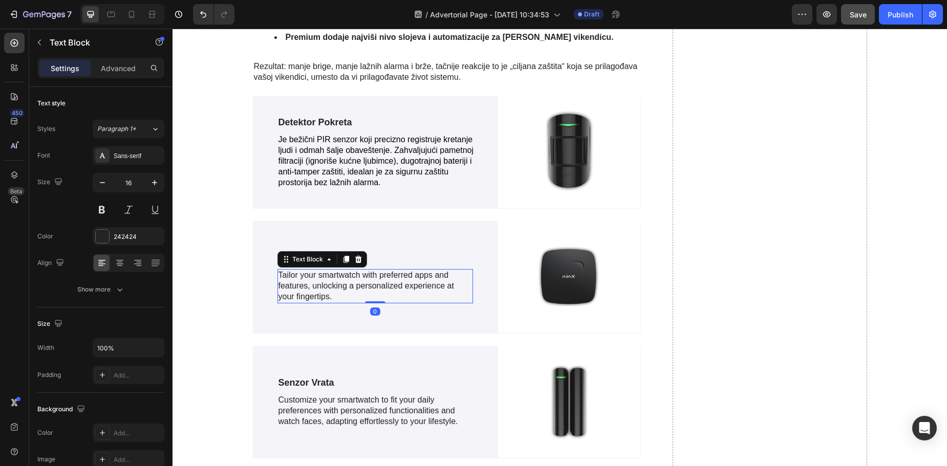
click at [327, 287] on p "Tailor your smartwatch with preferred apps and features, unlocking a personaliz…" at bounding box center [376, 286] width 194 height 32
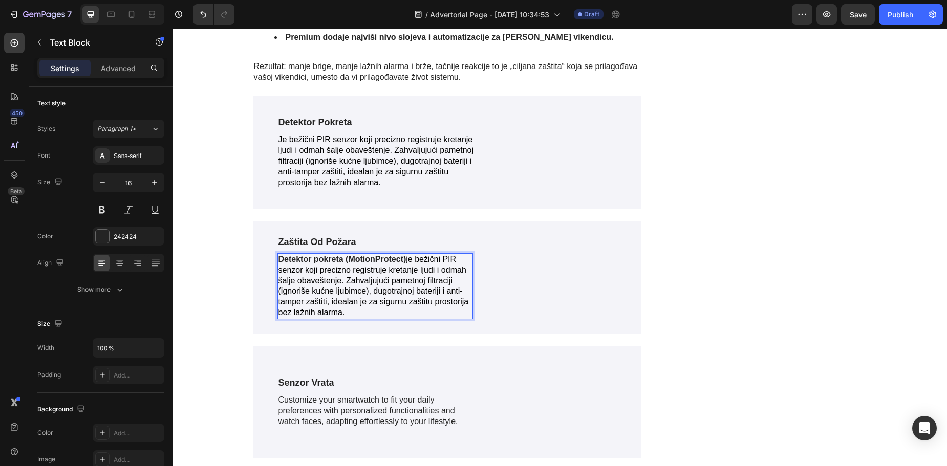
scroll to position [1634, 0]
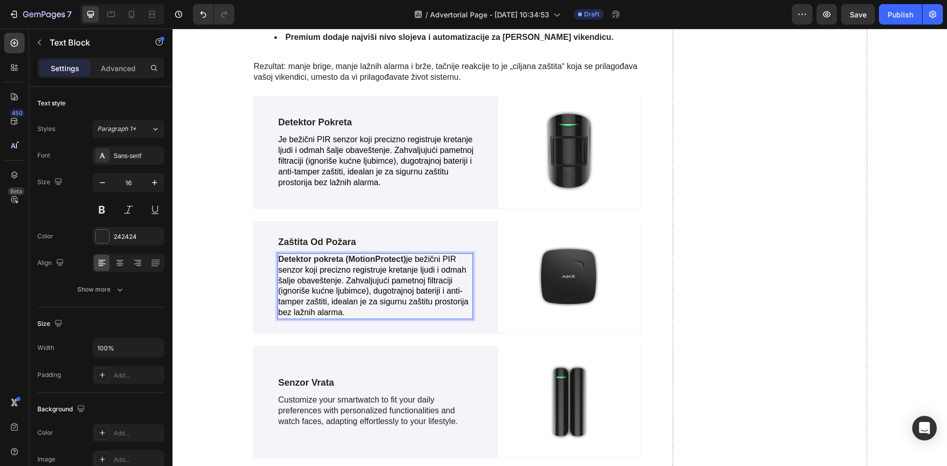
click at [347, 305] on p "Detektor pokreta (MotionProtect) je bežični PIR senzor koji precizno registruje…" at bounding box center [376, 286] width 194 height 64
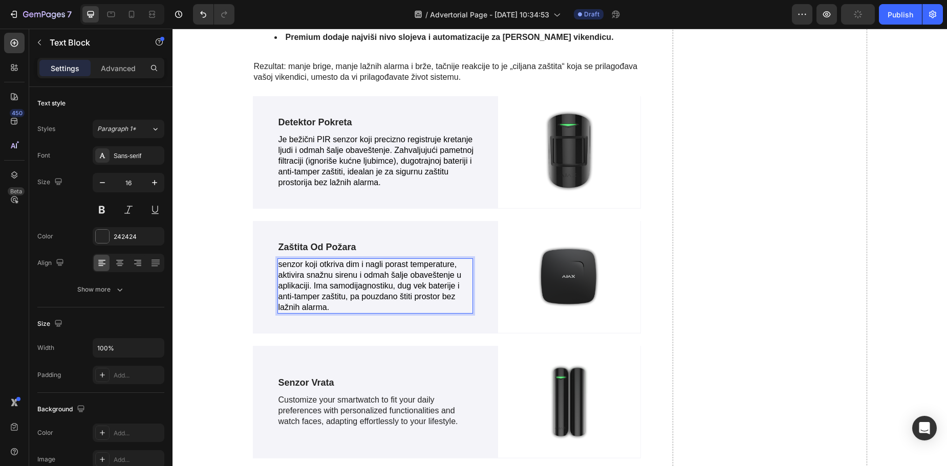
click at [279, 260] on span "senzor koji otkriva dim i nagli porast temperature, aktivira snažnu sirenu i od…" at bounding box center [370, 285] width 183 height 51
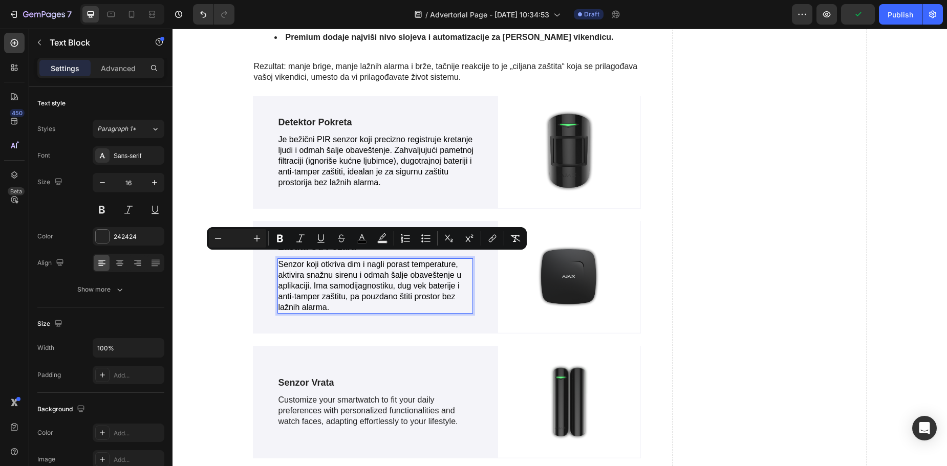
click at [357, 295] on p "Senzor koji otkriva dim i nagli porast temperature, aktivira snažnu sirenu i od…" at bounding box center [376, 286] width 194 height 53
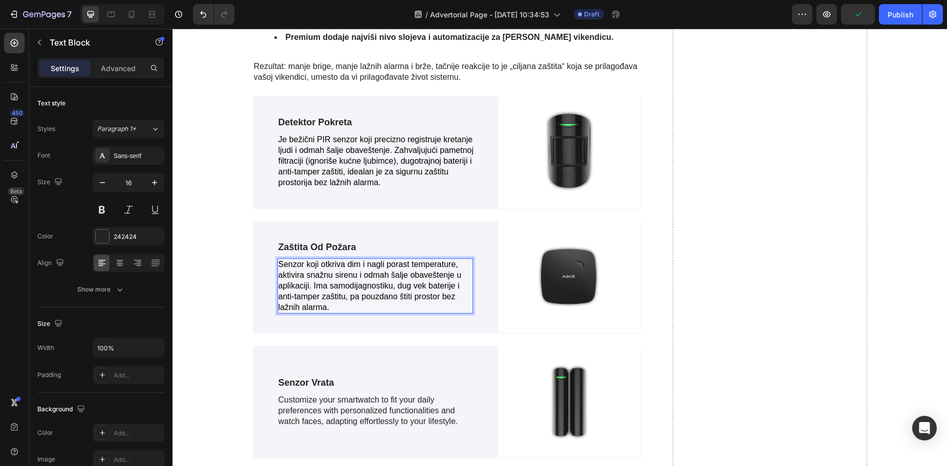
click at [402, 290] on span "Senzor koji otkriva dim i nagli porast temperature, aktivira snažnu sirenu i od…" at bounding box center [370, 285] width 183 height 51
drag, startPoint x: 435, startPoint y: 289, endPoint x: 323, endPoint y: 300, distance: 113.2
click at [323, 300] on span "Senzor koji otkriva dim i nagli porast temperature, aktivira snažnu sirenu i od…" at bounding box center [370, 285] width 183 height 51
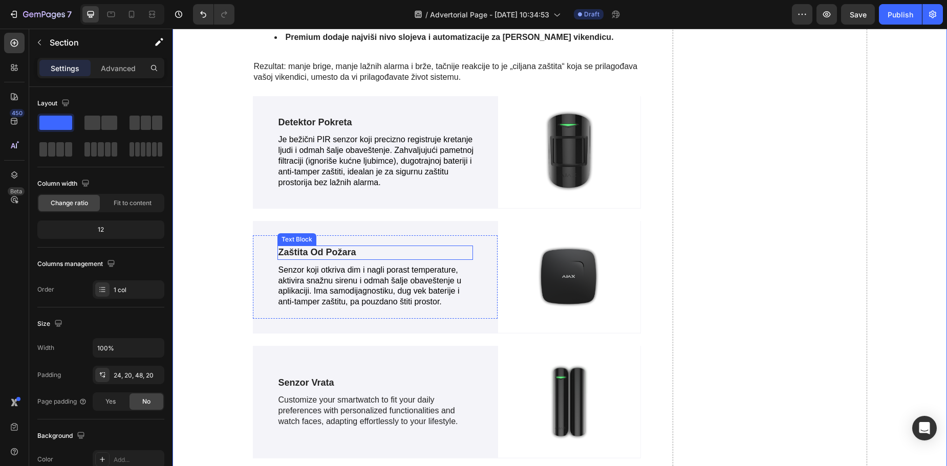
scroll to position [1716, 0]
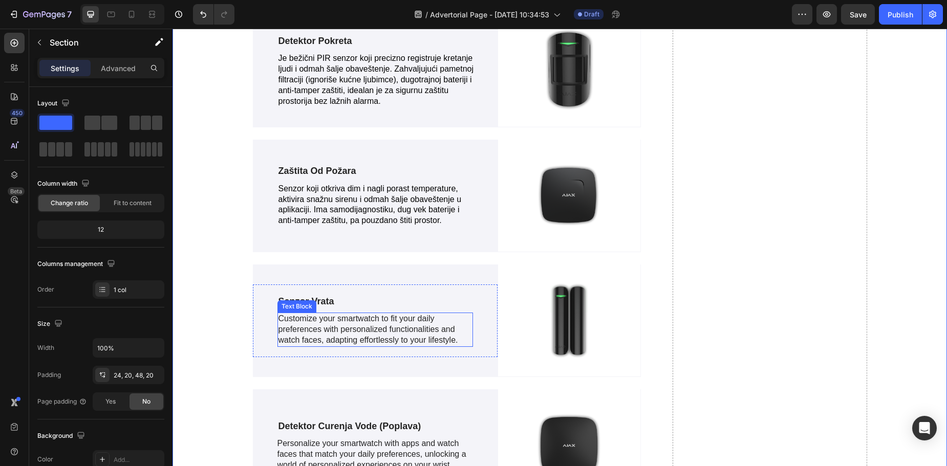
click at [419, 314] on p "Customize your smartwatch to fit your daily preferences with personalized funct…" at bounding box center [376, 330] width 194 height 32
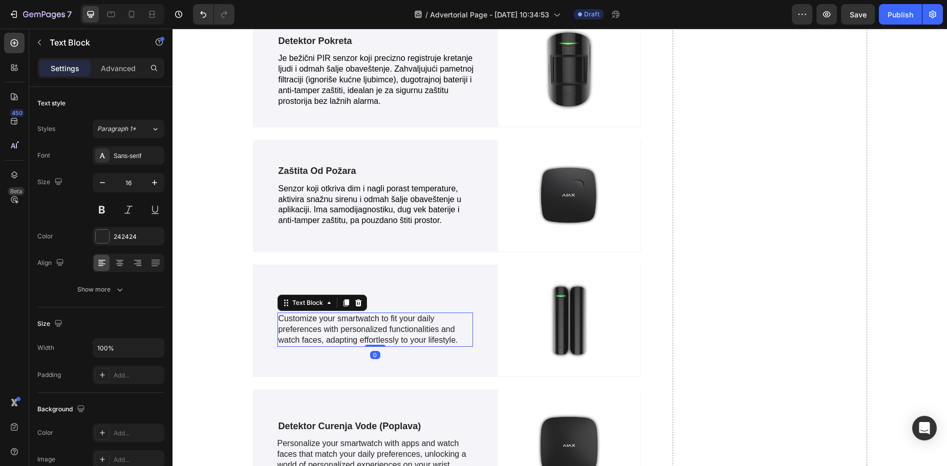
click at [416, 317] on p "Customize your smartwatch to fit your daily preferences with personalized funct…" at bounding box center [376, 330] width 194 height 32
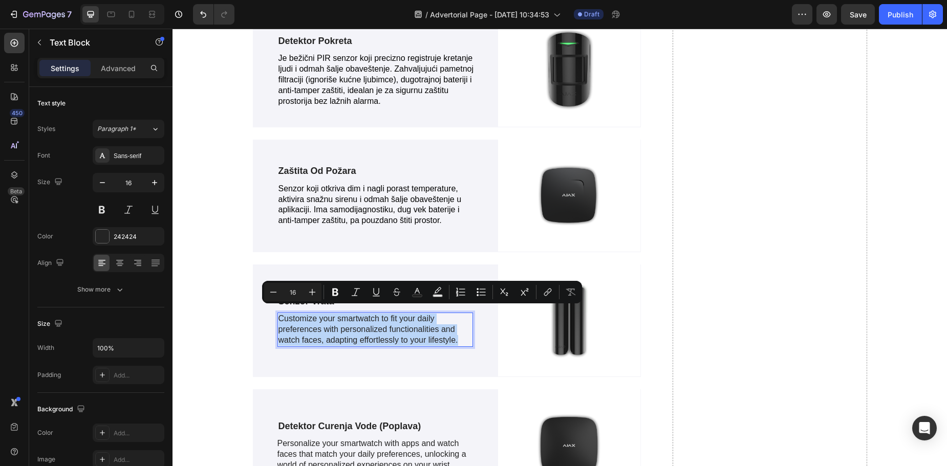
click at [416, 317] on p "Customize your smartwatch to fit your daily preferences with personalized funct…" at bounding box center [376, 330] width 194 height 32
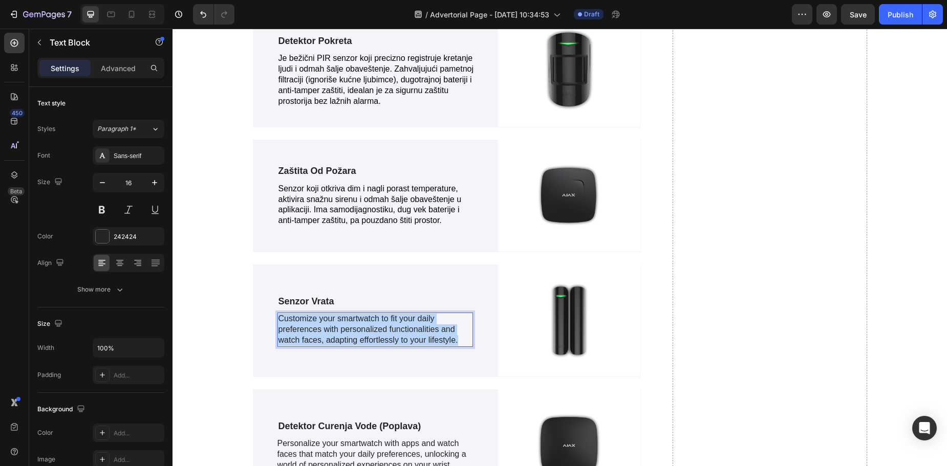
click at [416, 317] on p "Customize your smartwatch to fit your daily preferences with personalized funct…" at bounding box center [376, 330] width 194 height 32
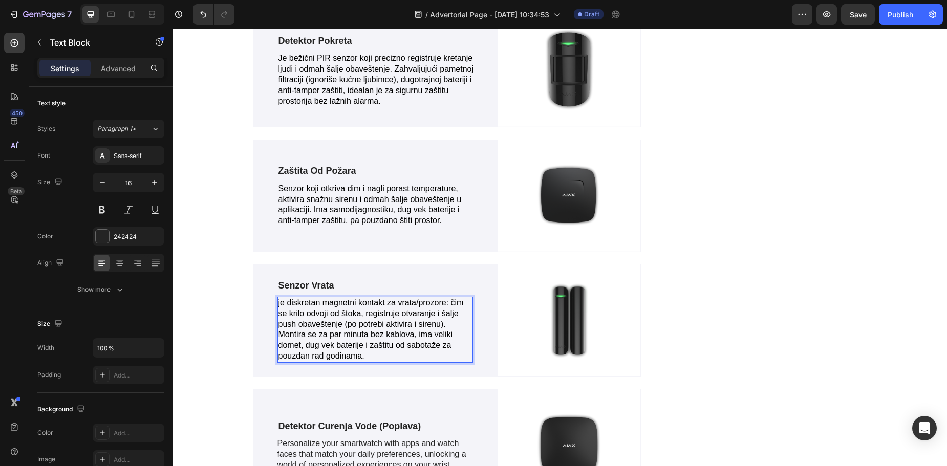
click at [279, 299] on span "je diskretan magnetni kontakt za vrata/prozore: čim se krilo odvoji od štoka, r…" at bounding box center [371, 330] width 185 height 62
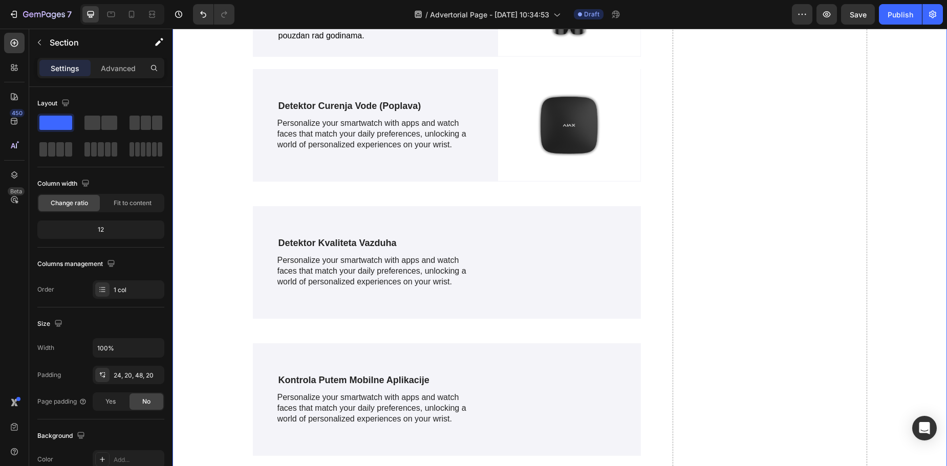
scroll to position [2053, 0]
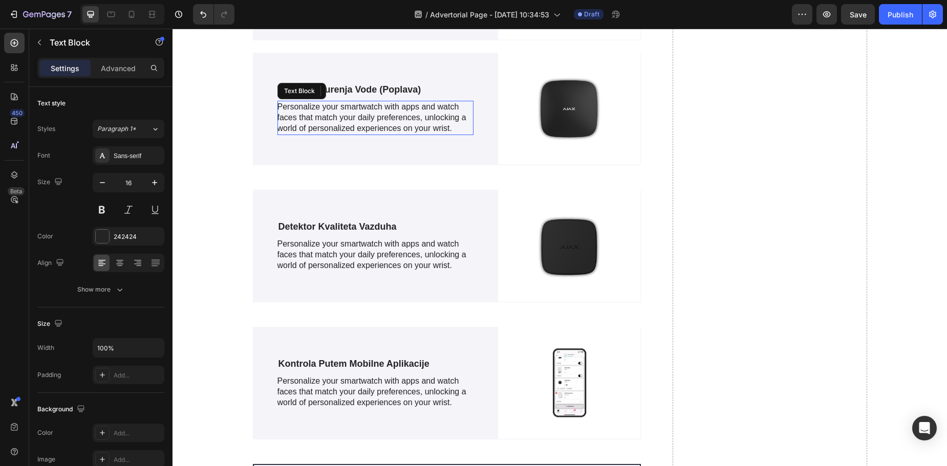
click at [326, 110] on p "Personalize your smartwatch with apps and watch faces that match your daily pre…" at bounding box center [376, 118] width 197 height 32
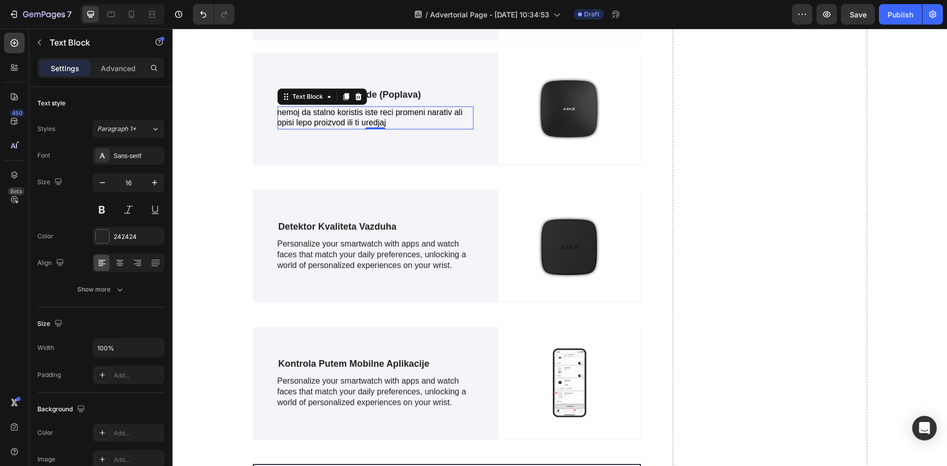
click at [396, 115] on p "nemoj da stalno koristis iste reci promeni narativ ali opisi lepo proizvod ili …" at bounding box center [376, 119] width 197 height 22
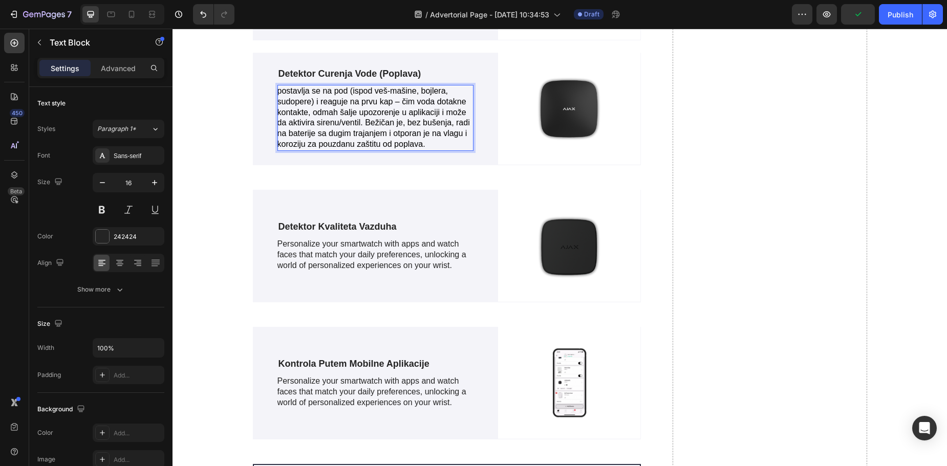
click at [398, 96] on span "postavlja se na pod (ispod veš-mašine, bojlera, sudopere) i reaguje na prvu kap…" at bounding box center [374, 118] width 193 height 62
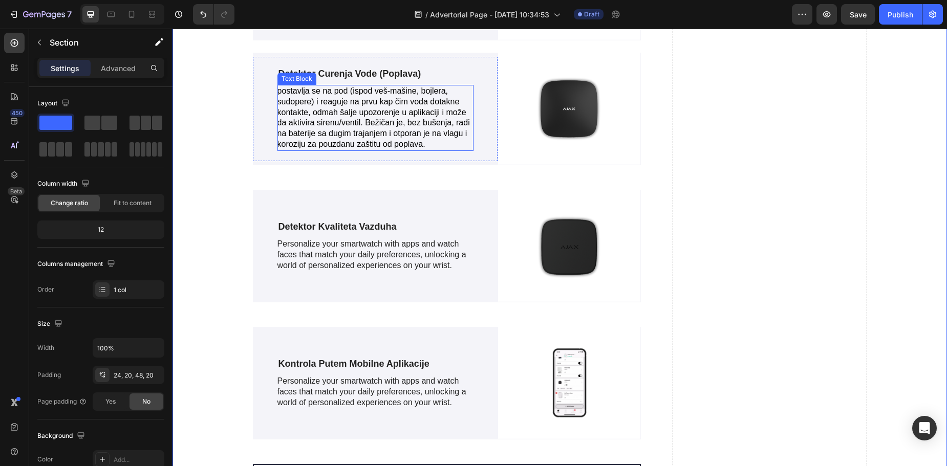
click at [278, 87] on span "postavlja se na pod (ispod veš-mašine, bojlera, sudopere) i reaguje na prvu kap…" at bounding box center [374, 118] width 193 height 62
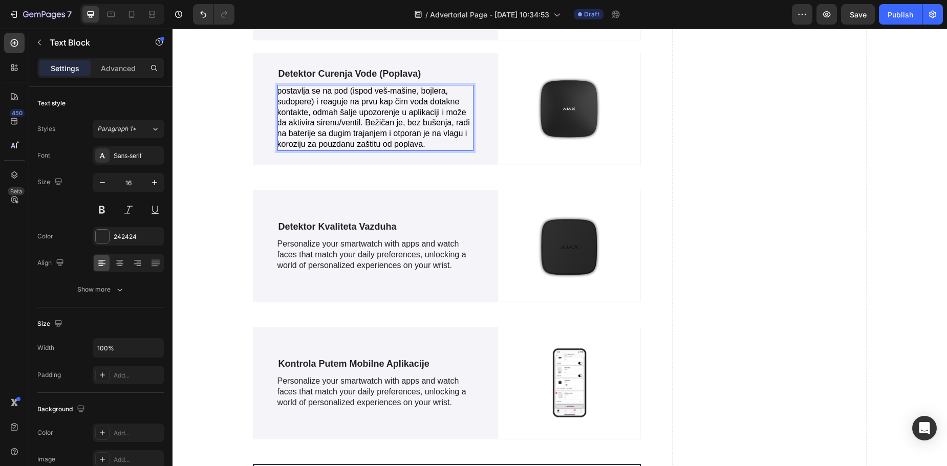
click at [279, 87] on span "postavlja se na pod (ispod veš-mašine, bojlera, sudopere) i reaguje na prvu kap…" at bounding box center [374, 118] width 193 height 62
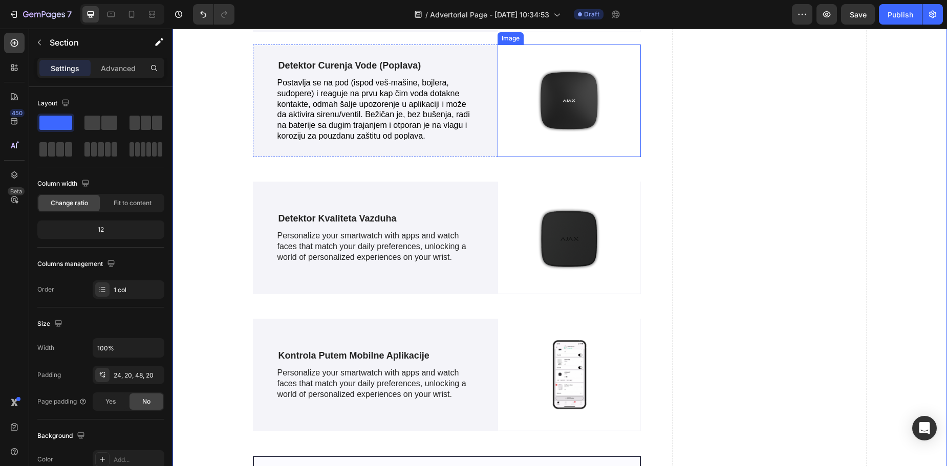
scroll to position [2078, 0]
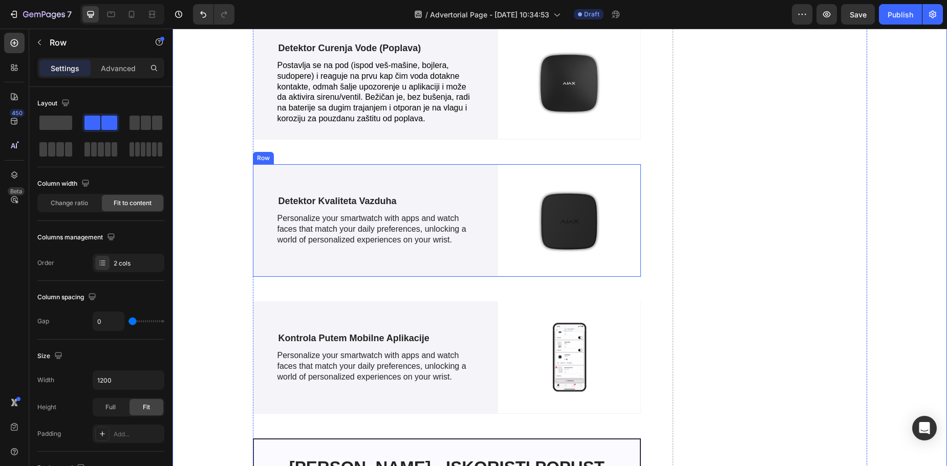
click at [259, 154] on div "Row" at bounding box center [263, 158] width 17 height 9
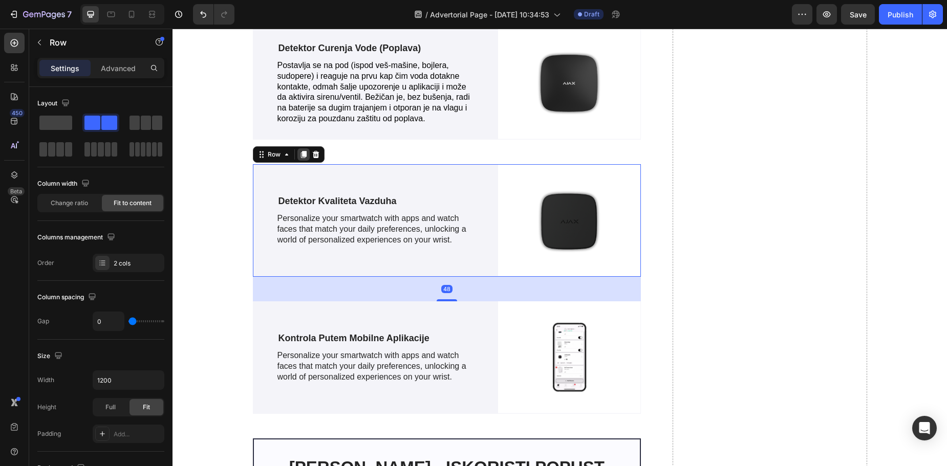
click at [301, 151] on icon at bounding box center [304, 154] width 6 height 7
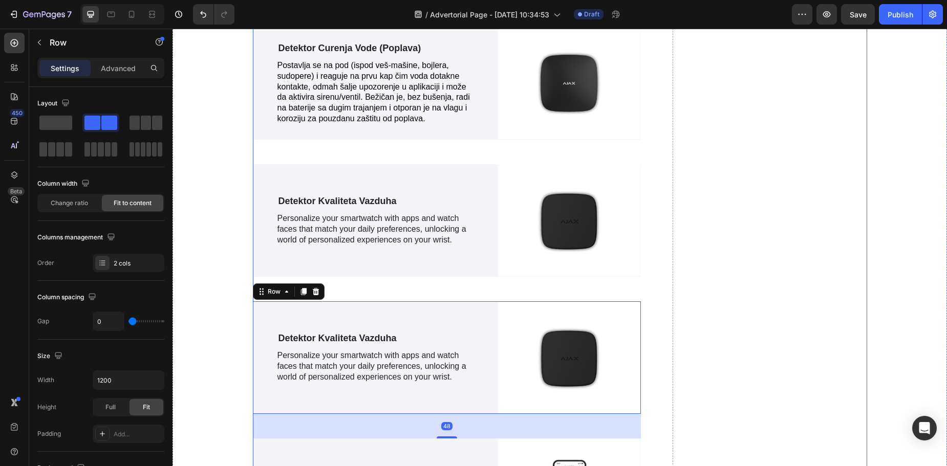
scroll to position [2152, 0]
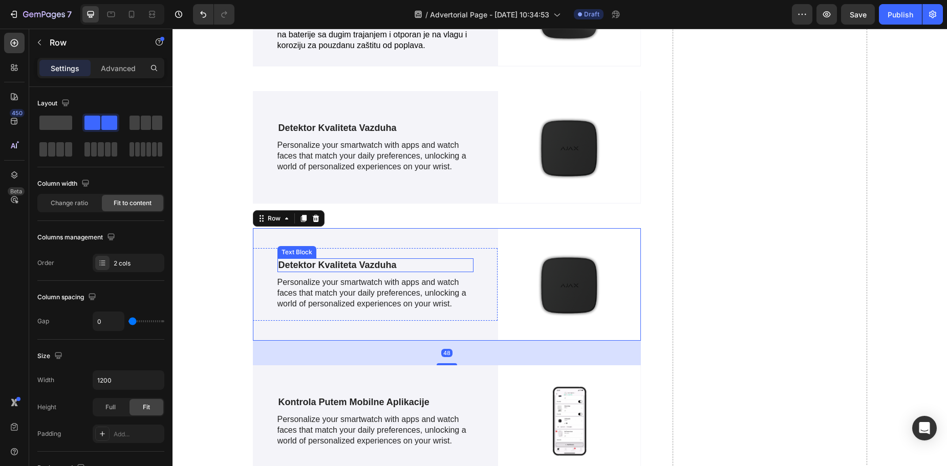
click at [353, 260] on p "Detektor Kvaliteta Vazduha" at bounding box center [376, 266] width 195 height 12
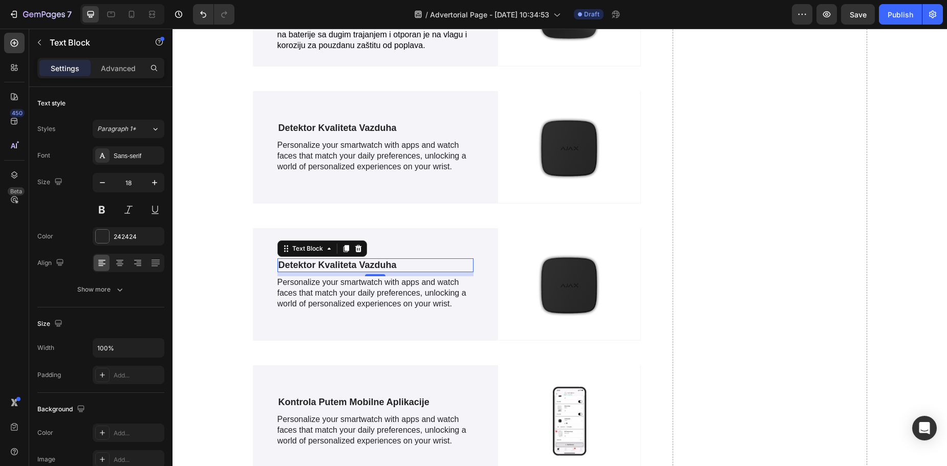
click at [355, 260] on p "Detektor Kvaliteta Vazduha" at bounding box center [376, 266] width 195 height 12
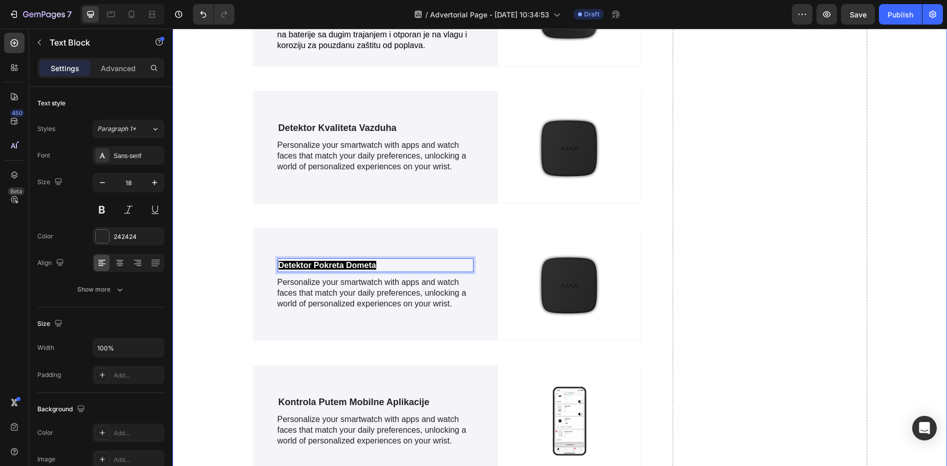
click at [205, 23] on button "Undo/Redo" at bounding box center [203, 14] width 20 height 20
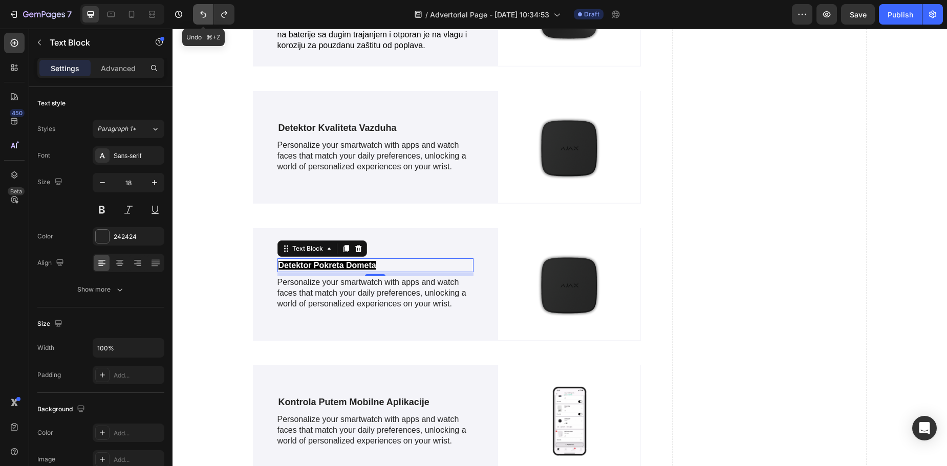
click at [206, 22] on button "Undo/Redo" at bounding box center [203, 14] width 20 height 20
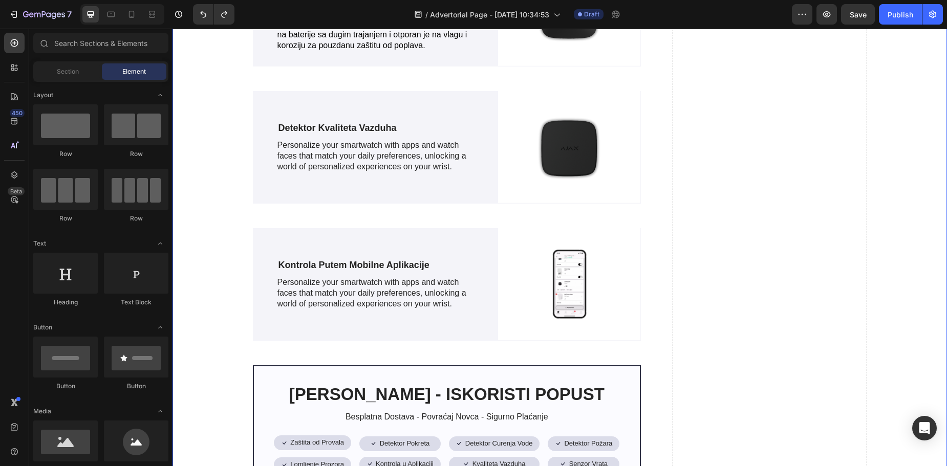
scroll to position [2089, 0]
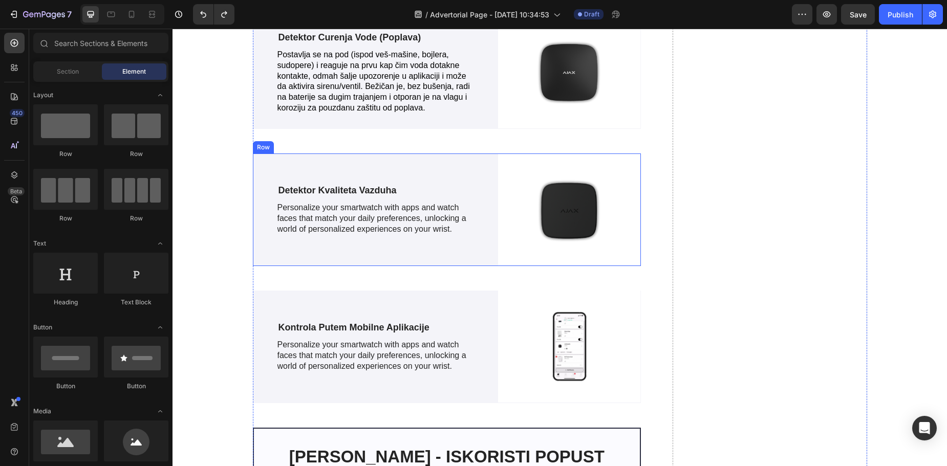
click at [278, 158] on div "Detektor Kvaliteta Vazduha Text Block Personalize your smartwatch with apps and…" at bounding box center [375, 210] width 245 height 113
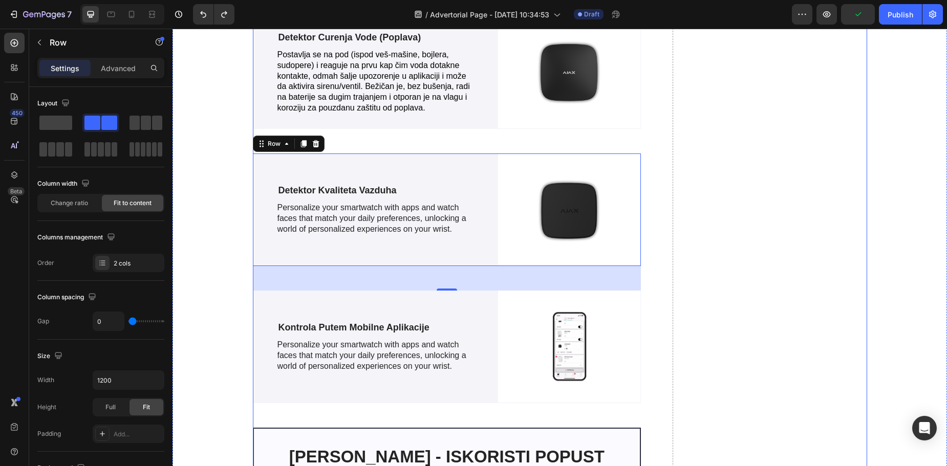
scroll to position [2087, 0]
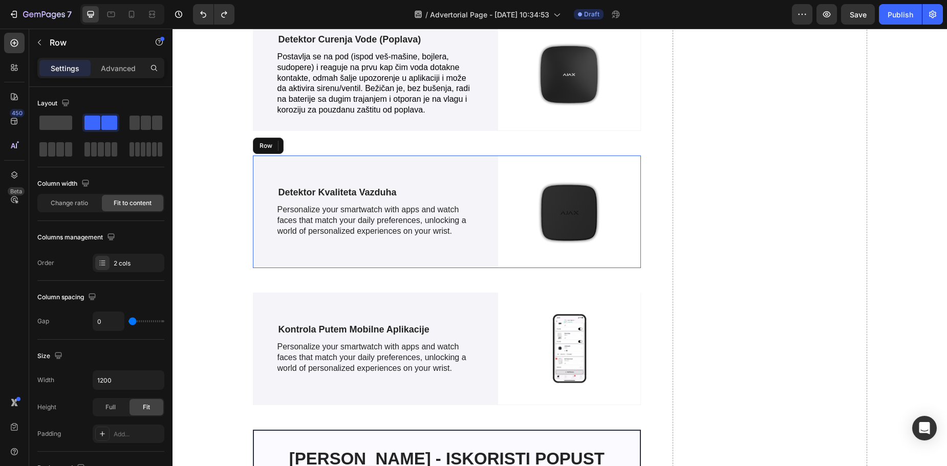
click at [265, 156] on div "Detektor Kvaliteta Vazduha Text Block Personalize your smartwatch with apps and…" at bounding box center [375, 212] width 245 height 113
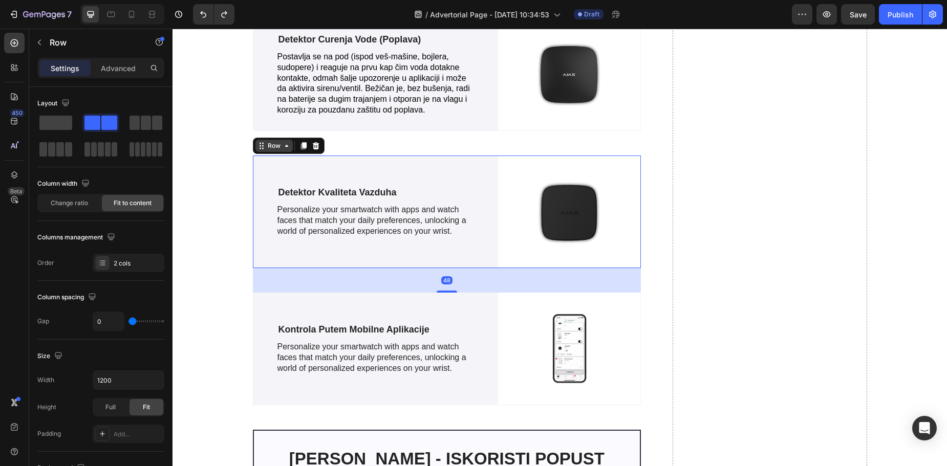
click at [269, 141] on div "Row" at bounding box center [274, 145] width 17 height 9
click at [301, 142] on icon at bounding box center [304, 145] width 6 height 7
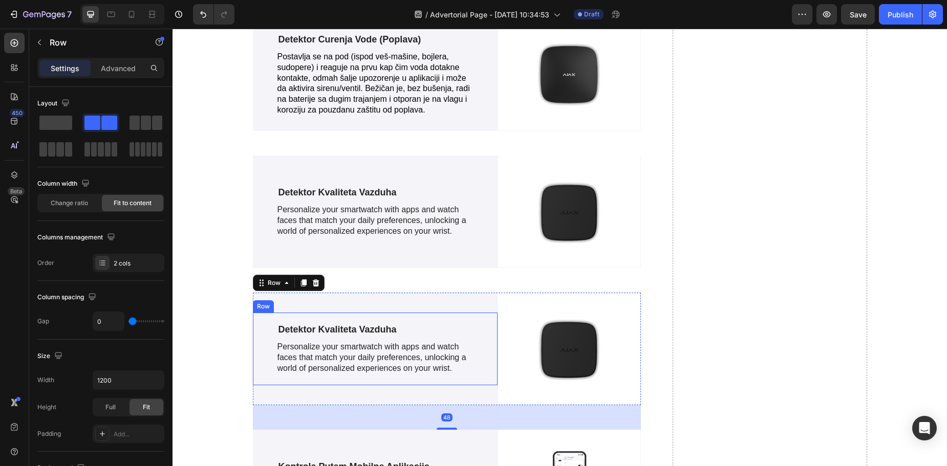
click at [341, 324] on p "Detektor Kvaliteta Vazduha" at bounding box center [376, 330] width 195 height 12
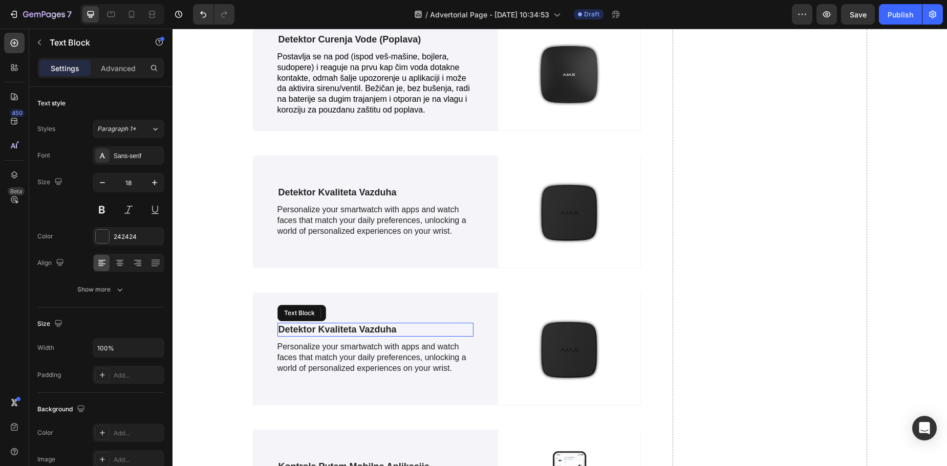
click at [341, 324] on p "Detektor Kvaliteta Vazduha" at bounding box center [376, 330] width 195 height 12
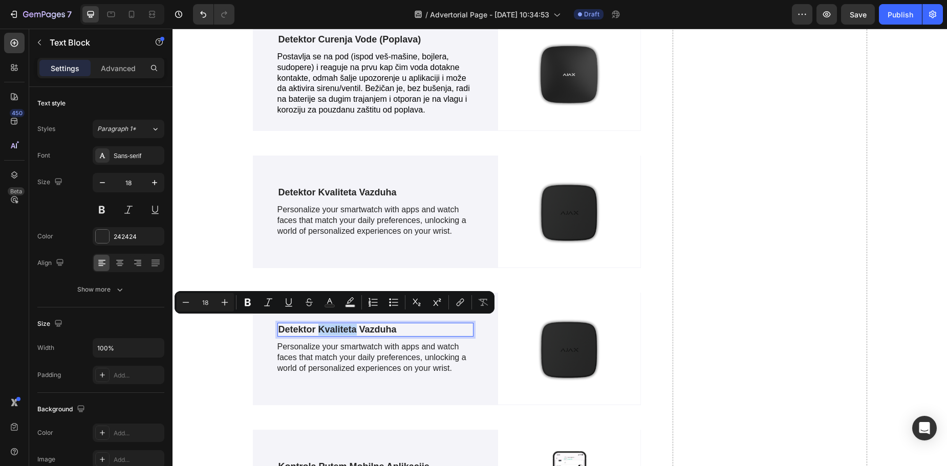
click at [325, 325] on p "Detektor Kvaliteta Vazduha" at bounding box center [376, 330] width 195 height 12
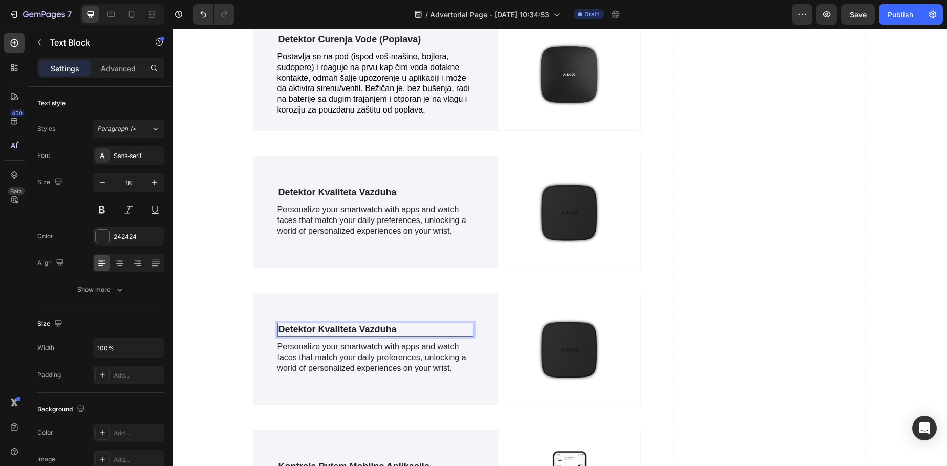
click at [315, 324] on p "Detektor Kvaliteta Vazduha" at bounding box center [376, 330] width 195 height 12
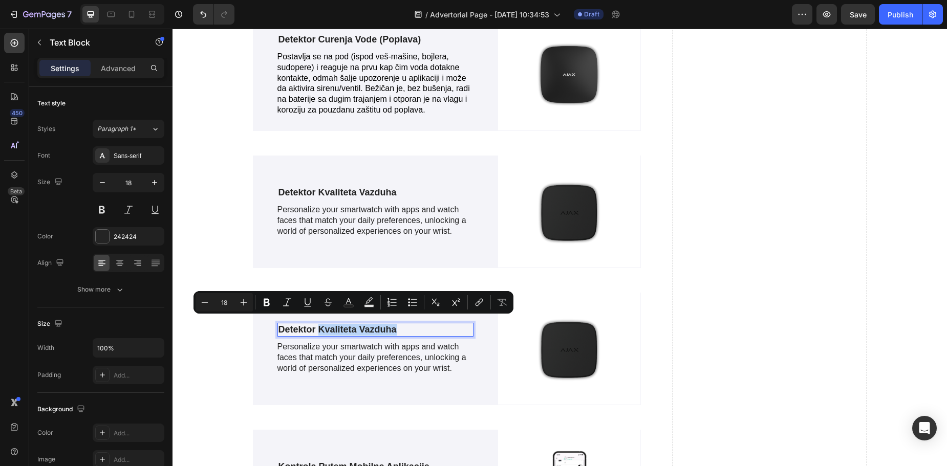
drag, startPoint x: 315, startPoint y: 323, endPoint x: 391, endPoint y: 323, distance: 75.3
click at [391, 324] on p "Detektor Kvaliteta Vazduha" at bounding box center [376, 330] width 195 height 12
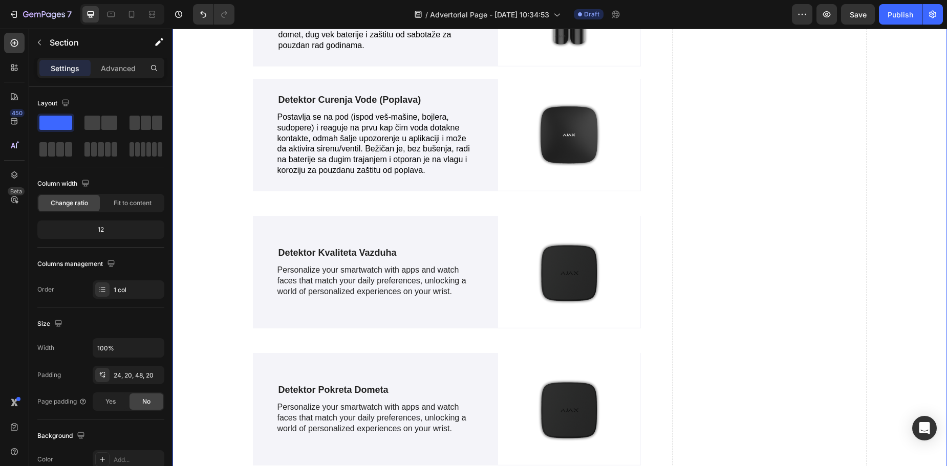
scroll to position [2025, 0]
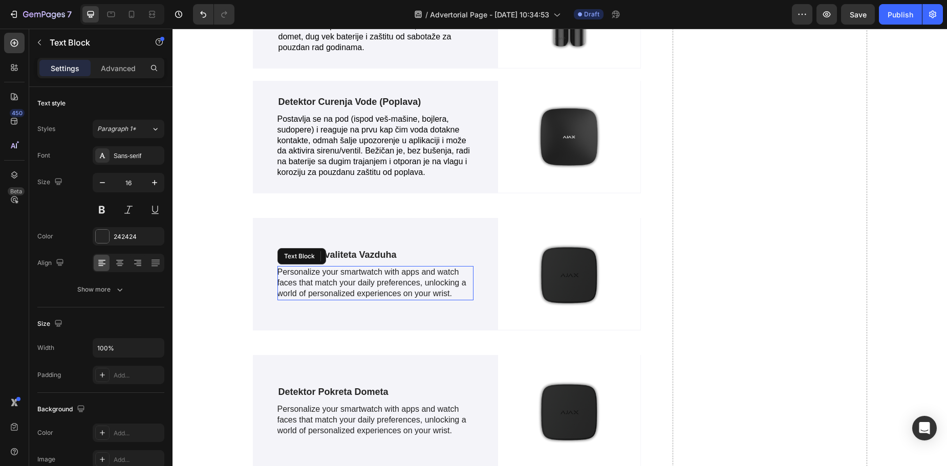
click at [350, 274] on p "Personalize your smartwatch with apps and watch faces that match your daily pre…" at bounding box center [376, 283] width 197 height 32
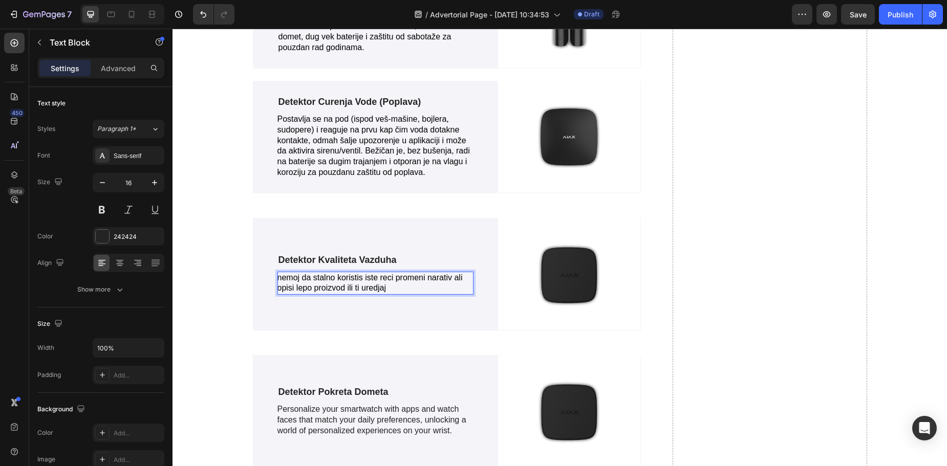
click at [350, 274] on span "nemoj da stalno koristis iste reci promeni narativ ali opisi lepo proizvod ili …" at bounding box center [370, 282] width 185 height 19
click at [394, 276] on p "nemoj da stalno koristis iste reci promeni narativ ali opisi lepo proizvod ili …" at bounding box center [376, 284] width 197 height 22
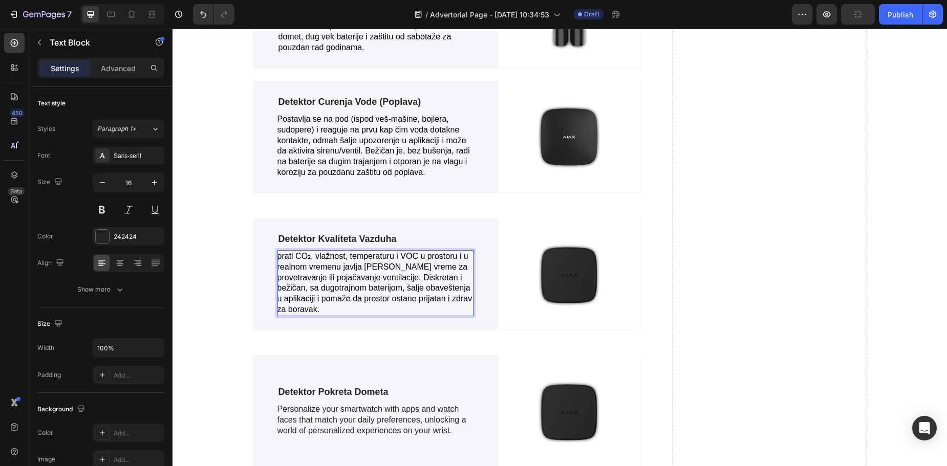
click at [278, 252] on span "prati CO₂, vlažnost, temperaturu i VOC u prostoru i u realnom vremenu javlja ka…" at bounding box center [375, 283] width 195 height 62
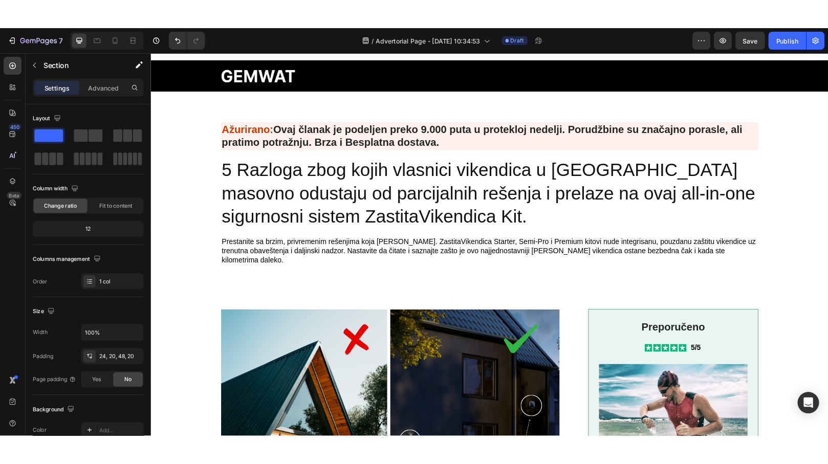
scroll to position [50, 0]
